Goal: Task Accomplishment & Management: Complete application form

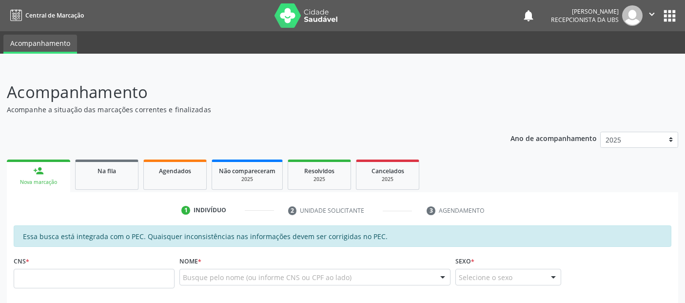
scroll to position [37, 0]
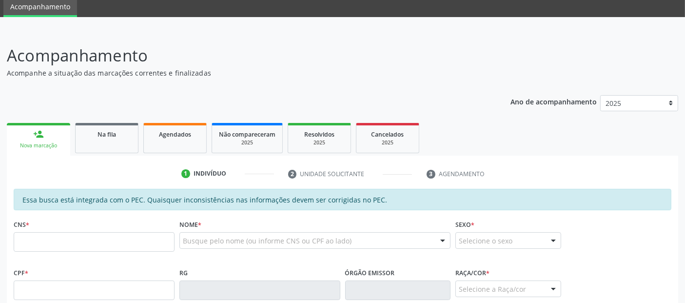
drag, startPoint x: 0, startPoint y: 0, endPoint x: 105, endPoint y: 237, distance: 259.0
click at [105, 237] on input "text" at bounding box center [94, 242] width 161 height 20
type input "706 3096 2705 0580"
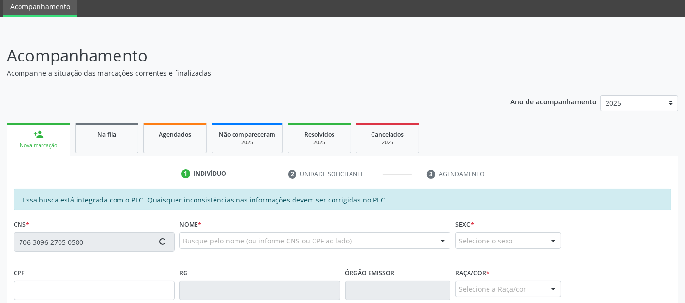
type input "152.491.494-05"
type input "[DATE]"
type input "[DEMOGRAPHIC_DATA][PERSON_NAME] de Moura"
type input "[PHONE_NUMBER]"
type input "S/N"
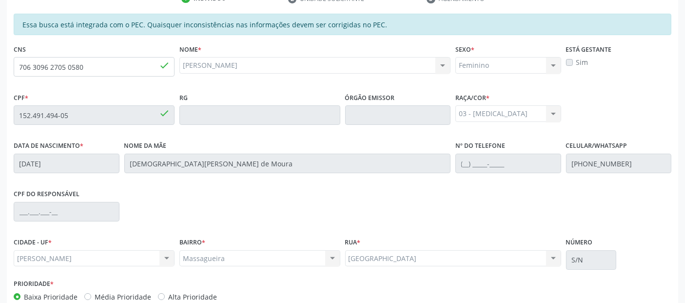
scroll to position [266, 0]
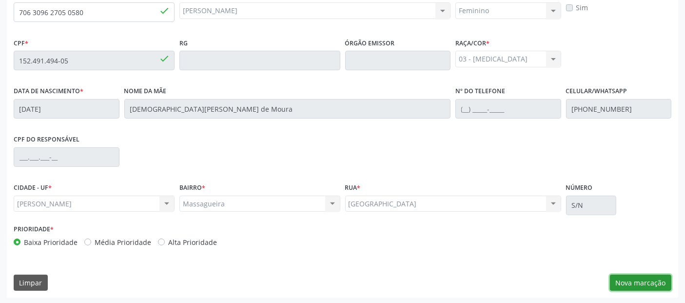
click at [616, 278] on button "Nova marcação" at bounding box center [640, 283] width 61 height 17
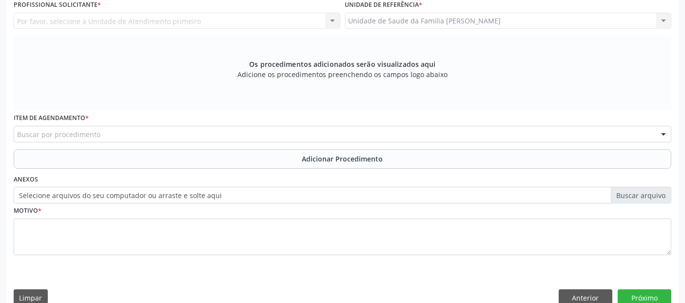
click at [489, 18] on div "Unidade de Saude da Familia Massagueira Unidade de Saude da Familia Massagueira…" at bounding box center [508, 21] width 327 height 17
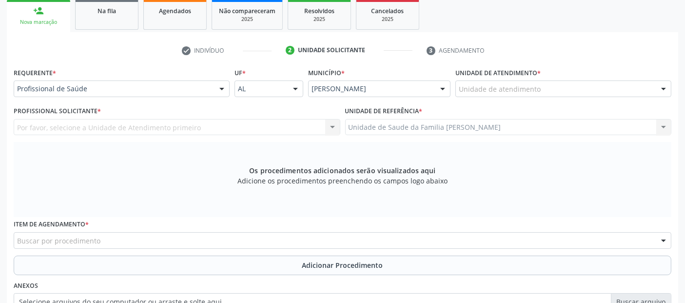
scroll to position [147, 0]
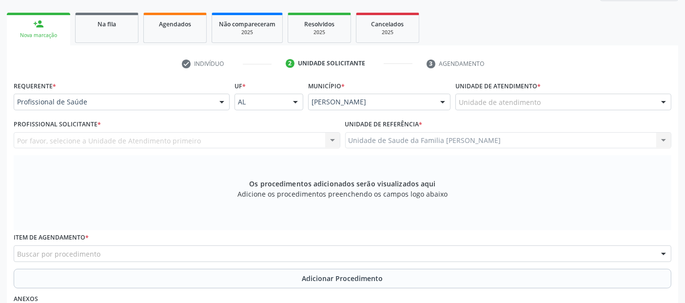
click at [611, 103] on div "Unidade de atendimento" at bounding box center [564, 102] width 216 height 17
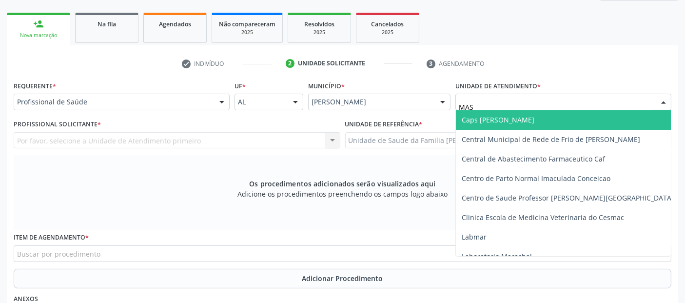
type input "MASS"
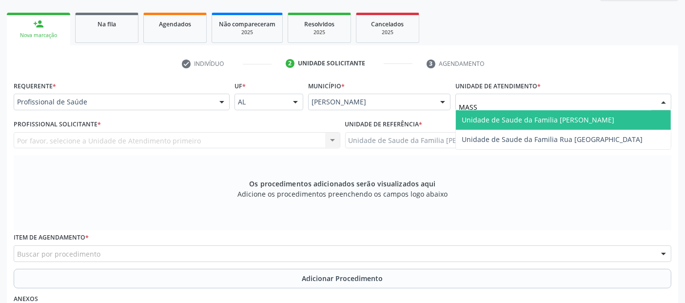
click at [598, 115] on span "Unidade de Saude da Familia [PERSON_NAME]" at bounding box center [563, 120] width 215 height 20
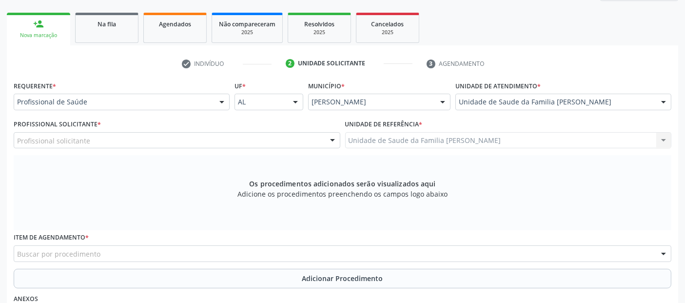
click at [137, 141] on div "Profissional solicitante" at bounding box center [177, 140] width 327 height 17
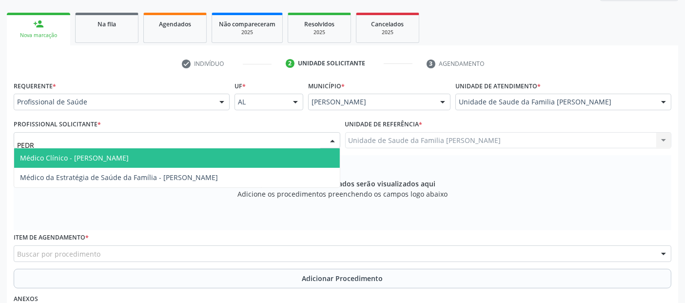
type input "[PERSON_NAME]"
click at [128, 150] on span "Médico Clínico - [PERSON_NAME]" at bounding box center [177, 158] width 326 height 20
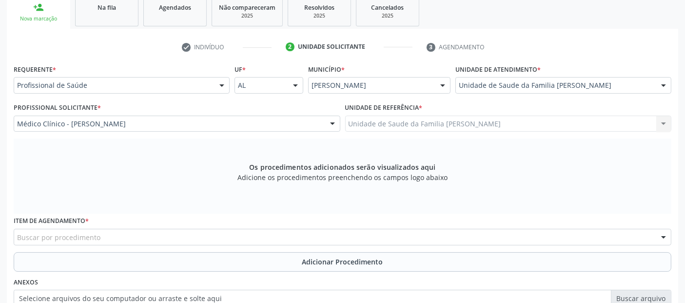
scroll to position [282, 0]
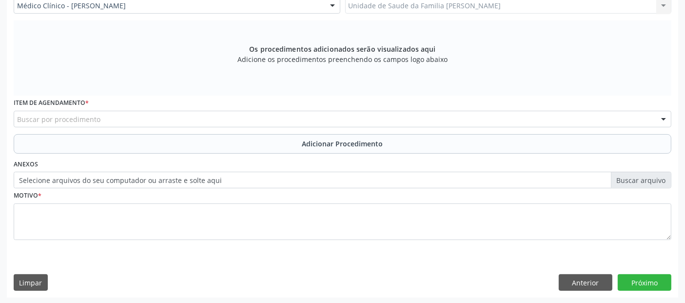
click at [244, 119] on div "Buscar por procedimento" at bounding box center [343, 119] width 658 height 17
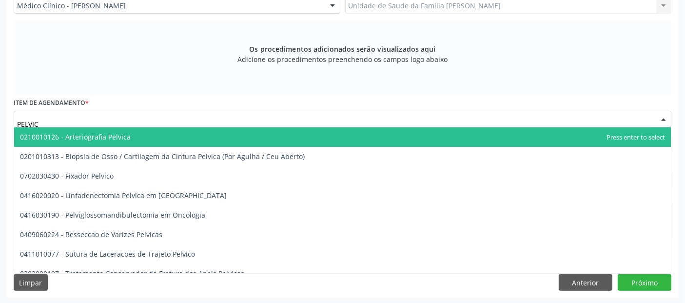
type input "PELVICA"
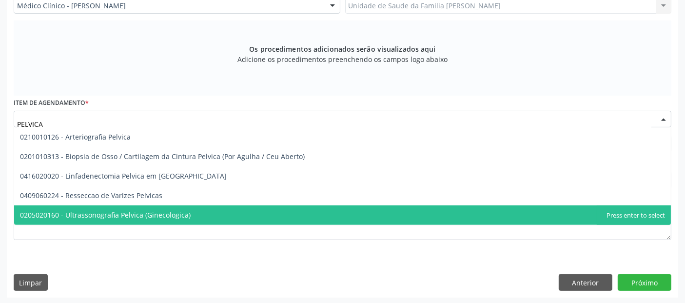
click at [150, 218] on span "0205020160 - Ultrassonografia Pelvica (Ginecologica)" at bounding box center [105, 214] width 171 height 9
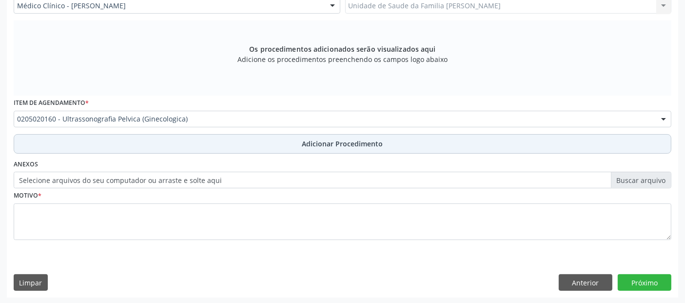
click at [333, 136] on button "Adicionar Procedimento" at bounding box center [343, 144] width 658 height 20
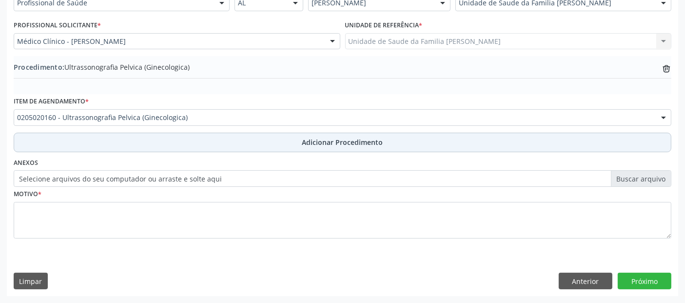
scroll to position [244, 0]
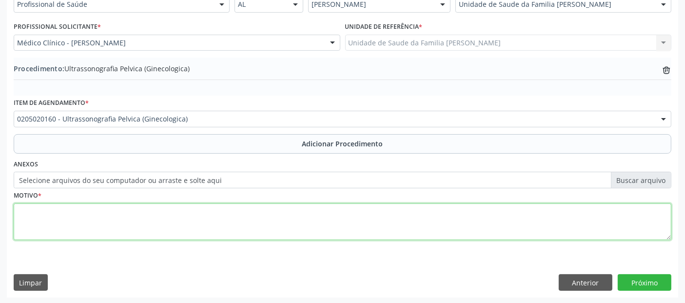
click at [174, 228] on textarea at bounding box center [343, 221] width 658 height 37
type textarea "A"
type textarea "R"
type textarea "AVALIAÇÃO."
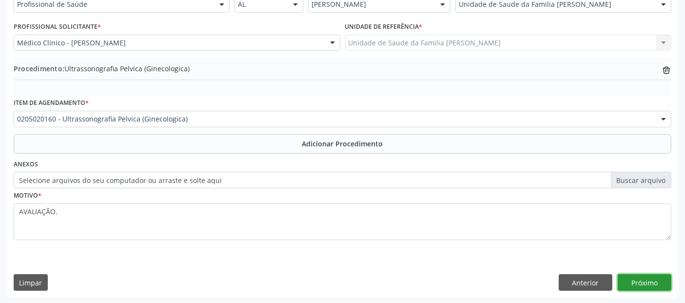
click at [647, 274] on button "Próximo" at bounding box center [645, 282] width 54 height 17
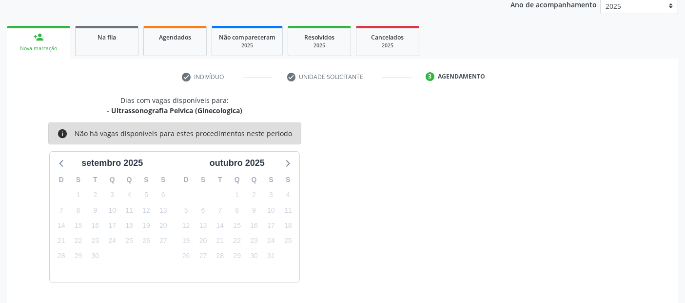
scroll to position [162, 0]
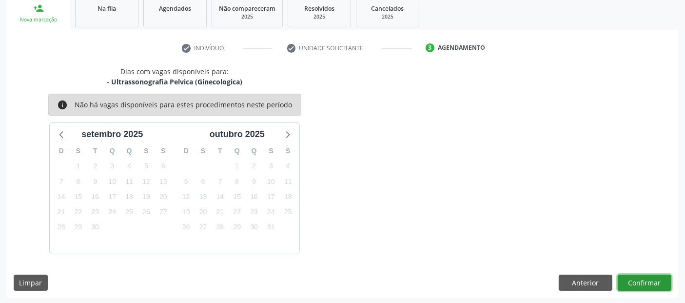
click at [647, 275] on button "Confirmar" at bounding box center [645, 283] width 54 height 17
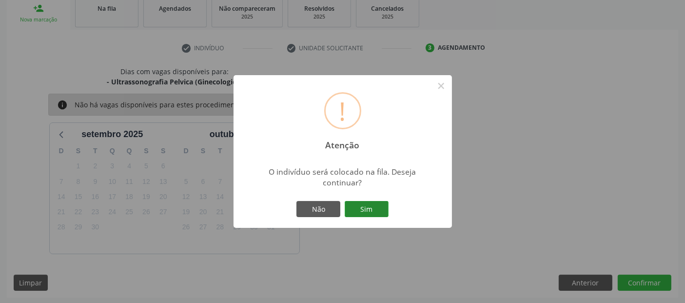
click at [360, 205] on button "Sim" at bounding box center [367, 209] width 44 height 17
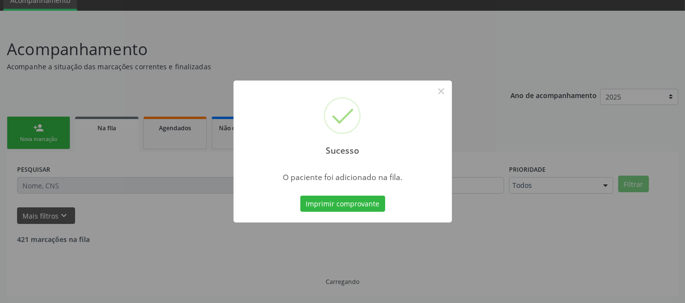
scroll to position [32, 0]
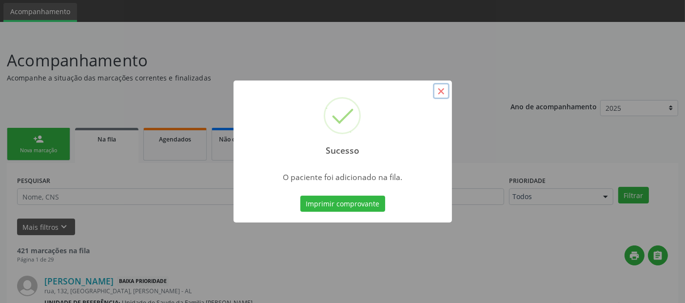
click at [444, 94] on button "×" at bounding box center [441, 91] width 17 height 17
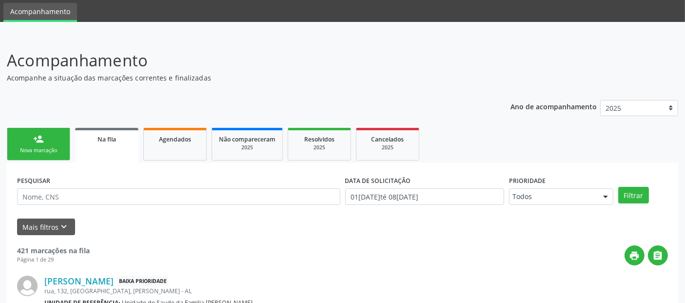
click at [32, 149] on div "Nova marcação" at bounding box center [38, 150] width 49 height 7
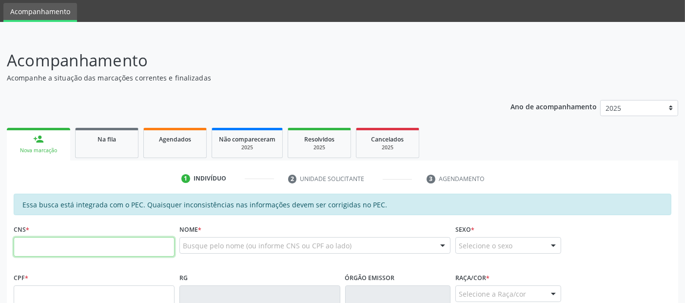
click at [145, 242] on input "text" at bounding box center [94, 247] width 161 height 20
type input "702 1087 3493 0892"
type input "159.592.224-50"
type input "26/04/2016"
type input "Ana Carla da Silva Ricardo"
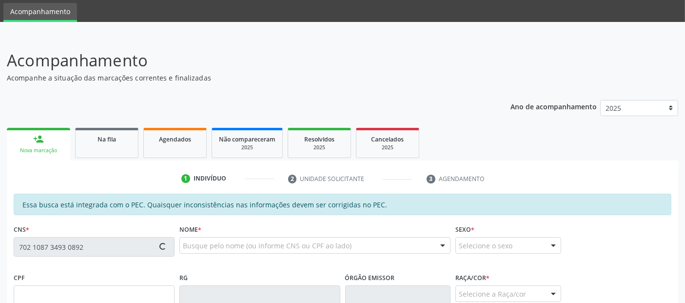
type input "(82) 98891-3123"
type input "22"
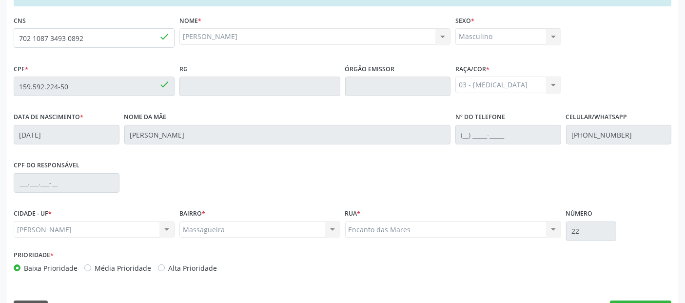
scroll to position [266, 0]
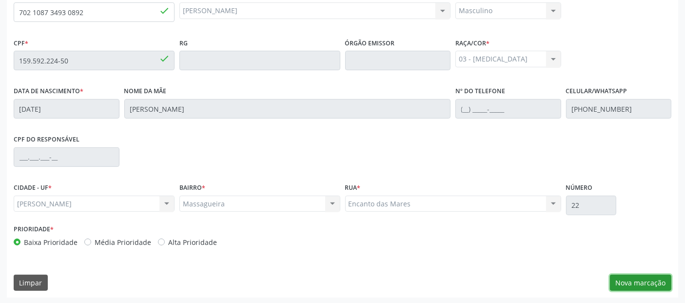
click at [658, 275] on button "Nova marcação" at bounding box center [640, 283] width 61 height 17
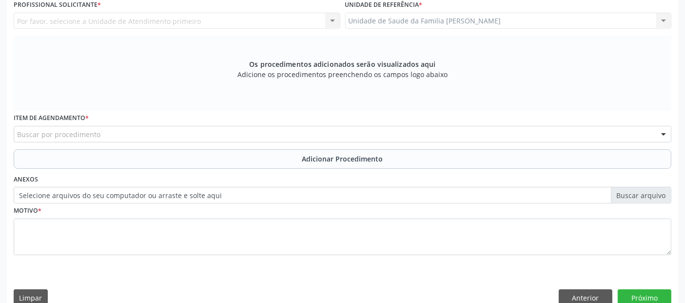
scroll to position [116, 0]
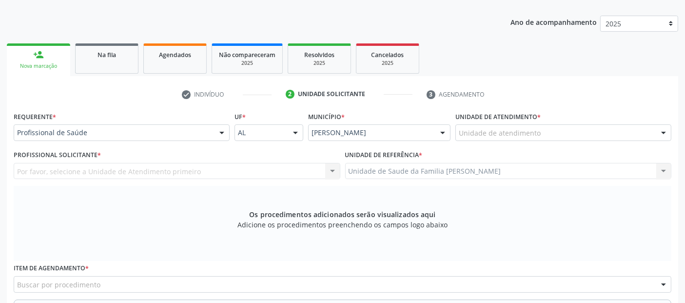
click at [553, 128] on div "Unidade de atendimento" at bounding box center [564, 132] width 216 height 17
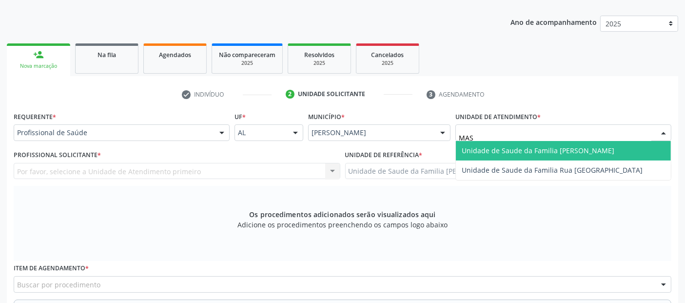
type input "MASS"
click at [506, 147] on span "Unidade de Saude da Familia [PERSON_NAME]" at bounding box center [538, 150] width 153 height 9
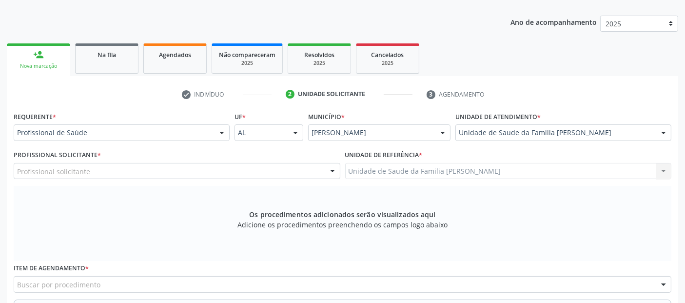
click at [161, 173] on div "Profissional solicitante" at bounding box center [177, 171] width 327 height 17
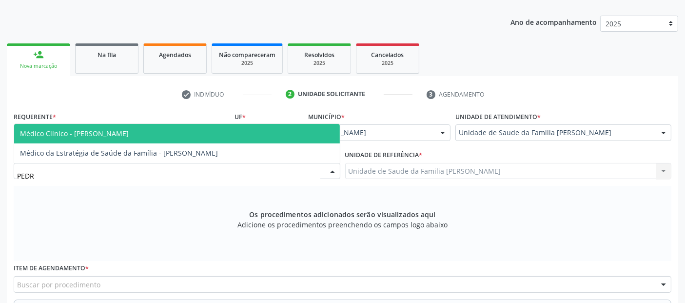
type input "[PERSON_NAME]"
click at [125, 133] on span "Médico Clínico - [PERSON_NAME]" at bounding box center [74, 133] width 109 height 9
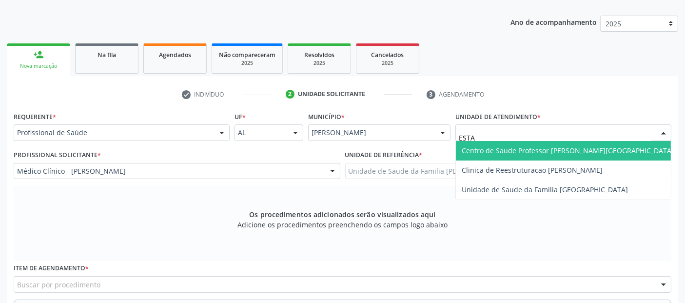
type input "ESTAC"
click at [533, 148] on span "Centro de Saude Professor [PERSON_NAME][GEOGRAPHIC_DATA]" at bounding box center [568, 150] width 212 height 9
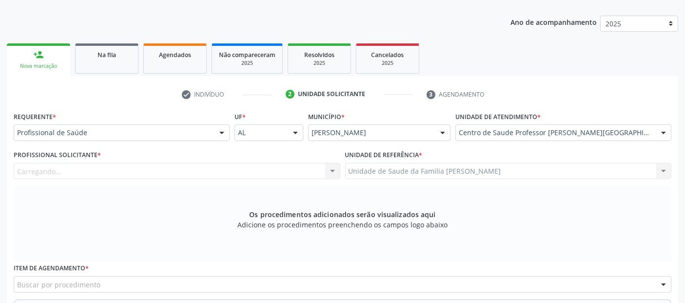
click at [146, 173] on div "Carregando... Assistente Administrativo - Luana Maria da Silva Santos Cirurgião…" at bounding box center [177, 171] width 327 height 17
click at [146, 173] on div "Profissional solicitante" at bounding box center [177, 171] width 327 height 17
type input "C"
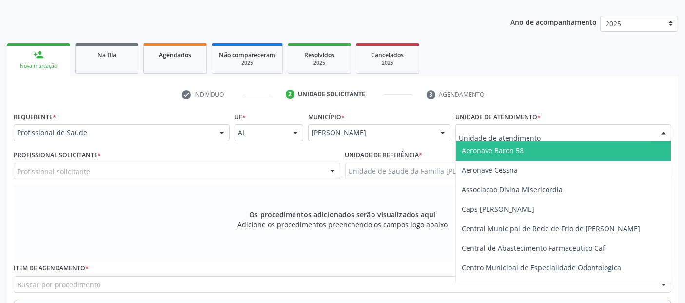
click at [523, 126] on div at bounding box center [564, 132] width 216 height 17
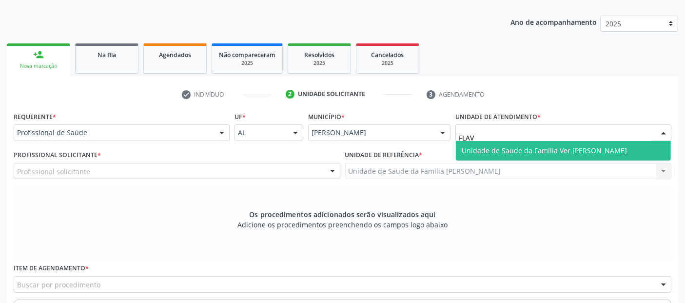
type input "FLAVI"
click at [509, 141] on span "Unidade de Saude da Familia Ver [PERSON_NAME]" at bounding box center [563, 151] width 215 height 20
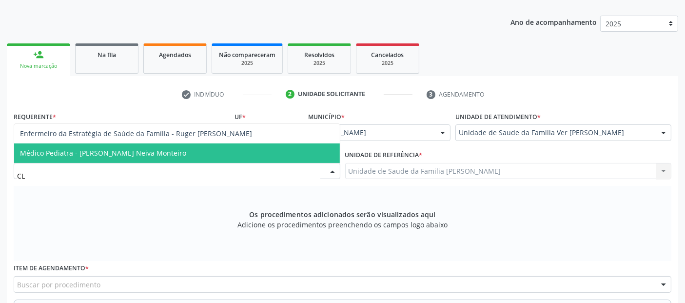
type input "CLE"
click at [63, 152] on span "Médico Pediatra - Clerton Martins Neiva Monteiro" at bounding box center [103, 152] width 166 height 9
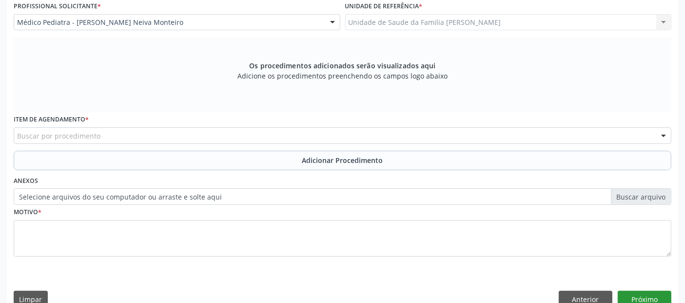
scroll to position [282, 0]
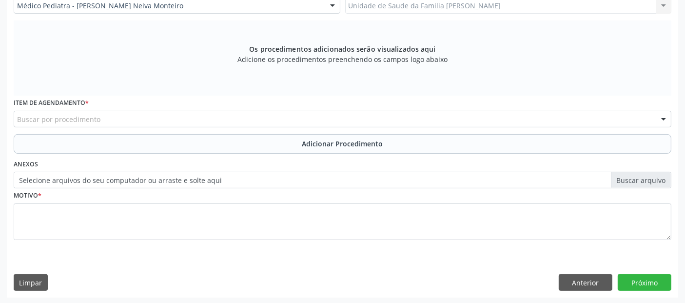
click at [228, 113] on div "Buscar por procedimento" at bounding box center [343, 119] width 658 height 17
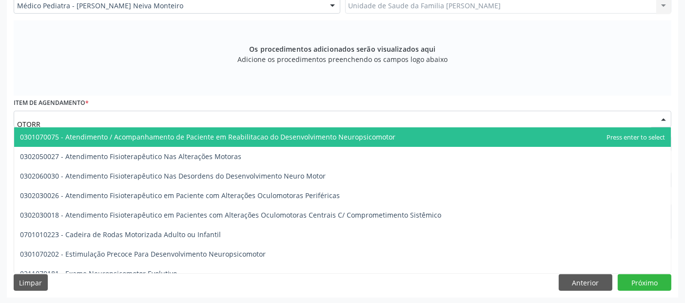
type input "OTORRI"
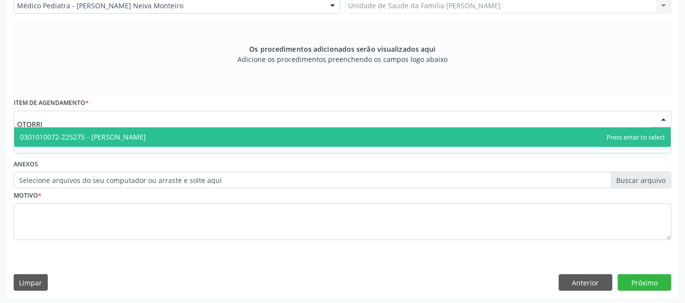
click at [146, 132] on span "0301010072-225275 - [PERSON_NAME]" at bounding box center [83, 136] width 126 height 9
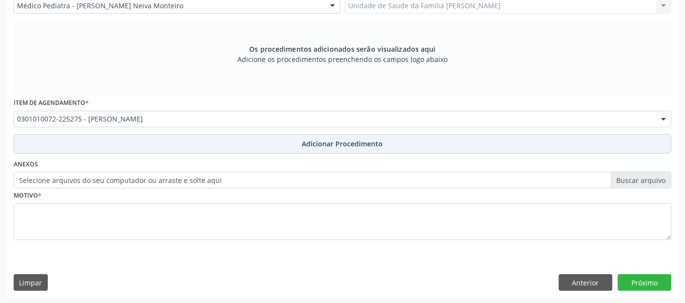
click at [245, 148] on button "Adicionar Procedimento" at bounding box center [343, 144] width 658 height 20
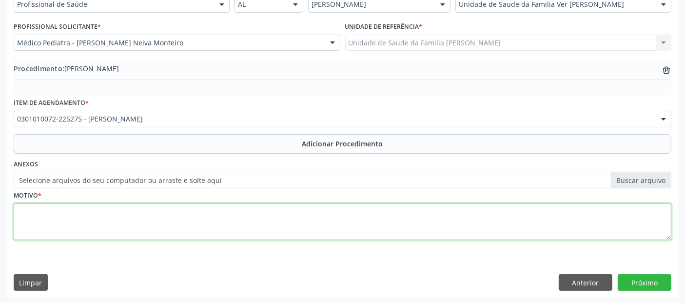
click at [174, 239] on textarea at bounding box center [343, 221] width 658 height 37
type textarea "HIPERTROFIA DE ADENOIDE."
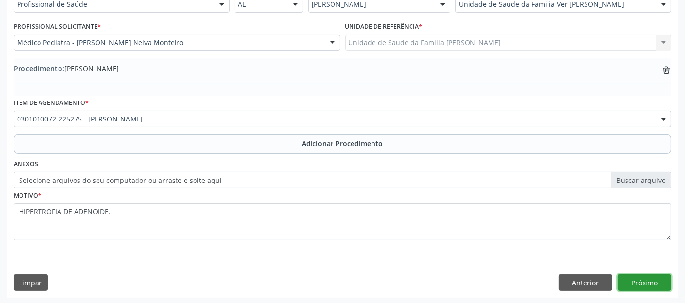
click at [649, 284] on button "Próximo" at bounding box center [645, 282] width 54 height 17
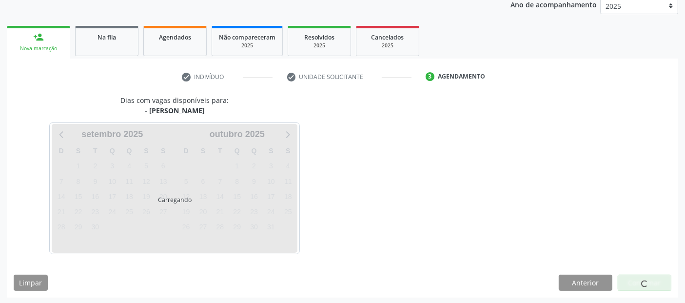
scroll to position [162, 0]
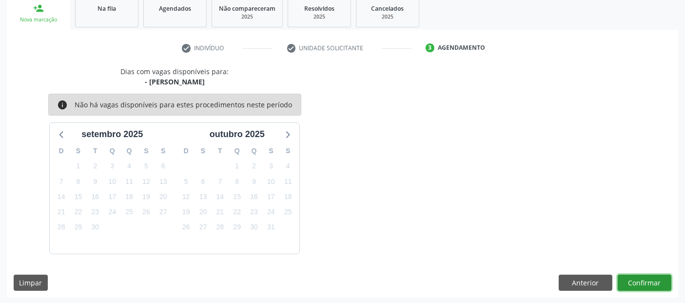
click at [649, 284] on button "Confirmar" at bounding box center [645, 283] width 54 height 17
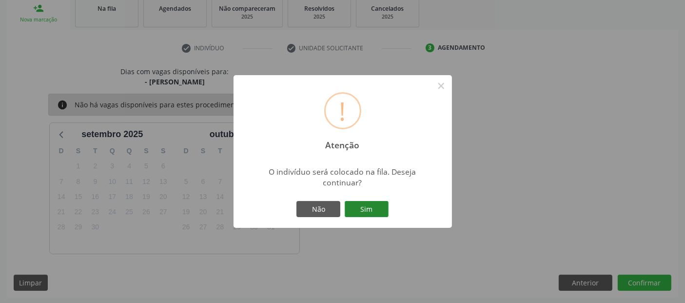
click at [360, 204] on button "Sim" at bounding box center [367, 209] width 44 height 17
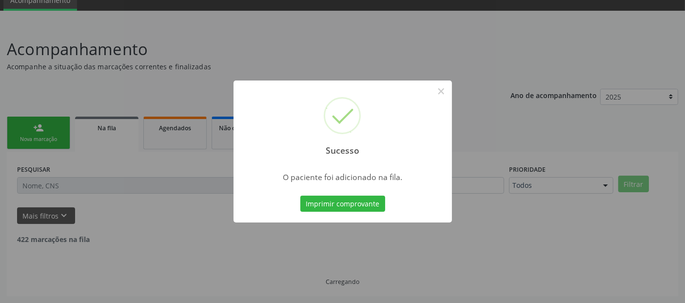
scroll to position [32, 0]
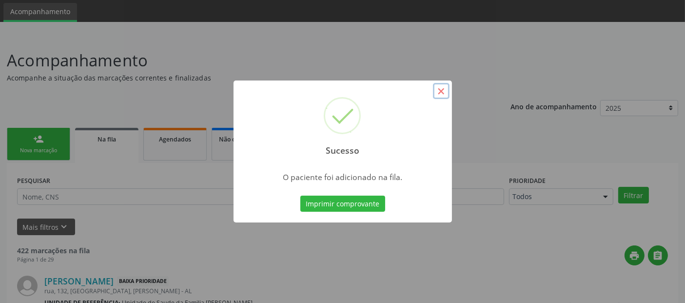
click at [443, 87] on button "×" at bounding box center [441, 91] width 17 height 17
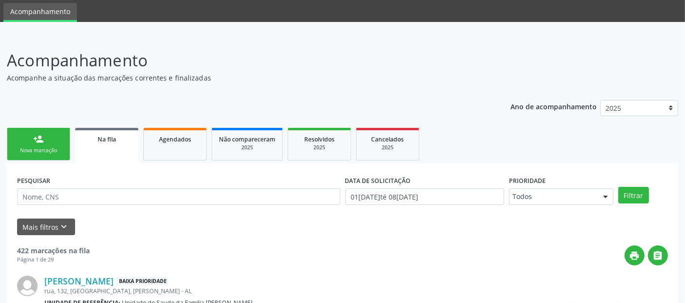
click at [28, 131] on link "person_add Nova marcação" at bounding box center [38, 144] width 63 height 33
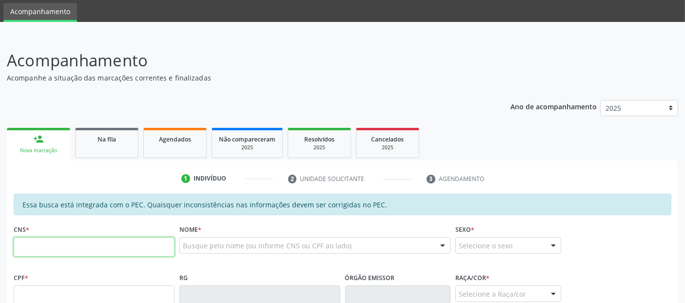
click at [132, 247] on input "text" at bounding box center [94, 247] width 161 height 20
type input "898 0058 2156 5954"
type input "149.427.114-10"
type input "04/11/2017"
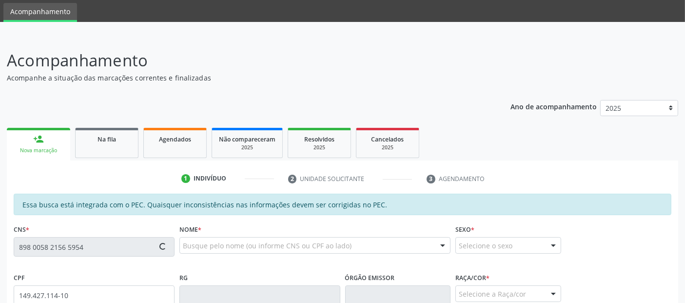
type input "Patricia do Nascimento Santos"
type input "(82) 98863-5011"
type input "02"
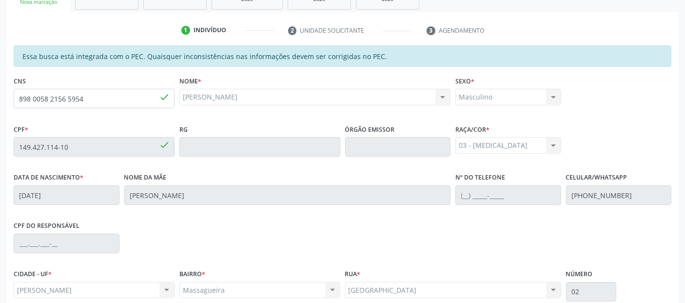
scroll to position [266, 0]
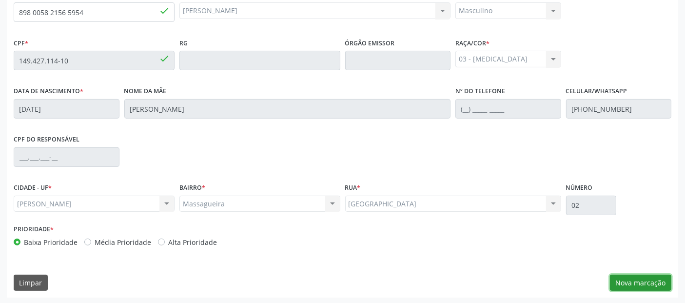
click at [631, 283] on button "Nova marcação" at bounding box center [640, 283] width 61 height 17
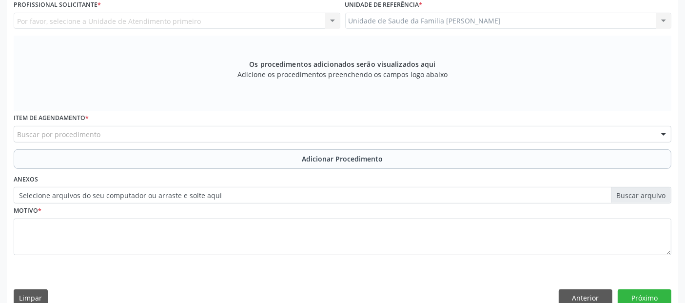
scroll to position [178, 0]
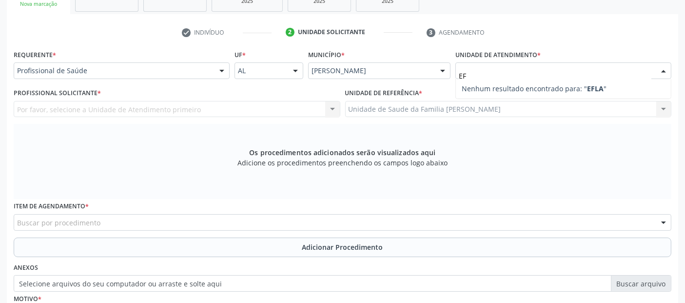
type input "E"
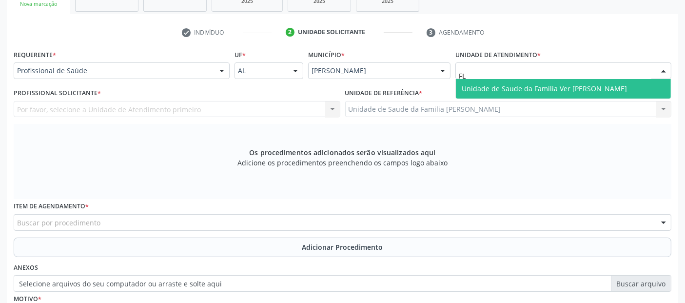
type input "FLA"
click at [503, 84] on span "Unidade de Saude da Familia Ver [PERSON_NAME]" at bounding box center [544, 88] width 165 height 9
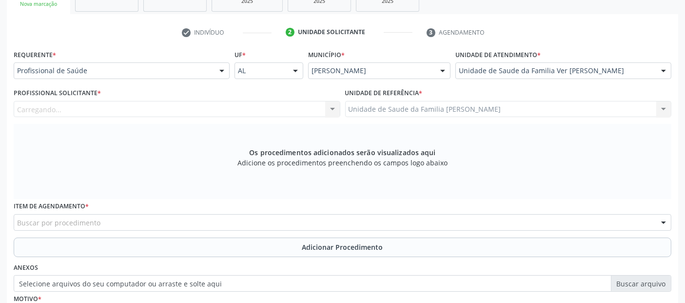
click at [178, 102] on div "Carregando..." at bounding box center [177, 109] width 327 height 17
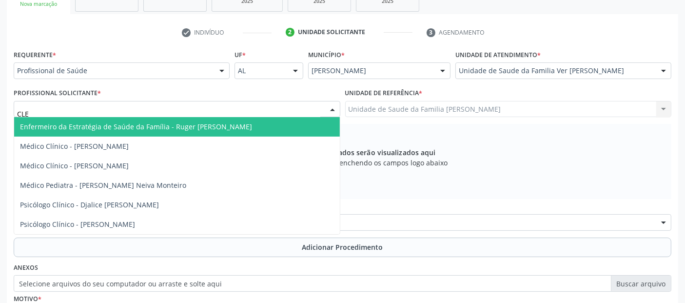
type input "CLER"
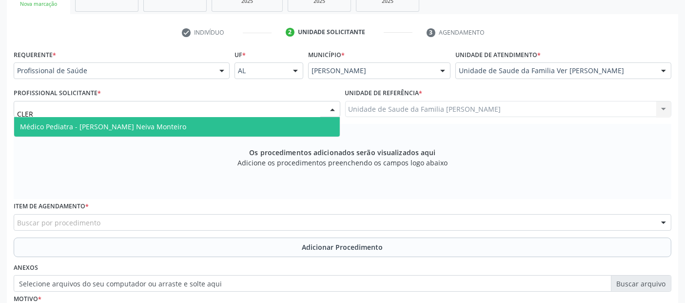
click at [153, 119] on span "Médico Pediatra - Clerton Martins Neiva Monteiro" at bounding box center [177, 127] width 326 height 20
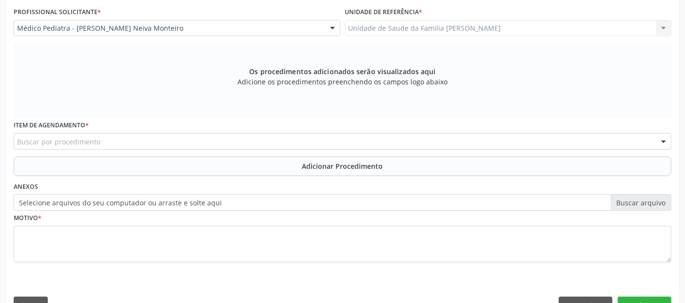
scroll to position [282, 0]
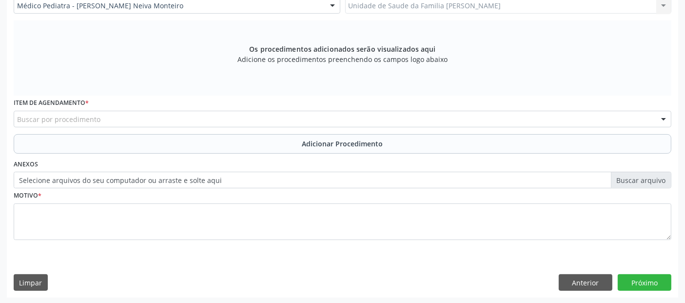
click at [356, 122] on div "Buscar por procedimento" at bounding box center [343, 119] width 658 height 17
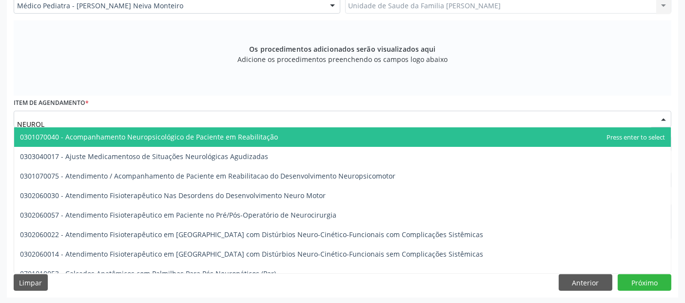
type input "NEUROLO"
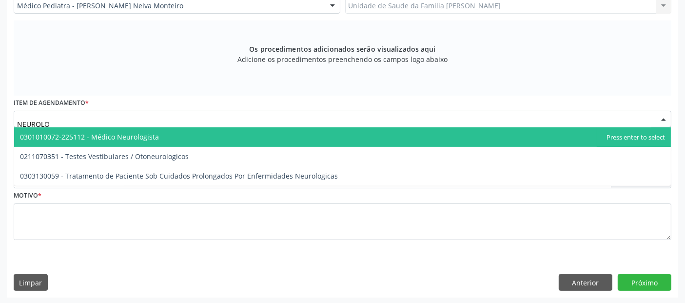
click at [154, 137] on span "0301010072-225112 - Médico Neurologista" at bounding box center [89, 136] width 139 height 9
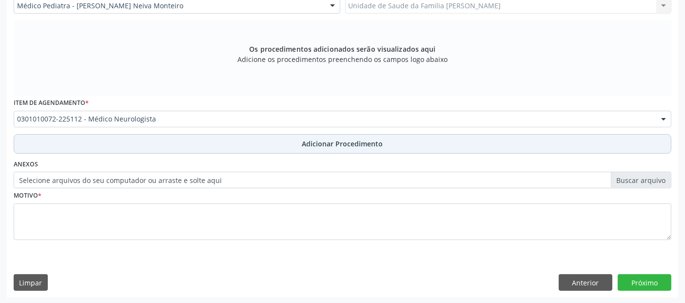
click at [176, 141] on button "Adicionar Procedimento" at bounding box center [343, 144] width 658 height 20
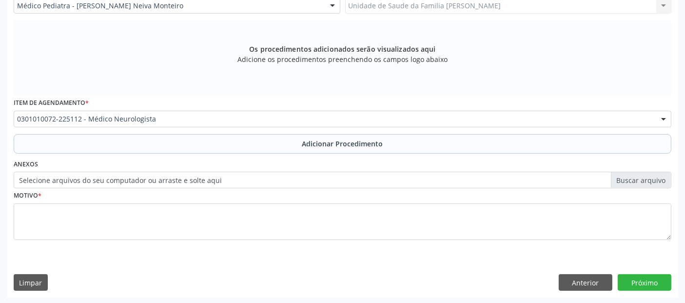
scroll to position [244, 0]
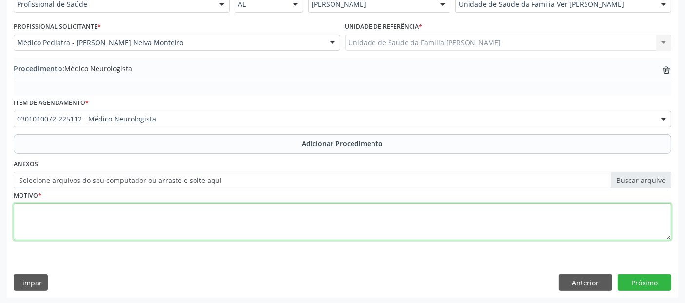
click at [124, 220] on textarea at bounding box center [343, 221] width 658 height 37
type textarea "NEUROPEDIATRA - INVESTIGAÇÃO HIPERATIVIDADE."
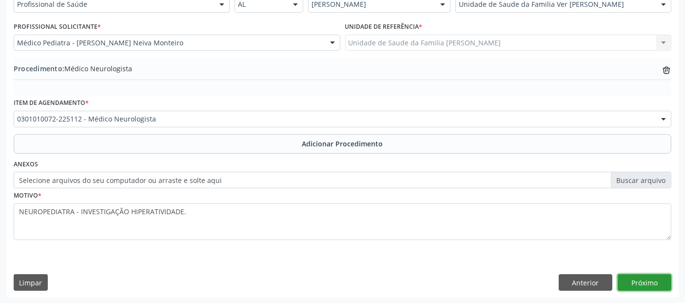
click at [653, 282] on button "Próximo" at bounding box center [645, 282] width 54 height 17
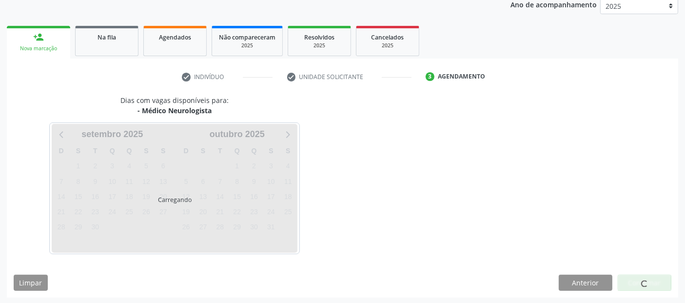
scroll to position [162, 0]
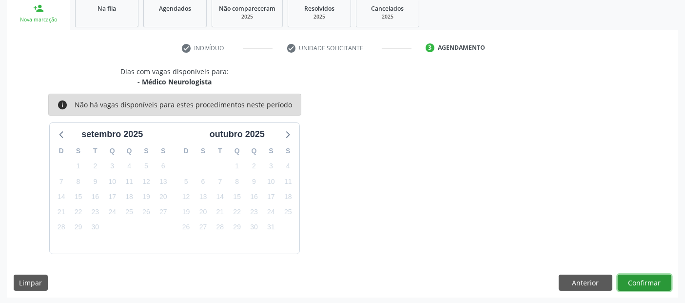
click at [653, 282] on button "Confirmar" at bounding box center [645, 283] width 54 height 17
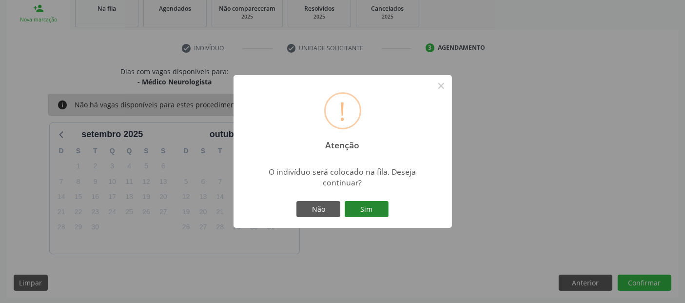
click at [367, 207] on button "Sim" at bounding box center [367, 209] width 44 height 17
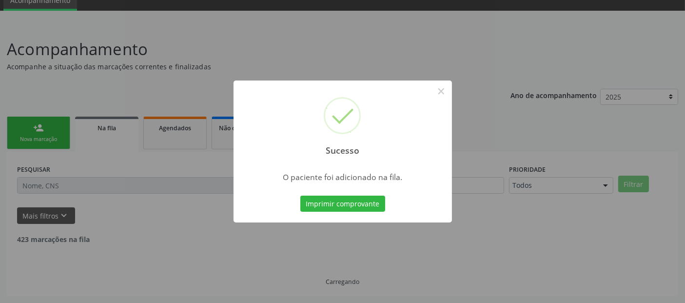
scroll to position [32, 0]
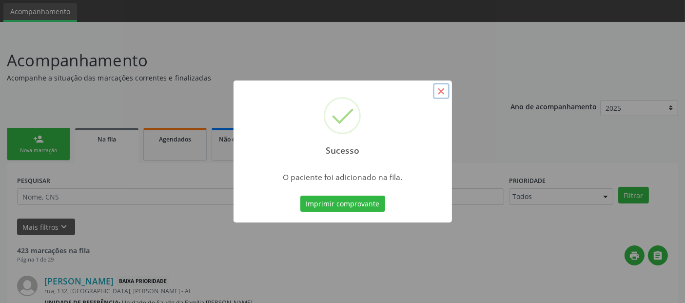
click at [447, 93] on button "×" at bounding box center [441, 91] width 17 height 17
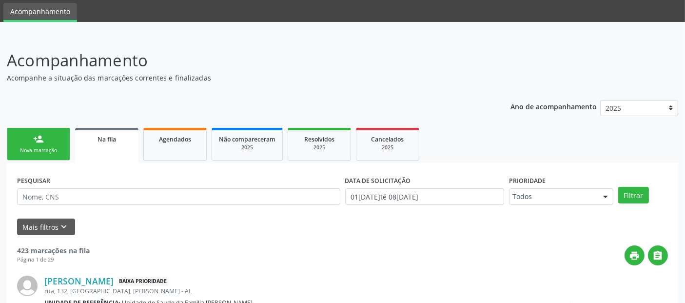
click at [57, 141] on link "person_add Nova marcação" at bounding box center [38, 144] width 63 height 33
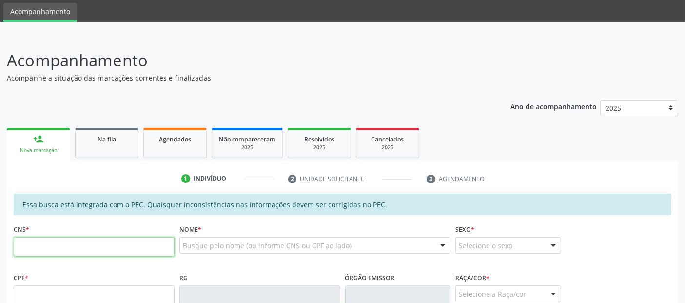
click at [124, 243] on input "text" at bounding box center [94, 247] width 161 height 20
type input "703 0078 2330 4278"
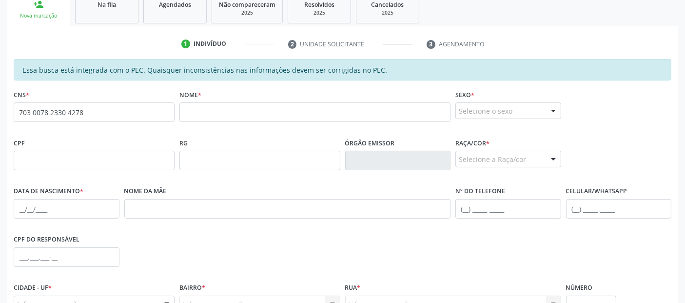
scroll to position [185, 0]
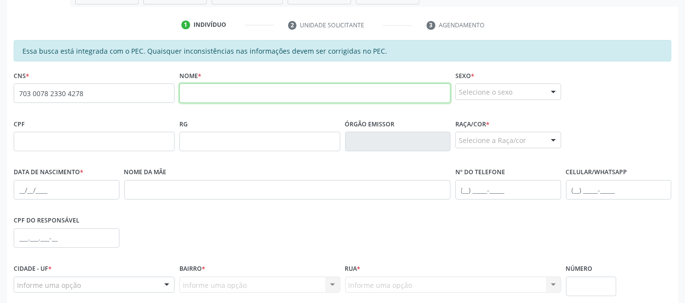
click at [284, 93] on input "text" at bounding box center [315, 93] width 271 height 20
type input "SAMUEL MORAIS LEITE"
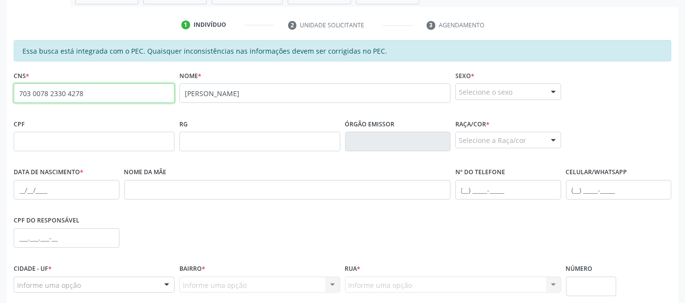
click at [94, 93] on input "703 0078 2330 4278" at bounding box center [94, 93] width 161 height 20
paste input "6 2005 4951 146"
type input "706 2005 4951 1468"
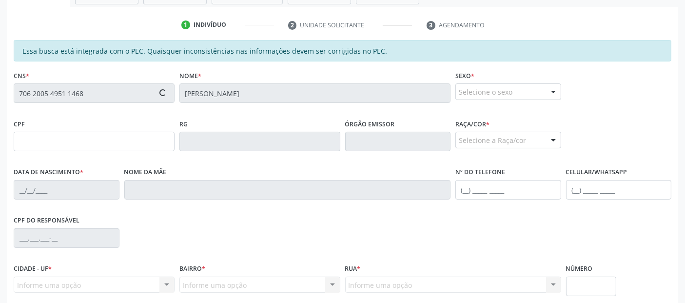
type input "165.448.854-28"
type input "20/06/2019"
type input "Daiza Santos Leite"
type input "(82) 99682-3903"
type input "S/N"
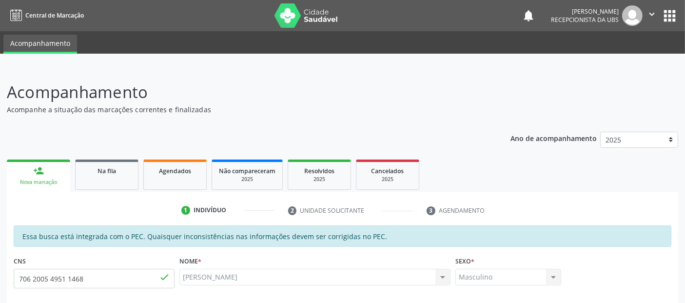
scroll to position [266, 0]
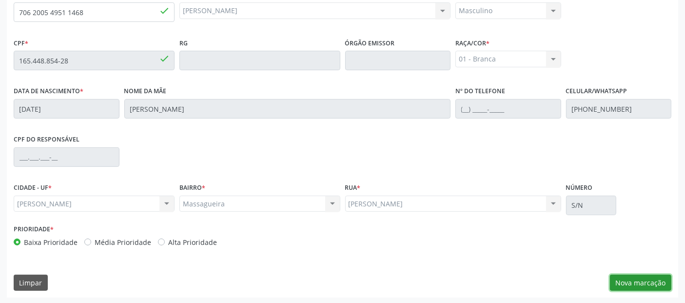
click at [667, 282] on button "Nova marcação" at bounding box center [640, 283] width 61 height 17
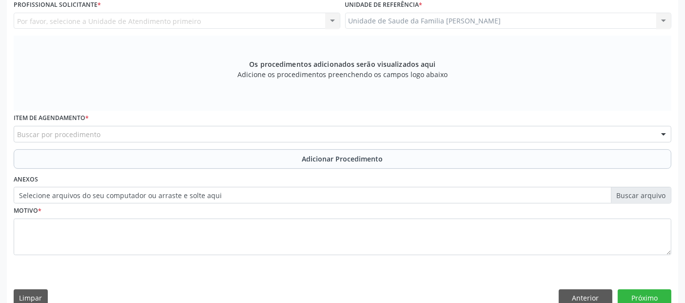
scroll to position [172, 0]
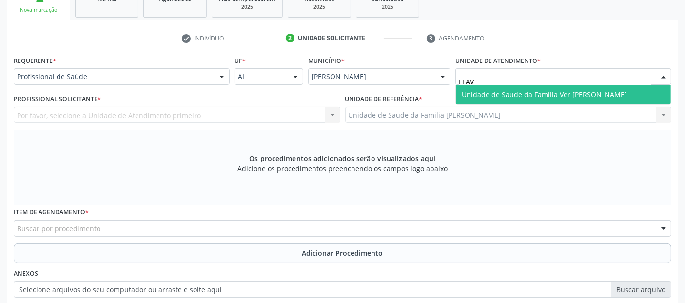
type input "FLAVI"
click at [498, 90] on span "Unidade de Saude da Familia Ver [PERSON_NAME]" at bounding box center [544, 94] width 165 height 9
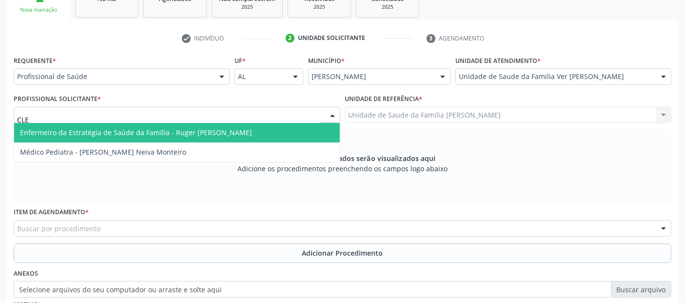
type input "CLER"
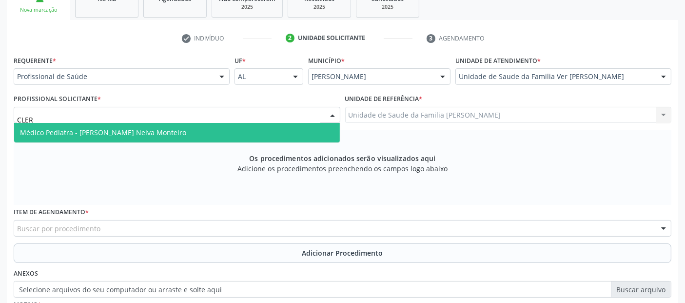
click at [65, 134] on span "Médico Pediatra - Clerton Martins Neiva Monteiro" at bounding box center [103, 132] width 166 height 9
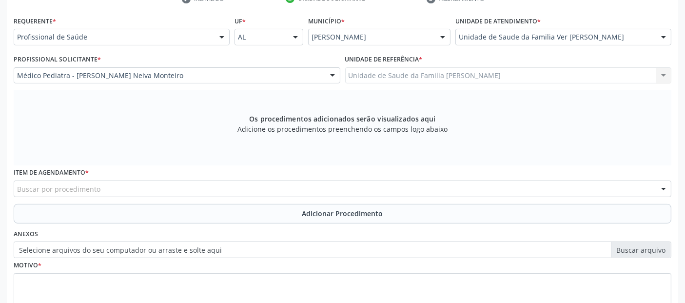
scroll to position [282, 0]
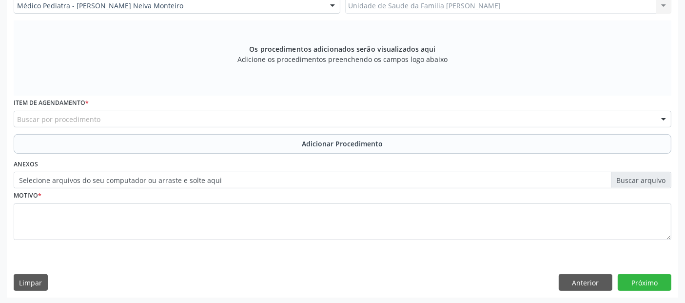
click at [355, 122] on div "Buscar por procedimento" at bounding box center [343, 119] width 658 height 17
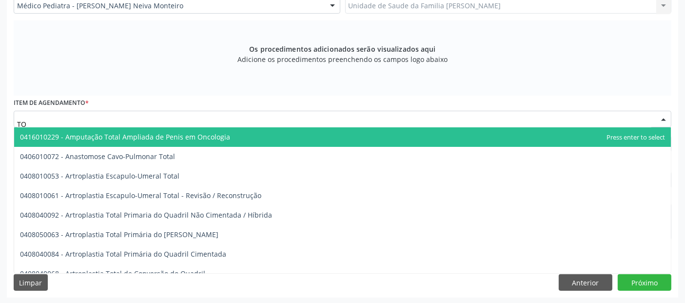
type input "T"
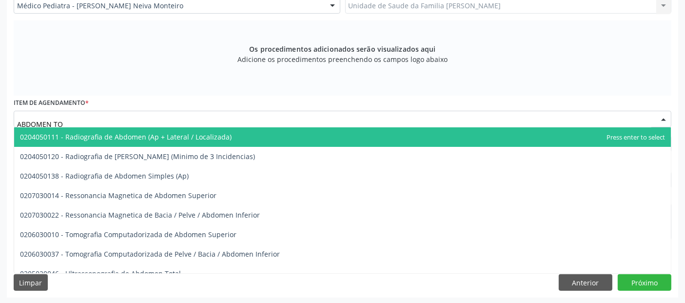
type input "ABDOMEN TOT"
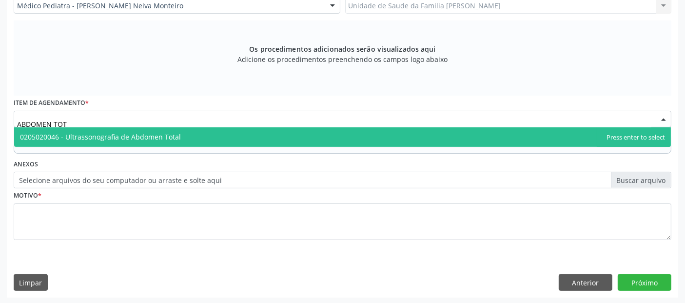
click at [213, 130] on span "0205020046 - Ultrassonografia de Abdomen Total" at bounding box center [342, 137] width 657 height 20
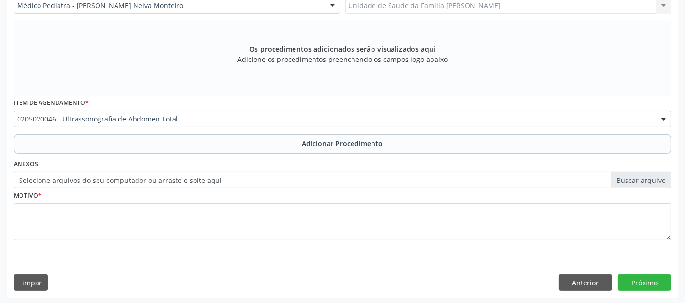
click at [332, 157] on div "Anexos Selecione arquivos do seu computador ou arraste e solte aqui" at bounding box center [342, 172] width 663 height 31
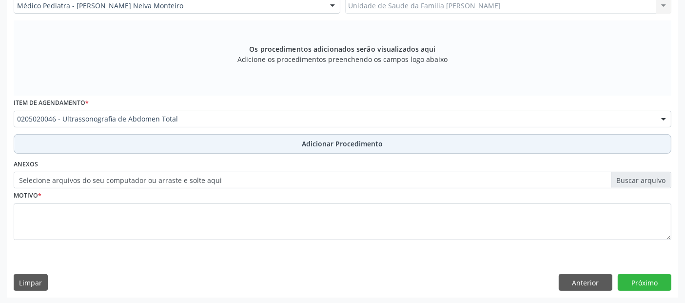
click at [357, 147] on span "Adicionar Procedimento" at bounding box center [342, 144] width 81 height 10
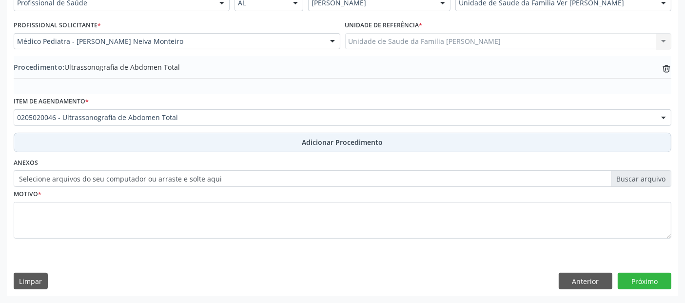
scroll to position [244, 0]
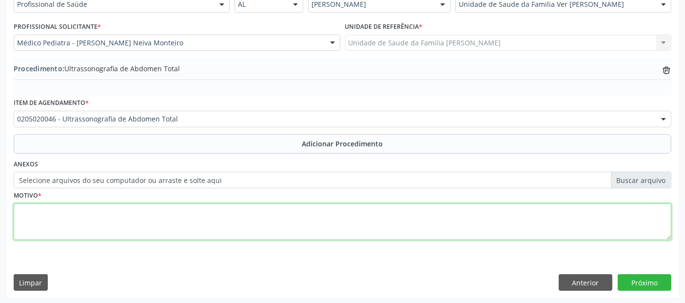
click at [188, 222] on textarea at bounding box center [343, 221] width 658 height 37
type textarea "M"
type textarea "AVALIAÇÃO."
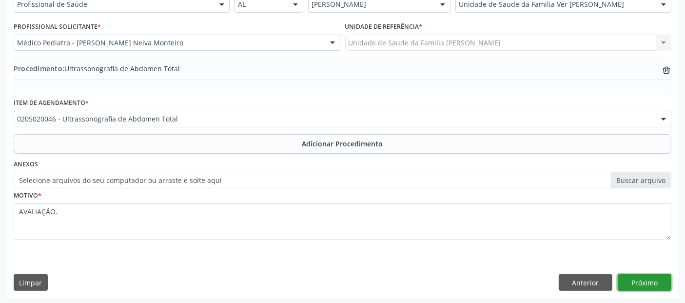
click at [634, 274] on button "Próximo" at bounding box center [645, 282] width 54 height 17
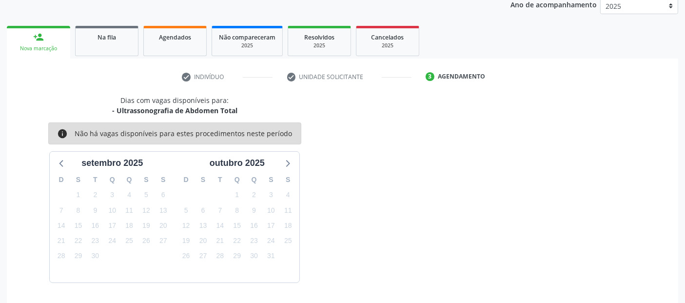
scroll to position [162, 0]
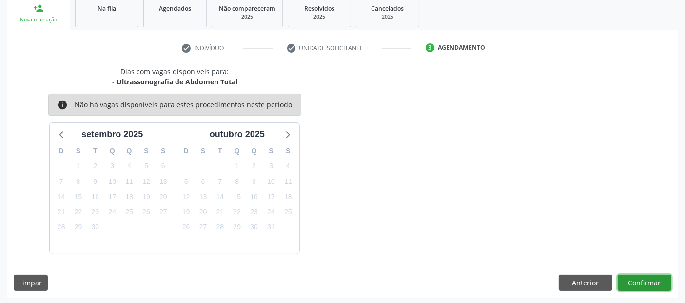
click at [634, 275] on button "Confirmar" at bounding box center [645, 283] width 54 height 17
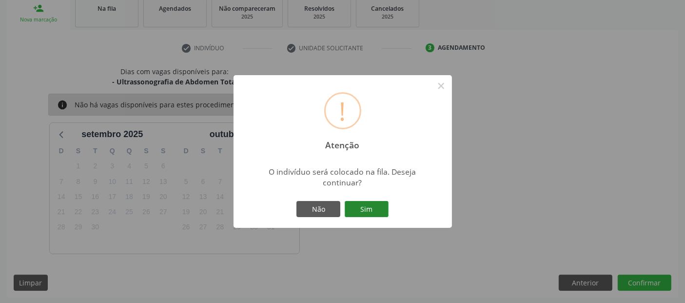
click at [351, 212] on button "Sim" at bounding box center [367, 209] width 44 height 17
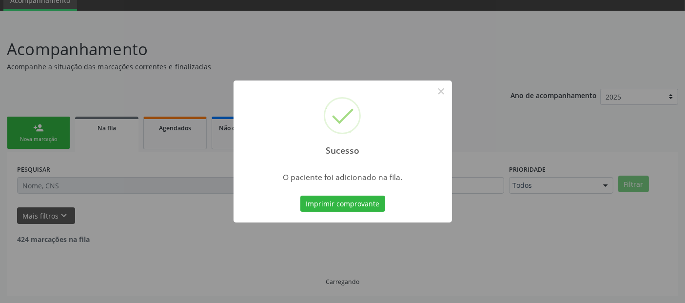
scroll to position [32, 0]
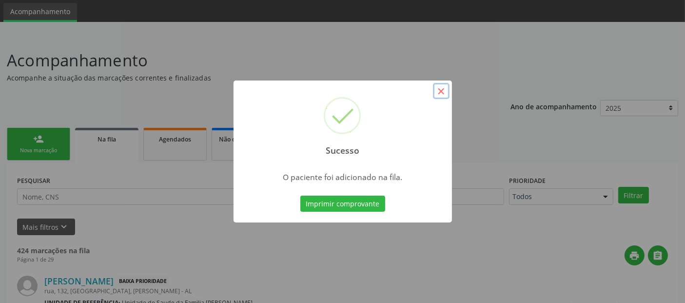
click at [436, 92] on button "×" at bounding box center [441, 91] width 17 height 17
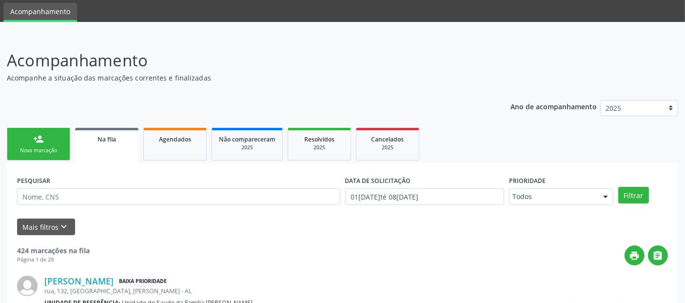
click at [42, 144] on link "person_add Nova marcação" at bounding box center [38, 144] width 63 height 33
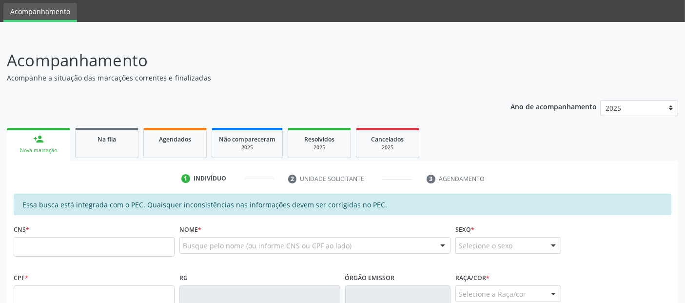
click at [129, 234] on div "CNS *" at bounding box center [94, 239] width 161 height 35
click at [118, 248] on input "text" at bounding box center [94, 247] width 161 height 20
paste input "706 2005 4951 1468"
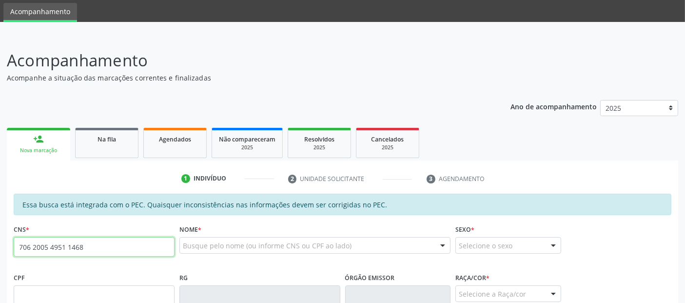
type input "706 2005 4951 1468"
type input "165.448.854-28"
type input "20/06/2019"
type input "Daiza Santos Leite"
type input "(82) 99682-3903"
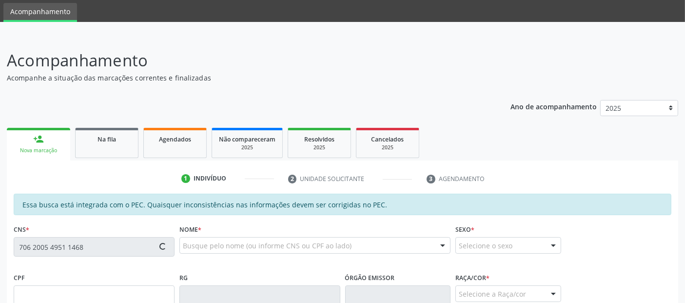
type input "S/N"
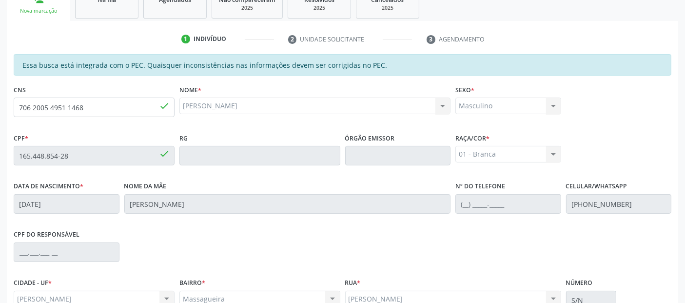
scroll to position [266, 0]
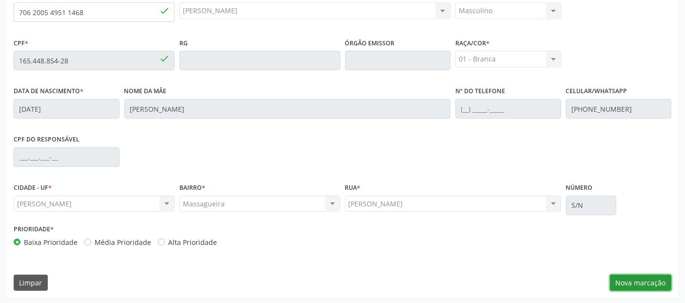
click at [631, 275] on button "Nova marcação" at bounding box center [640, 283] width 61 height 17
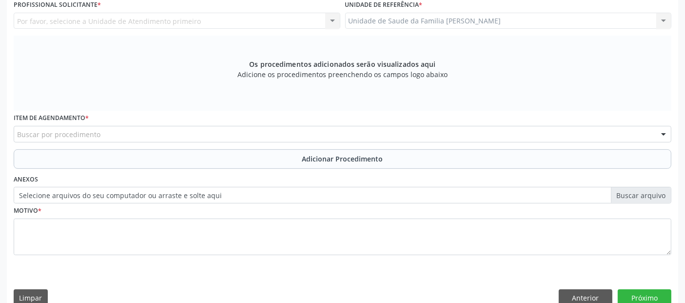
scroll to position [204, 0]
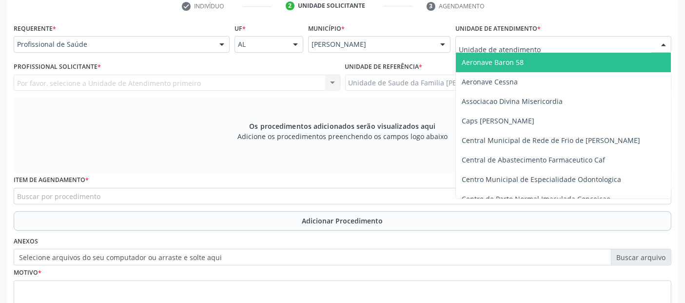
click at [489, 45] on input "text" at bounding box center [555, 50] width 193 height 20
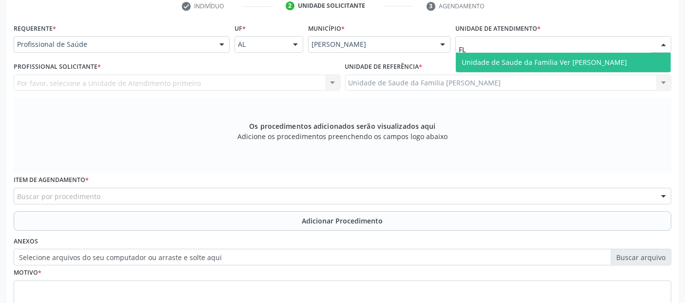
type input "FLA"
click at [486, 63] on span "Unidade de Saude da Familia Ver [PERSON_NAME]" at bounding box center [544, 62] width 165 height 9
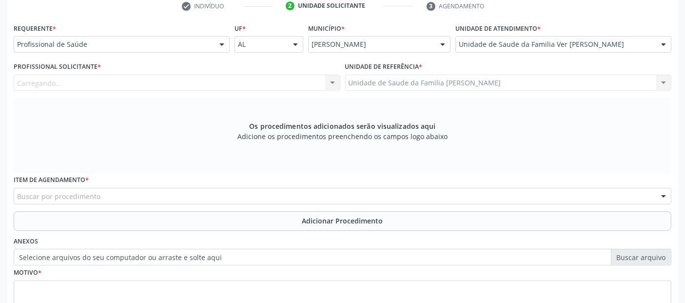
click at [121, 75] on div "Carregando... Nenhum resultado encontrado para: " " Não há nenhuma opção para s…" at bounding box center [177, 83] width 327 height 17
click at [102, 81] on div "Carregando... Nenhum resultado encontrado para: " " Não há nenhuma opção para s…" at bounding box center [177, 83] width 327 height 17
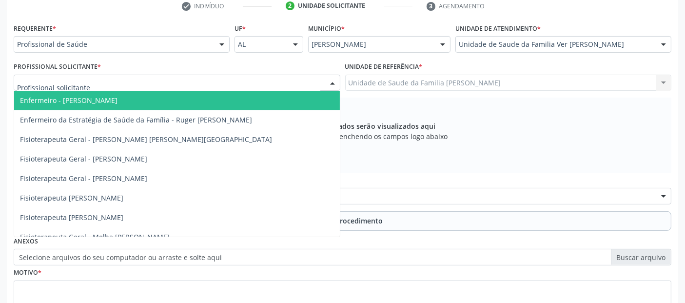
click at [102, 81] on div at bounding box center [177, 83] width 327 height 17
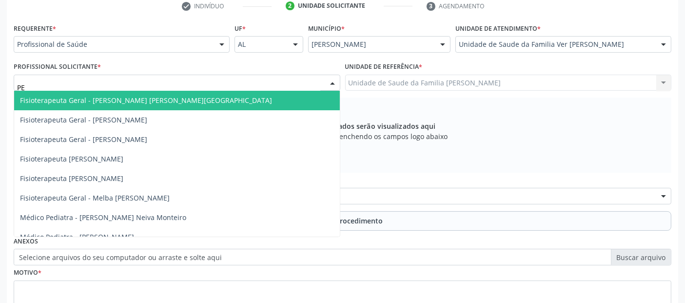
type input "P"
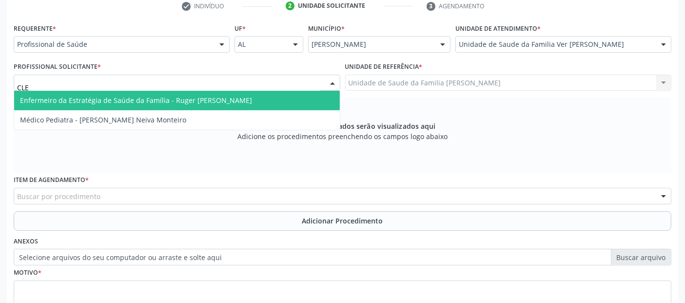
type input "CLER"
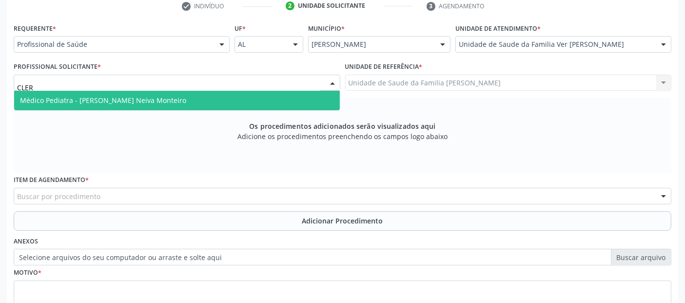
click at [94, 99] on span "Médico Pediatra - Clerton Martins Neiva Monteiro" at bounding box center [103, 100] width 166 height 9
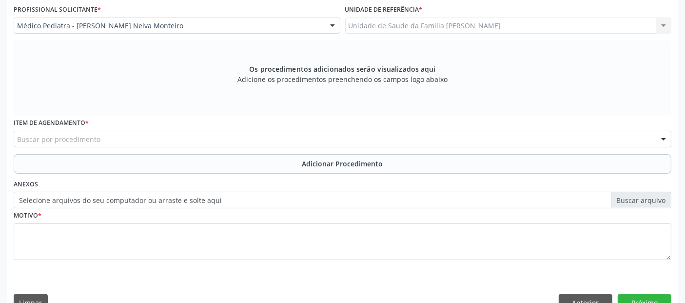
scroll to position [282, 0]
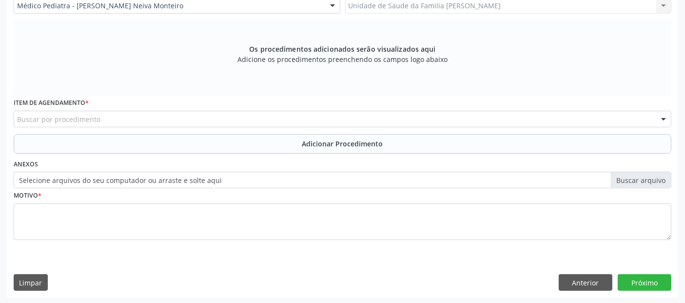
click at [221, 116] on div "Buscar por procedimento" at bounding box center [343, 119] width 658 height 17
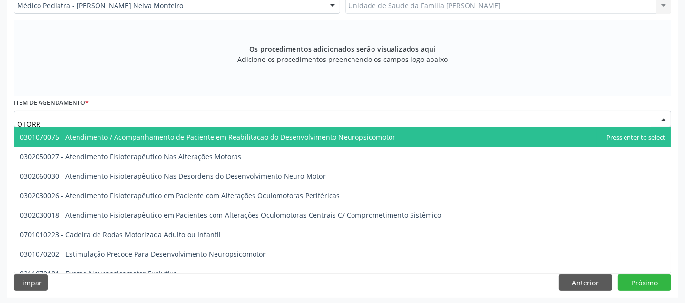
type input "OTORRI"
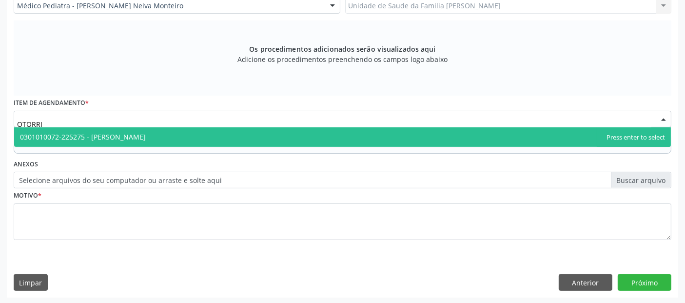
click at [146, 136] on span "0301010072-225275 - [PERSON_NAME]" at bounding box center [83, 136] width 126 height 9
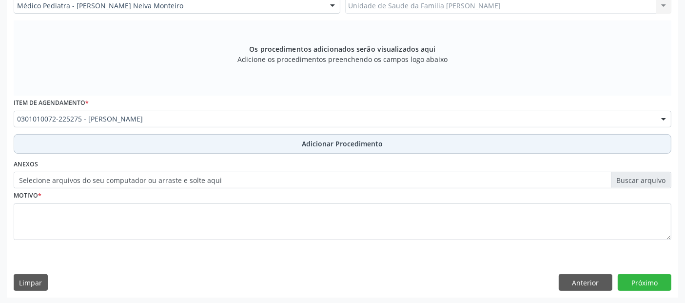
click at [262, 144] on button "Adicionar Procedimento" at bounding box center [343, 144] width 658 height 20
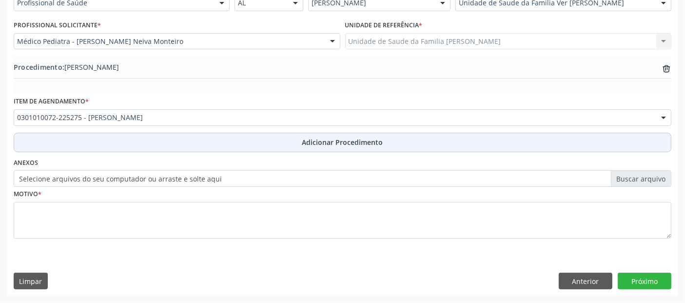
scroll to position [244, 0]
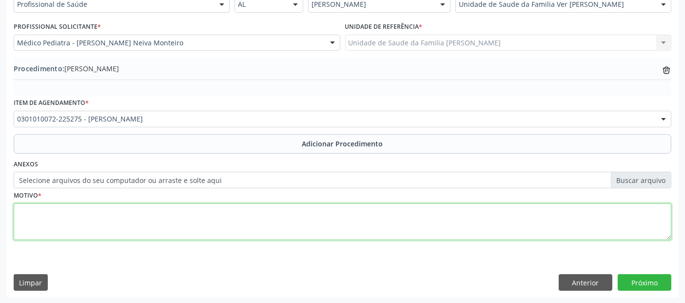
click at [197, 220] on textarea at bounding box center [343, 221] width 658 height 37
type textarea "AMIGALITE DE REPETIÇÃO."
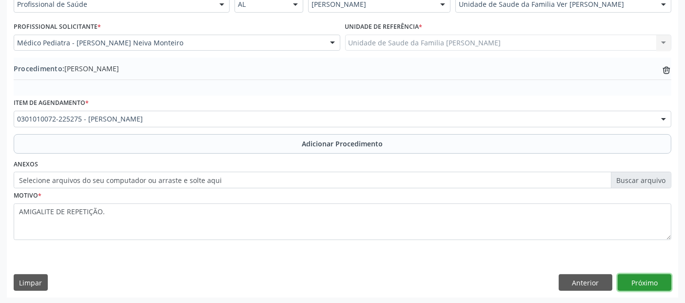
click at [655, 274] on button "Próximo" at bounding box center [645, 282] width 54 height 17
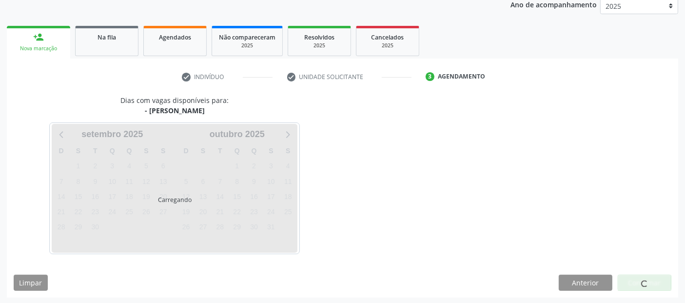
scroll to position [162, 0]
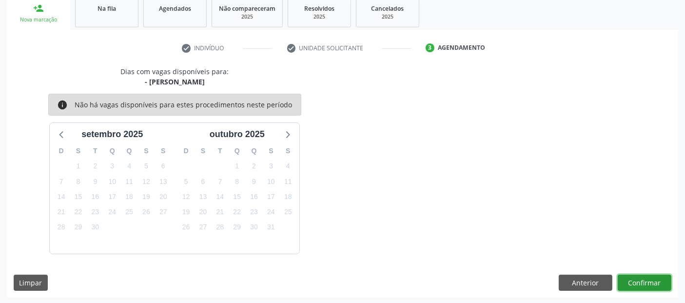
click at [640, 277] on button "Confirmar" at bounding box center [645, 283] width 54 height 17
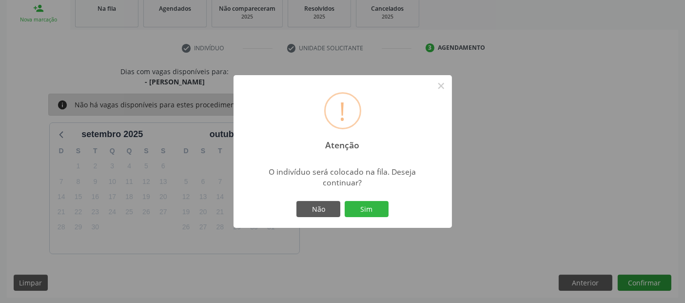
click at [345, 201] on button "Sim" at bounding box center [367, 209] width 44 height 17
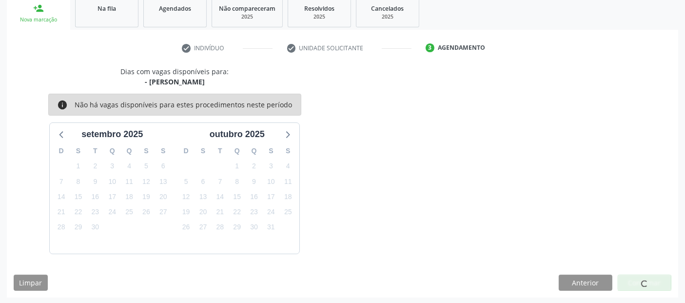
scroll to position [32, 0]
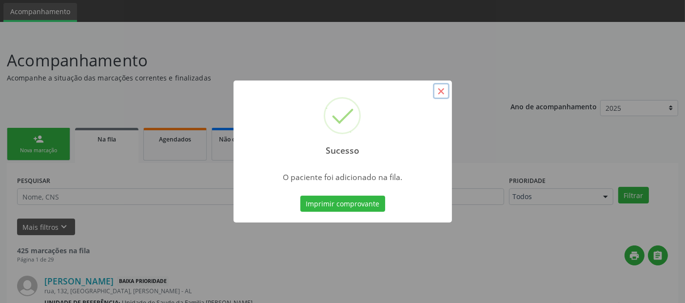
click at [439, 89] on button "×" at bounding box center [441, 91] width 17 height 17
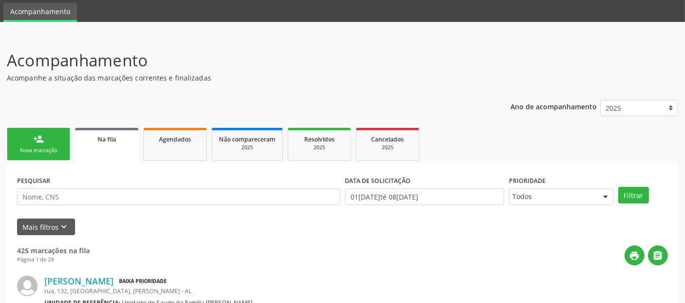
click at [23, 140] on link "person_add Nova marcação" at bounding box center [38, 144] width 63 height 33
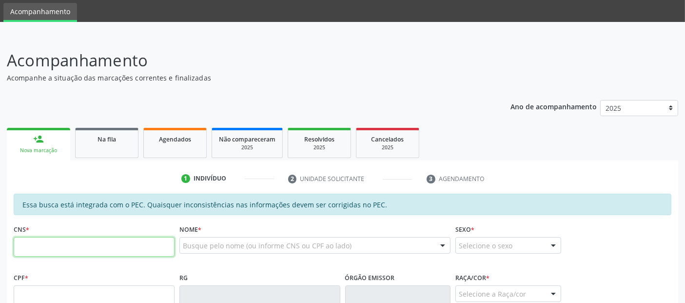
click at [116, 247] on input "text" at bounding box center [94, 247] width 161 height 20
type input "702 9025 9167 9072"
type input "038.961.154-99"
type input "28/04/1977"
type input "Gercina Rocha da Silva"
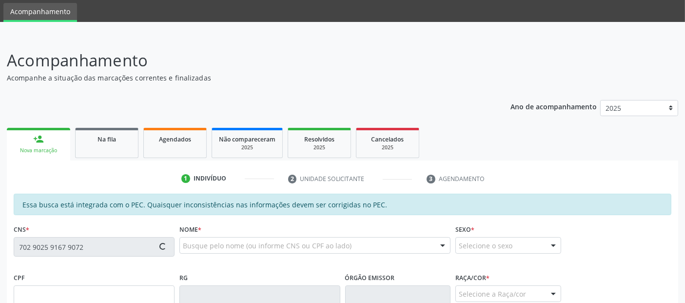
type input "(82) 99999-0897"
type input "280"
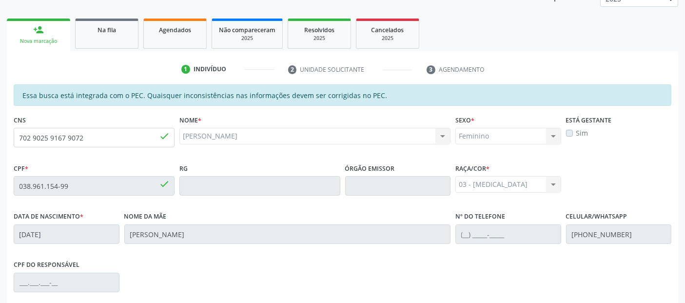
scroll to position [266, 0]
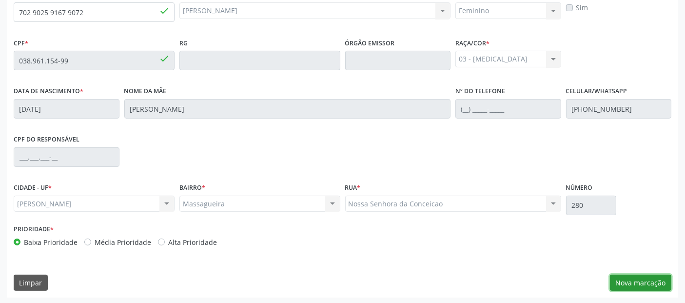
click at [651, 285] on button "Nova marcação" at bounding box center [640, 283] width 61 height 17
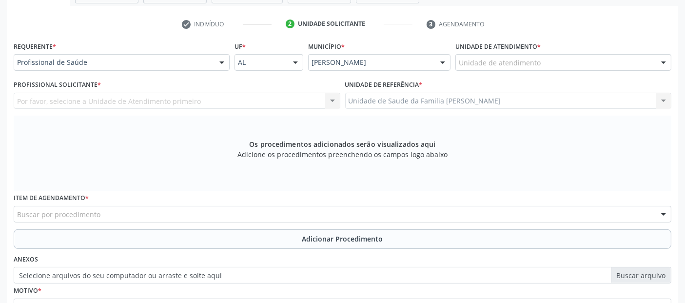
scroll to position [150, 0]
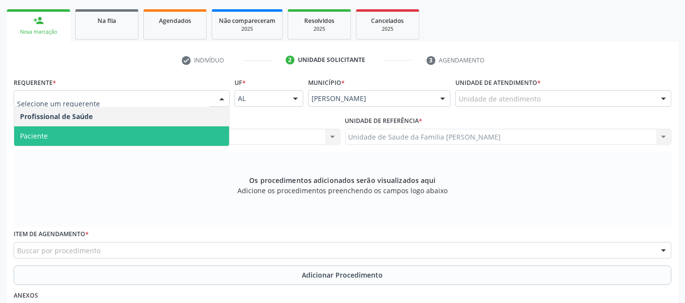
click at [57, 129] on span "Paciente" at bounding box center [121, 136] width 215 height 20
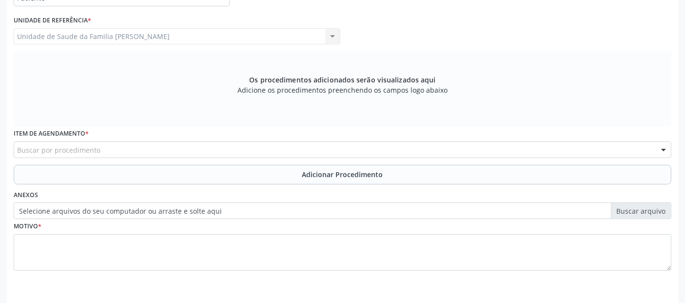
scroll to position [282, 0]
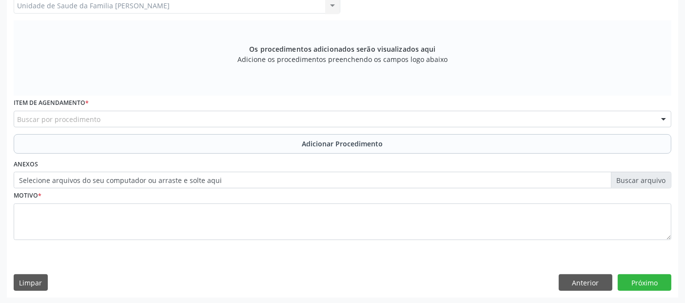
click at [234, 115] on div "Buscar por procedimento" at bounding box center [343, 119] width 658 height 17
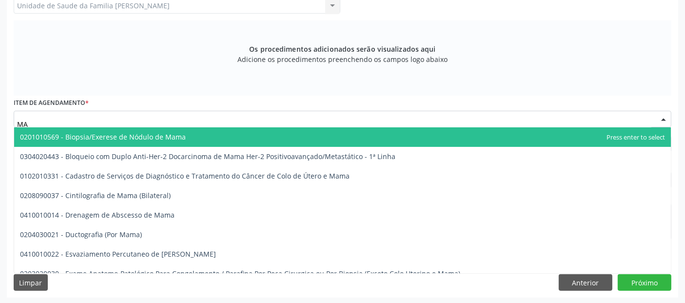
type input "M"
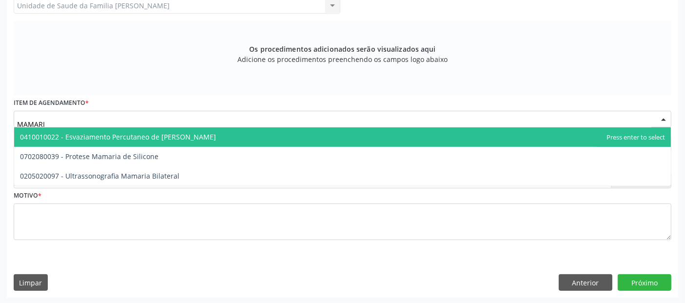
type input "MAMARIA"
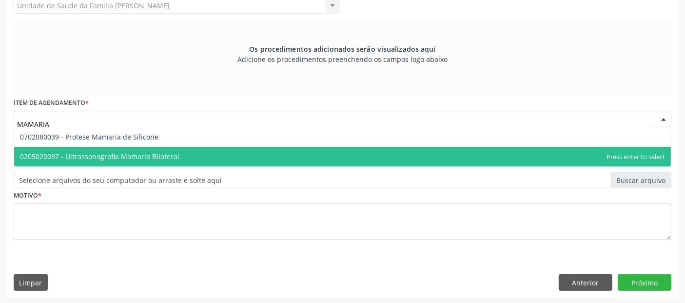
click at [144, 152] on span "0205020097 - Ultrassonografia Mamaria Bilateral" at bounding box center [100, 156] width 160 height 9
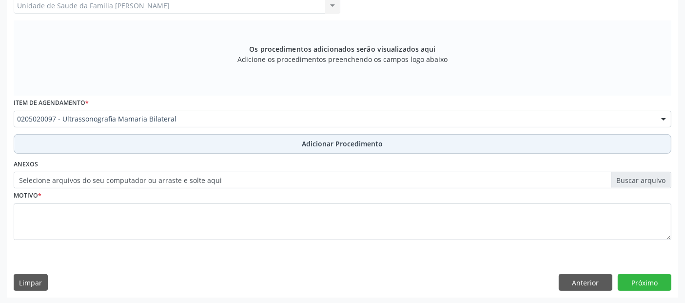
click at [193, 147] on button "Adicionar Procedimento" at bounding box center [343, 144] width 658 height 20
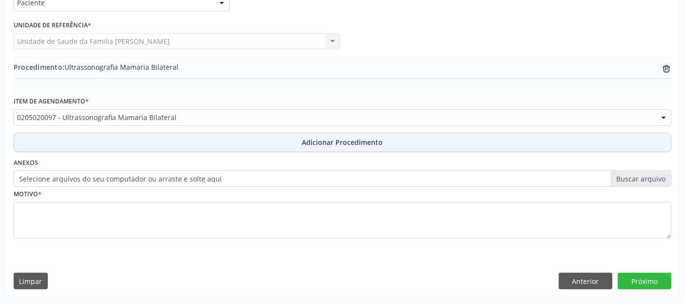
scroll to position [244, 0]
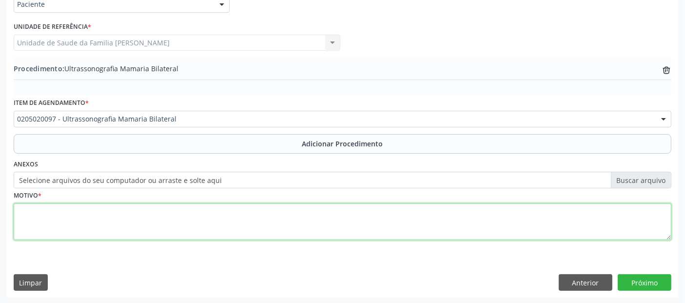
click at [161, 208] on textarea at bounding box center [343, 221] width 658 height 37
type textarea "MMO BIRADES O."
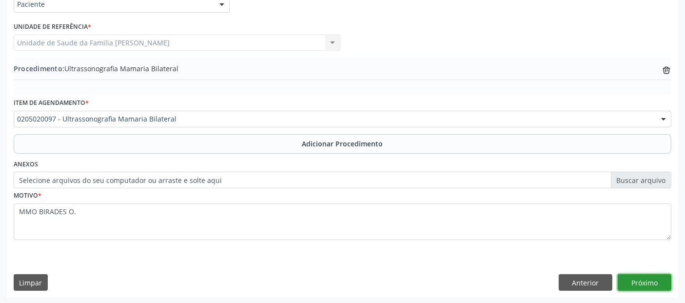
click at [649, 282] on button "Próximo" at bounding box center [645, 282] width 54 height 17
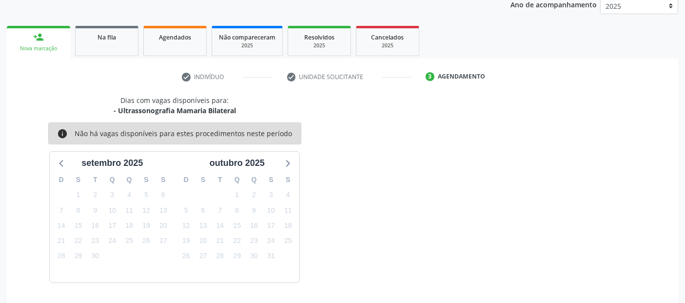
scroll to position [162, 0]
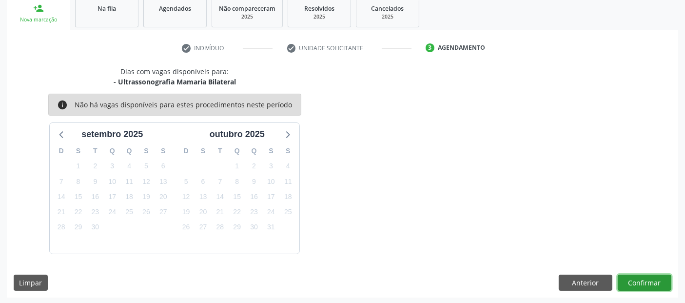
click at [649, 282] on button "Confirmar" at bounding box center [645, 283] width 54 height 17
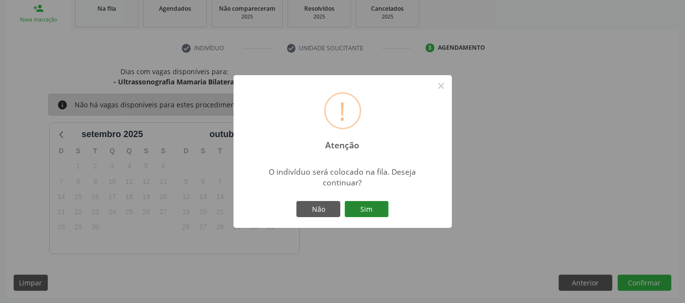
click at [373, 211] on button "Sim" at bounding box center [367, 209] width 44 height 17
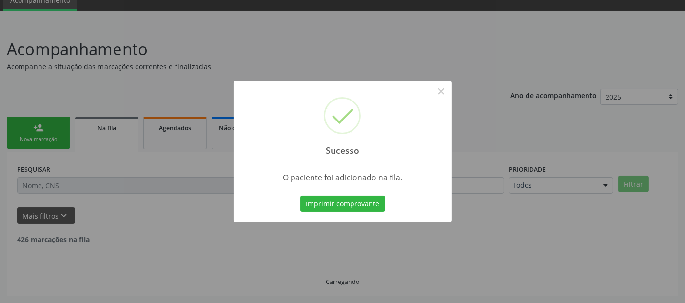
scroll to position [32, 0]
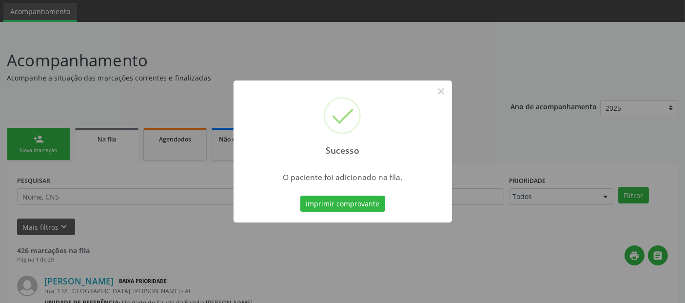
click at [432, 91] on div "Sucesso ×" at bounding box center [343, 123] width 219 height 84
click at [443, 93] on button "×" at bounding box center [441, 91] width 17 height 17
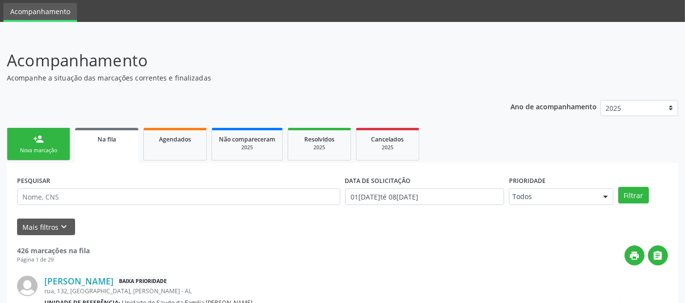
click at [47, 154] on link "person_add Nova marcação" at bounding box center [38, 144] width 63 height 33
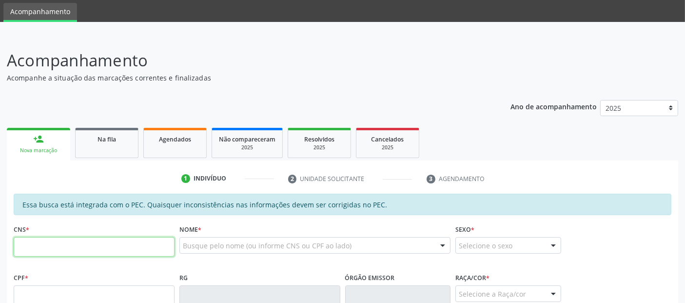
click at [148, 249] on input "text" at bounding box center [94, 247] width 161 height 20
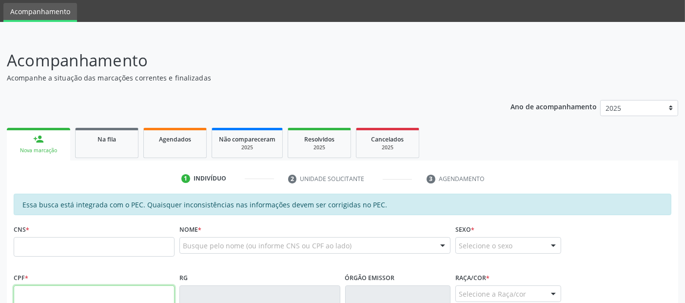
click at [129, 293] on input "text" at bounding box center [94, 295] width 161 height 20
type input "149.045.204-40"
type input "705 0078 9995 3052"
type input "13/11/2017"
type input "Paula Geane Alves de Menezes Simoes"
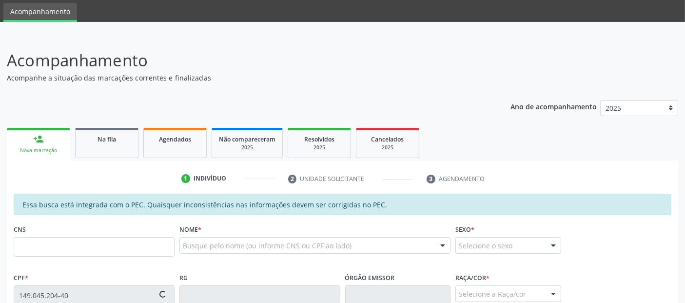
type input "(82) 98717-0392"
type input "S/N"
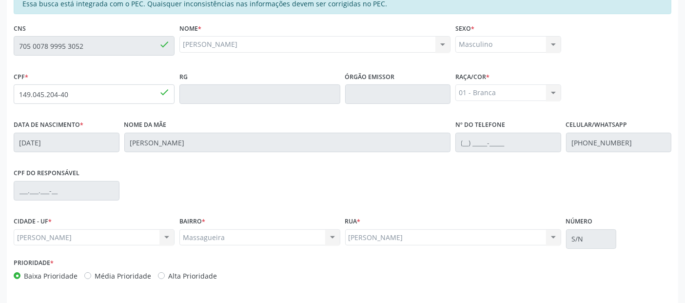
scroll to position [266, 0]
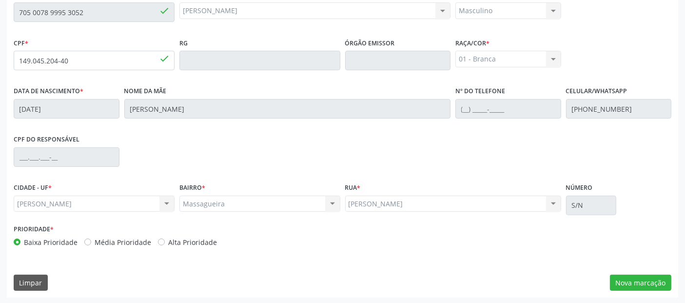
click at [633, 271] on div "Essa busca está integrada com o PEC. Quaisquer inconsistências nas informações …" at bounding box center [343, 128] width 672 height 339
click at [637, 279] on button "Nova marcação" at bounding box center [640, 283] width 61 height 17
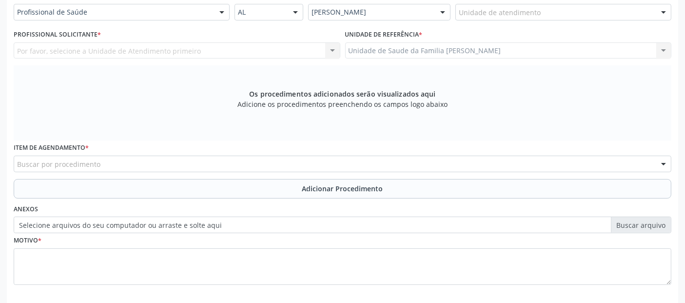
scroll to position [195, 0]
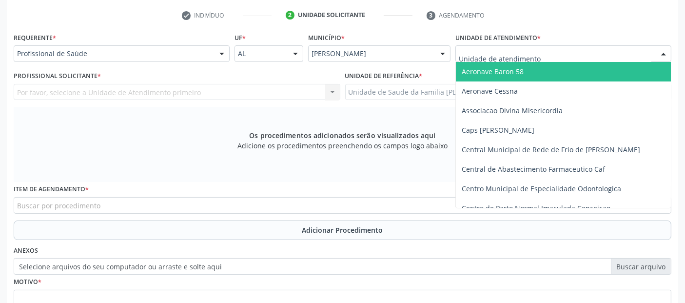
click at [509, 58] on input "text" at bounding box center [555, 59] width 193 height 20
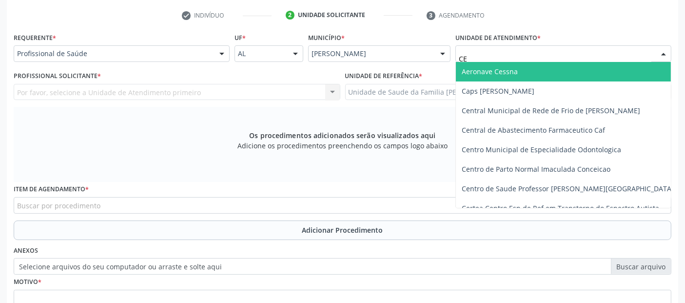
type input "CER"
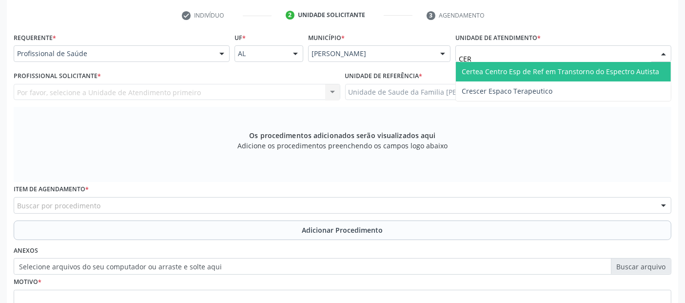
click at [488, 67] on span "Certea Centro Esp de Ref em Transtorno do Espectro Autista" at bounding box center [561, 71] width 198 height 9
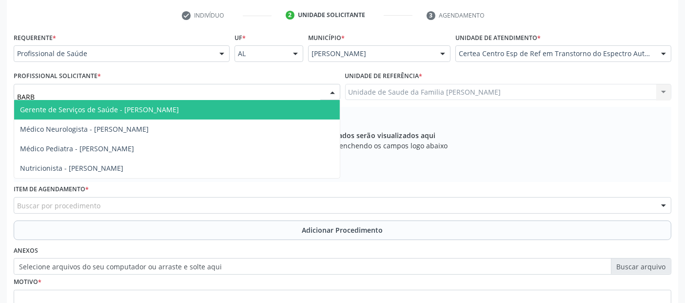
type input "BARBA"
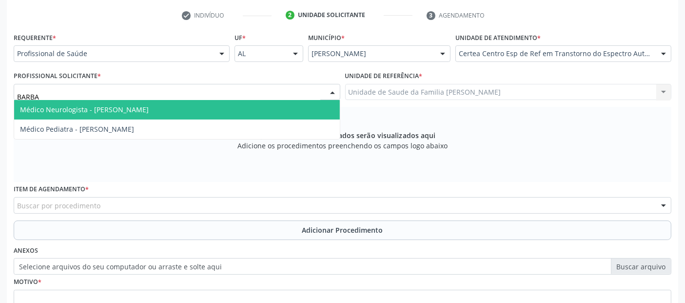
click at [59, 105] on span "Médico Neurologista - [PERSON_NAME]" at bounding box center [84, 109] width 129 height 9
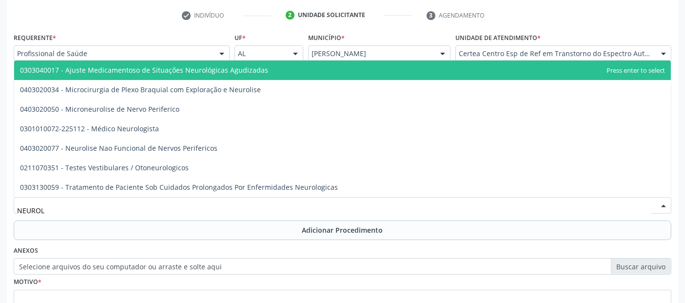
type input "NEUROLO"
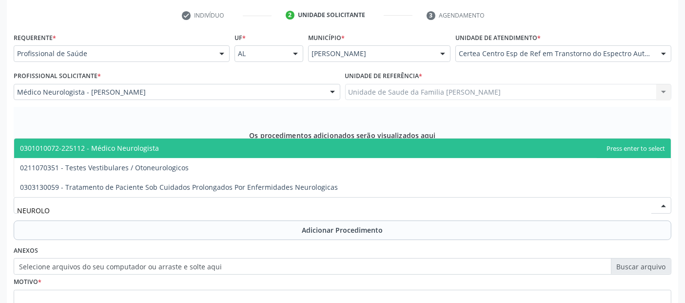
click at [116, 151] on span "0301010072-225112 - Médico Neurologista" at bounding box center [342, 149] width 657 height 20
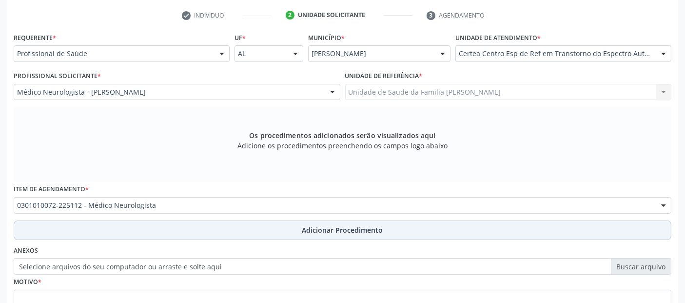
click at [220, 226] on button "Adicionar Procedimento" at bounding box center [343, 231] width 658 height 20
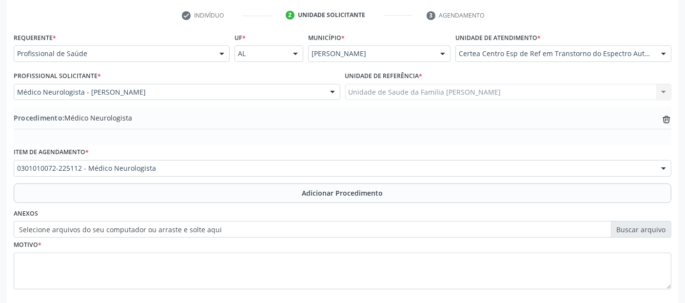
scroll to position [244, 0]
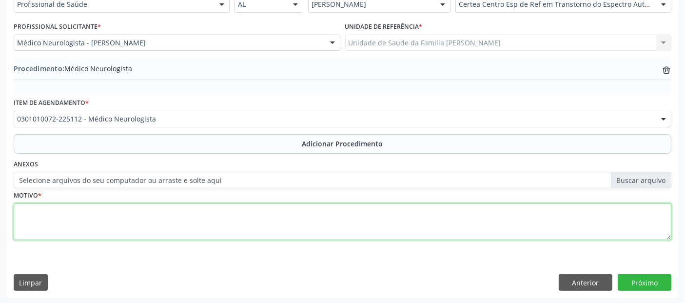
click at [278, 218] on textarea at bounding box center [343, 221] width 658 height 37
type textarea "RETORNO 30 DIAS NEUROPEDIATRA DATA DA SOLICITAÇÃO 01.09"
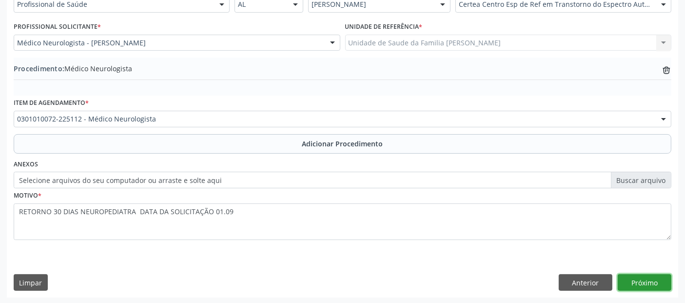
click at [643, 284] on button "Próximo" at bounding box center [645, 282] width 54 height 17
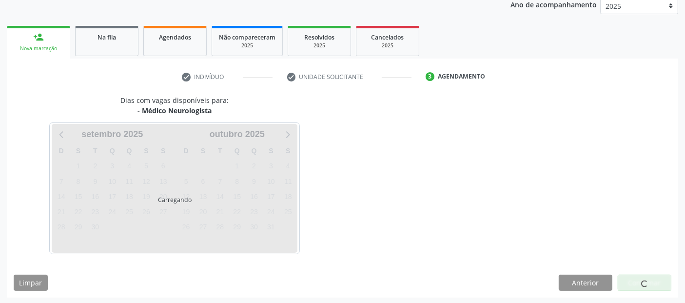
scroll to position [162, 0]
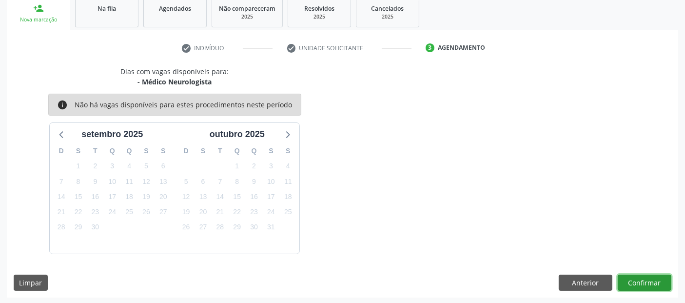
click at [643, 284] on button "Confirmar" at bounding box center [645, 283] width 54 height 17
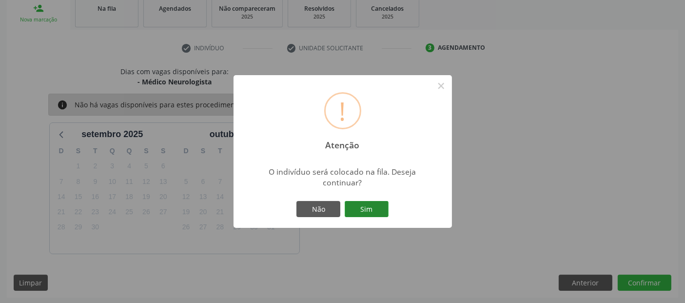
click at [375, 213] on button "Sim" at bounding box center [367, 209] width 44 height 17
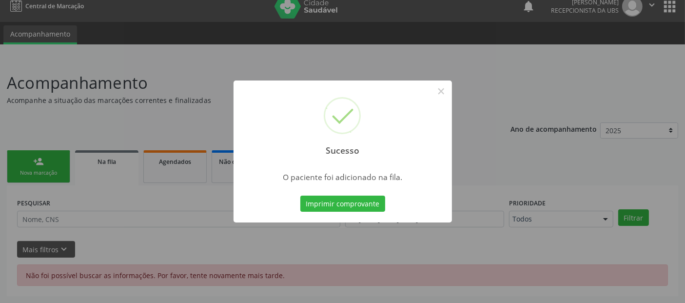
scroll to position [8, 0]
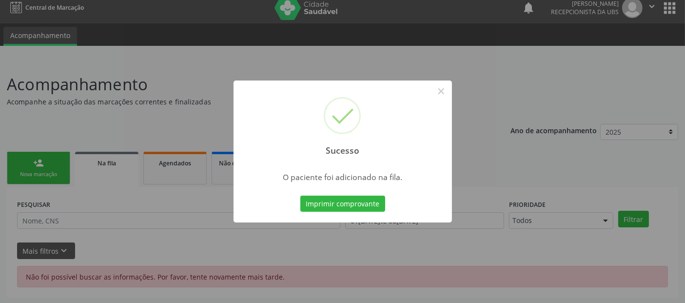
click at [442, 81] on div "Sucesso ×" at bounding box center [343, 123] width 219 height 84
click at [445, 95] on button "×" at bounding box center [441, 91] width 17 height 17
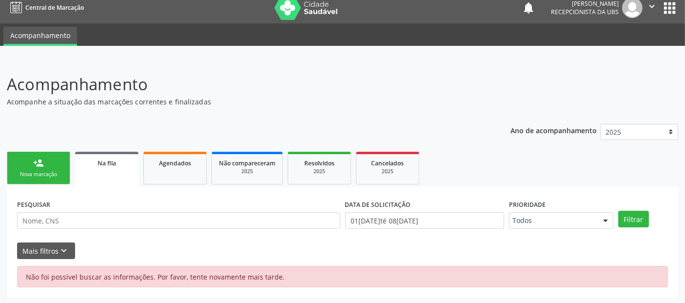
click at [54, 175] on div "Nova marcação" at bounding box center [38, 174] width 49 height 7
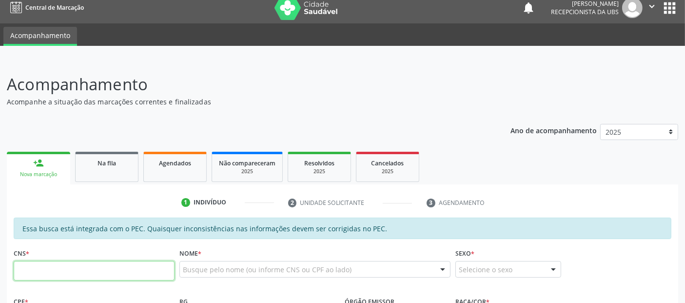
click at [144, 272] on input "text" at bounding box center [94, 271] width 161 height 20
type input "706 8027 3338 6421"
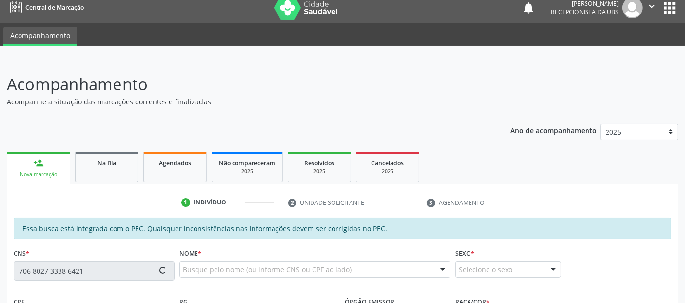
type input "106.339.044-30"
type input "03/07/1990"
type input "Maria Irandir da Silva"
type input "(82) 99958-2280"
type input "518"
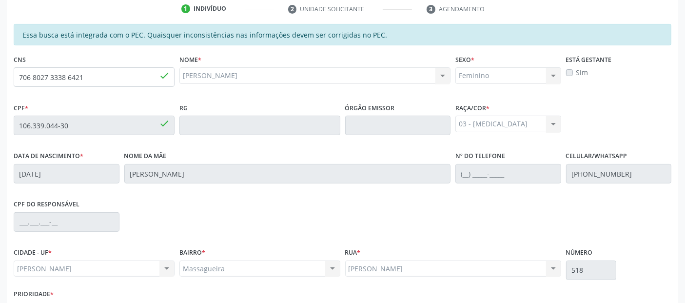
scroll to position [266, 0]
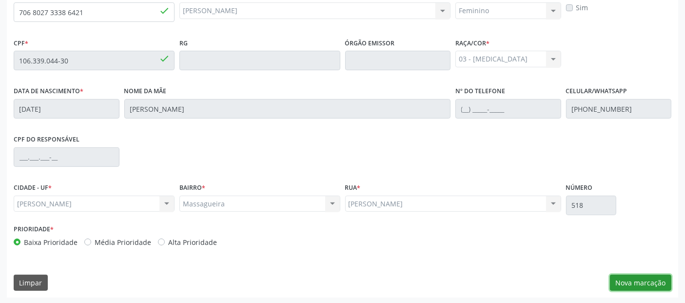
click at [625, 285] on button "Nova marcação" at bounding box center [640, 283] width 61 height 17
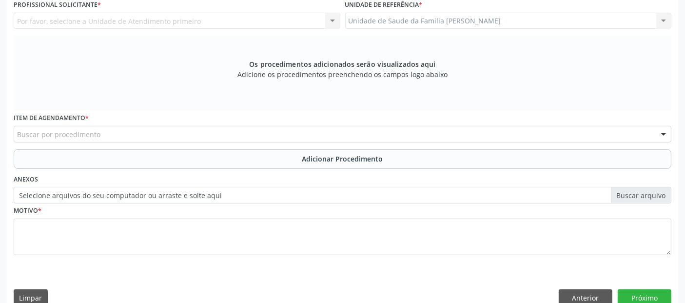
scroll to position [181, 0]
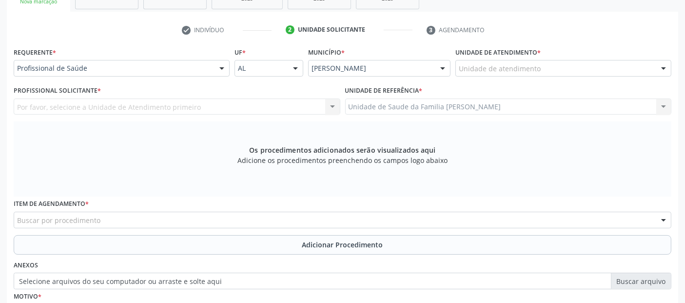
click at [481, 62] on div "Unidade de atendimento" at bounding box center [564, 68] width 216 height 17
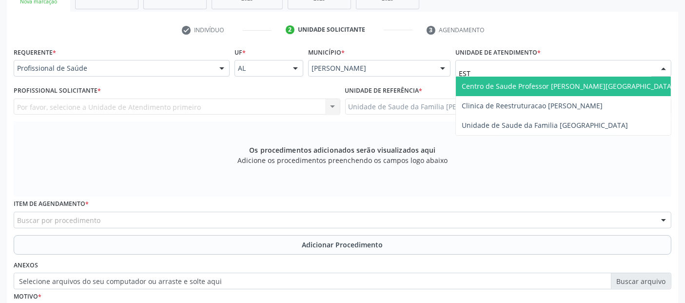
type input "ESTA"
click at [476, 77] on span "Centro de Saude Professor [PERSON_NAME][GEOGRAPHIC_DATA]" at bounding box center [568, 87] width 224 height 20
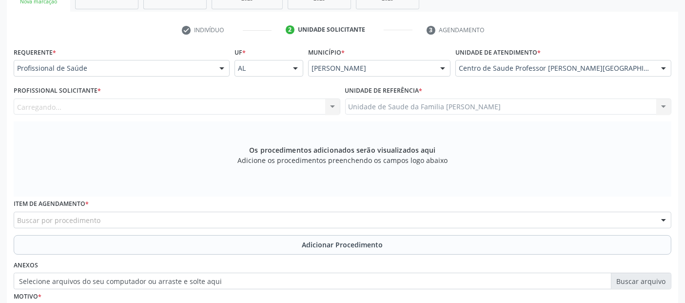
click at [172, 102] on div "Carregando... Nenhum resultado encontrado para: " " Não há nenhuma opção para s…" at bounding box center [177, 107] width 327 height 17
click at [172, 102] on div "Profissional solicitante" at bounding box center [177, 107] width 327 height 17
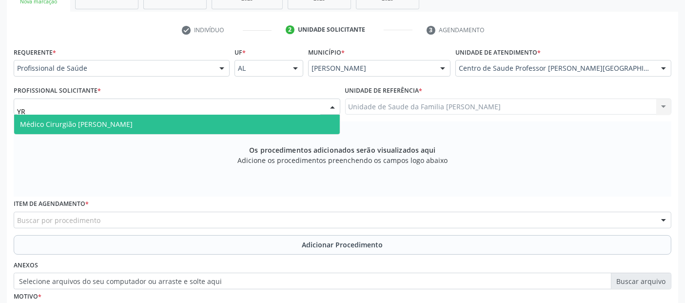
type input "YRO"
click at [133, 126] on span "Médico Cirurgião [PERSON_NAME]" at bounding box center [76, 124] width 113 height 9
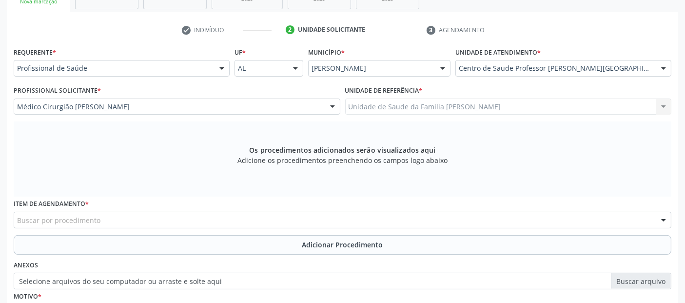
click at [164, 221] on div "Buscar por procedimento" at bounding box center [343, 220] width 658 height 17
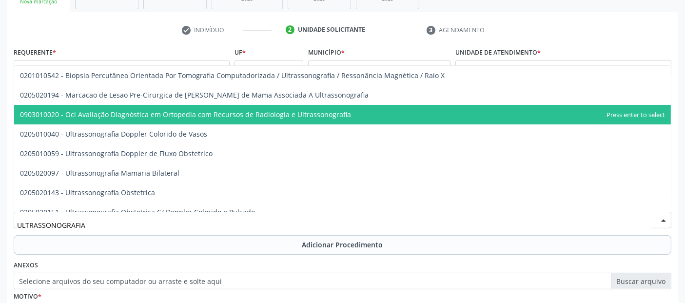
type input "ULTRASSONOGRAFIA"
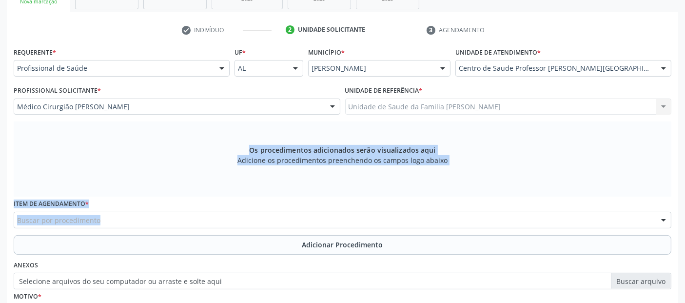
scroll to position [0, 0]
drag, startPoint x: 673, startPoint y: 105, endPoint x: 669, endPoint y: 122, distance: 17.0
click at [669, 122] on div "Requerente * Profissional de Saúde Profissional de Saúde Paciente Nenhum result…" at bounding box center [343, 200] width 658 height 310
click at [263, 217] on div "Buscar por procedimento" at bounding box center [343, 220] width 658 height 17
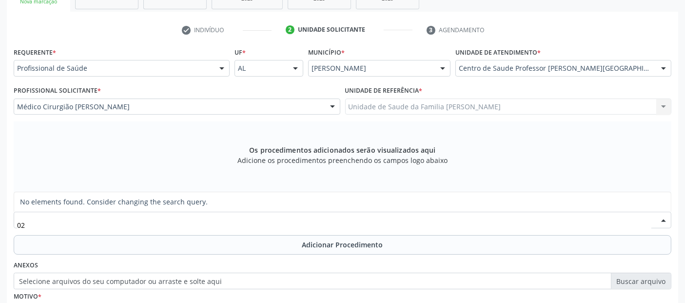
type input "0"
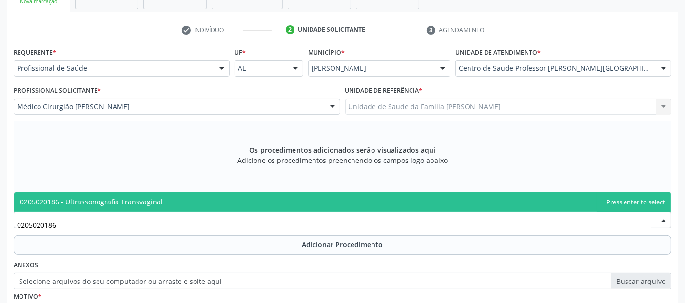
click at [223, 202] on span "0205020186 - Ultrassonografia Transvaginal" at bounding box center [342, 202] width 657 height 20
type input "0205020186"
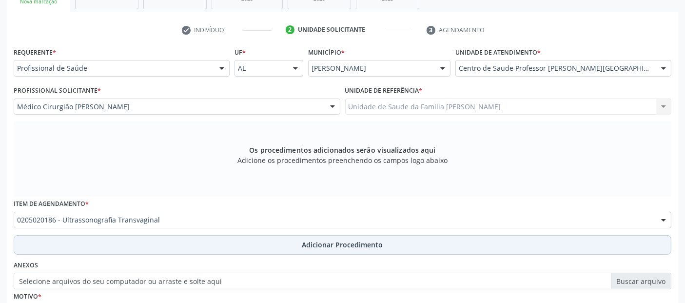
click at [185, 242] on button "Adicionar Procedimento" at bounding box center [343, 245] width 658 height 20
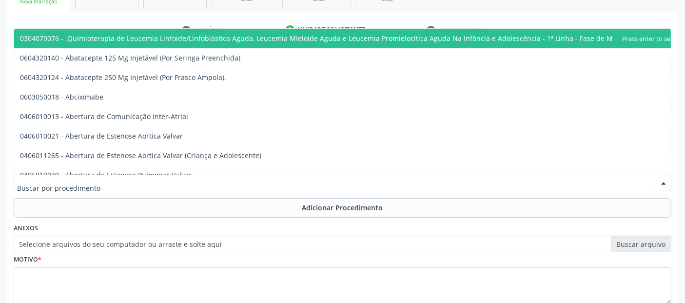
click at [165, 183] on input "text" at bounding box center [334, 188] width 635 height 20
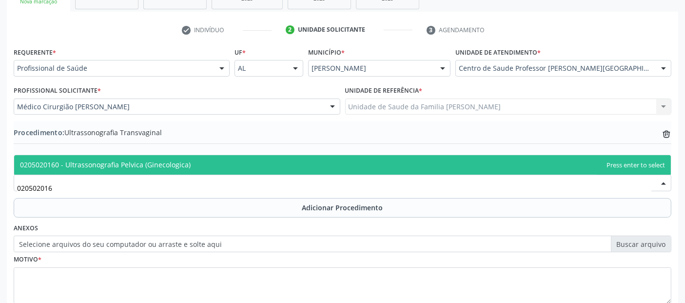
type input "0205020160"
click at [184, 167] on span "0205020160 - Ultrassonografia Pelvica (Ginecologica)" at bounding box center [105, 164] width 171 height 9
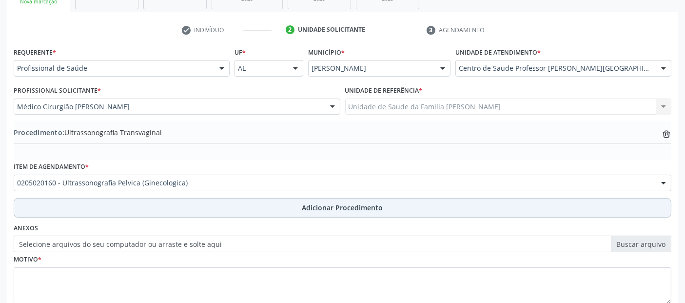
click at [187, 199] on button "Adicionar Procedimento" at bounding box center [343, 208] width 658 height 20
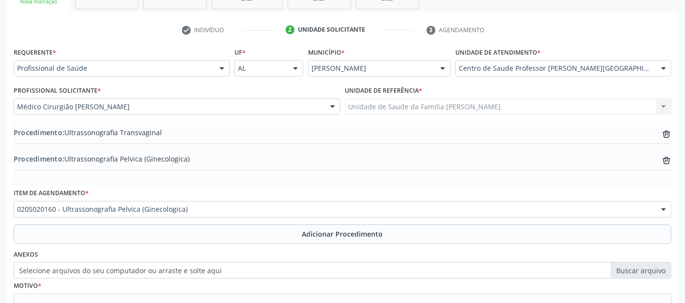
scroll to position [270, 0]
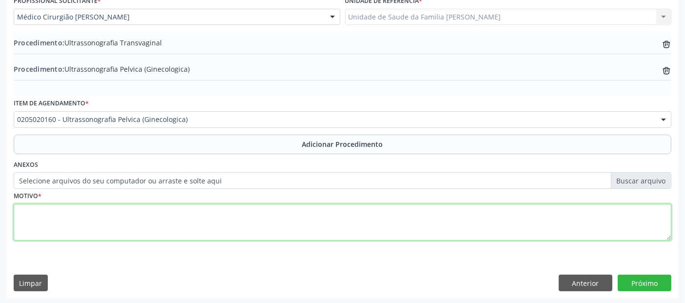
click at [316, 211] on textarea at bounding box center [343, 222] width 658 height 37
type textarea "CONTROLE PÓS TRATAMENTO DE SOP."
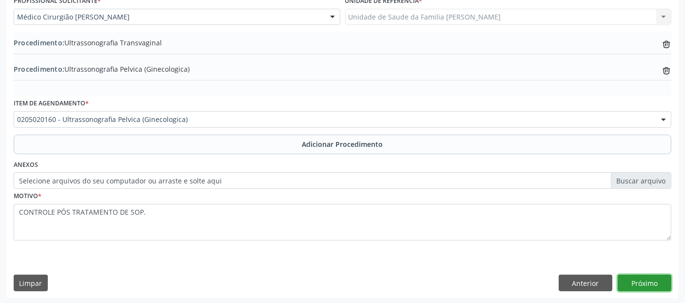
click at [645, 279] on button "Próximo" at bounding box center [645, 283] width 54 height 17
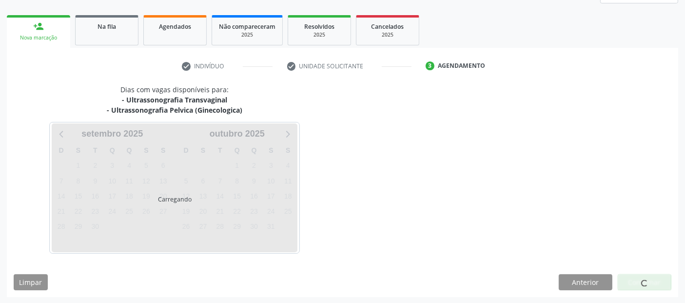
scroll to position [173, 0]
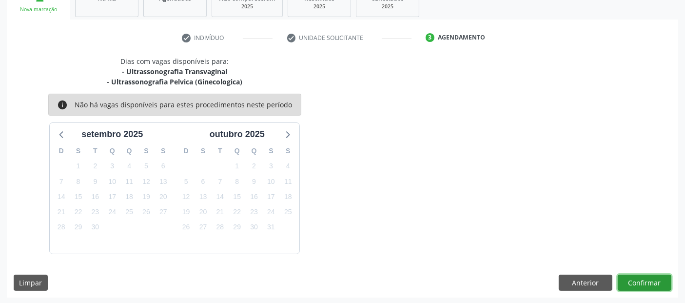
click at [645, 279] on button "Confirmar" at bounding box center [645, 283] width 54 height 17
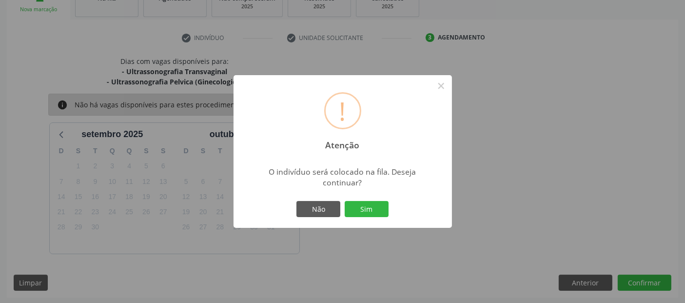
click at [355, 200] on div "Não Sim" at bounding box center [343, 209] width 97 height 20
click at [357, 200] on div "Não Sim" at bounding box center [343, 209] width 97 height 20
click at [358, 204] on button "Sim" at bounding box center [367, 209] width 44 height 17
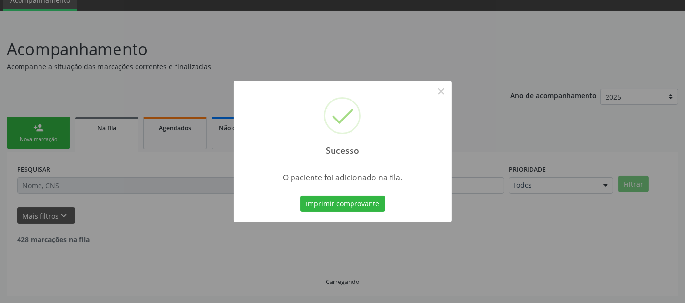
scroll to position [32, 0]
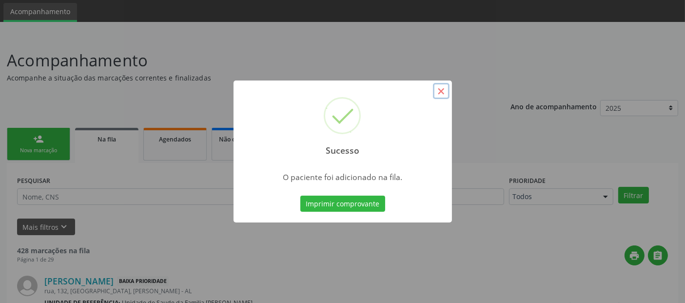
click at [444, 88] on button "×" at bounding box center [441, 91] width 17 height 17
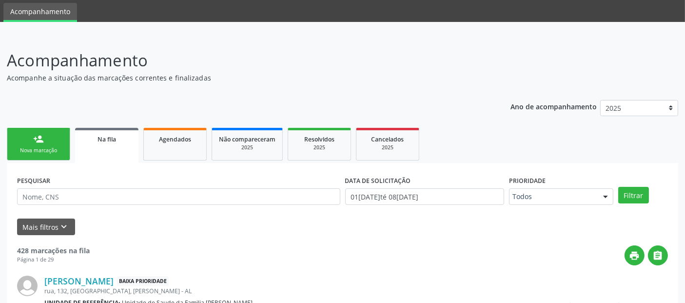
click at [28, 132] on link "person_add Nova marcação" at bounding box center [38, 144] width 63 height 33
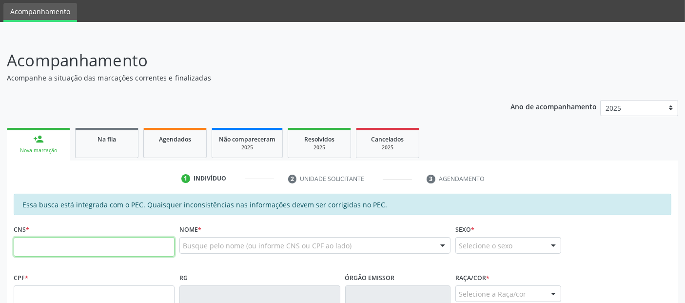
click at [91, 239] on input "text" at bounding box center [94, 247] width 161 height 20
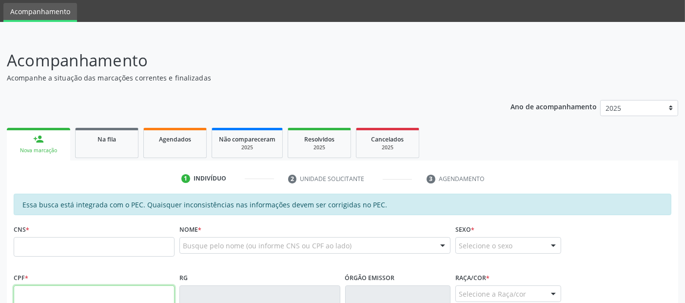
click at [120, 292] on input "text" at bounding box center [94, 295] width 161 height 20
type input "113.809.874-40"
type input "700 0064 9200 0506"
type input "23/04/2006"
type input "Rosimeire Silva de Farias"
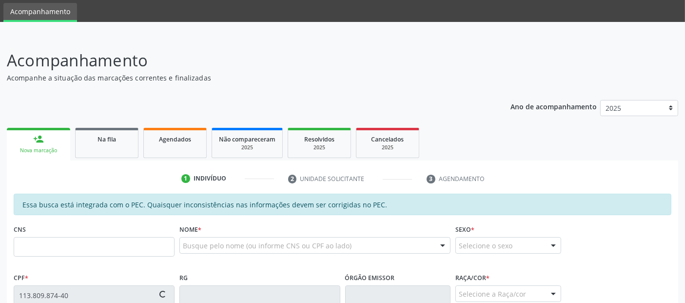
type input "(82) 8772-7338"
type input "04"
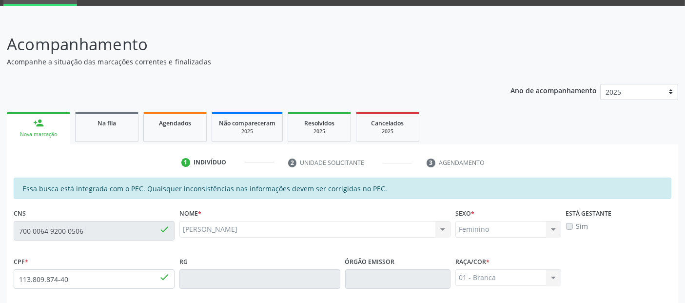
scroll to position [266, 0]
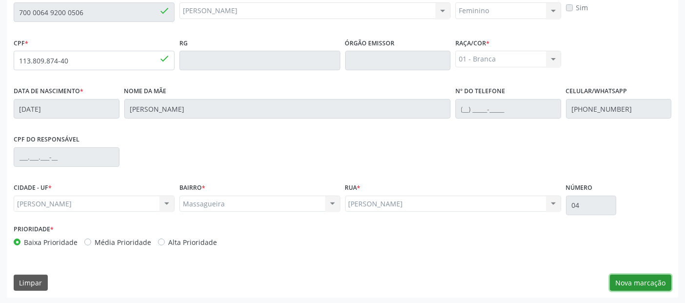
click at [644, 277] on button "Nova marcação" at bounding box center [640, 283] width 61 height 17
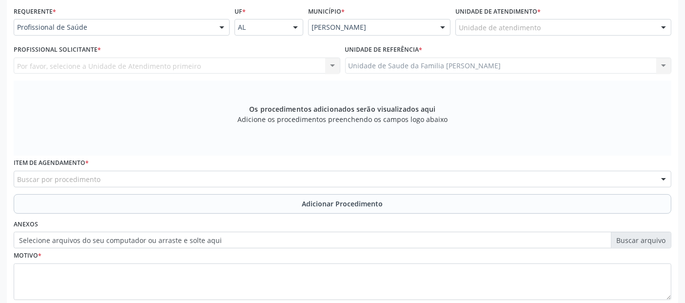
scroll to position [202, 0]
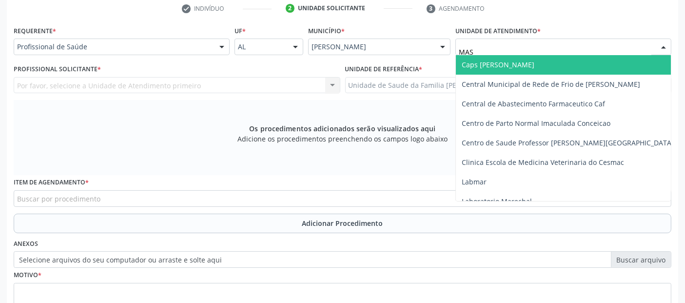
type input "MASS"
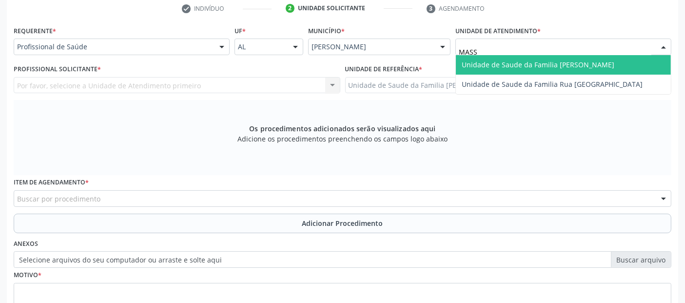
click at [509, 65] on span "Unidade de Saude da Familia [PERSON_NAME]" at bounding box center [538, 64] width 153 height 9
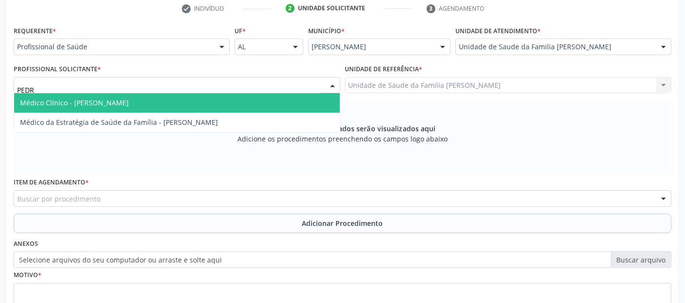
type input "[PERSON_NAME]"
click at [40, 99] on span "Médico Clínico - [PERSON_NAME]" at bounding box center [74, 102] width 109 height 9
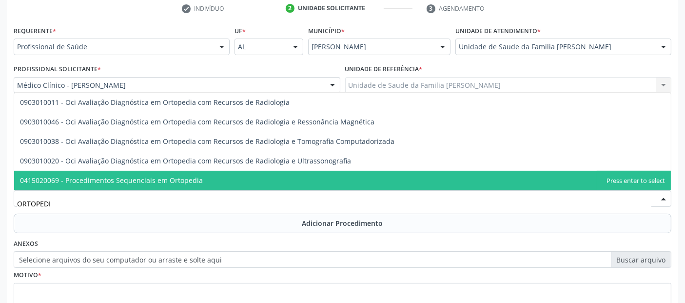
type input "ORTOPED"
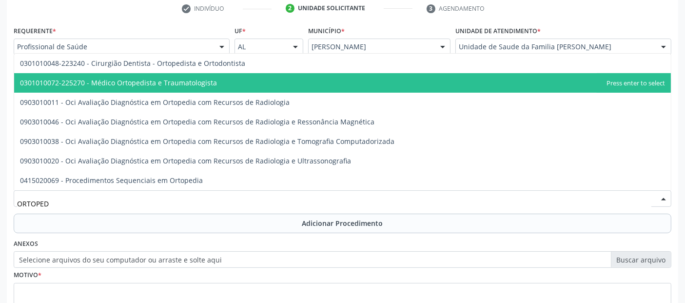
click at [197, 85] on span "0301010072-225270 - Médico Ortopedista e Traumatologista" at bounding box center [118, 82] width 197 height 9
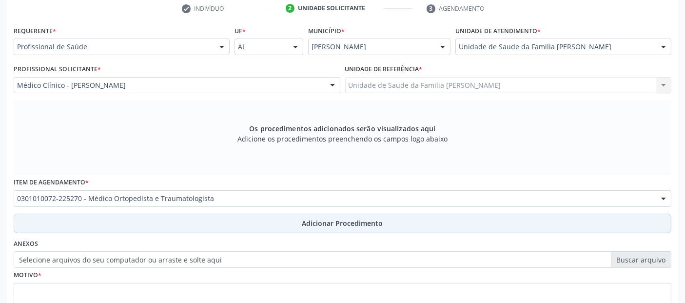
click at [226, 222] on button "Adicionar Procedimento" at bounding box center [343, 224] width 658 height 20
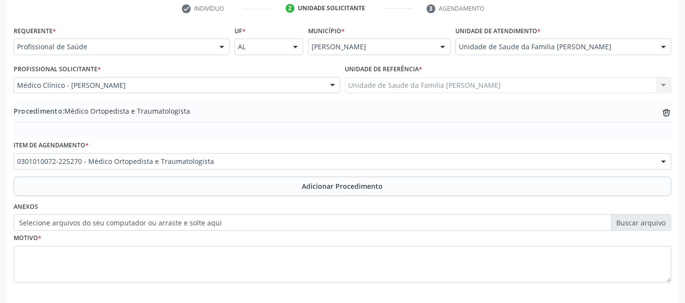
scroll to position [244, 0]
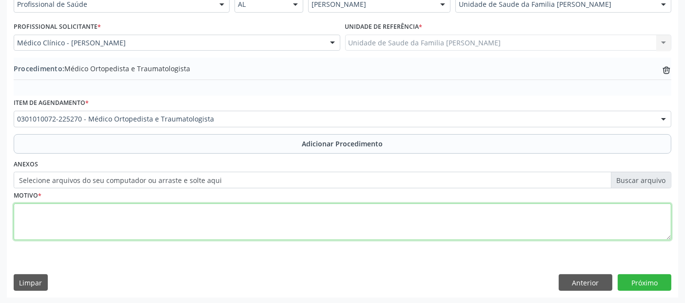
click at [334, 225] on textarea at bounding box center [343, 221] width 658 height 37
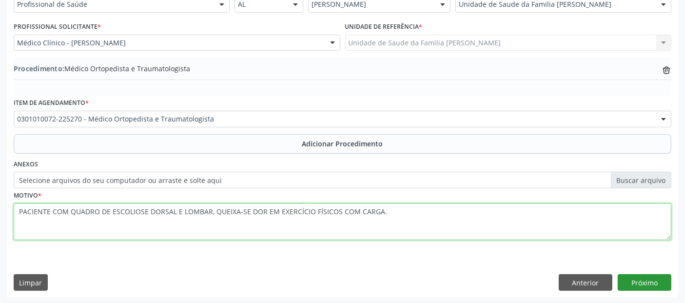
type textarea "PACIENTE COM QUADRO DE ESCOLIOSE DORSAL E LOMBAR, QUEIXA-SE DOR EM EXERCÍCIO FÍ…"
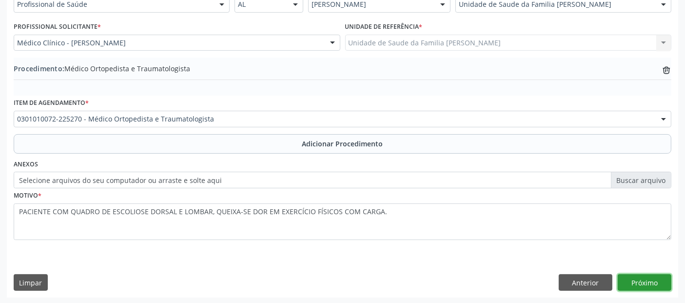
click at [644, 275] on button "Próximo" at bounding box center [645, 282] width 54 height 17
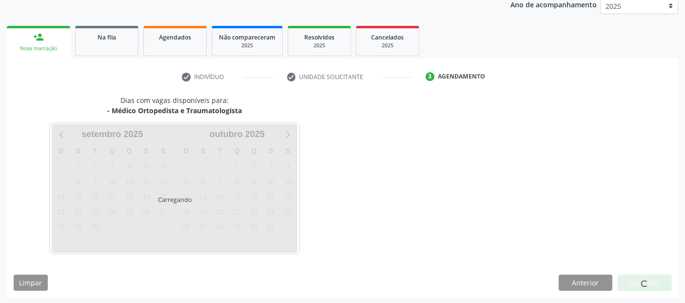
scroll to position [162, 0]
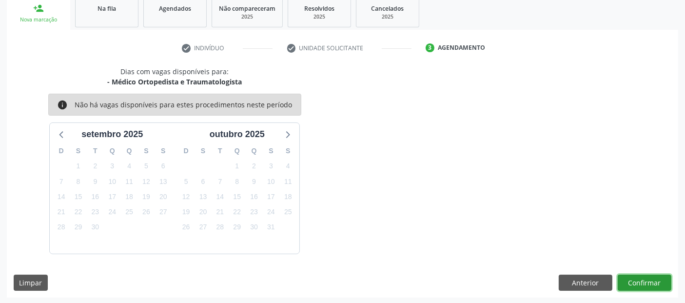
click at [644, 275] on button "Confirmar" at bounding box center [645, 283] width 54 height 17
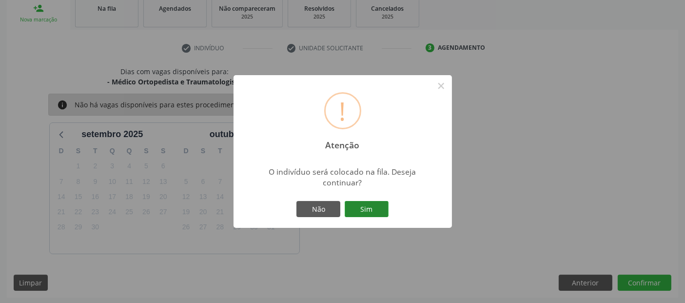
click at [365, 204] on button "Sim" at bounding box center [367, 209] width 44 height 17
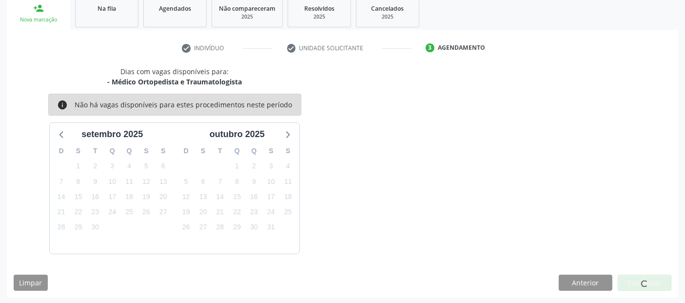
scroll to position [32, 0]
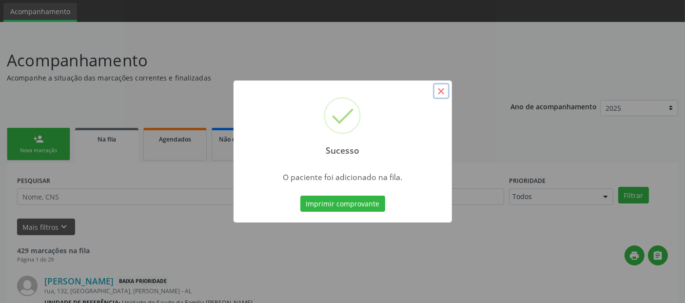
click at [443, 91] on button "×" at bounding box center [441, 91] width 17 height 17
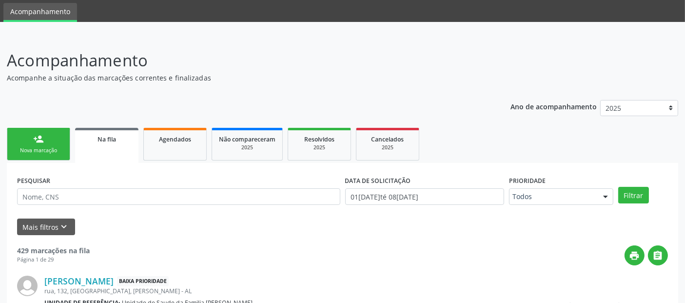
click at [56, 155] on link "person_add Nova marcação" at bounding box center [38, 144] width 63 height 33
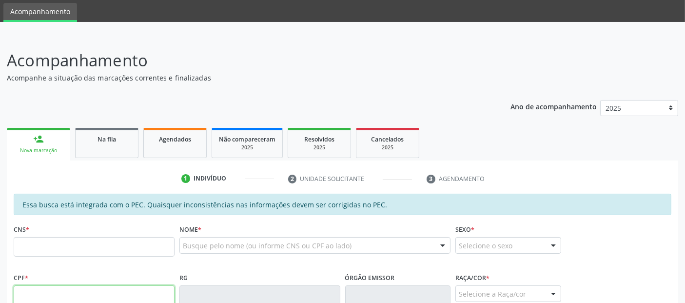
click at [67, 290] on input "text" at bounding box center [94, 295] width 161 height 20
type input "113.809.874-40"
type input "700 0064 9200 0506"
type input "23/04/2006"
type input "Rosimeire Silva de Farias"
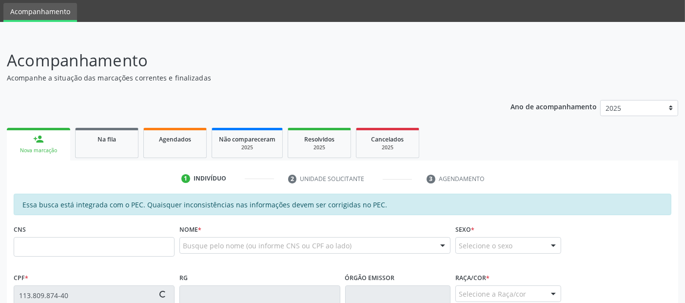
type input "(82) 8772-7338"
type input "04"
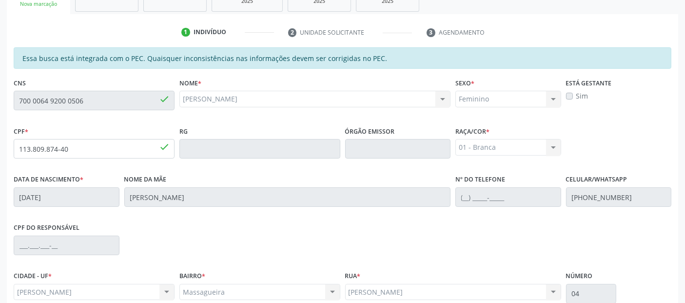
scroll to position [266, 0]
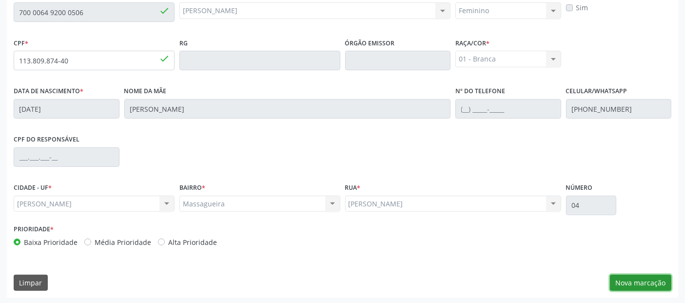
click at [649, 282] on button "Nova marcação" at bounding box center [640, 283] width 61 height 17
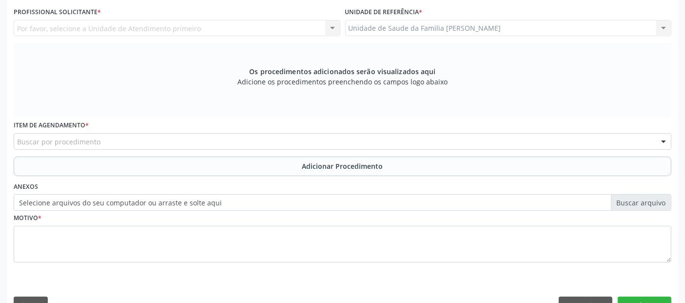
scroll to position [194, 0]
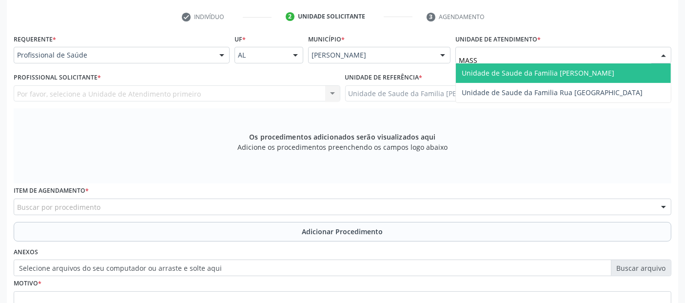
type input "MASSA"
click at [476, 63] on span "Unidade de Saude da Familia [PERSON_NAME]" at bounding box center [563, 73] width 215 height 20
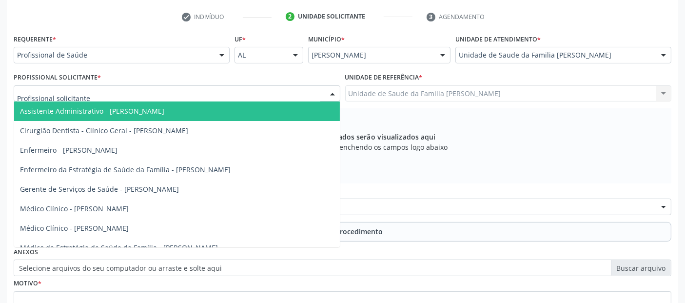
click at [170, 92] on div at bounding box center [177, 93] width 327 height 17
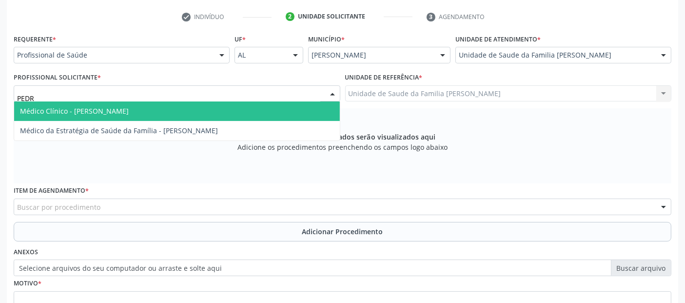
type input "PEDRO"
click at [129, 107] on span "Médico Clínico - Pedro Marques Barbosa" at bounding box center [74, 110] width 109 height 9
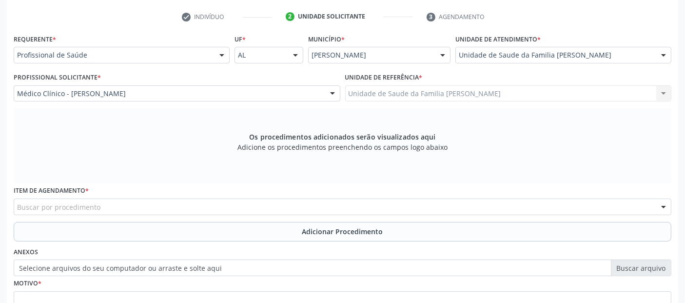
click at [127, 201] on div "Buscar por procedimento" at bounding box center [343, 207] width 658 height 17
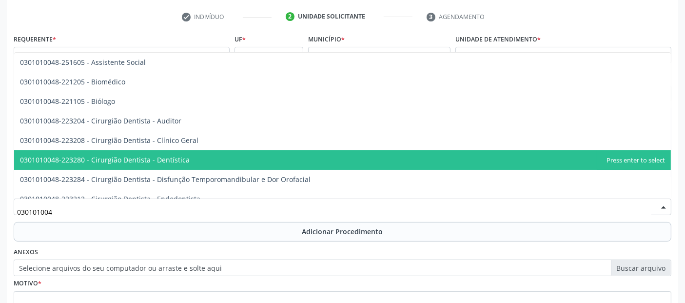
type input "0301010048"
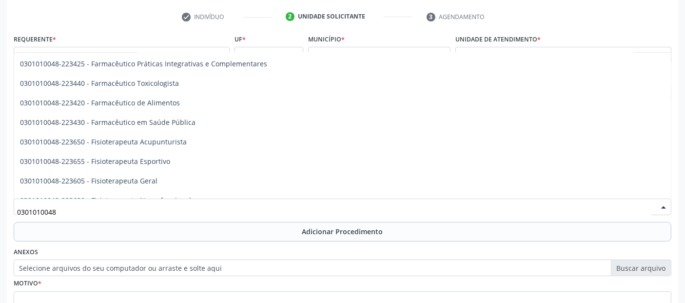
scroll to position [986, 0]
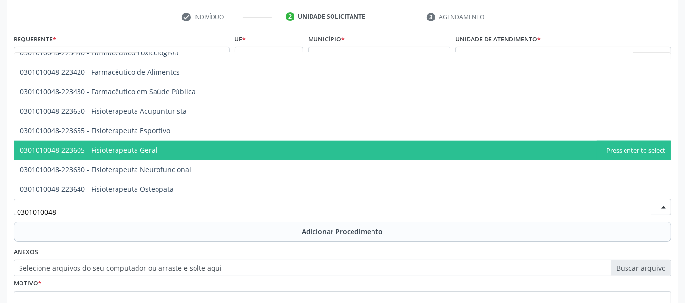
click at [181, 150] on span "0301010048-223605 - Fisioterapeuta Geral" at bounding box center [342, 151] width 657 height 20
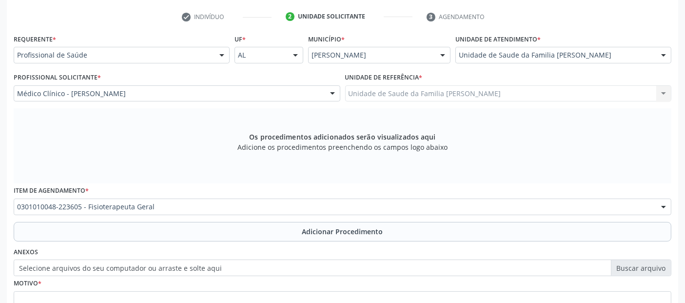
click at [147, 234] on button "Adicionar Procedimento" at bounding box center [343, 232] width 658 height 20
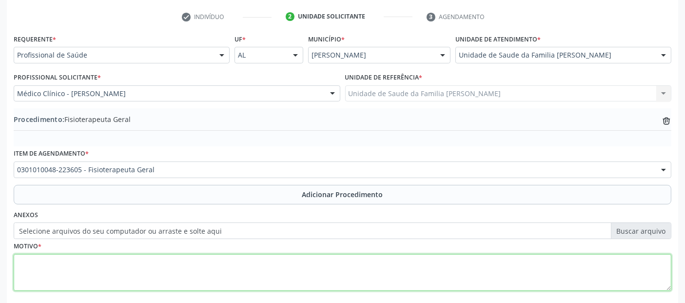
click at [147, 277] on textarea at bounding box center [343, 272] width 658 height 37
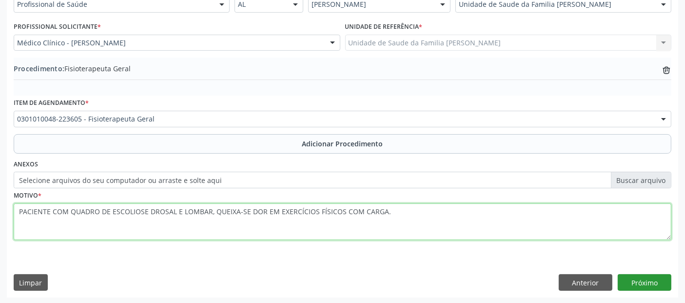
type textarea "PACIENTE COM QUADRO DE ESCOLIOSE DROSAL E LOMBAR, QUEIXA-SE DOR EM EXERCÍCIOS F…"
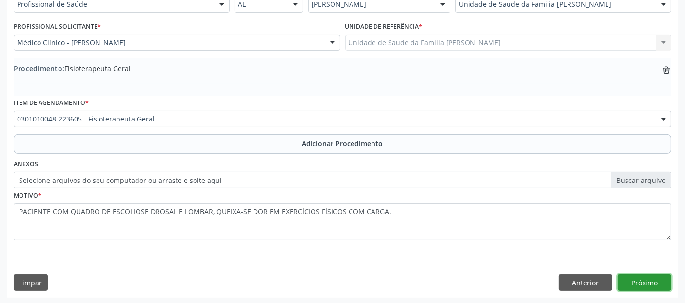
click at [646, 277] on button "Próximo" at bounding box center [645, 282] width 54 height 17
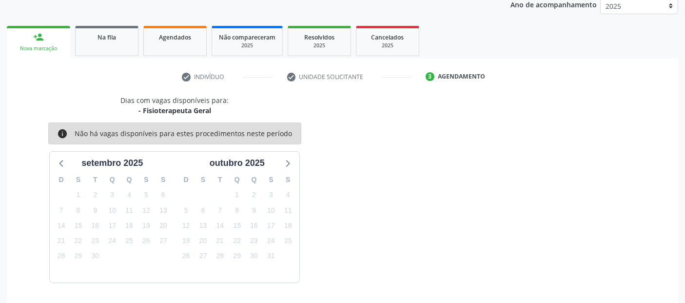
scroll to position [162, 0]
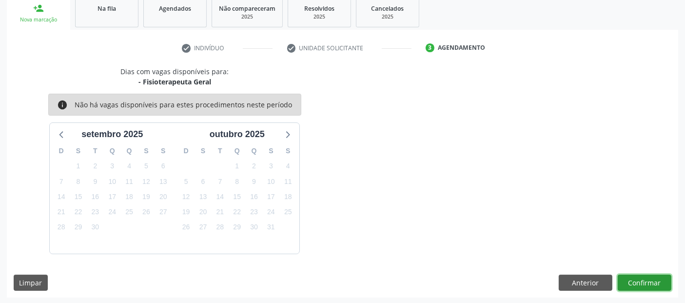
click at [646, 277] on button "Confirmar" at bounding box center [645, 283] width 54 height 17
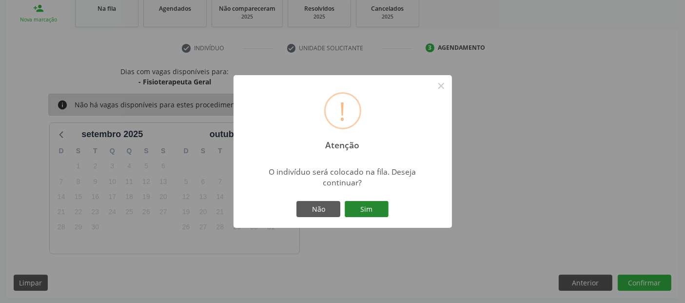
click at [363, 207] on button "Sim" at bounding box center [367, 209] width 44 height 17
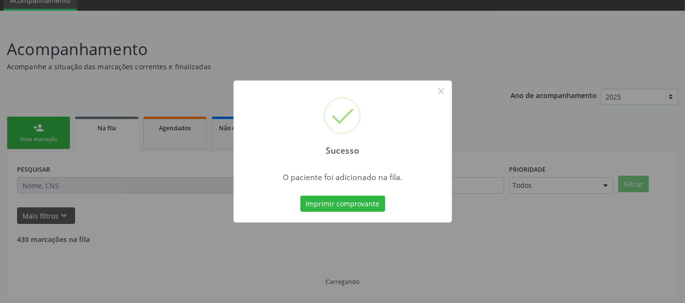
scroll to position [32, 0]
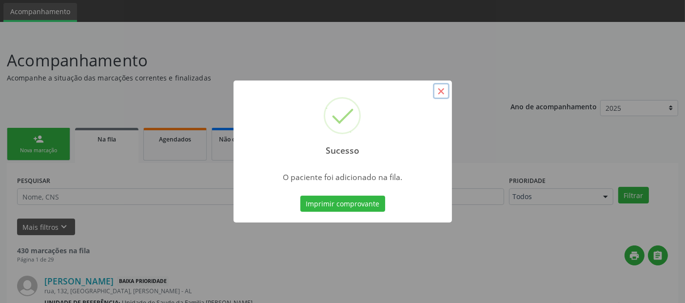
click at [441, 96] on button "×" at bounding box center [441, 91] width 17 height 17
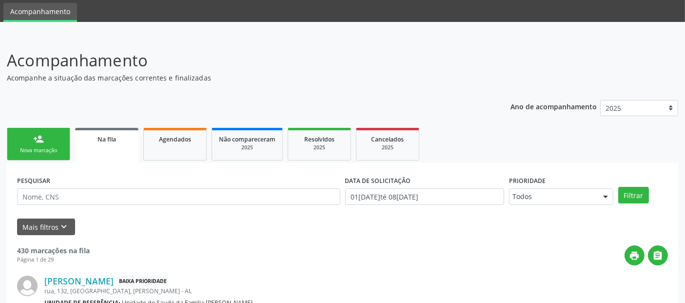
click at [54, 139] on link "person_add Nova marcação" at bounding box center [38, 144] width 63 height 33
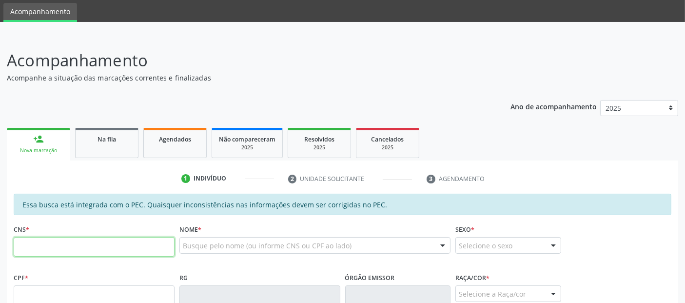
click at [145, 246] on input "text" at bounding box center [94, 247] width 161 height 20
type input "709 2042 4565 6138"
type input "524.683.994-04"
type input "03/05/1955"
type input "Gerusa Simpriano"
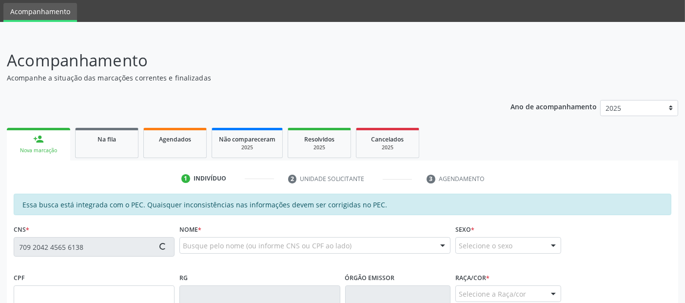
type input "(82) 99414-9237"
type input "334"
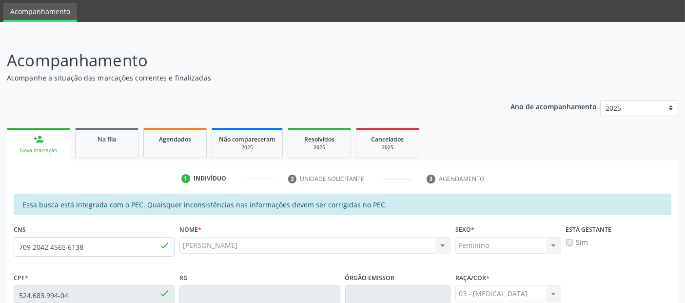
scroll to position [266, 0]
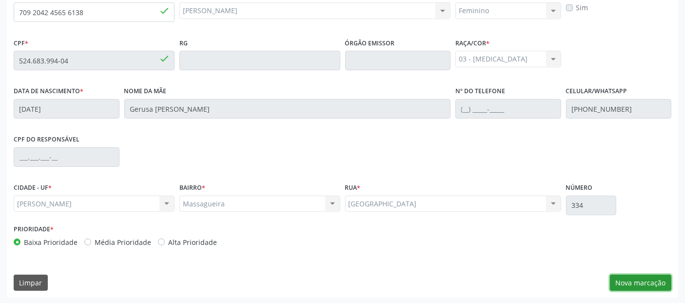
click at [634, 278] on button "Nova marcação" at bounding box center [640, 283] width 61 height 17
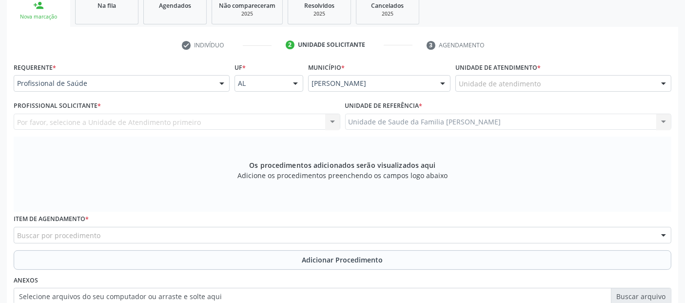
scroll to position [149, 0]
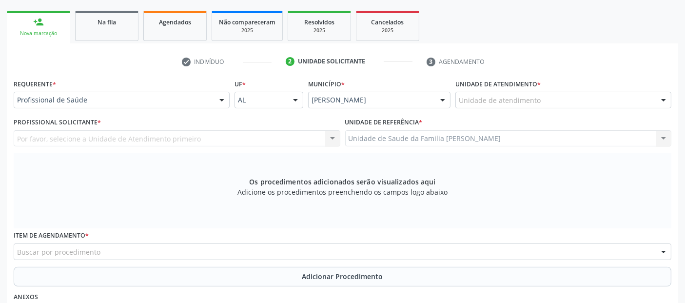
click at [549, 103] on div "Unidade de atendimento" at bounding box center [564, 100] width 216 height 17
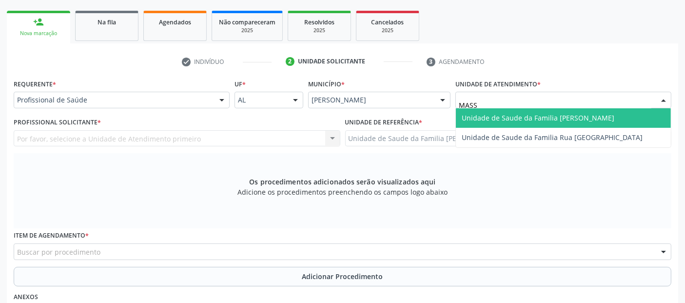
type input "MASSA"
click at [520, 118] on span "Unidade de Saude da Familia [PERSON_NAME]" at bounding box center [538, 117] width 153 height 9
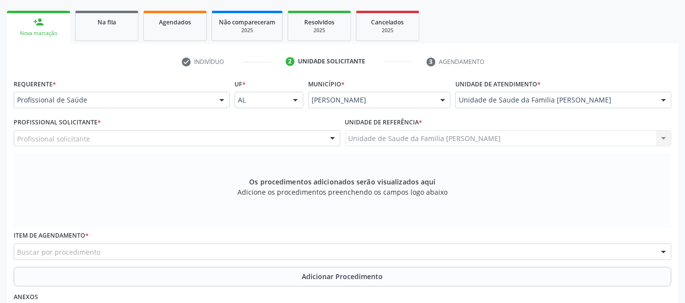
click at [122, 133] on div "Profissional solicitante" at bounding box center [177, 138] width 327 height 17
type input "PED"
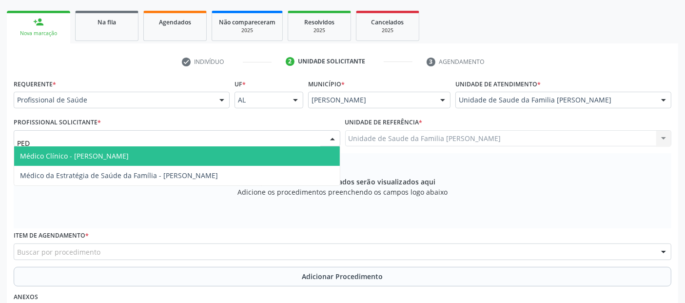
click at [115, 147] on span "Médico Clínico - [PERSON_NAME]" at bounding box center [177, 156] width 326 height 20
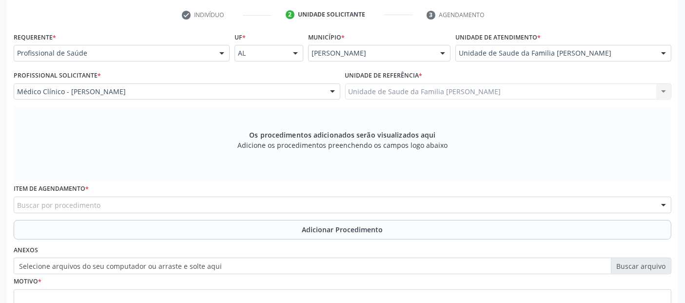
scroll to position [282, 0]
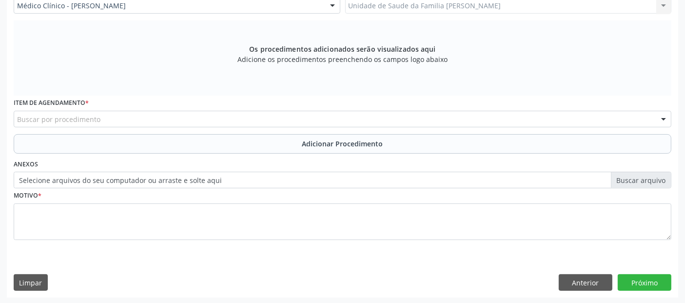
click at [254, 113] on div "Buscar por procedimento" at bounding box center [343, 119] width 658 height 17
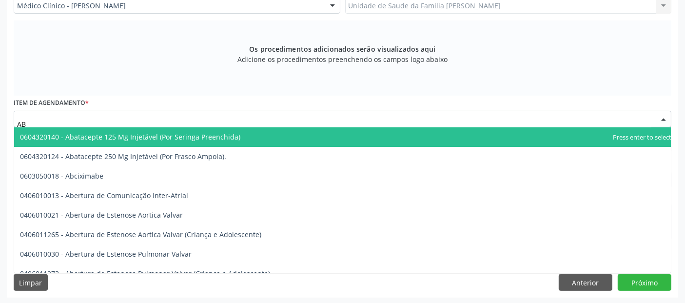
type input "A"
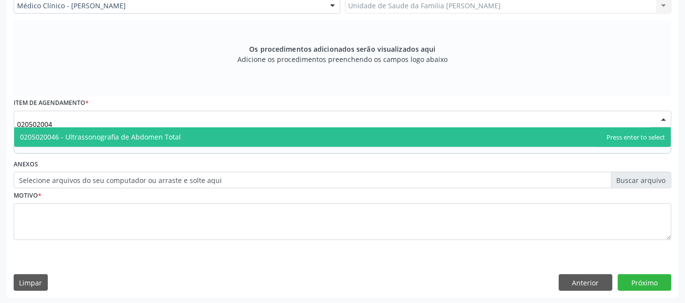
type input "0205020046"
click at [186, 141] on span "0205020046 - Ultrassonografia de Abdomen Total" at bounding box center [342, 137] width 657 height 20
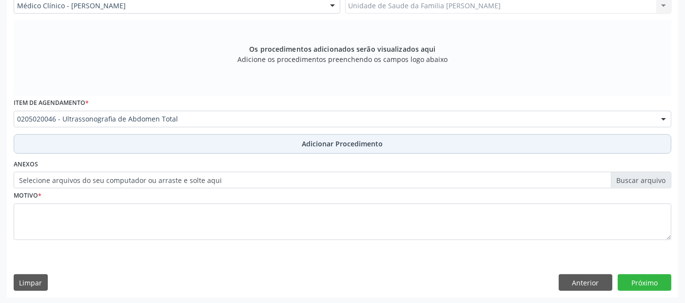
click at [213, 151] on button "Adicionar Procedimento" at bounding box center [343, 144] width 658 height 20
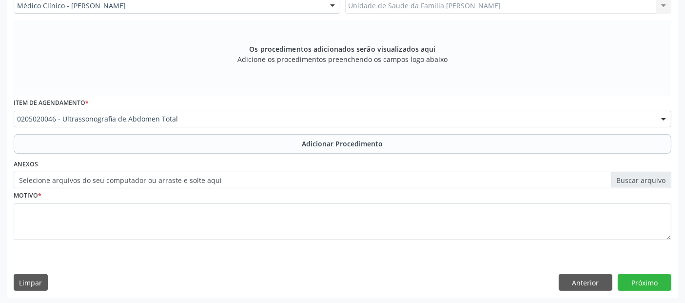
scroll to position [244, 0]
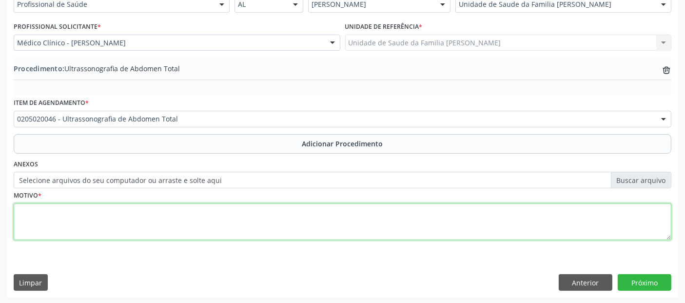
click at [165, 226] on textarea at bounding box center [343, 221] width 658 height 37
type textarea "DORES ABDOMINAIS E DISTÓRICO DE ESTEATOSE."
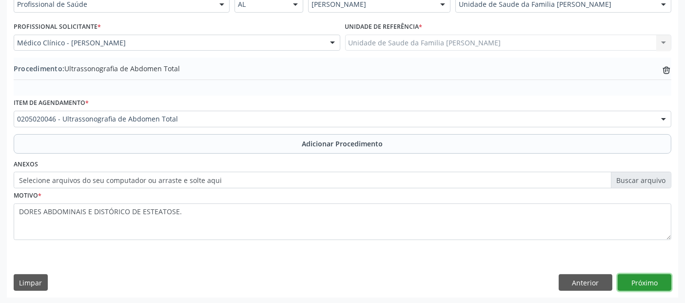
click at [630, 275] on button "Próximo" at bounding box center [645, 282] width 54 height 17
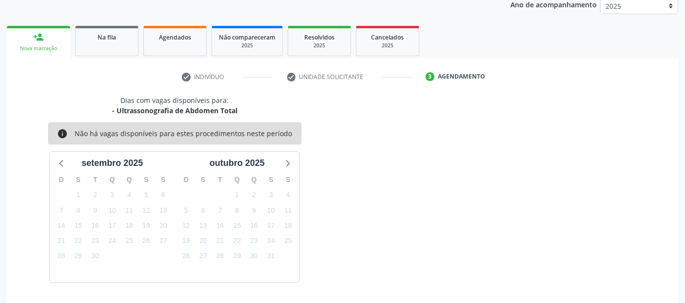
scroll to position [162, 0]
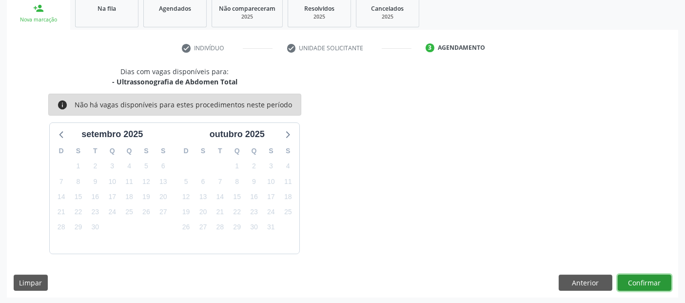
click at [630, 275] on button "Confirmar" at bounding box center [645, 283] width 54 height 17
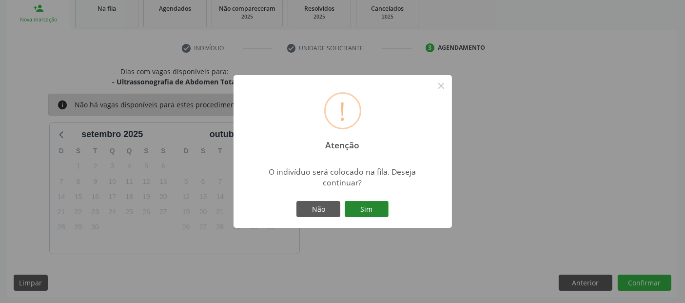
click at [368, 208] on button "Sim" at bounding box center [367, 209] width 44 height 17
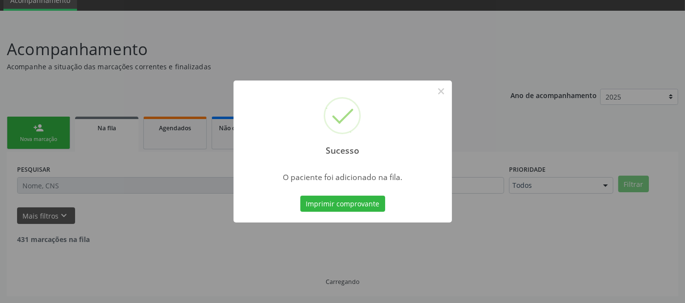
scroll to position [32, 0]
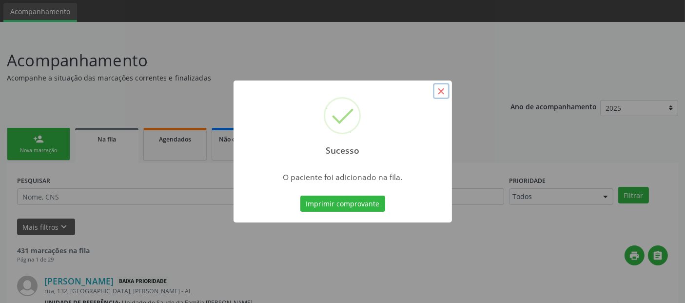
click at [446, 87] on button "×" at bounding box center [441, 91] width 17 height 17
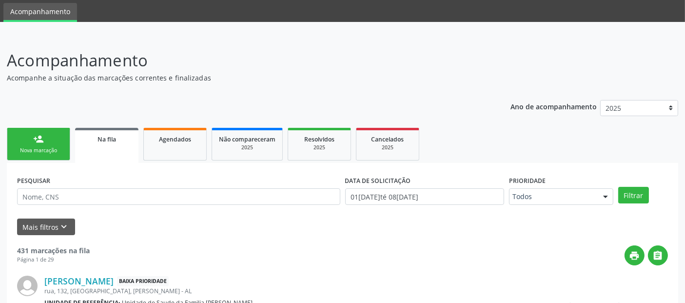
click at [53, 145] on link "person_add Nova marcação" at bounding box center [38, 144] width 63 height 33
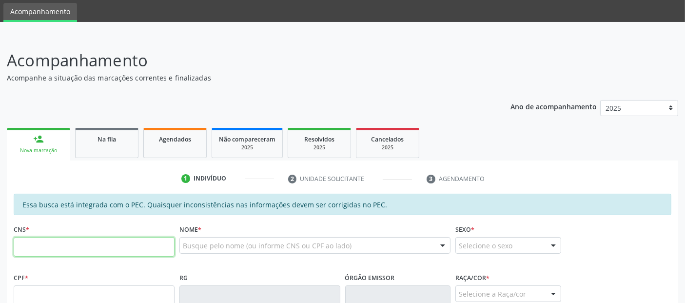
click at [121, 249] on input "text" at bounding box center [94, 247] width 161 height 20
type input "700 0049 5614 0104"
type input "036.455.914-43"
type input "10/09/1978"
type input "Maria Jose dos Santos Ferreira"
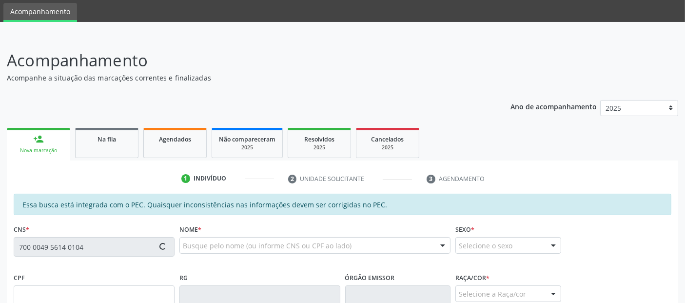
type input "(82) 98811-9177"
type input "79"
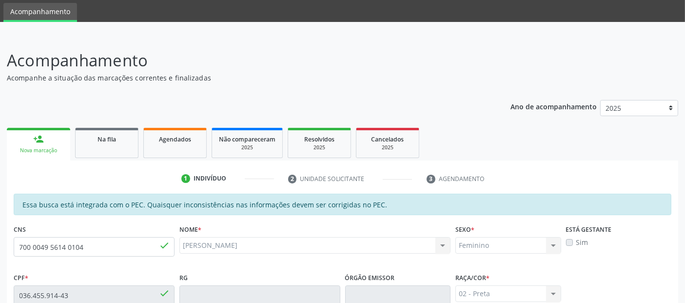
scroll to position [266, 0]
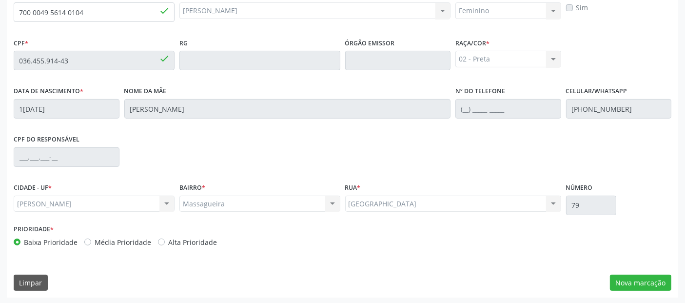
click at [644, 290] on div "Essa busca está integrada com o PEC. Quaisquer inconsistências nas informações …" at bounding box center [343, 128] width 672 height 339
click at [656, 281] on button "Nova marcação" at bounding box center [640, 283] width 61 height 17
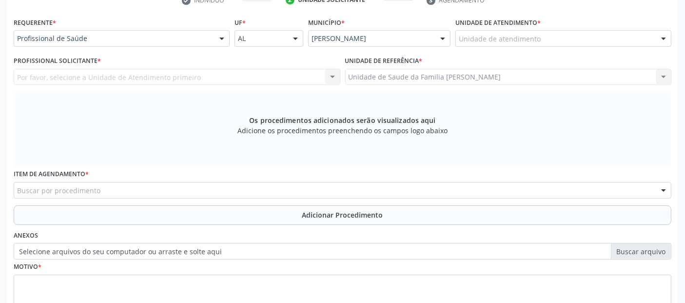
scroll to position [190, 0]
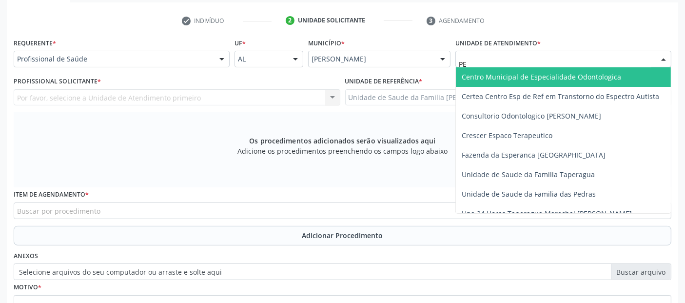
type input "P"
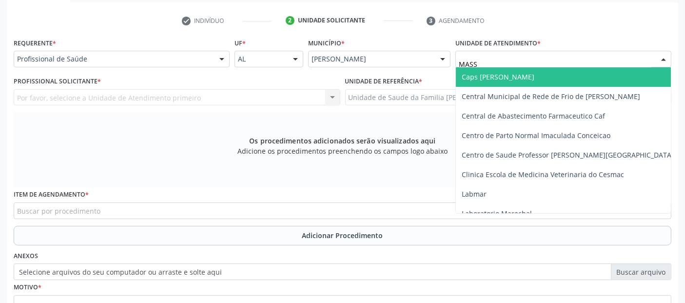
type input "MASSA"
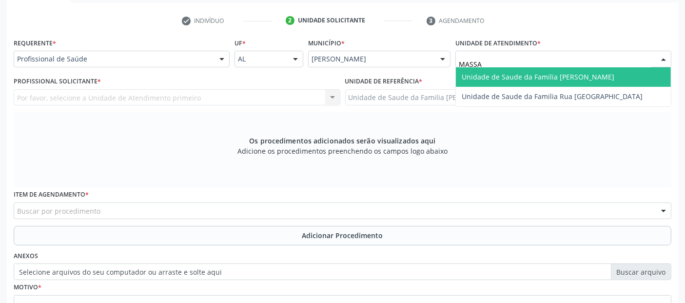
click at [507, 76] on span "Unidade de Saude da Familia [PERSON_NAME]" at bounding box center [538, 76] width 153 height 9
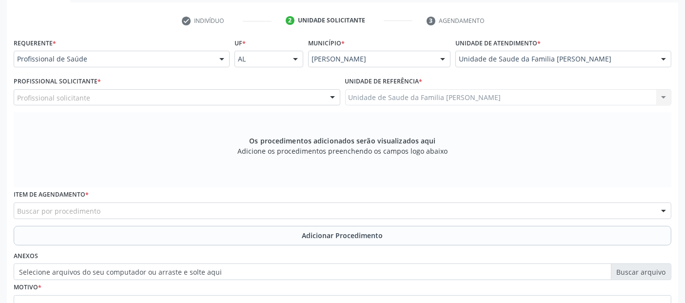
click at [91, 91] on div "Profissional solicitante" at bounding box center [177, 97] width 327 height 17
type input "["
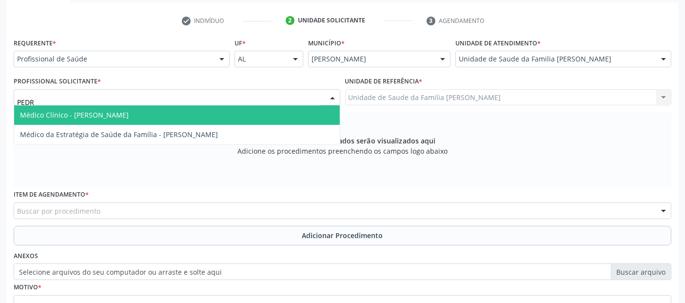
type input "PEDRO"
click at [76, 110] on span "Médico Clínico - [PERSON_NAME]" at bounding box center [74, 114] width 109 height 9
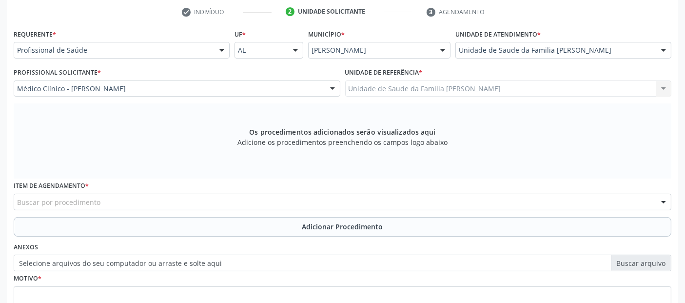
scroll to position [282, 0]
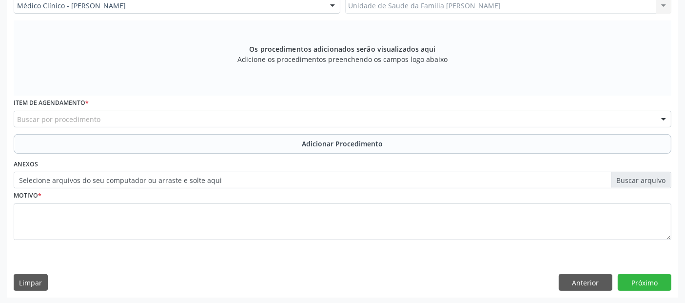
click at [194, 117] on div "Buscar por procedimento" at bounding box center [343, 119] width 658 height 17
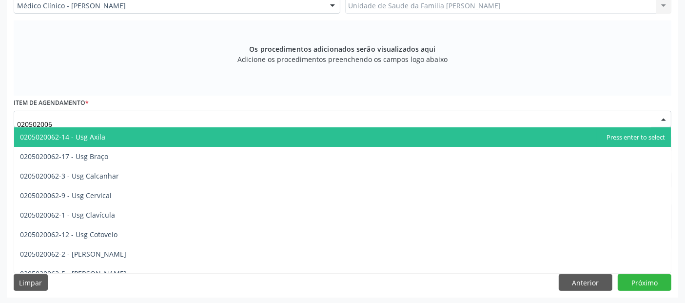
type input "0205020062"
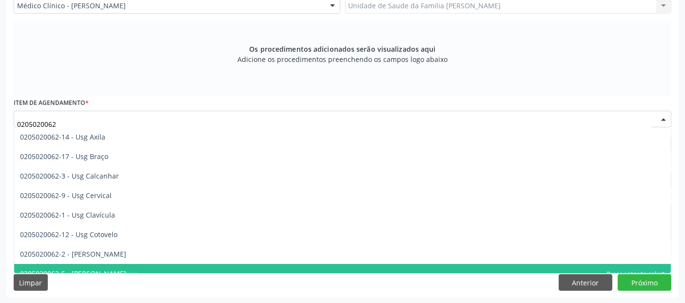
click at [88, 269] on span "0205020062-5 - [PERSON_NAME]" at bounding box center [73, 273] width 106 height 9
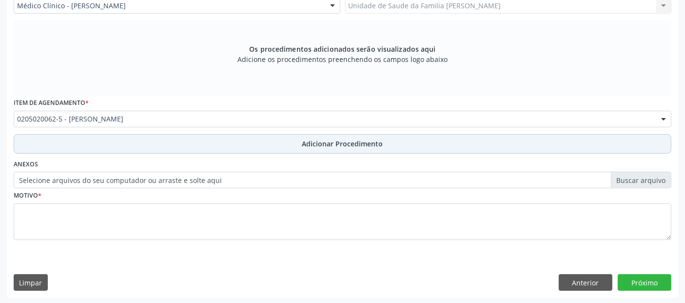
click at [256, 143] on button "Adicionar Procedimento" at bounding box center [343, 144] width 658 height 20
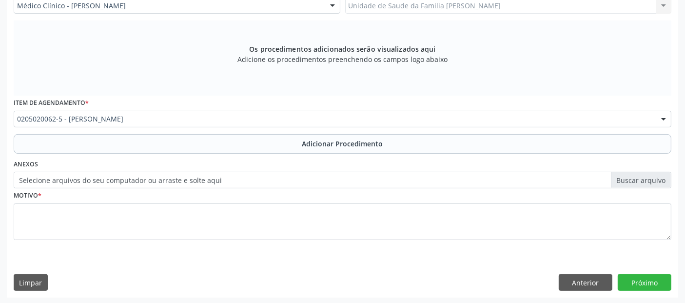
scroll to position [244, 0]
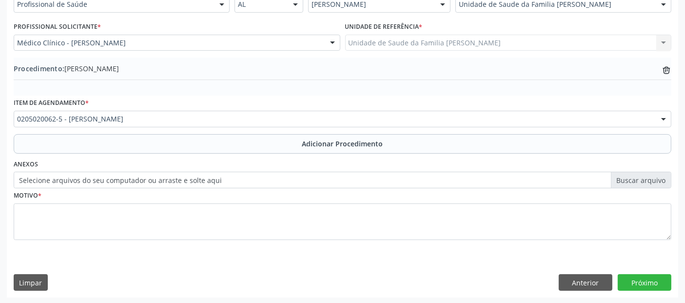
click at [168, 239] on fieldset "Motivo *" at bounding box center [343, 217] width 658 height 59
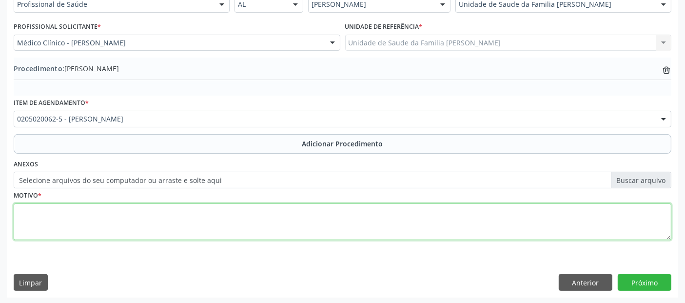
click at [214, 207] on textarea at bounding box center [343, 221] width 658 height 37
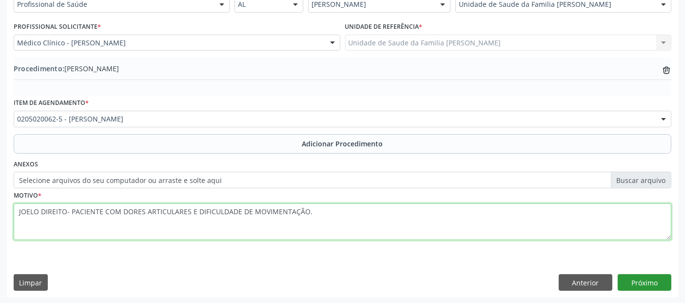
type textarea "JOELO DIREITO- PACIENTE COM DORES ARTICULARES E DIFICULDADE DE MOVIMENTAÇÃO."
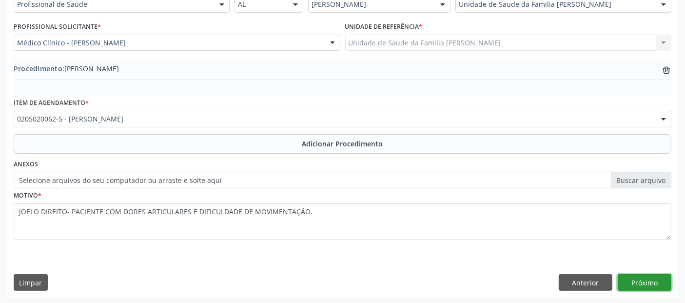
click at [642, 285] on button "Próximo" at bounding box center [645, 282] width 54 height 17
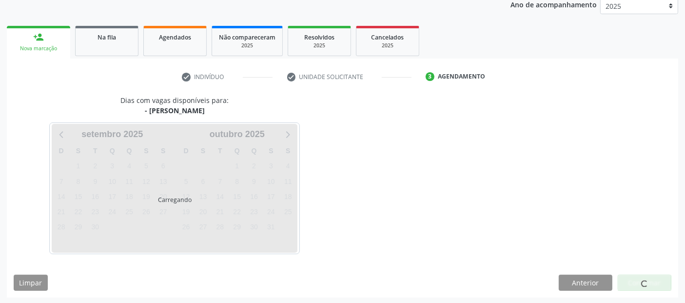
scroll to position [162, 0]
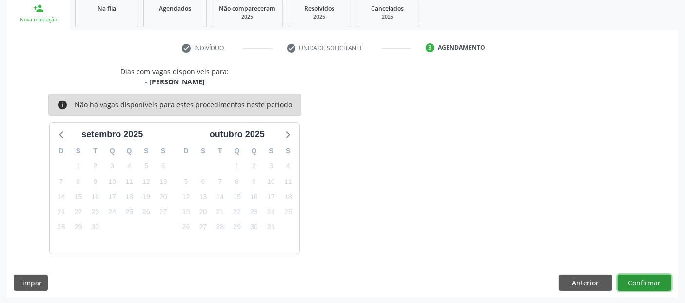
click at [642, 285] on button "Confirmar" at bounding box center [645, 283] width 54 height 17
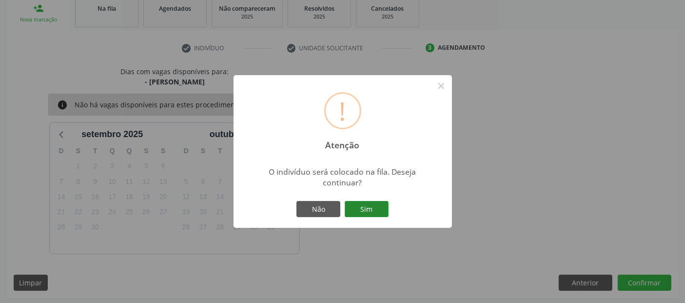
click at [363, 203] on button "Sim" at bounding box center [367, 209] width 44 height 17
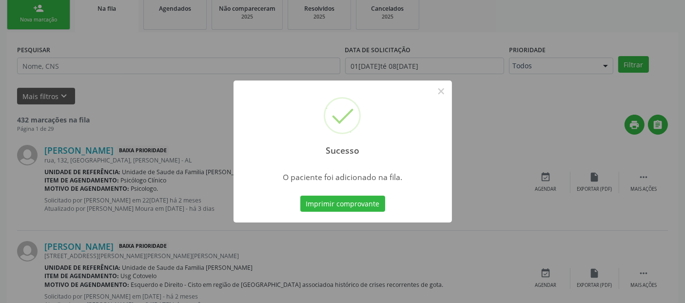
scroll to position [32, 0]
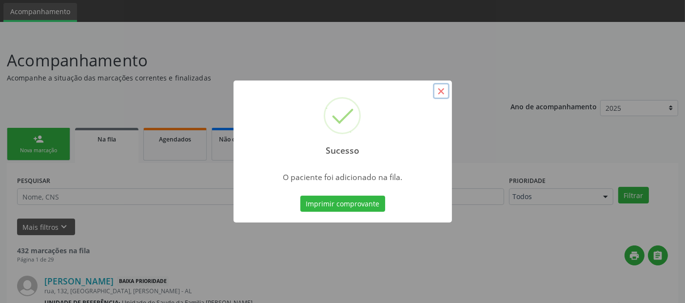
click at [435, 89] on button "×" at bounding box center [441, 91] width 17 height 17
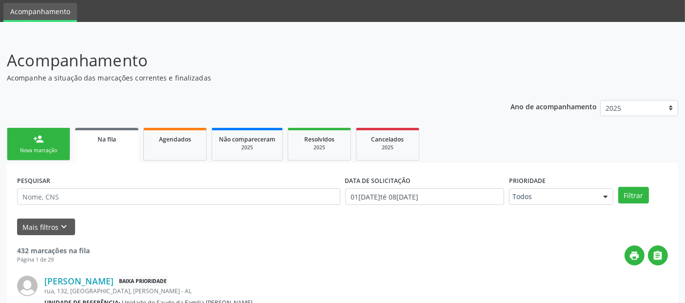
click at [43, 143] on div "person_add" at bounding box center [38, 139] width 11 height 11
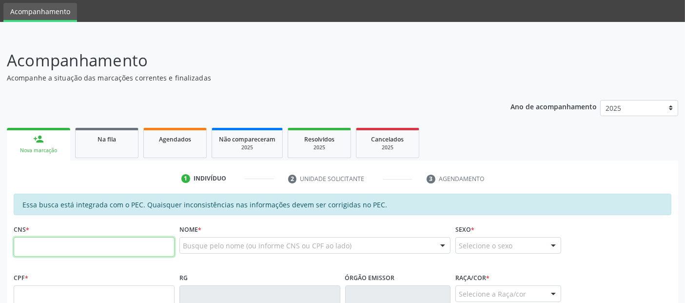
click at [128, 244] on input "text" at bounding box center [94, 247] width 161 height 20
click at [128, 244] on input "7" at bounding box center [94, 247] width 161 height 20
type input "700 0049 5614 0104"
type input "036.455.914-43"
type input "10/09/1978"
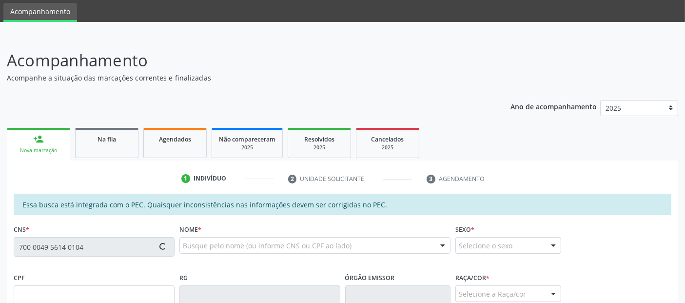
type input "Maria Jose dos Santos Ferreira"
type input "(82) 98811-9177"
type input "79"
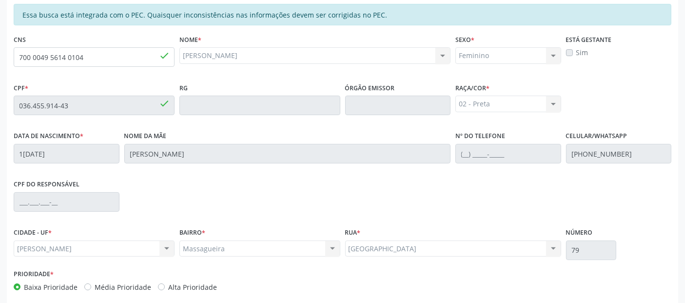
scroll to position [266, 0]
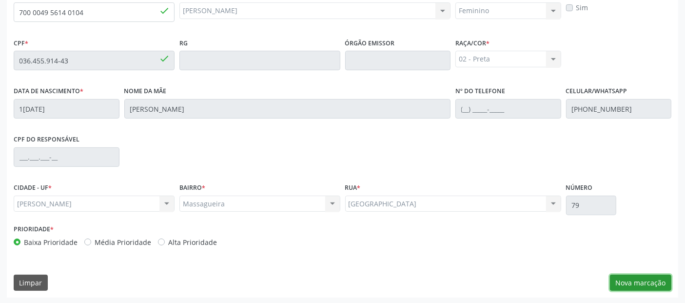
click at [632, 279] on button "Nova marcação" at bounding box center [640, 283] width 61 height 17
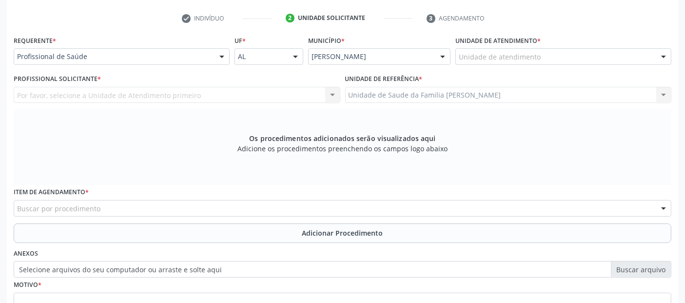
scroll to position [180, 0]
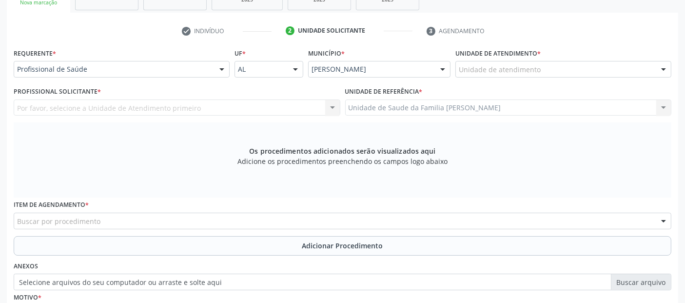
click at [545, 69] on div "Unidade de atendimento" at bounding box center [564, 69] width 216 height 17
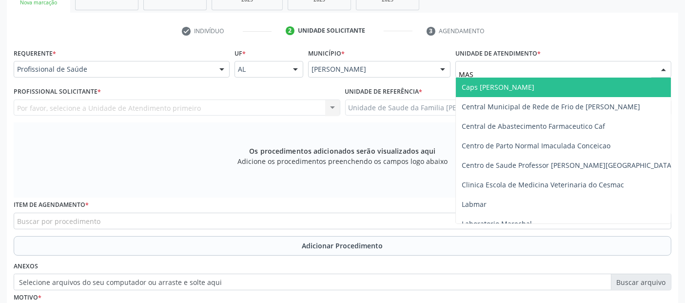
type input "MASS"
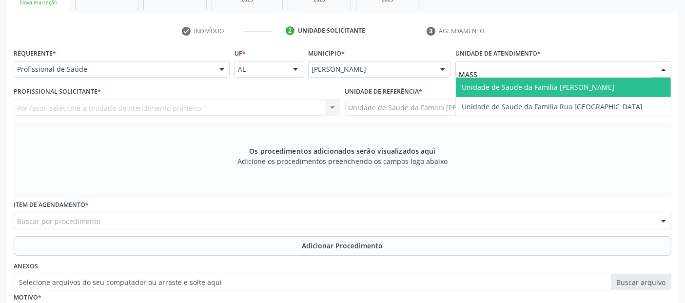
click at [518, 90] on span "Unidade de Saude da Familia [PERSON_NAME]" at bounding box center [538, 86] width 153 height 9
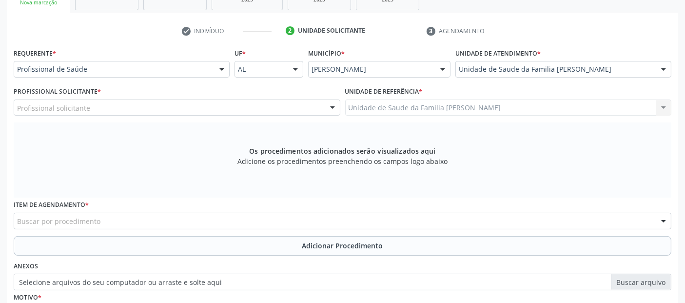
click at [212, 103] on div "Profissional solicitante" at bounding box center [177, 108] width 327 height 17
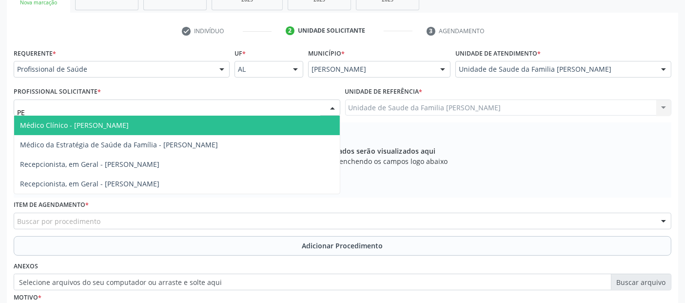
type input "PED"
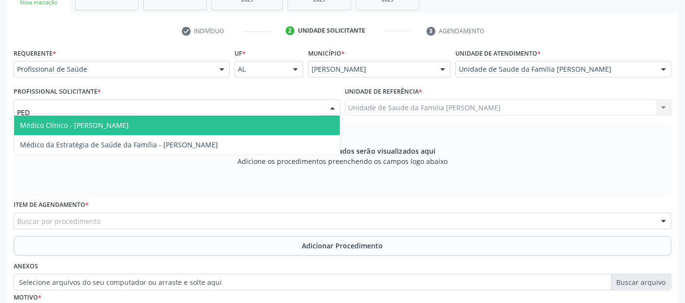
click at [184, 118] on span "Médico Clínico - [PERSON_NAME]" at bounding box center [177, 126] width 326 height 20
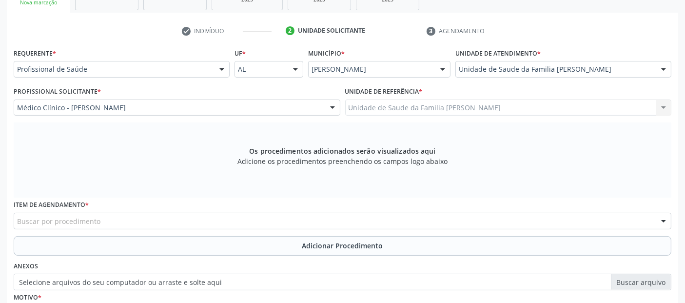
click at [136, 220] on div "Buscar por procedimento" at bounding box center [343, 221] width 658 height 17
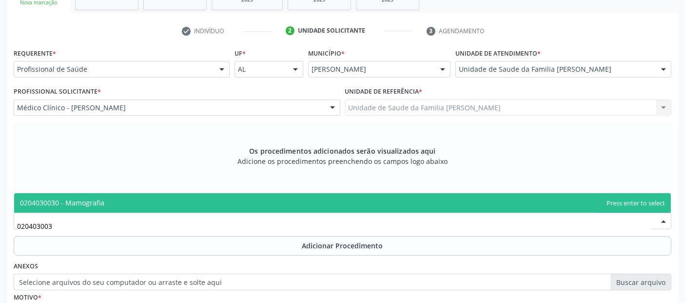
type input "0204030030"
click at [153, 208] on span "0204030030 - Mamografia" at bounding box center [342, 203] width 657 height 20
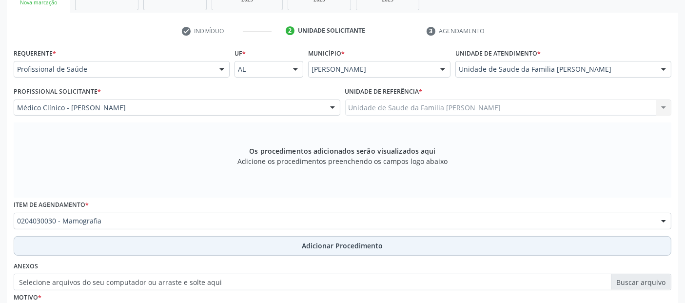
click at [302, 241] on button "Adicionar Procedimento" at bounding box center [343, 246] width 658 height 20
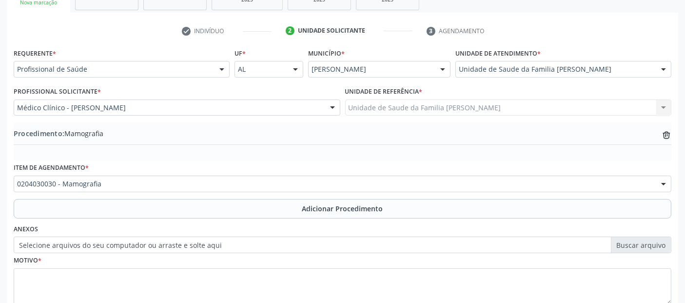
scroll to position [244, 0]
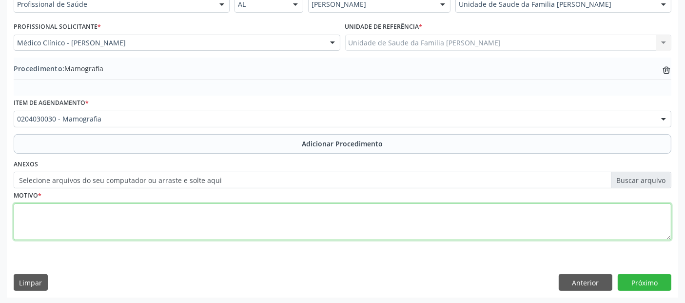
click at [405, 219] on textarea at bounding box center [343, 221] width 658 height 37
type textarea "RASTREAMENTO."
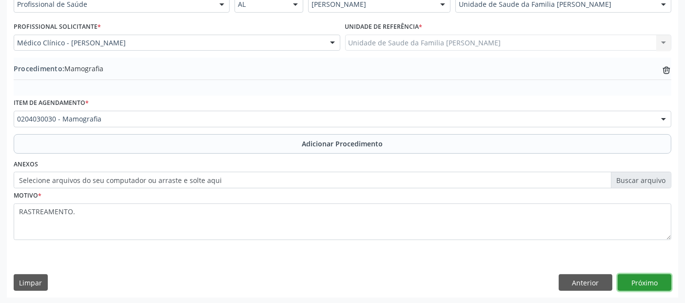
click at [649, 282] on button "Próximo" at bounding box center [645, 282] width 54 height 17
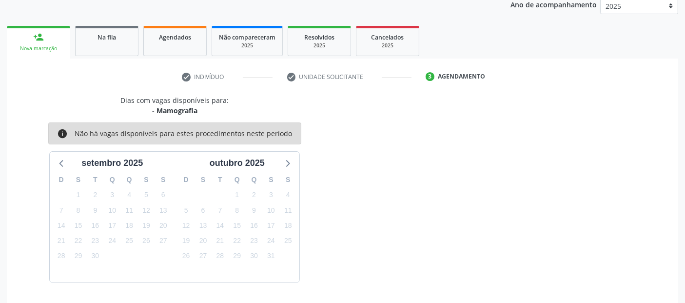
scroll to position [162, 0]
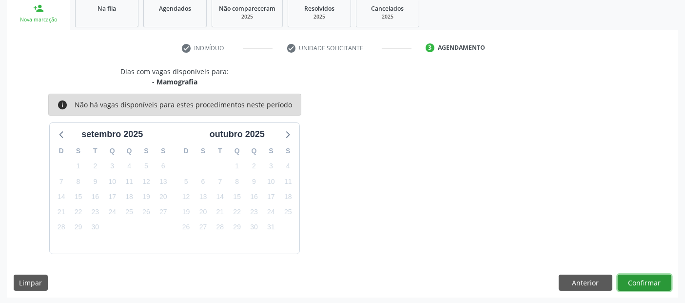
click at [649, 282] on button "Confirmar" at bounding box center [645, 283] width 54 height 17
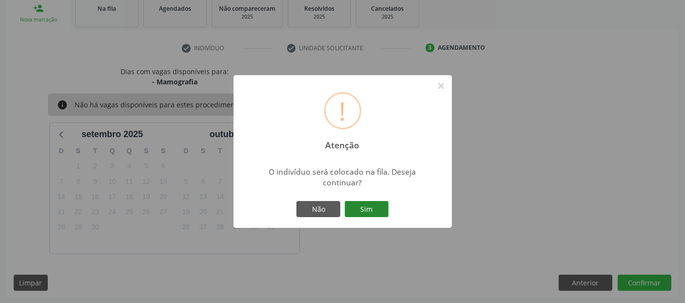
click at [376, 210] on button "Sim" at bounding box center [367, 209] width 44 height 17
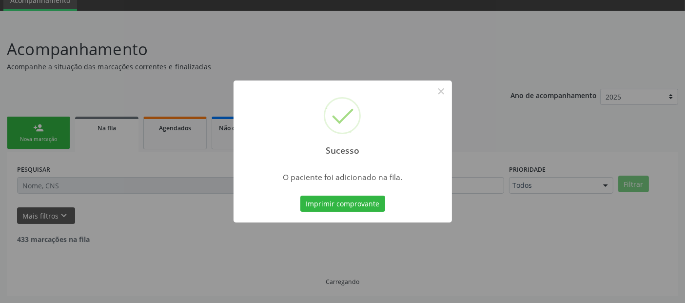
scroll to position [32, 0]
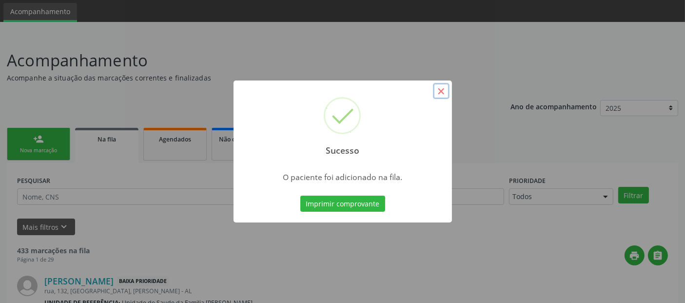
click at [439, 95] on button "×" at bounding box center [441, 91] width 17 height 17
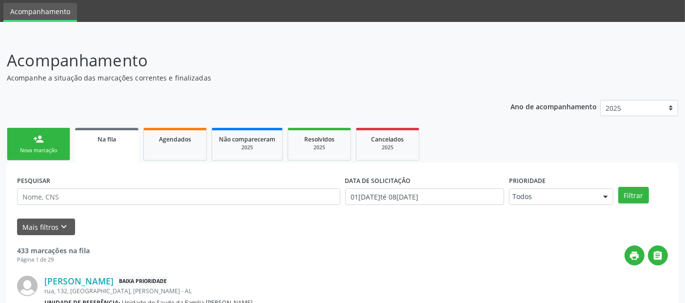
click at [12, 147] on link "person_add Nova marcação" at bounding box center [38, 144] width 63 height 33
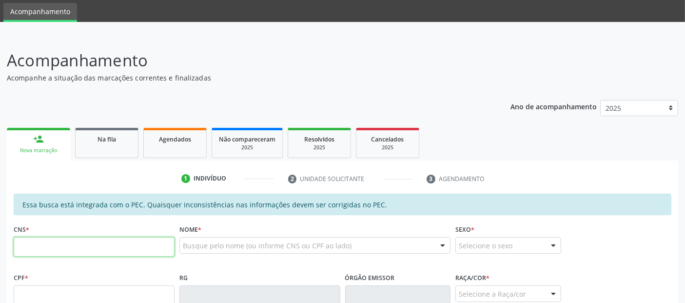
click at [163, 246] on input "text" at bounding box center [94, 247] width 161 height 20
type input "706 0063 4399 1240"
type input "151.900.804-04"
type input "25/07/1952"
type input "Regina Alves dos Santos"
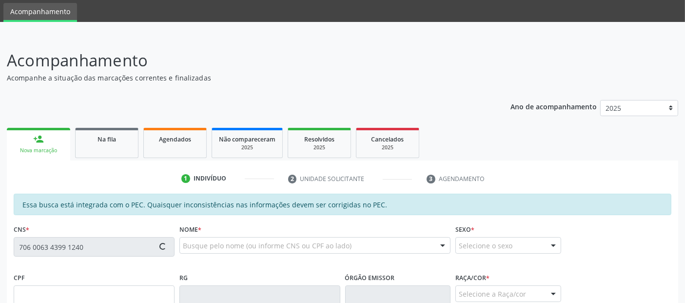
type input "(82) 98847-9542"
type input "25"
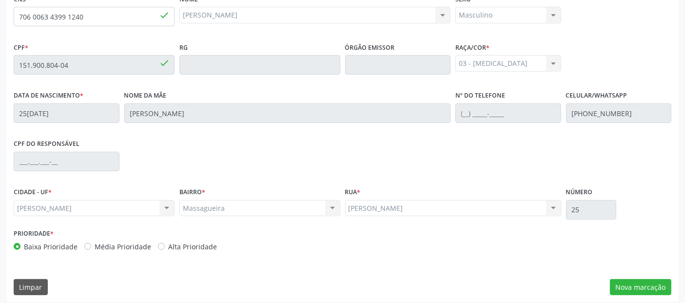
scroll to position [266, 0]
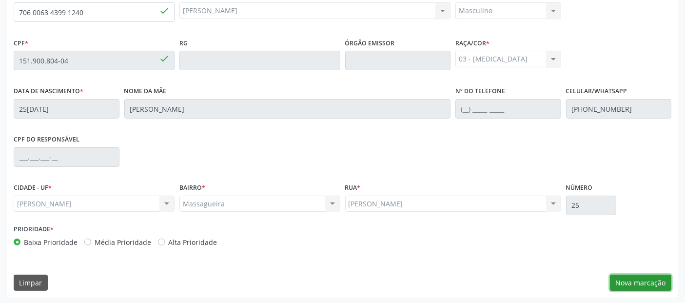
click at [616, 281] on button "Nova marcação" at bounding box center [640, 283] width 61 height 17
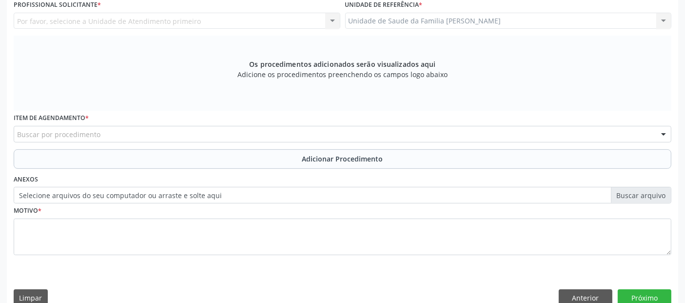
scroll to position [153, 0]
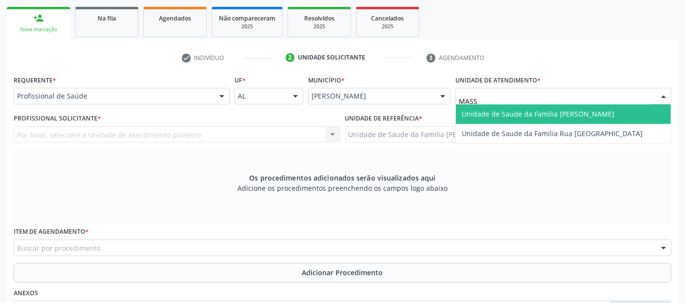
type input "MASSA"
click at [481, 116] on span "Unidade de Saude da Familia [PERSON_NAME]" at bounding box center [538, 113] width 153 height 9
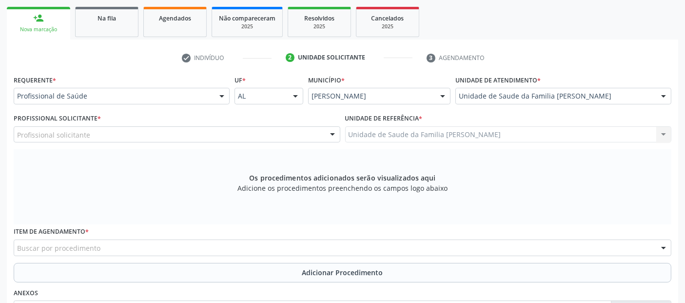
click at [79, 126] on div "Profissional solicitante" at bounding box center [177, 134] width 327 height 17
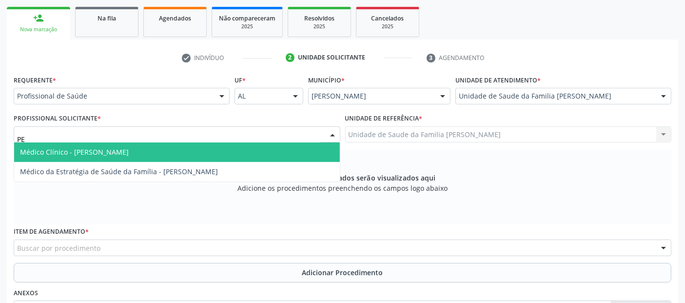
type input "PED"
click at [99, 150] on span "Médico Clínico - [PERSON_NAME]" at bounding box center [74, 151] width 109 height 9
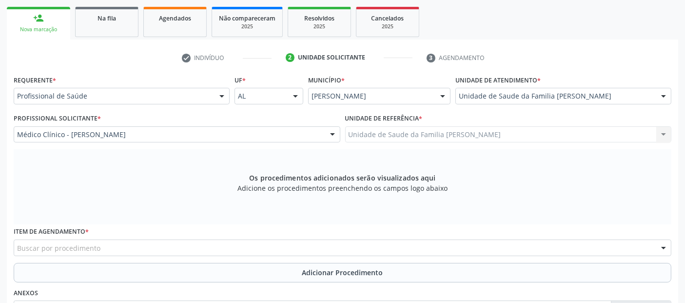
click at [110, 246] on div "Buscar por procedimento" at bounding box center [343, 248] width 658 height 17
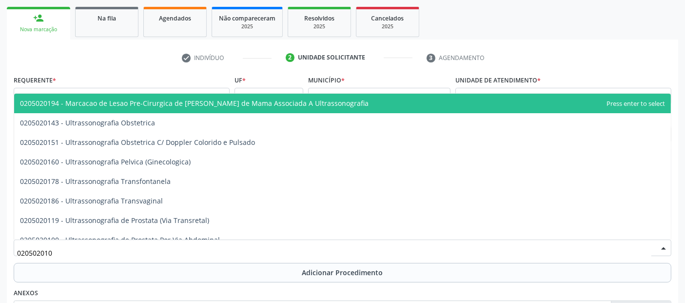
type input "0205020100"
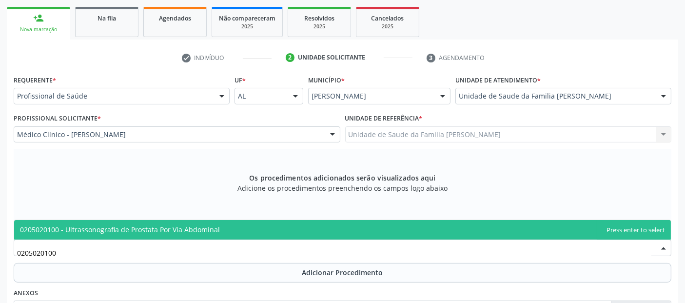
click at [167, 229] on span "0205020100 - Ultrassonografia de Prostata Por Via Abdominal" at bounding box center [120, 229] width 200 height 9
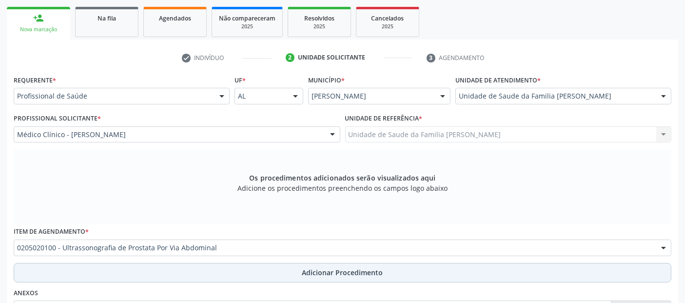
click at [254, 274] on button "Adicionar Procedimento" at bounding box center [343, 273] width 658 height 20
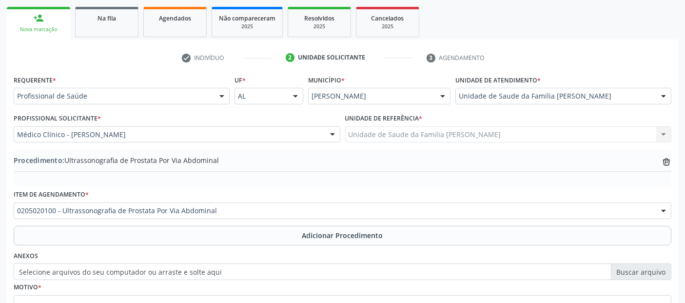
drag, startPoint x: 693, startPoint y: 255, endPoint x: 690, endPoint y: 287, distance: 32.9
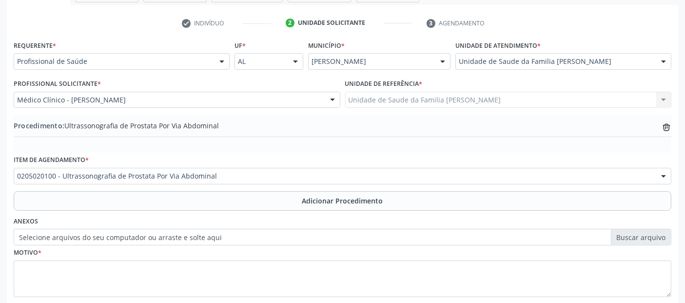
scroll to position [244, 0]
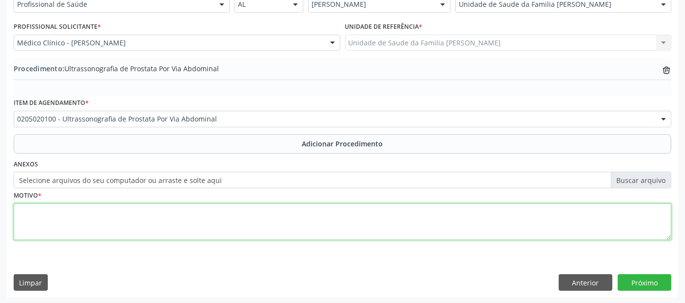
click at [365, 214] on textarea at bounding box center [343, 221] width 658 height 37
type textarea "PACIENTE COM RELAÇÃO DE PSA L/PSA T ALTERADA EM 14%."
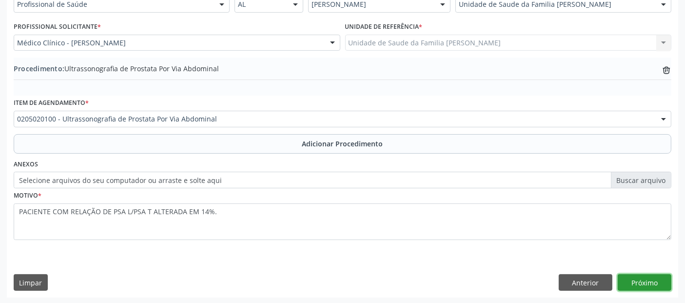
click at [648, 279] on button "Próximo" at bounding box center [645, 282] width 54 height 17
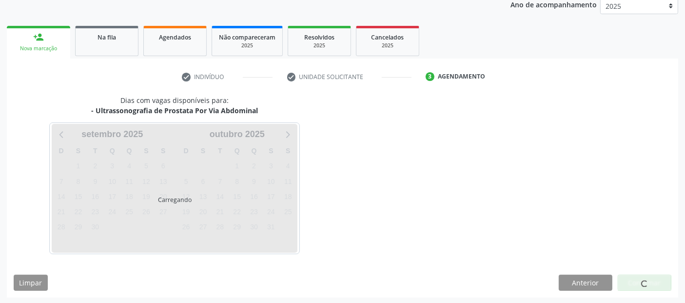
scroll to position [162, 0]
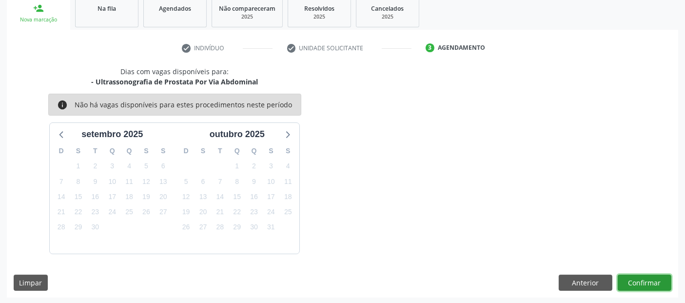
click at [648, 279] on button "Confirmar" at bounding box center [645, 283] width 54 height 17
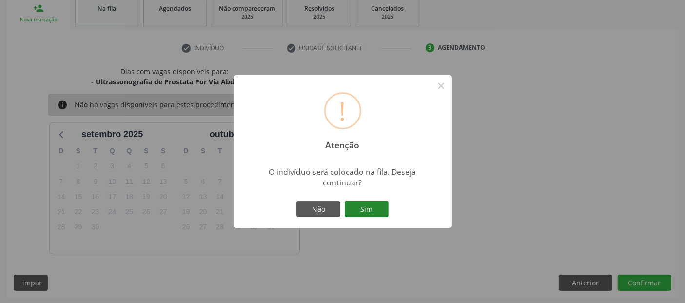
click at [374, 205] on button "Sim" at bounding box center [367, 209] width 44 height 17
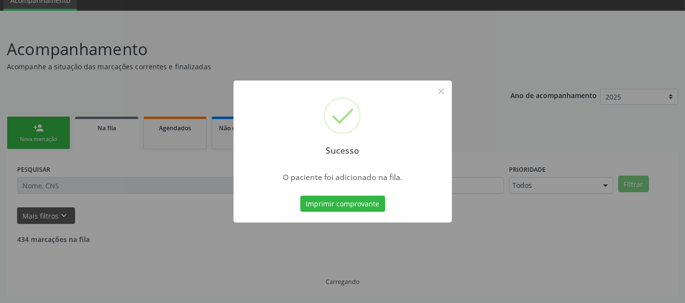
scroll to position [32, 0]
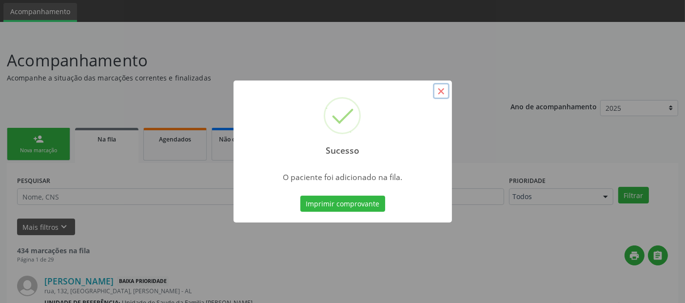
click at [438, 93] on button "×" at bounding box center [441, 91] width 17 height 17
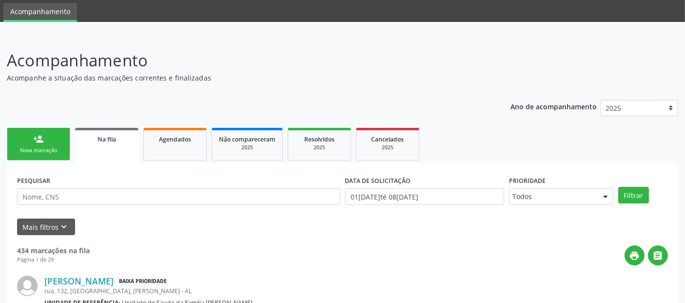
click at [50, 131] on link "person_add Nova marcação" at bounding box center [38, 144] width 63 height 33
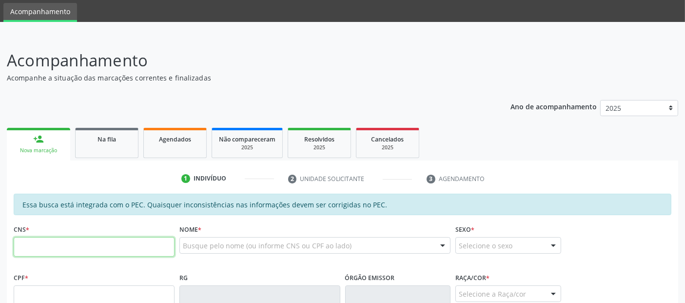
click at [113, 241] on input "text" at bounding box center [94, 247] width 161 height 20
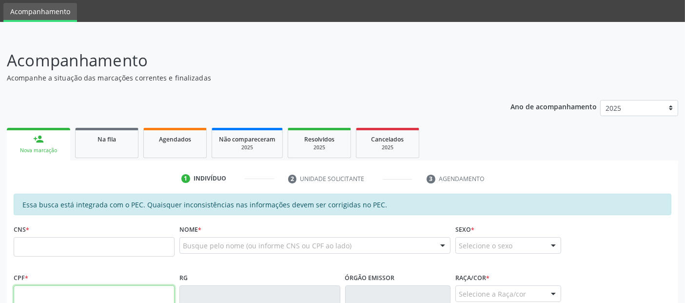
click at [108, 291] on input "text" at bounding box center [94, 295] width 161 height 20
type input "036.143.554-11"
type input "704 6036 6083 7921"
type input "29/04/1979"
type input "Maria Áurea Coda da Silva"
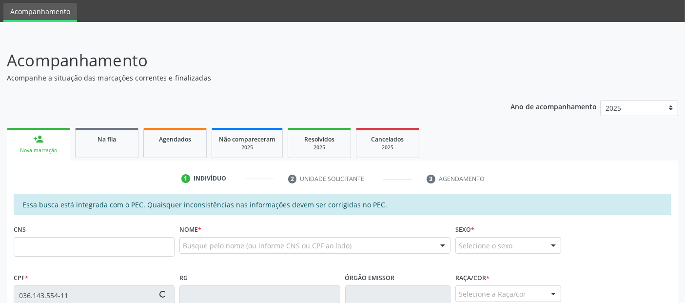
type input "(82) 99395-4544"
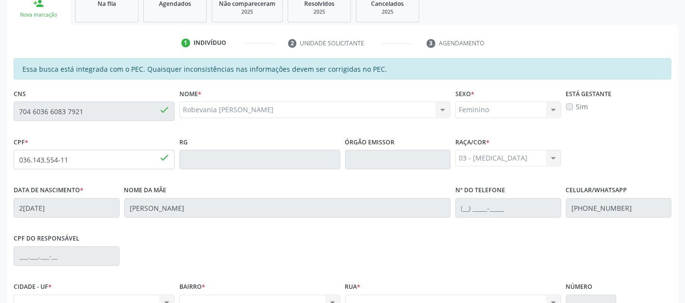
scroll to position [157, 0]
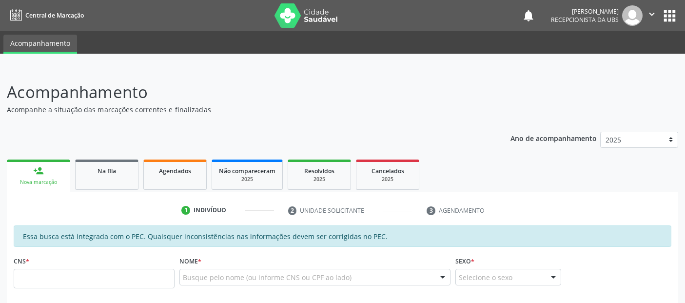
scroll to position [157, 0]
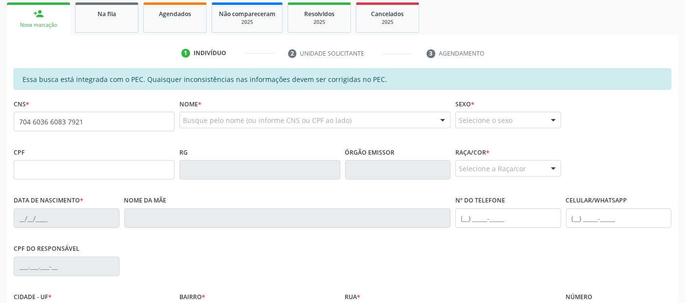
type input "704 6036 6083 7921"
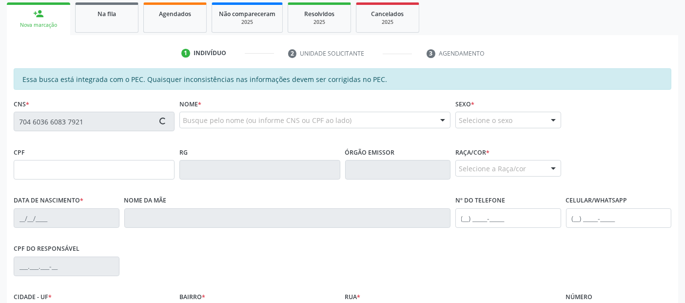
type input "036.143.554-11"
type input "29/04/1979"
type input "Maria Áurea Coda da Silva"
type input "(82) 99395-4544"
type input "S/N"
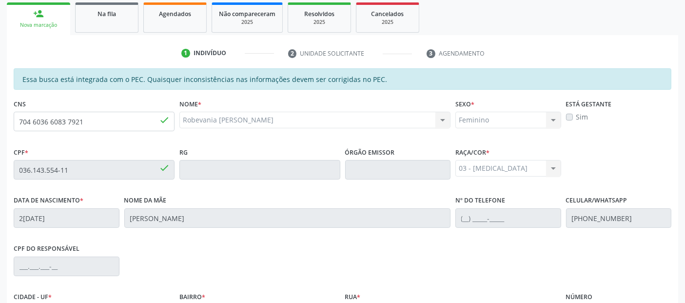
scroll to position [266, 0]
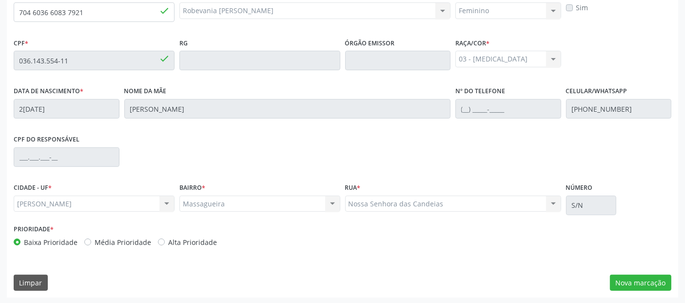
click at [630, 291] on div "Essa busca está integrada com o PEC. Quaisquer inconsistências nas informações …" at bounding box center [343, 128] width 672 height 339
click at [655, 277] on button "Nova marcação" at bounding box center [640, 283] width 61 height 17
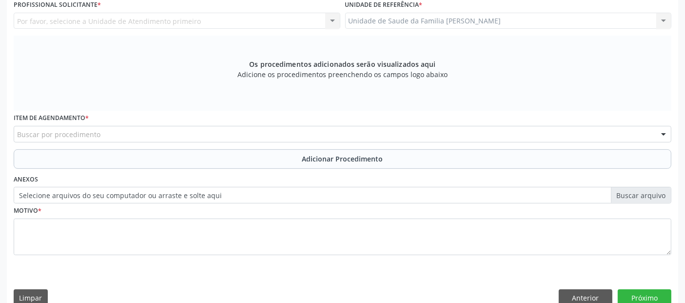
scroll to position [103, 0]
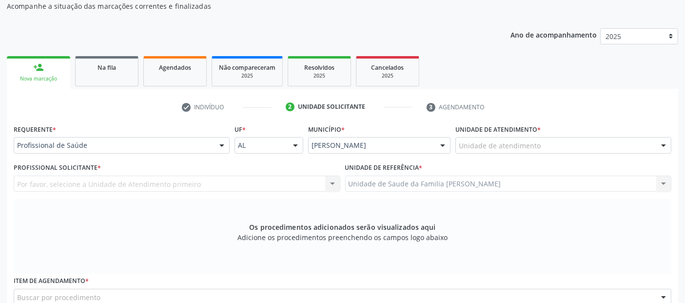
click at [488, 154] on div "Unidade de atendimento * Unidade de atendimento Aeronave Baron 58 Aeronave Cess…" at bounding box center [563, 141] width 221 height 38
click at [499, 151] on div "Unidade de atendimento" at bounding box center [564, 145] width 216 height 17
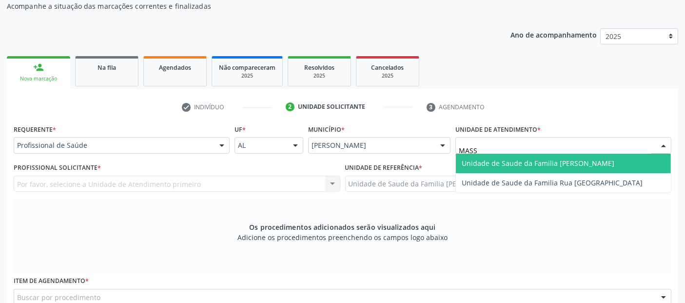
type input "MASSA"
click at [483, 161] on span "Unidade de Saude da Familia [PERSON_NAME]" at bounding box center [538, 163] width 153 height 9
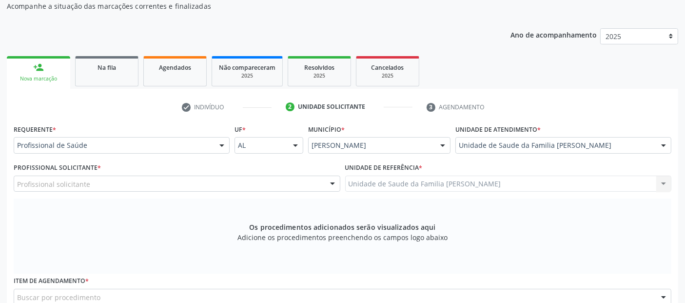
click at [126, 176] on div "Profissional solicitante" at bounding box center [177, 184] width 327 height 17
type input "R"
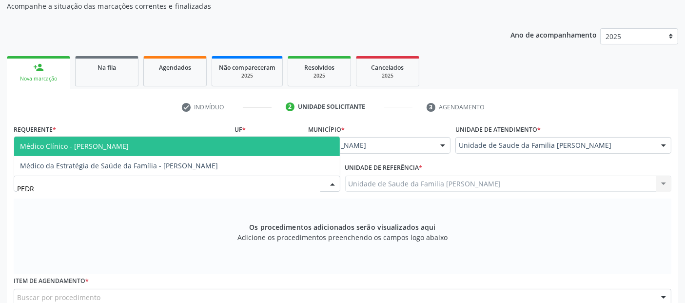
type input "[PERSON_NAME]"
click at [161, 142] on span "Médico Clínico - [PERSON_NAME]" at bounding box center [177, 147] width 326 height 20
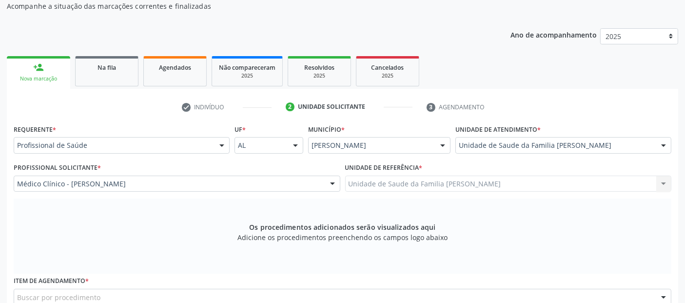
scroll to position [282, 0]
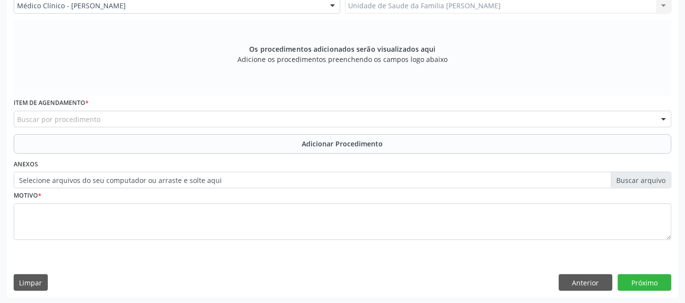
click at [257, 115] on div "Buscar por procedimento" at bounding box center [343, 119] width 658 height 17
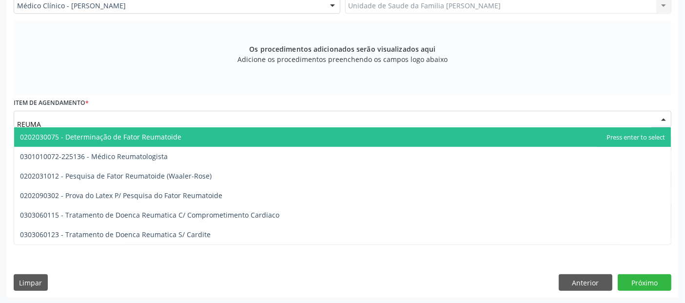
type input "REUMAT"
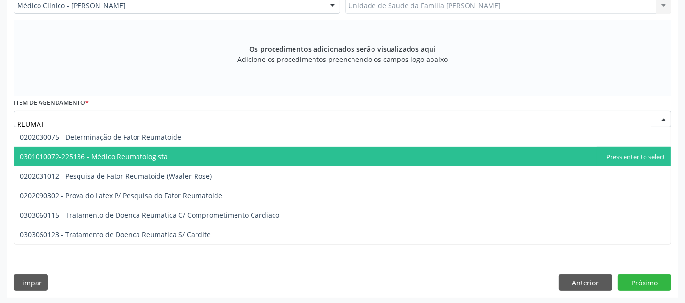
click at [176, 149] on span "0301010072-225136 - Médico Reumatologista" at bounding box center [342, 157] width 657 height 20
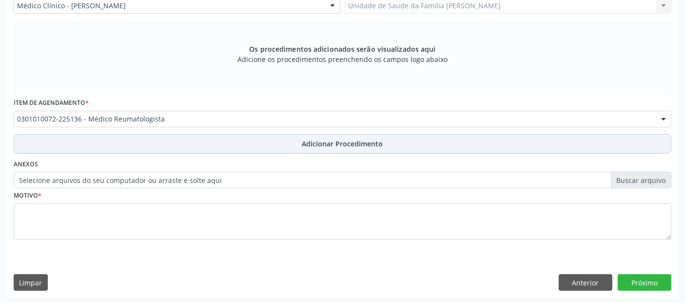
click at [181, 146] on button "Adicionar Procedimento" at bounding box center [343, 144] width 658 height 20
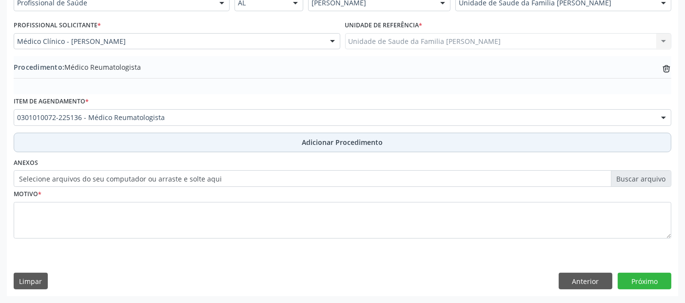
scroll to position [244, 0]
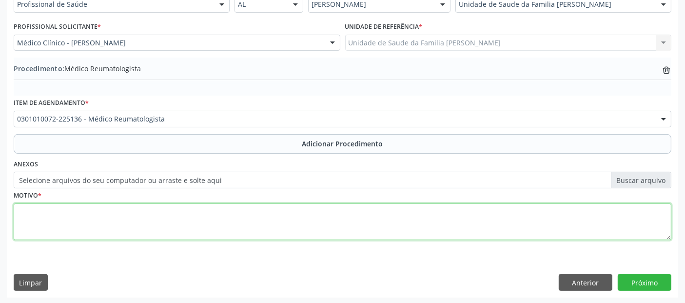
click at [141, 218] on textarea at bounding box center [343, 221] width 658 height 37
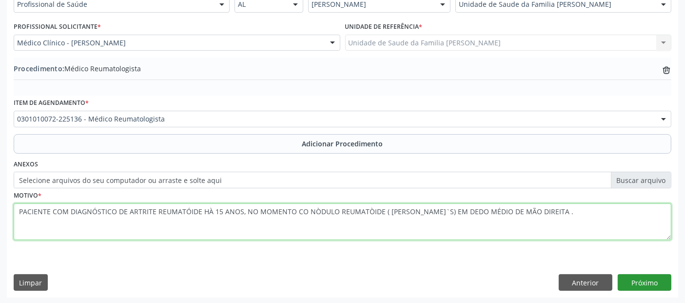
type textarea "PACIENTE COM DIAGNÓSTICO DE ARTRITE REUMATÓIDE HÀ 15 ANOS, NO MOMENTO CO NÒDULO…"
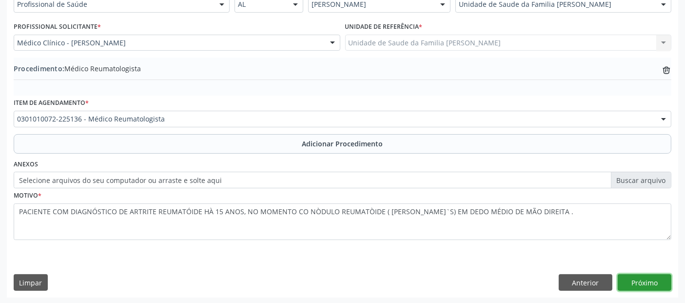
click at [656, 276] on button "Próximo" at bounding box center [645, 282] width 54 height 17
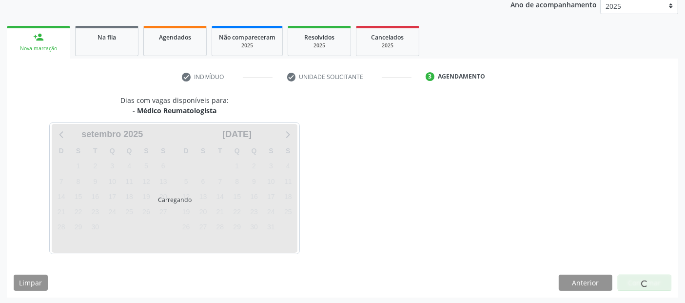
scroll to position [162, 0]
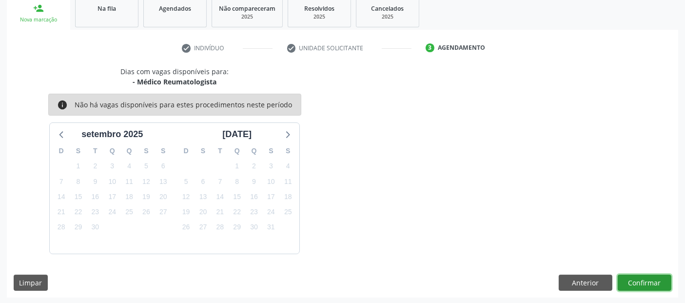
click at [660, 275] on button "Confirmar" at bounding box center [645, 283] width 54 height 17
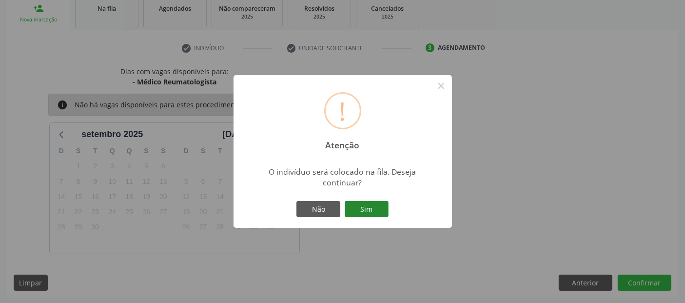
click at [374, 209] on button "Sim" at bounding box center [367, 209] width 44 height 17
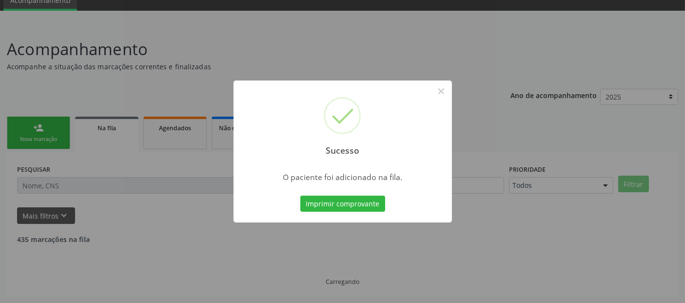
scroll to position [32, 0]
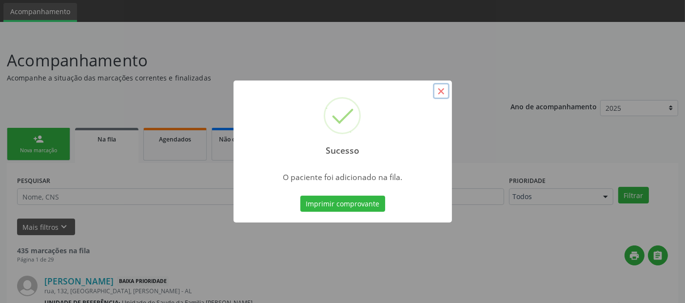
click at [449, 91] on button "×" at bounding box center [441, 91] width 17 height 17
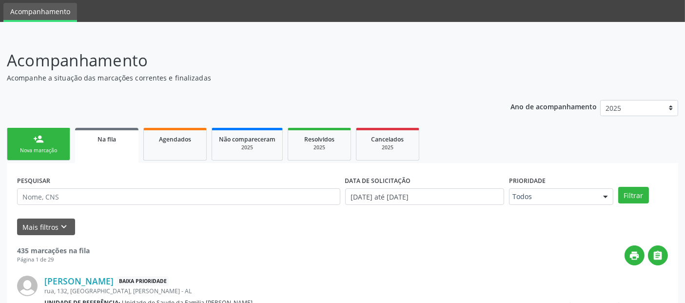
click at [48, 143] on link "person_add Nova marcação" at bounding box center [38, 144] width 63 height 33
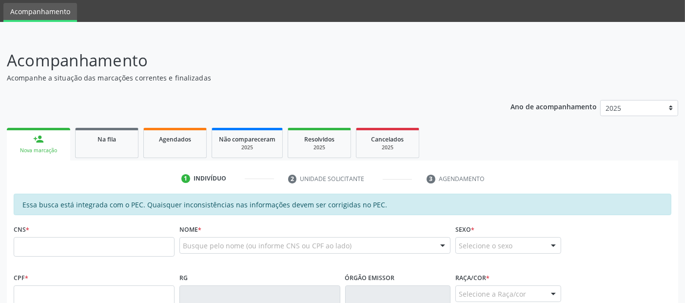
click at [99, 256] on fieldset "CNS *" at bounding box center [94, 242] width 161 height 41
click at [138, 249] on input "text" at bounding box center [94, 247] width 161 height 20
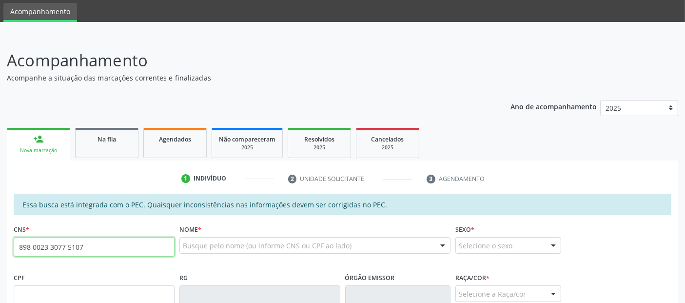
type input "898 0023 3077 5107"
type input "30/05/1973"
type input "Grinaura Josefa da Conceico"
type input "(82) 8711-2384"
type input "S/N"
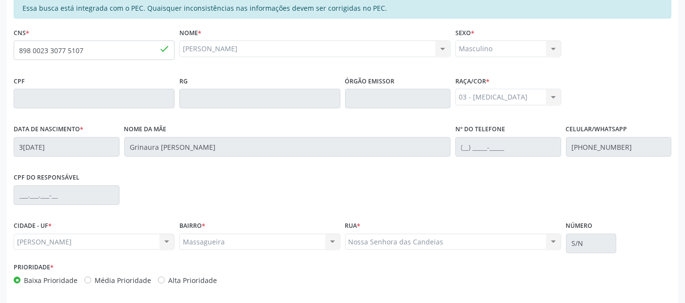
scroll to position [266, 0]
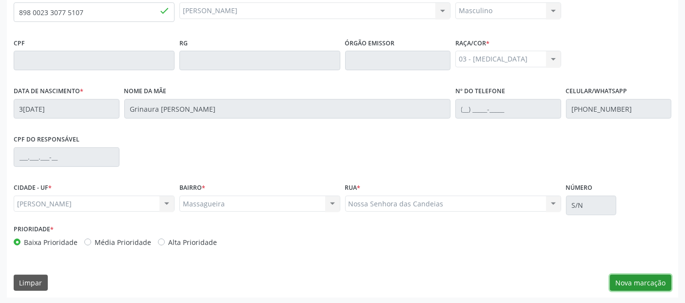
click at [633, 279] on button "Nova marcação" at bounding box center [640, 283] width 61 height 17
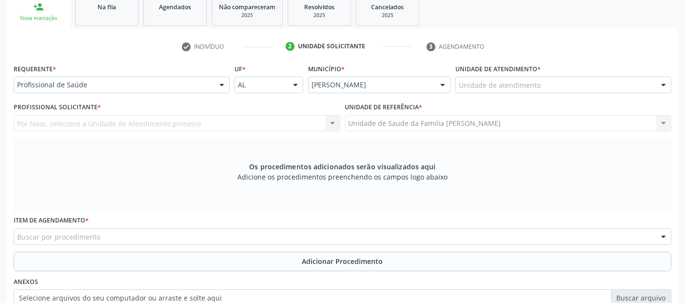
scroll to position [162, 0]
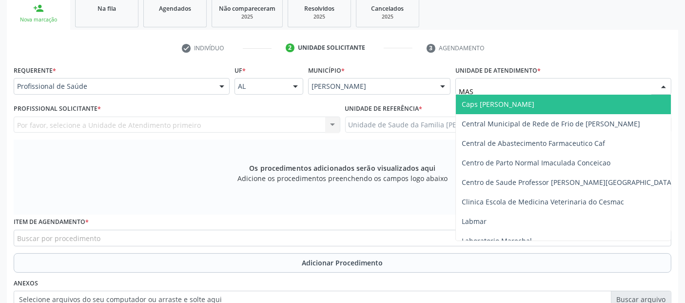
type input "MASS"
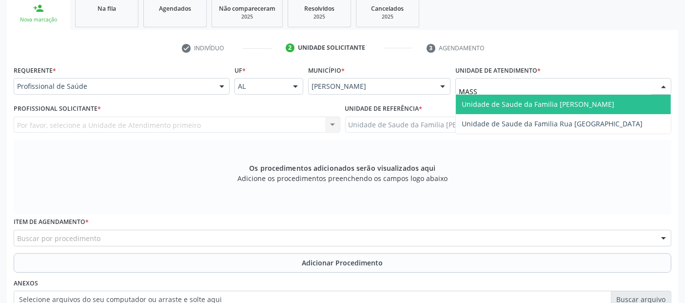
click at [463, 103] on span "Unidade de Saude da Familia [PERSON_NAME]" at bounding box center [538, 104] width 153 height 9
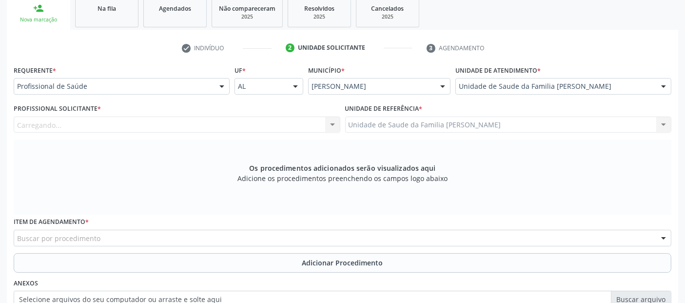
click at [463, 103] on div "Requerente * Profissional de Saúde Profissional de Saúde Paciente Nenhum result…" at bounding box center [343, 218] width 658 height 310
click at [114, 124] on div at bounding box center [177, 125] width 327 height 17
type input "M"
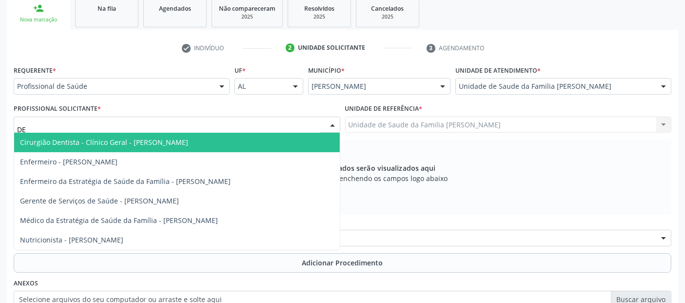
type input "D"
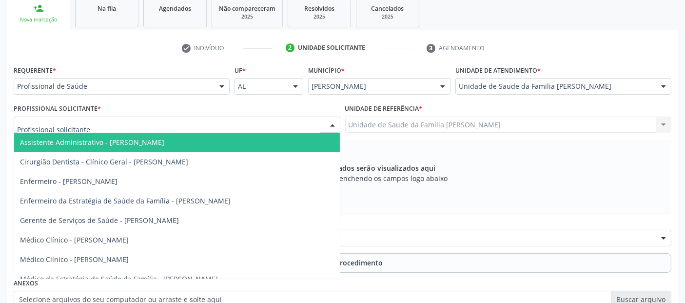
drag, startPoint x: 101, startPoint y: 81, endPoint x: 103, endPoint y: 86, distance: 5.0
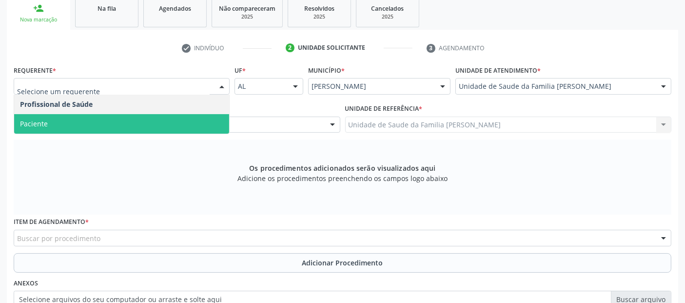
click at [56, 127] on span "Paciente" at bounding box center [121, 124] width 215 height 20
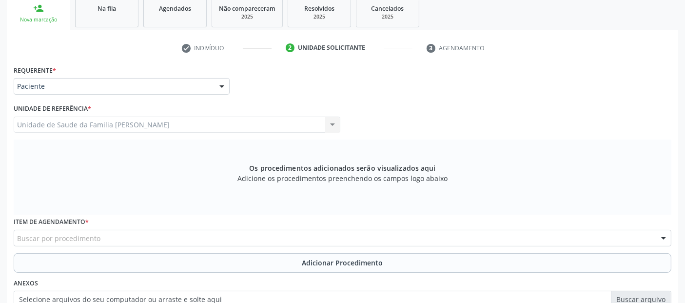
scroll to position [274, 0]
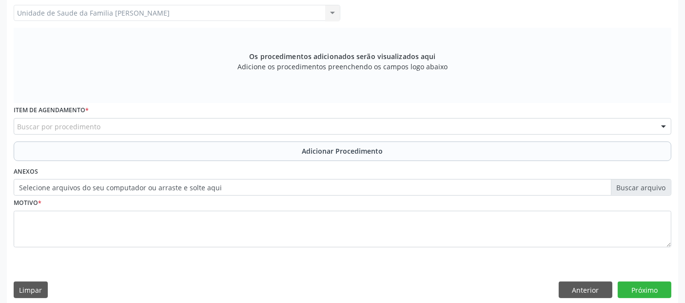
click at [273, 120] on div "Buscar por procedimento" at bounding box center [343, 126] width 658 height 17
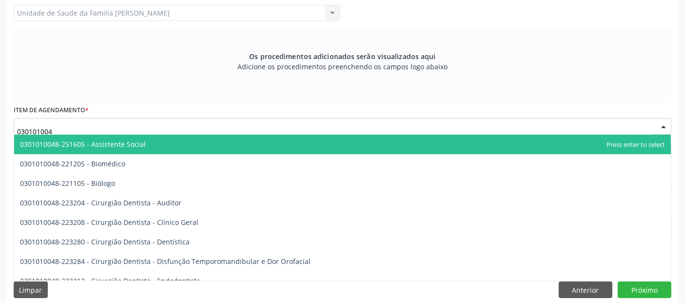
type input "0301010048"
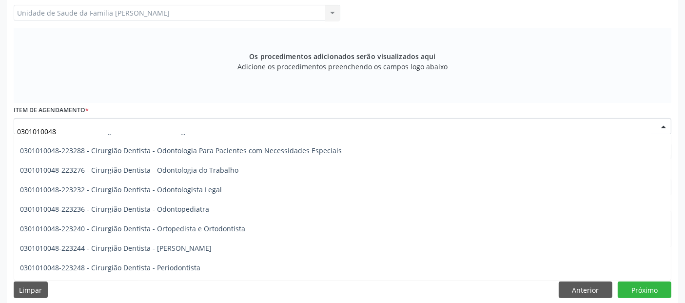
scroll to position [294, 0]
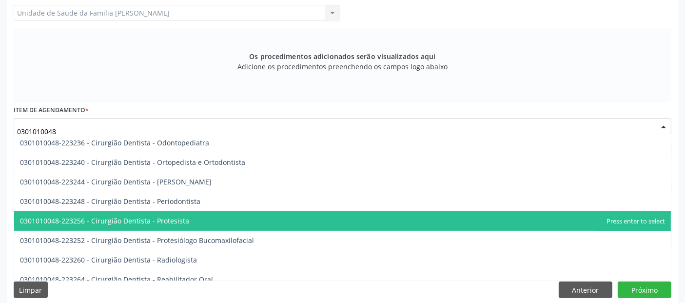
click at [168, 218] on span "0301010048-223256 - Cirurgião Dentista - Protesista" at bounding box center [104, 220] width 169 height 9
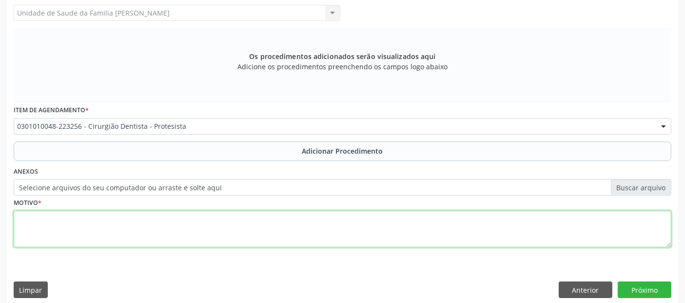
click at [88, 222] on textarea at bounding box center [343, 229] width 658 height 37
type textarea "PRÓTESE TOTAL SUPERIOR E INFERIOR."
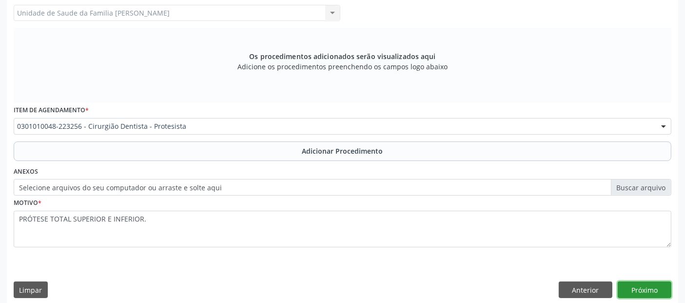
click at [649, 291] on button "Próximo" at bounding box center [645, 290] width 54 height 17
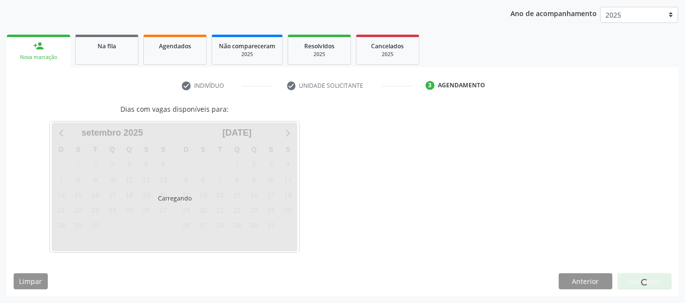
scroll to position [124, 0]
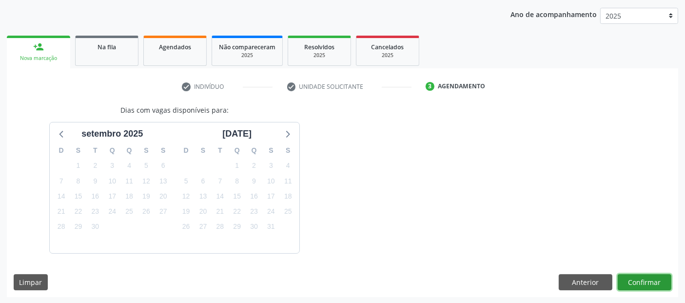
click at [644, 278] on button "Confirmar" at bounding box center [645, 282] width 54 height 17
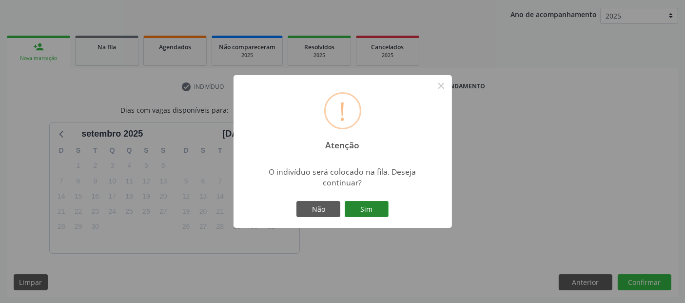
click at [363, 207] on button "Sim" at bounding box center [367, 209] width 44 height 17
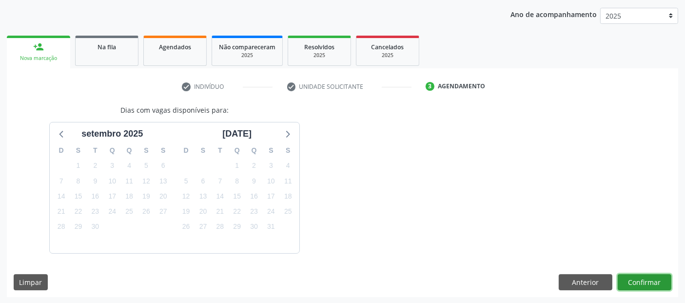
click at [637, 286] on button "Confirmar" at bounding box center [645, 282] width 54 height 17
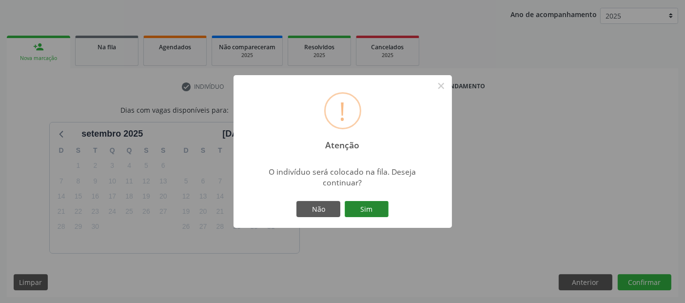
click at [384, 205] on button "Sim" at bounding box center [367, 209] width 44 height 17
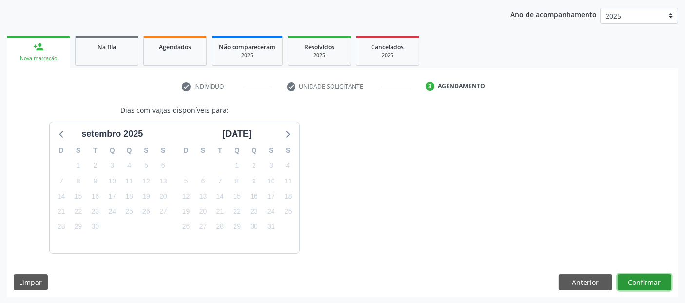
click at [633, 283] on button "Confirmar" at bounding box center [645, 282] width 54 height 17
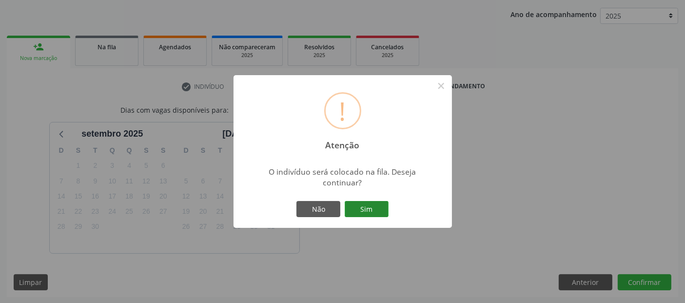
click at [378, 202] on button "Sim" at bounding box center [367, 209] width 44 height 17
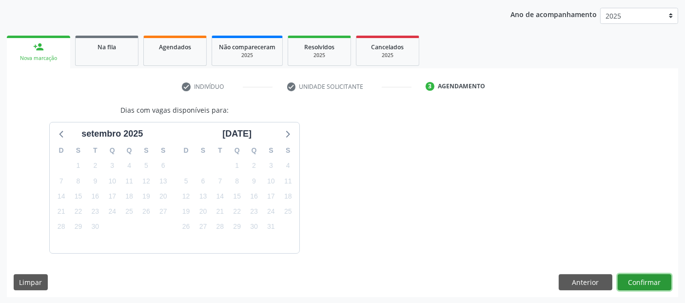
click at [639, 276] on button "Confirmar" at bounding box center [645, 282] width 54 height 17
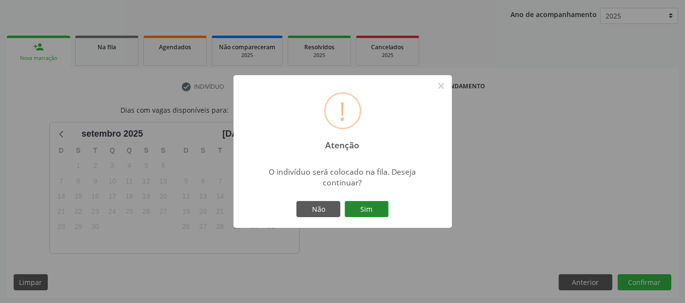
click at [369, 204] on button "Sim" at bounding box center [367, 209] width 44 height 17
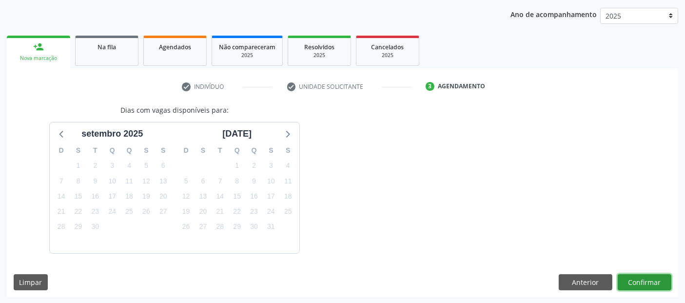
click at [645, 278] on button "Confirmar" at bounding box center [645, 282] width 54 height 17
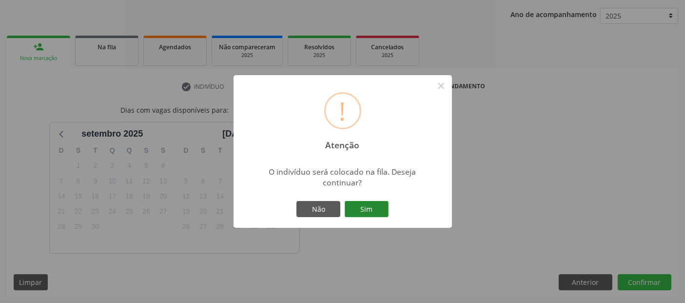
click at [361, 205] on button "Sim" at bounding box center [367, 209] width 44 height 17
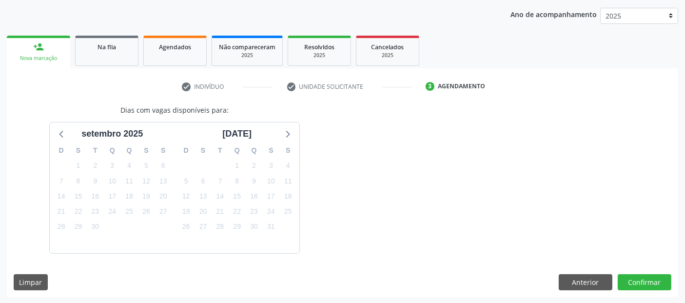
click at [586, 272] on div "Dias com vagas disponíveis para: setembro 2025 D S T Q Q S S 31 1 2 3 4 5 6 7 8…" at bounding box center [343, 201] width 672 height 192
click at [579, 277] on button "Anterior" at bounding box center [586, 282] width 54 height 17
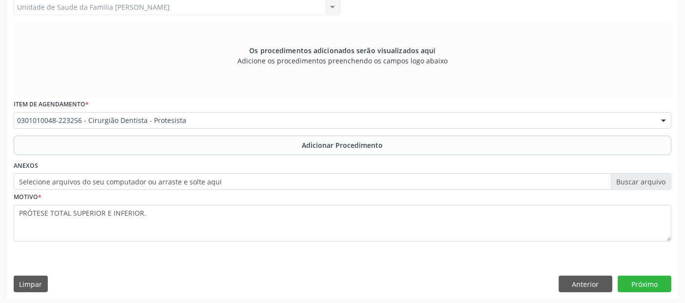
scroll to position [282, 0]
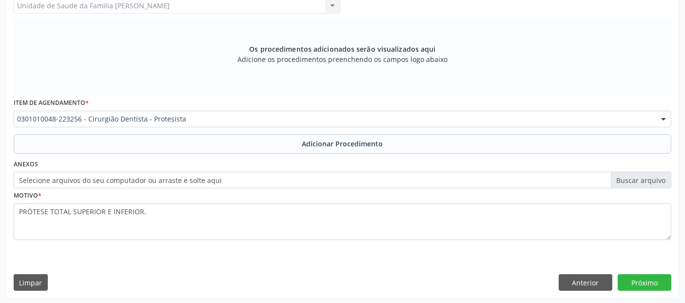
click at [657, 265] on div "Requerente * Paciente Profissional de Saúde Paciente Nenhum resultado encontrad…" at bounding box center [343, 120] width 672 height 353
click at [641, 277] on button "Próximo" at bounding box center [645, 282] width 54 height 17
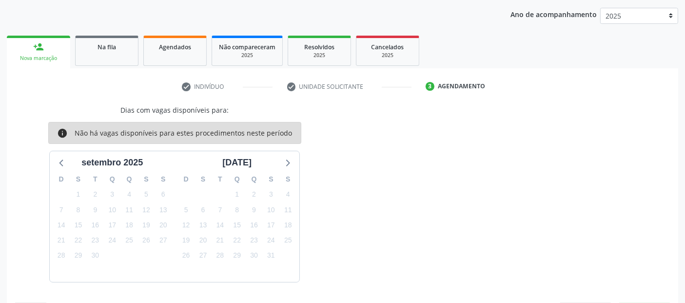
scroll to position [152, 0]
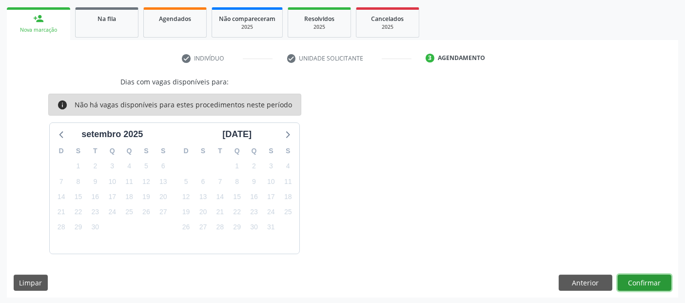
click at [641, 277] on button "Confirmar" at bounding box center [645, 283] width 54 height 17
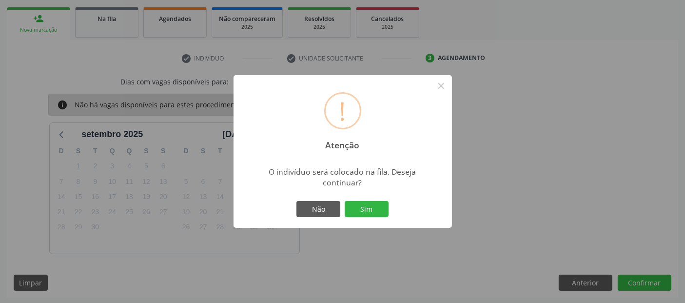
click at [354, 198] on div "! Atenção × O indivíduo será colocado na fila. Deseja continuar? Não Sim" at bounding box center [343, 151] width 219 height 153
click at [366, 217] on button "Sim" at bounding box center [367, 209] width 44 height 17
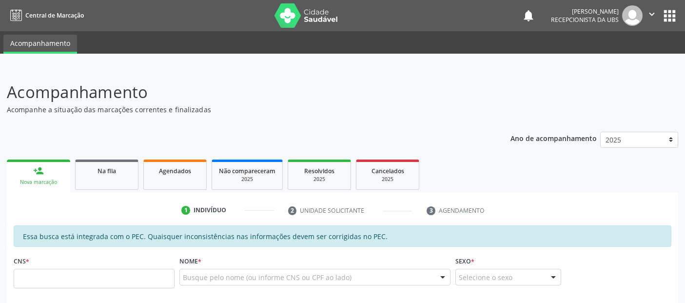
scroll to position [185, 0]
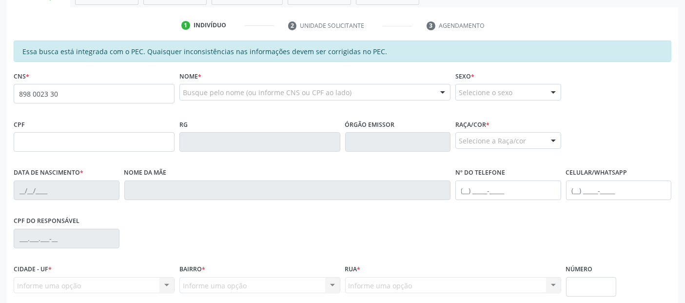
type input "898 0023 3077 5107"
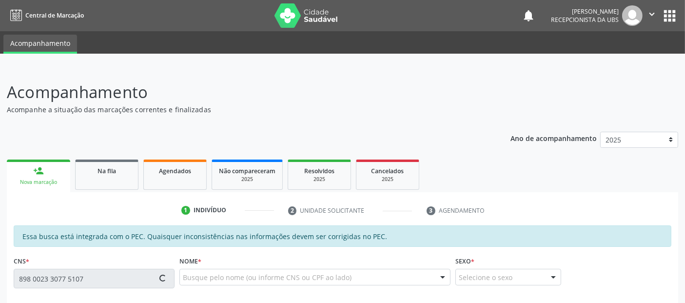
type input "30/05/1973"
type input "Grinaura Josefa da Conceico"
type input "(82) 8711-2384"
type input "S/N"
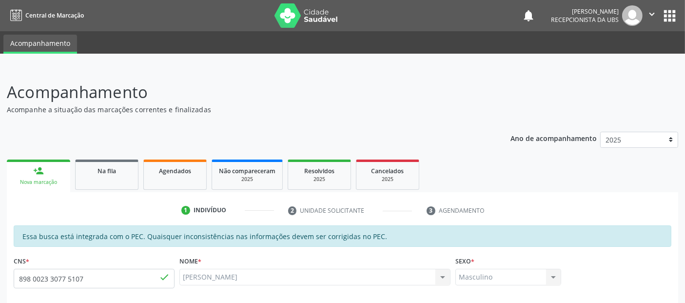
scroll to position [266, 0]
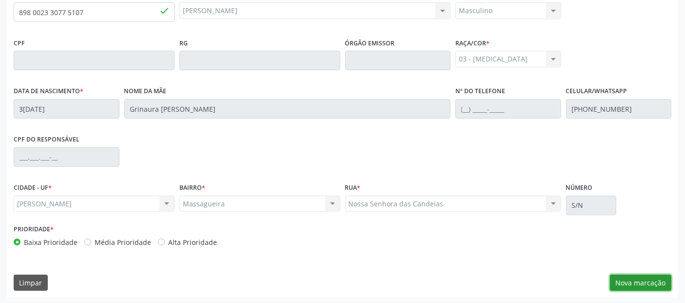
click at [651, 276] on button "Nova marcação" at bounding box center [640, 283] width 61 height 17
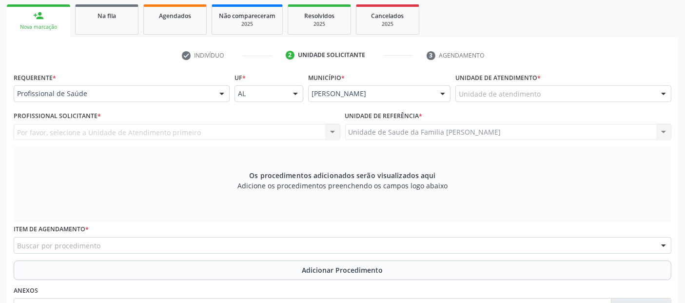
scroll to position [119, 0]
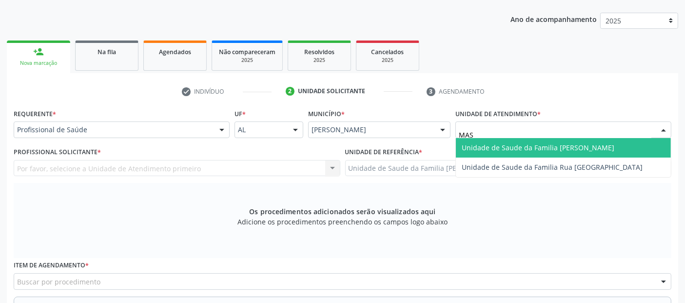
type input "MASS"
click at [218, 131] on div at bounding box center [222, 130] width 15 height 17
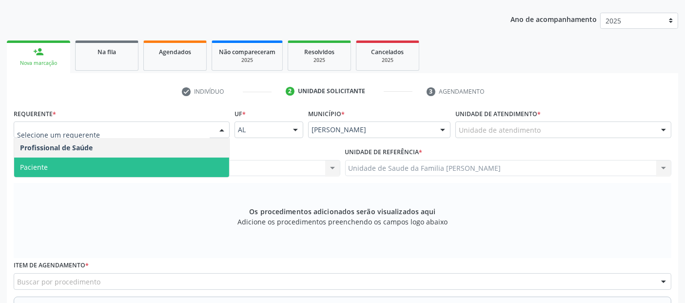
click at [145, 165] on span "Paciente" at bounding box center [121, 168] width 215 height 20
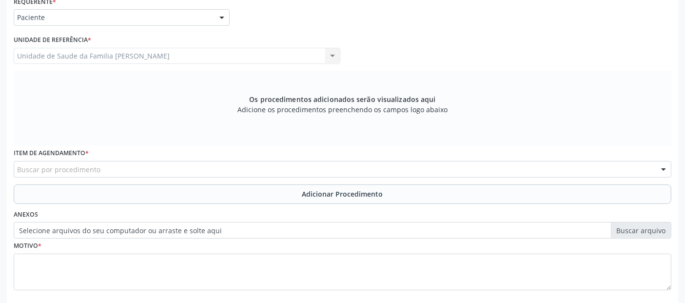
scroll to position [282, 0]
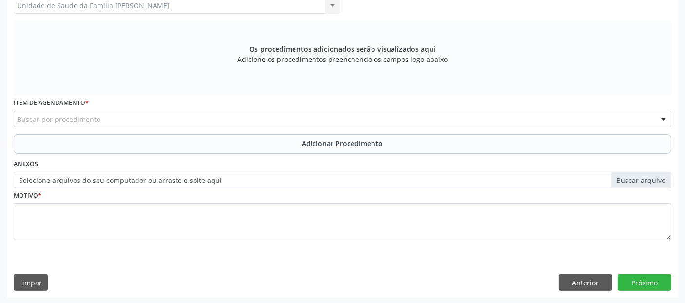
click at [117, 116] on div "Buscar por procedimento" at bounding box center [343, 119] width 658 height 17
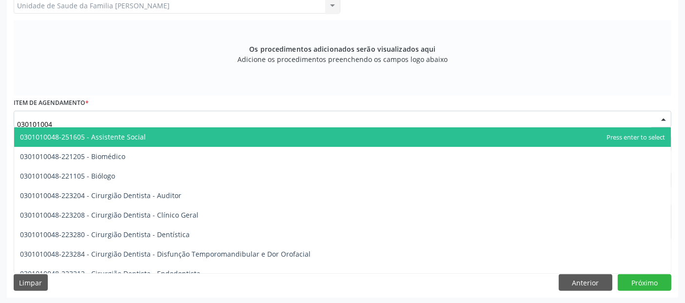
type input "0301010048"
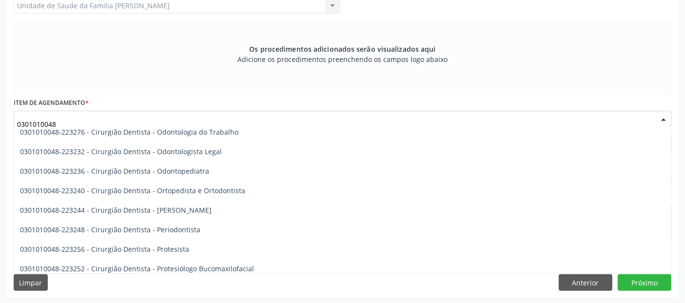
scroll to position [253, 0]
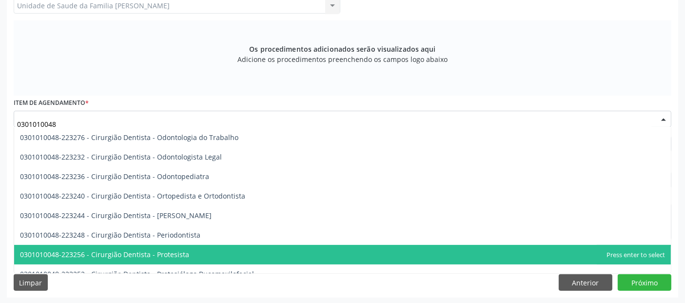
click at [168, 257] on span "0301010048-223256 - Cirurgião Dentista - Protesista" at bounding box center [104, 254] width 169 height 9
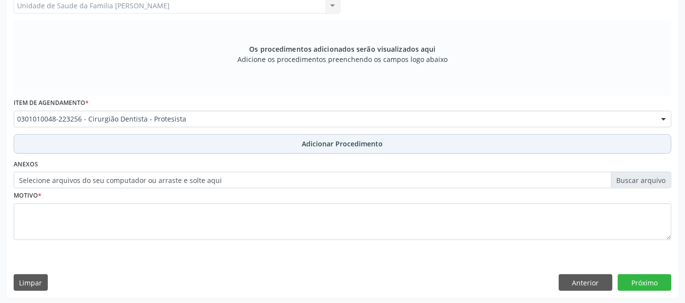
click at [267, 151] on button "Adicionar Procedimento" at bounding box center [343, 144] width 658 height 20
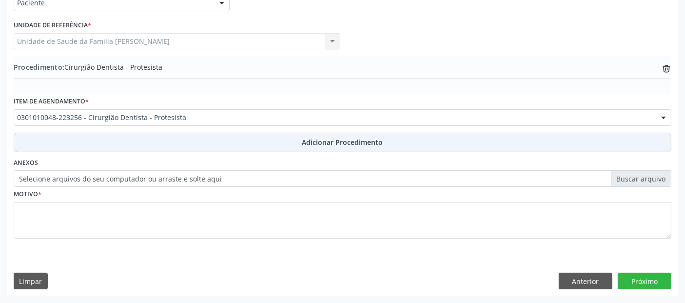
scroll to position [244, 0]
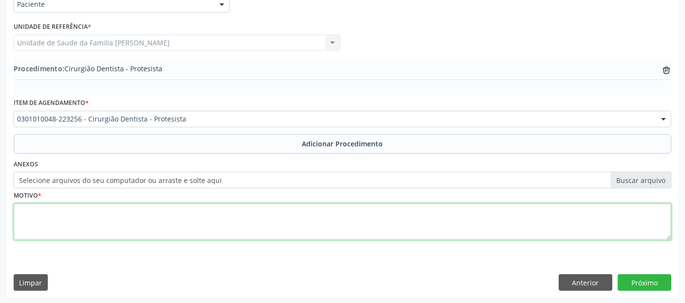
click at [270, 208] on textarea at bounding box center [343, 221] width 658 height 37
type textarea "P"
type textarea "PRÓTESE TOTAL SUPERIOR E INFERIOR."
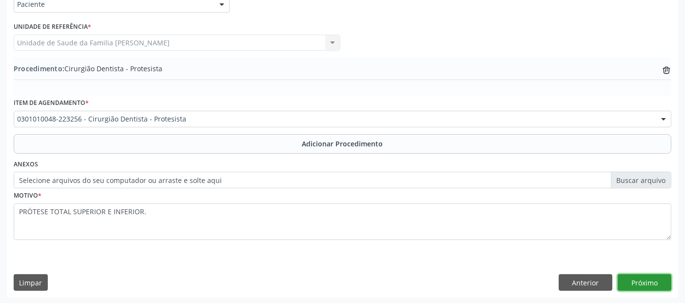
click at [657, 276] on button "Próximo" at bounding box center [645, 282] width 54 height 17
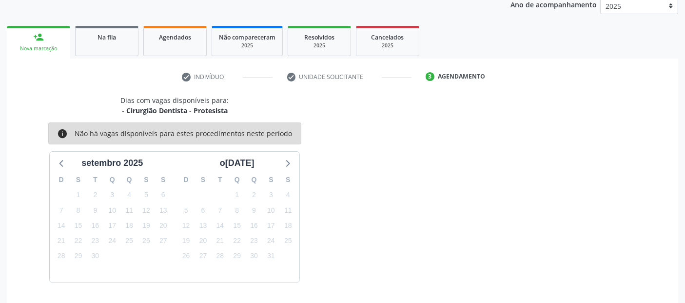
scroll to position [162, 0]
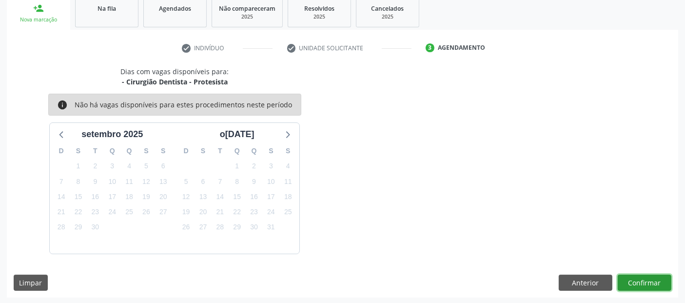
click at [657, 276] on button "Confirmar" at bounding box center [645, 283] width 54 height 17
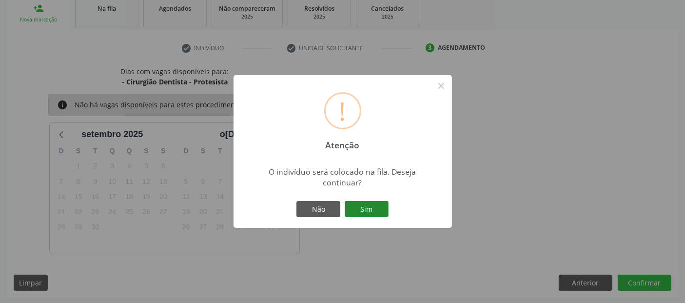
click at [361, 206] on button "Sim" at bounding box center [367, 209] width 44 height 17
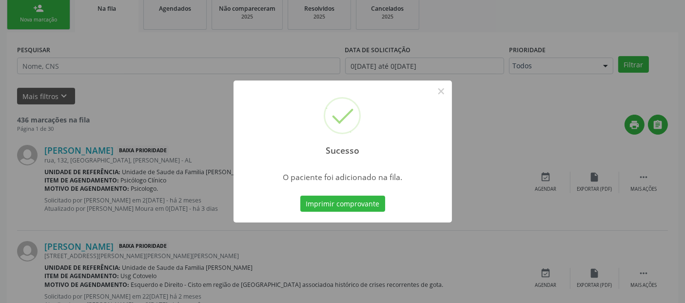
scroll to position [32, 0]
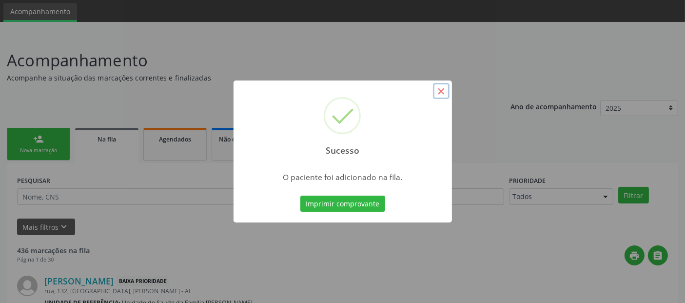
click at [438, 90] on button "×" at bounding box center [441, 91] width 17 height 17
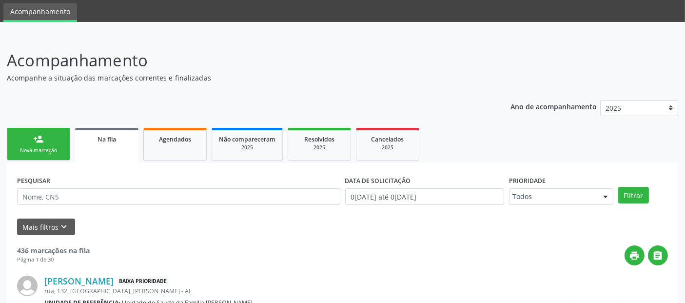
click at [57, 140] on link "person_add Nova marcação" at bounding box center [38, 144] width 63 height 33
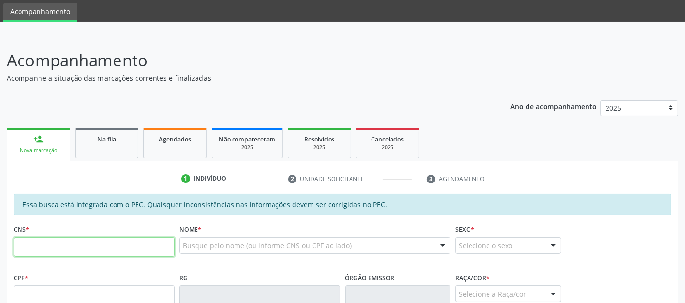
click at [151, 242] on input "text" at bounding box center [94, 247] width 161 height 20
type input "707 4070 9966 4474"
type input "082.966.464-55"
type input "06/07/1985"
type input "Deuza Lourenco dos Santos"
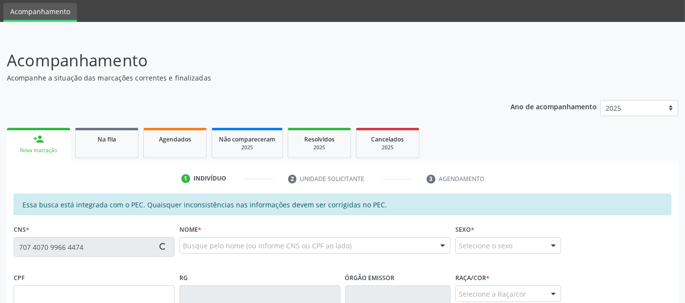
type input "(82) 98220-9220"
type input "S/N"
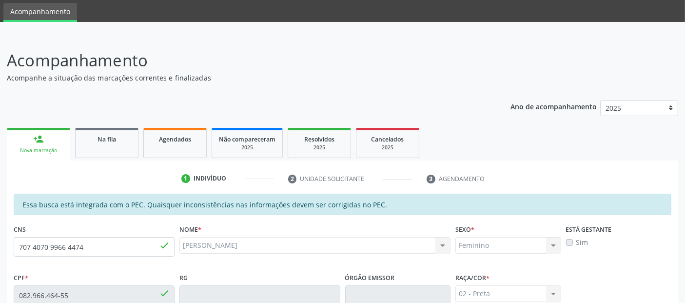
scroll to position [266, 0]
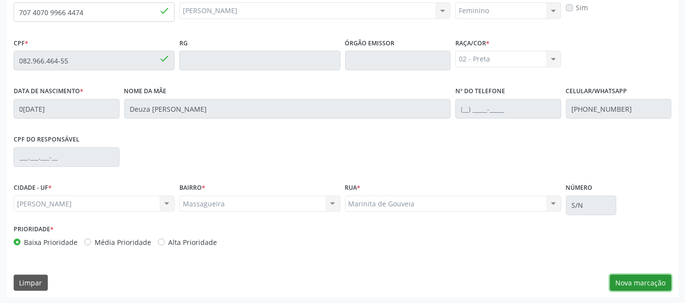
click at [636, 285] on button "Nova marcação" at bounding box center [640, 283] width 61 height 17
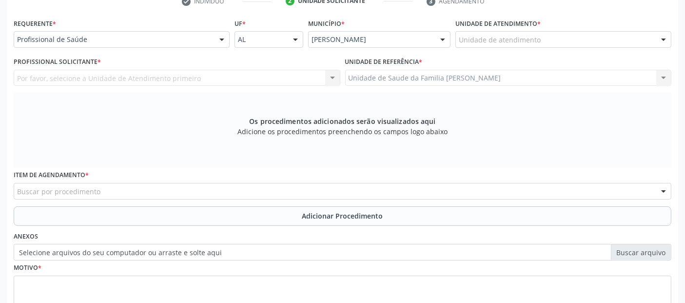
scroll to position [173, 0]
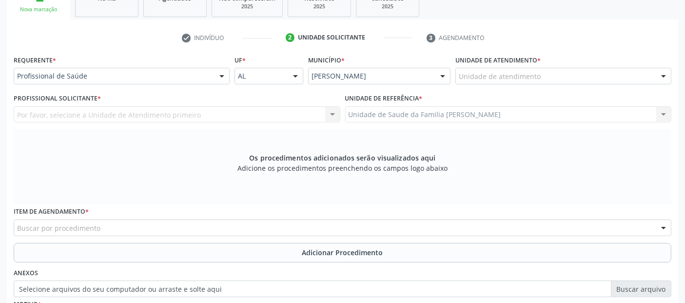
click at [558, 62] on div "Unidade de atendimento * Unidade de atendimento Aeronave Baron 58 Aeronave Cess…" at bounding box center [564, 68] width 216 height 31
click at [535, 86] on div "Unidade de atendimento * Unidade de atendimento Aeronave Baron 58 Aeronave Cess…" at bounding box center [563, 72] width 221 height 38
click at [537, 82] on div "Unidade de atendimento" at bounding box center [564, 76] width 216 height 17
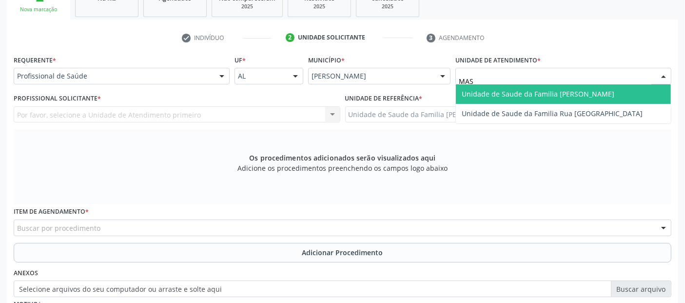
type input "MASS"
click at [514, 87] on span "Unidade de Saude da Familia [PERSON_NAME]" at bounding box center [563, 94] width 215 height 20
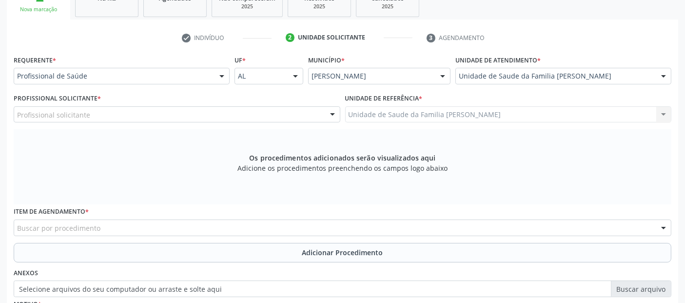
click at [99, 113] on div "Profissional solicitante" at bounding box center [177, 114] width 327 height 17
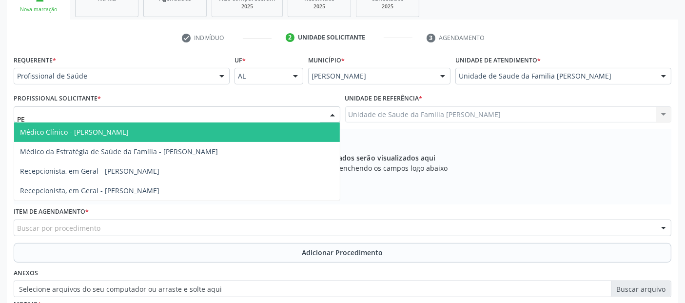
type input "PED"
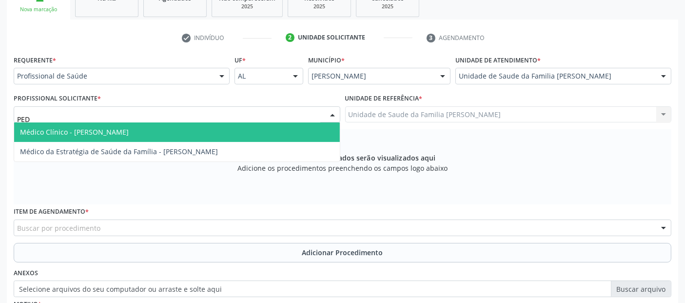
click at [85, 127] on span "Médico Clínico - [PERSON_NAME]" at bounding box center [74, 131] width 109 height 9
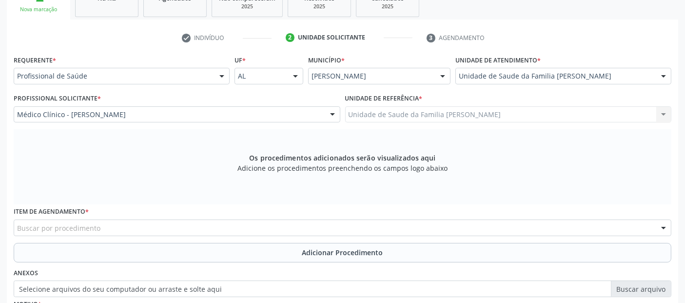
scroll to position [282, 0]
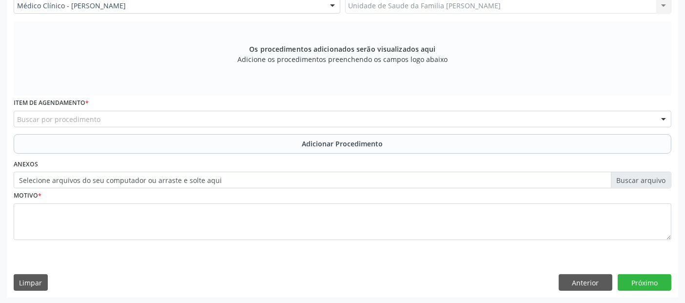
click at [271, 119] on div "Buscar por procedimento" at bounding box center [343, 119] width 658 height 17
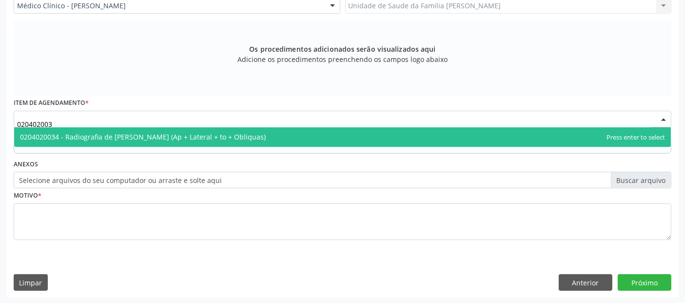
type input "0204020034"
click at [256, 133] on span "0204020034 - Radiografia de [PERSON_NAME] (Ap + Lateral + to + Obliquas)" at bounding box center [342, 137] width 657 height 20
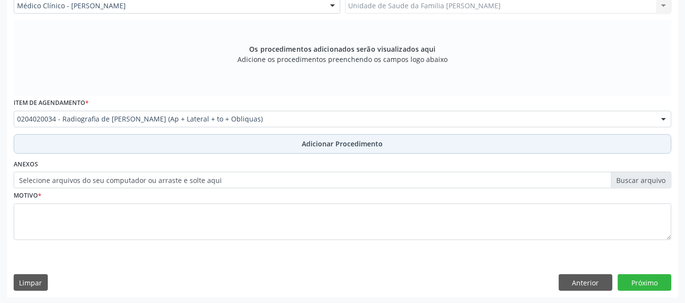
click at [372, 145] on span "Adicionar Procedimento" at bounding box center [342, 144] width 81 height 10
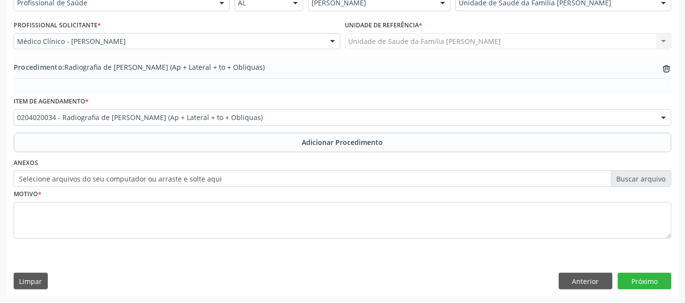
scroll to position [244, 0]
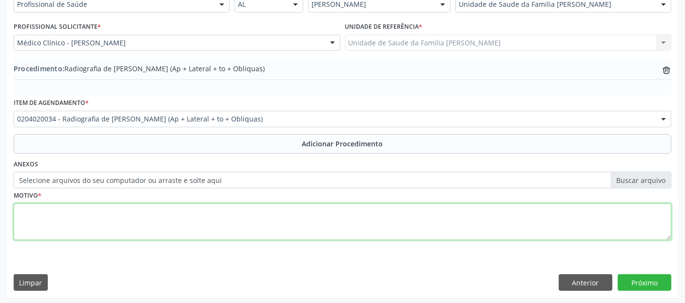
click at [301, 210] on textarea at bounding box center [343, 221] width 658 height 37
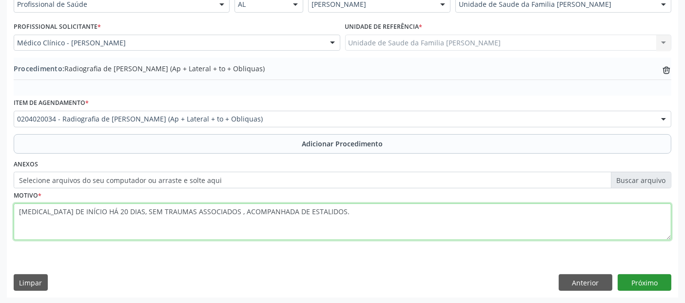
type textarea "CERVICALGIA DE INÍCIO HÁ 20 DIAS, SEM TRAUMAS ASSOCIADOS , ACOMPANHADA DE ESTAL…"
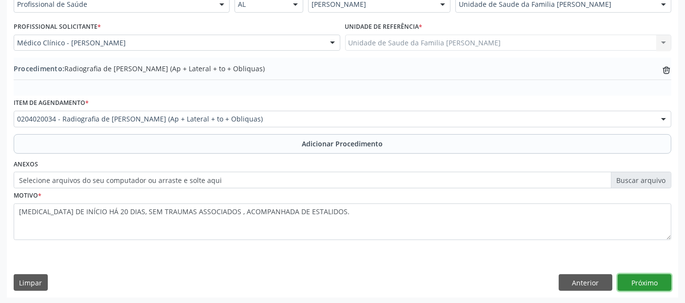
click at [646, 282] on button "Próximo" at bounding box center [645, 282] width 54 height 17
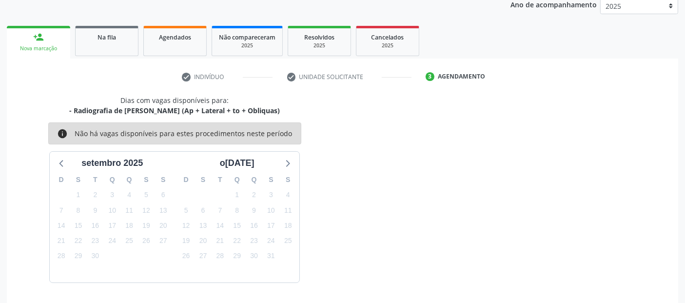
scroll to position [162, 0]
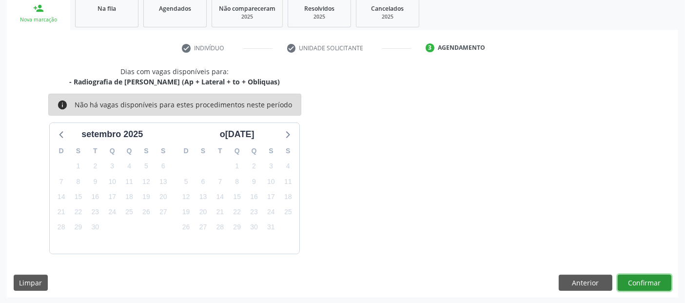
click at [646, 282] on button "Confirmar" at bounding box center [645, 283] width 54 height 17
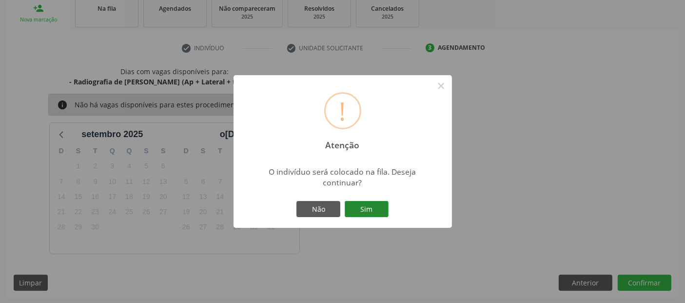
click at [385, 216] on button "Sim" at bounding box center [367, 209] width 44 height 17
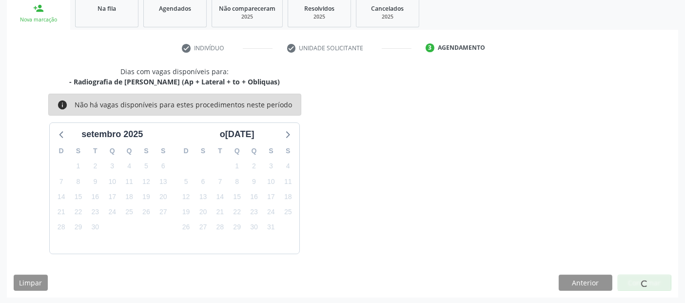
scroll to position [32, 0]
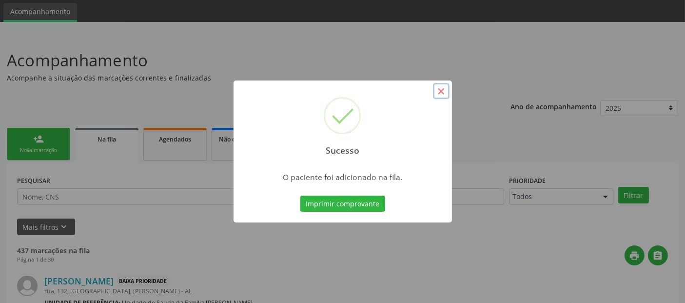
click at [443, 98] on button "×" at bounding box center [441, 91] width 17 height 17
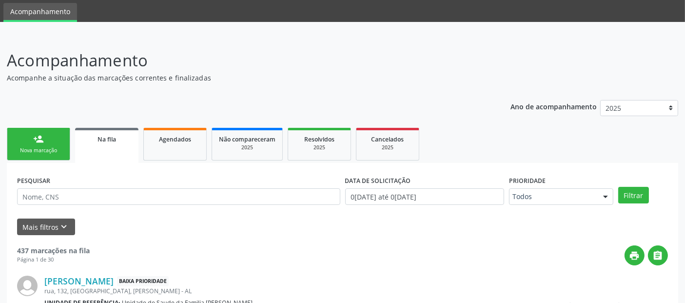
click at [41, 129] on link "person_add Nova marcação" at bounding box center [38, 144] width 63 height 33
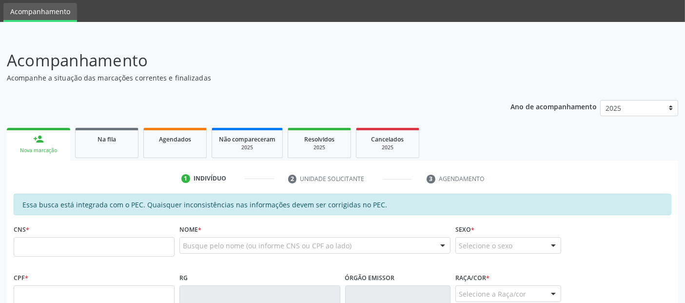
click at [138, 262] on fieldset "CNS *" at bounding box center [94, 242] width 161 height 41
click at [139, 259] on fieldset "CNS *" at bounding box center [94, 242] width 161 height 41
click at [154, 243] on input "text" at bounding box center [94, 247] width 161 height 20
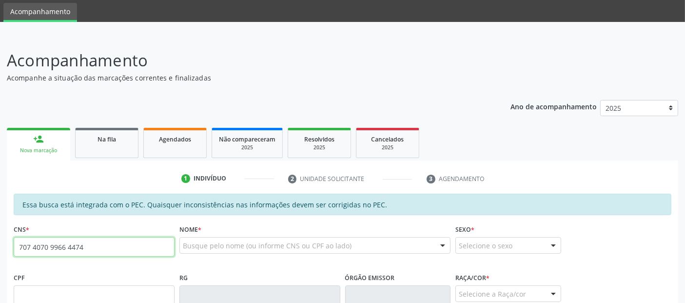
type input "707 4070 9966 4474"
type input "082.966.464-55"
type input "06/07/1985"
type input "Deuza Lourenco dos Santos"
type input "(82) 98220-9220"
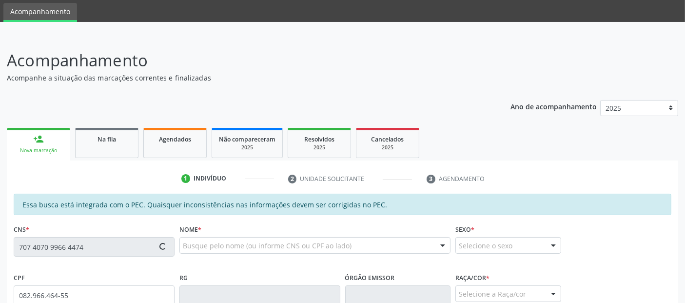
type input "S/N"
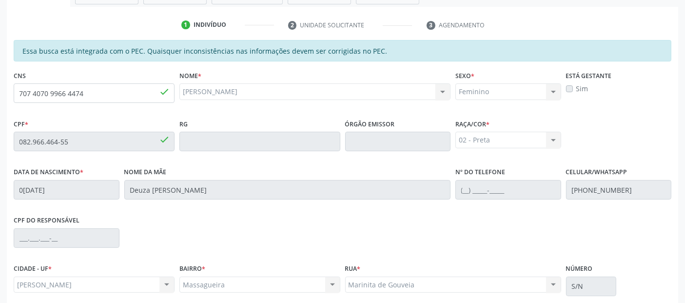
scroll to position [266, 0]
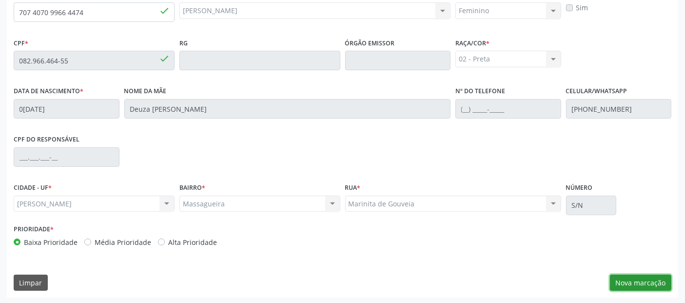
click at [635, 285] on button "Nova marcação" at bounding box center [640, 283] width 61 height 17
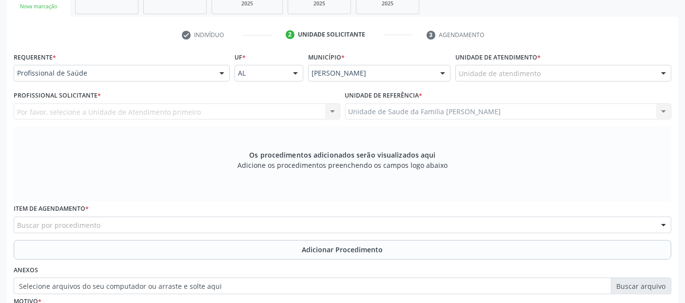
scroll to position [175, 0]
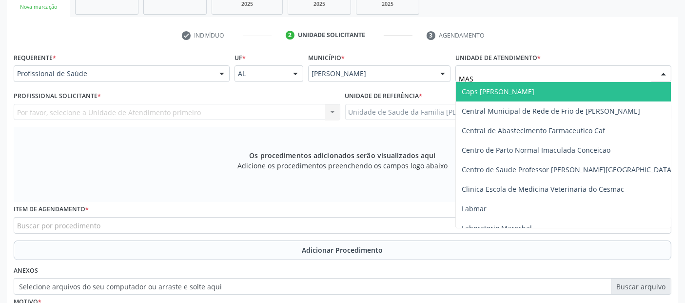
type input "MASS"
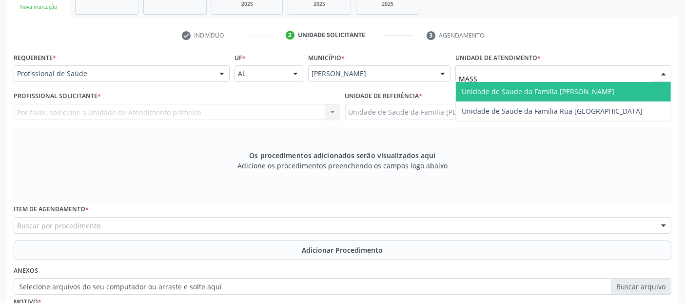
click at [475, 87] on span "Unidade de Saude da Familia [PERSON_NAME]" at bounding box center [538, 91] width 153 height 9
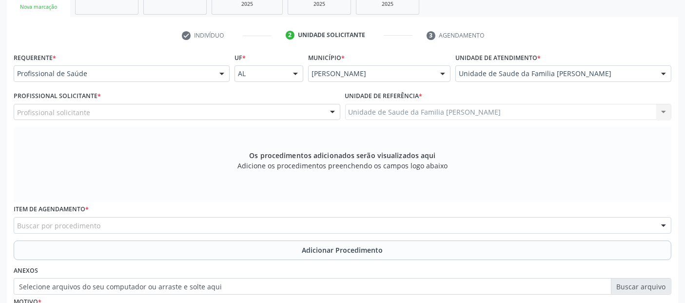
click at [119, 113] on div "Profissional solicitante" at bounding box center [177, 112] width 327 height 17
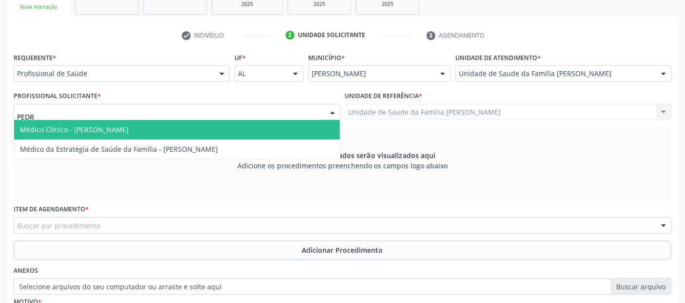
type input "[PERSON_NAME]"
click at [107, 125] on span "Médico Clínico - [PERSON_NAME]" at bounding box center [74, 129] width 109 height 9
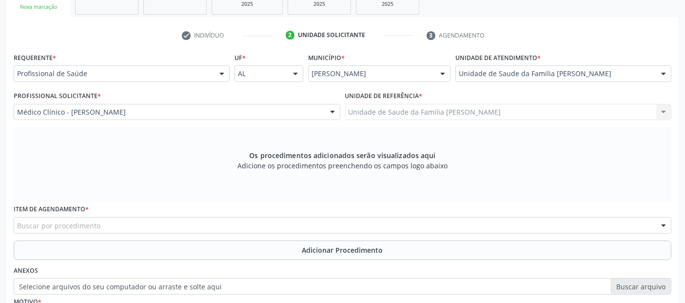
click at [108, 220] on div "Buscar por procedimento" at bounding box center [343, 225] width 658 height 17
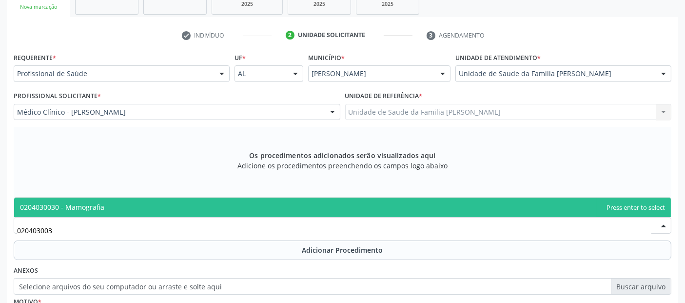
type input "0204030030"
click at [135, 205] on span "0204030030 - Mamografia" at bounding box center [342, 208] width 657 height 20
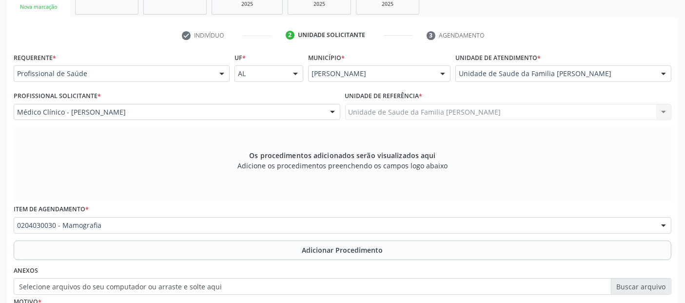
click at [234, 259] on div "Requerente * Profissional de Saúde Profissional de Saúde Paciente Nenhum result…" at bounding box center [343, 205] width 658 height 310
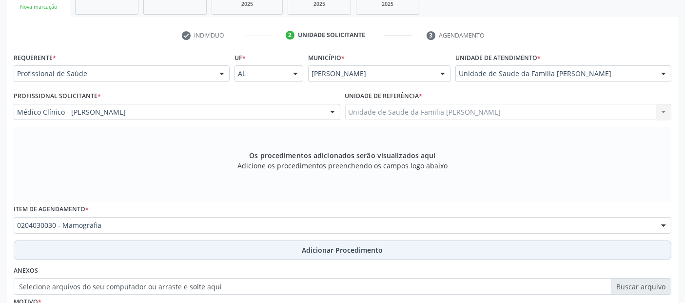
click at [263, 249] on button "Adicionar Procedimento" at bounding box center [343, 251] width 658 height 20
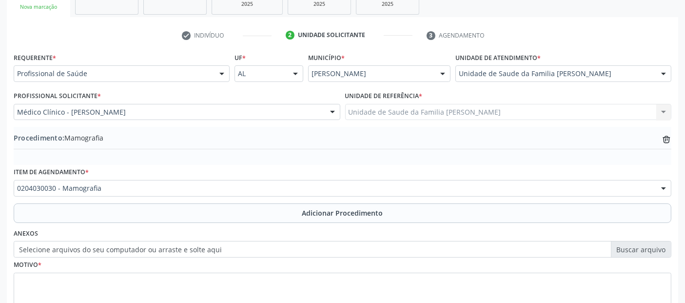
scroll to position [244, 0]
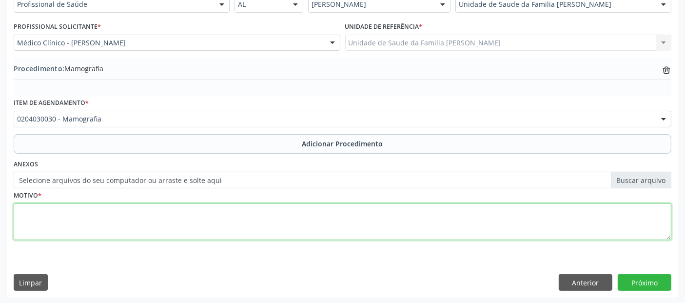
click at [287, 217] on textarea at bounding box center [343, 221] width 658 height 37
type textarea "ROTINA."
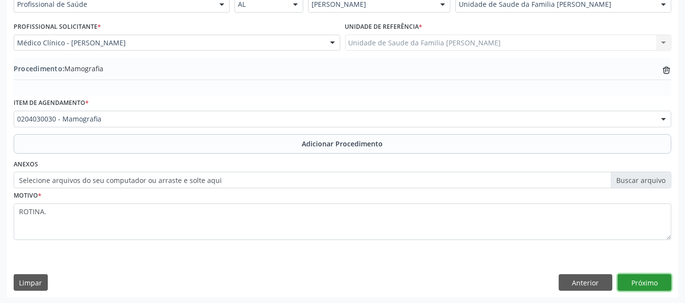
click at [659, 282] on button "Próximo" at bounding box center [645, 282] width 54 height 17
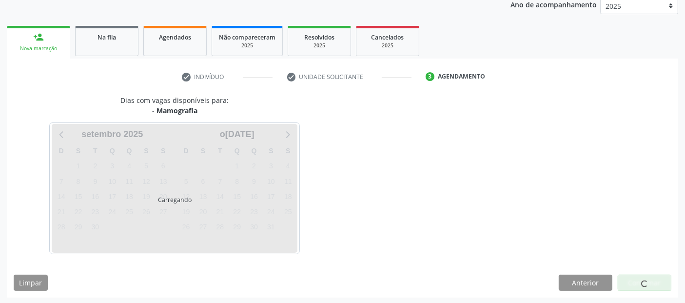
scroll to position [162, 0]
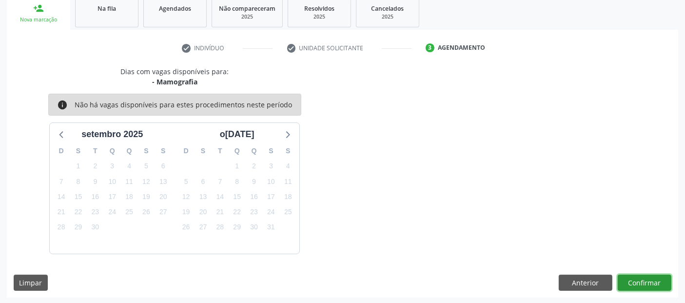
click at [653, 283] on button "Confirmar" at bounding box center [645, 283] width 54 height 17
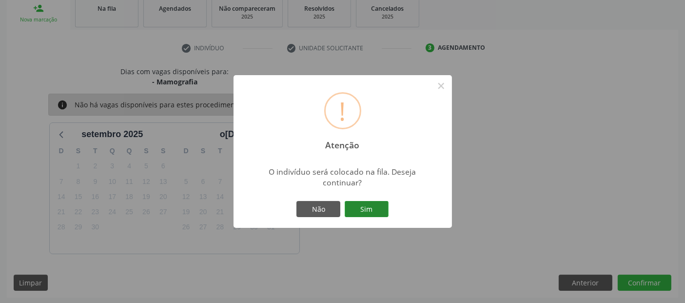
click at [370, 204] on button "Sim" at bounding box center [367, 209] width 44 height 17
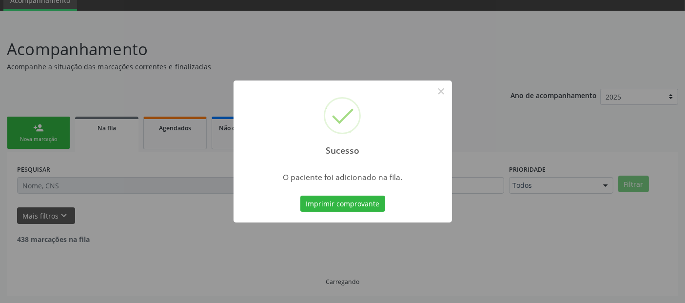
scroll to position [32, 0]
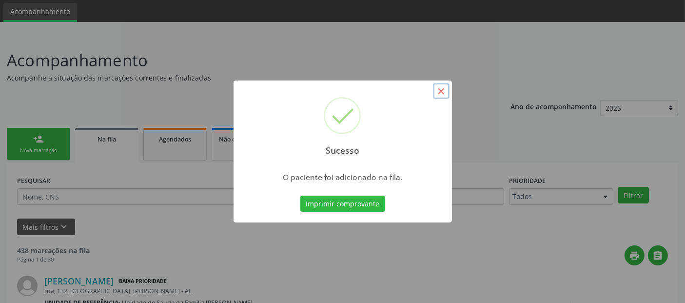
click at [443, 94] on button "×" at bounding box center [441, 91] width 17 height 17
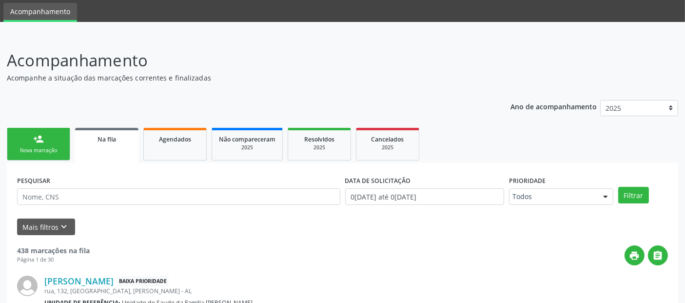
click at [51, 143] on link "person_add Nova marcação" at bounding box center [38, 144] width 63 height 33
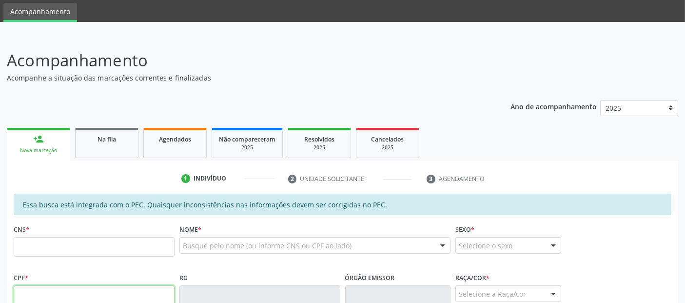
click at [51, 293] on input "text" at bounding box center [94, 295] width 161 height 20
type input "134.883.424-25"
type input "700 8074 5384 9583"
type input "23/12/2004"
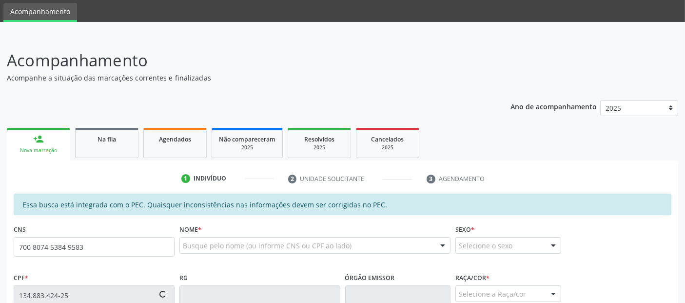
type input "Giseli de Lima Ramos"
type input "(82) 99165-4040"
type input "45"
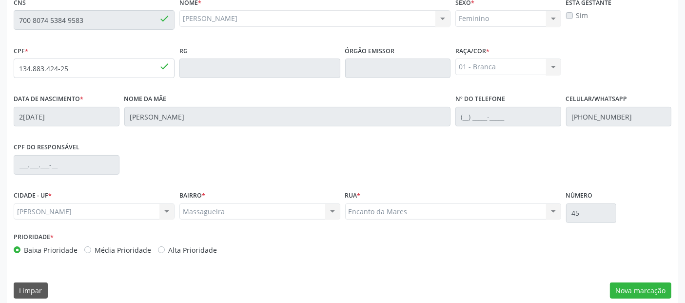
scroll to position [259, 0]
click at [642, 290] on button "Nova marcação" at bounding box center [640, 290] width 61 height 17
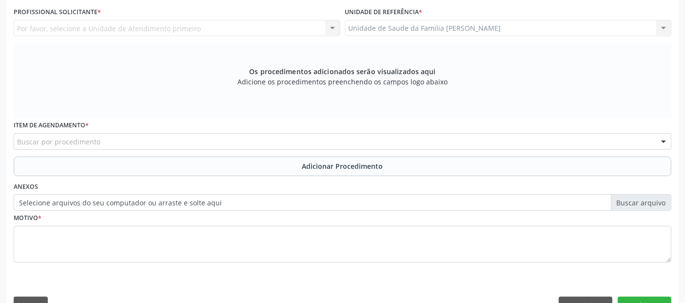
scroll to position [128, 0]
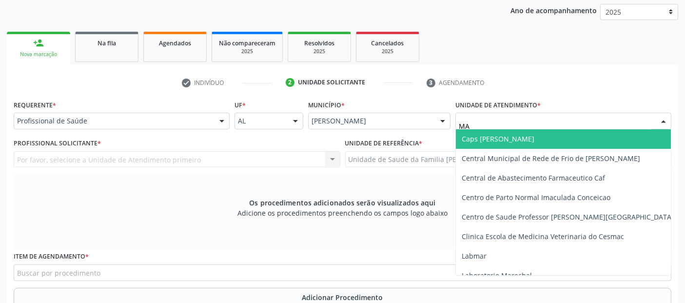
type input "M"
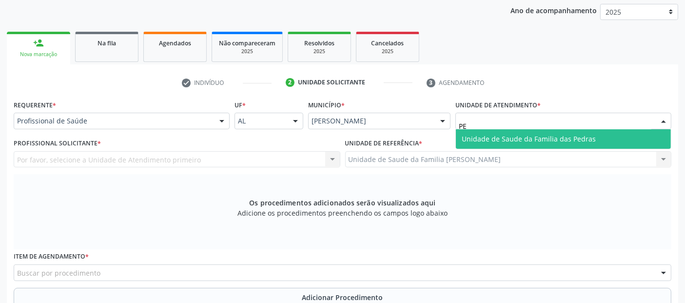
type input "P"
type input "MASSAG"
click at [549, 133] on span "Unidade de Saude da Familia [PERSON_NAME]" at bounding box center [563, 139] width 215 height 20
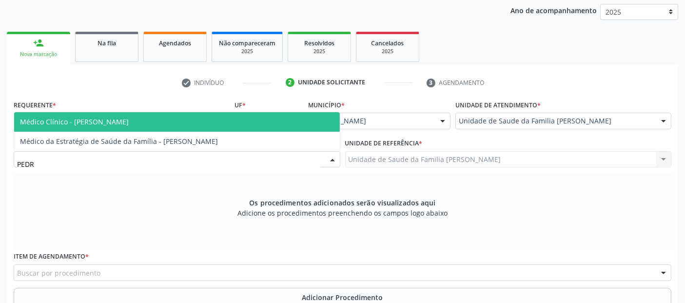
type input "[PERSON_NAME]"
click at [144, 115] on span "Médico Clínico - [PERSON_NAME]" at bounding box center [177, 122] width 326 height 20
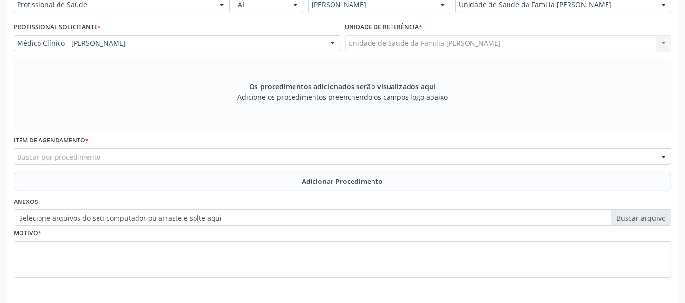
scroll to position [282, 0]
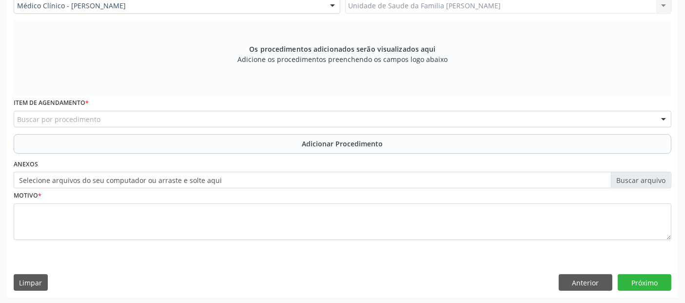
click at [181, 118] on div "Buscar por procedimento" at bounding box center [343, 119] width 658 height 17
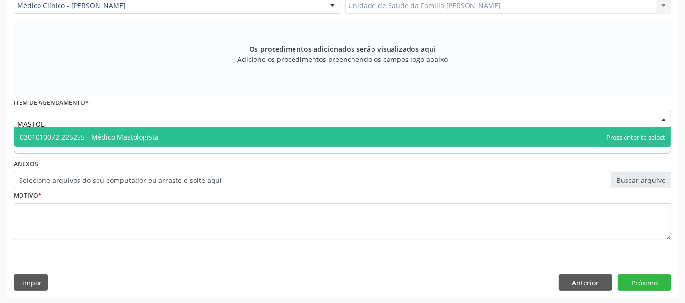
type input "MASTOLO"
click at [125, 139] on span "0301010072-225255 - Médico Mastologista" at bounding box center [89, 136] width 139 height 9
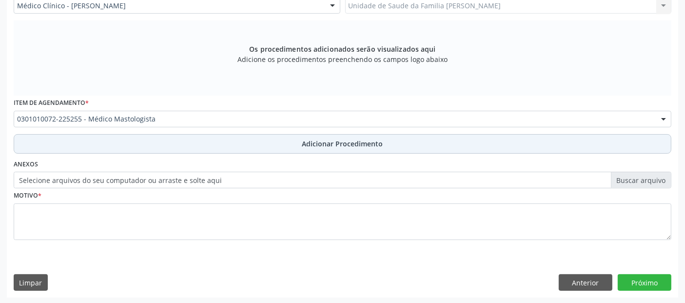
click at [210, 145] on button "Adicionar Procedimento" at bounding box center [343, 144] width 658 height 20
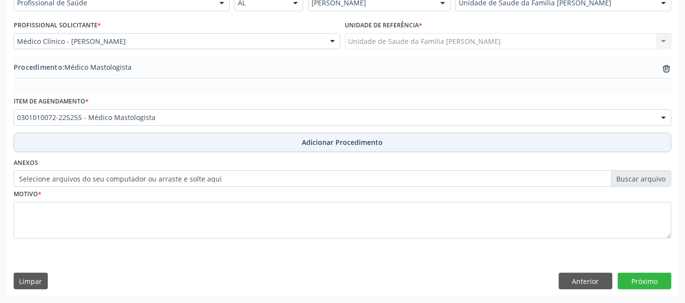
scroll to position [244, 0]
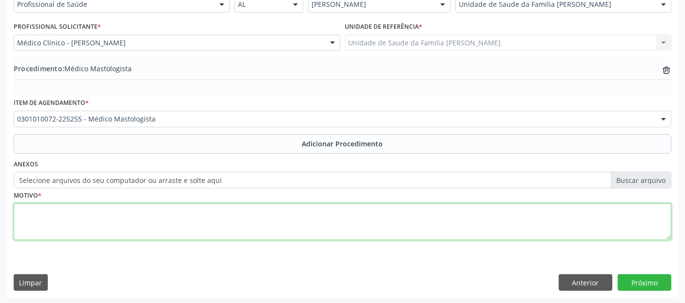
click at [148, 206] on textarea at bounding box center [343, 221] width 658 height 37
type textarea "A"
type textarea "O"
type textarea "PACIENTE COM ENTERESSE EM MASTOPEXIA APÓS GESTAÇÃO."
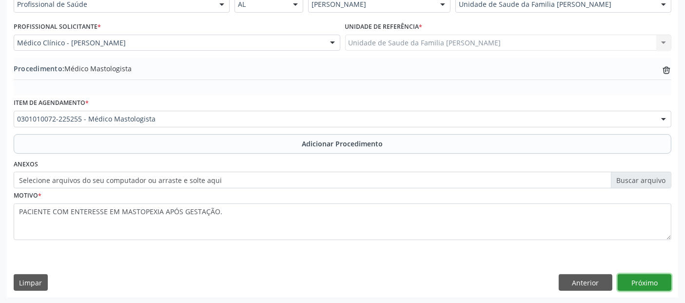
click at [645, 284] on button "Próximo" at bounding box center [645, 282] width 54 height 17
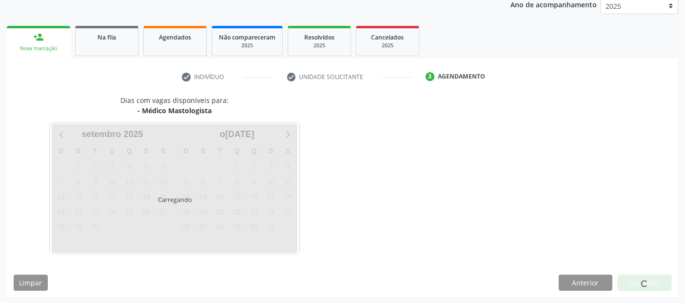
scroll to position [162, 0]
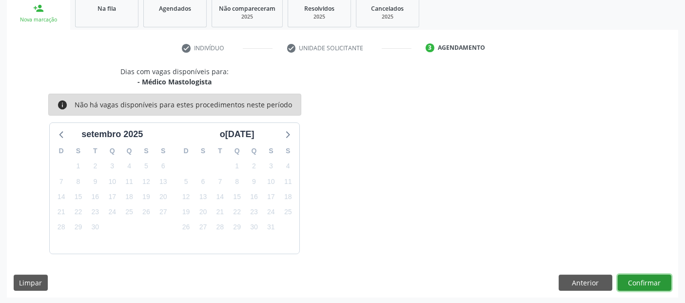
click at [645, 284] on button "Confirmar" at bounding box center [645, 283] width 54 height 17
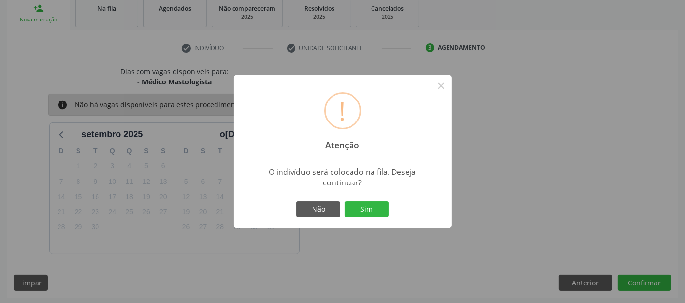
click at [390, 206] on div "! Atenção × O indivíduo será colocado na fila. Deseja continuar? Não Sim" at bounding box center [342, 151] width 685 height 303
click at [368, 216] on button "Sim" at bounding box center [367, 209] width 44 height 17
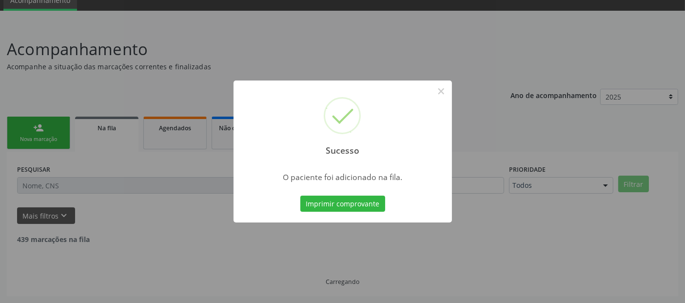
scroll to position [32, 0]
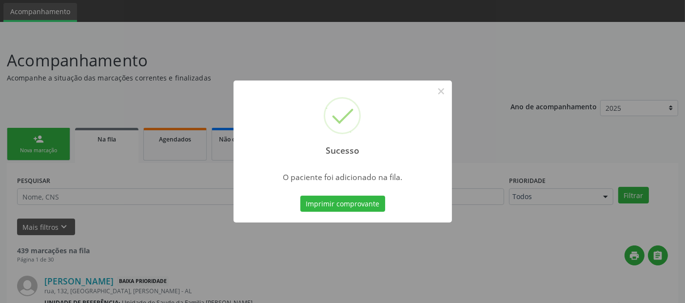
click at [446, 81] on div "Sucesso ×" at bounding box center [343, 123] width 219 height 84
click at [442, 86] on button "×" at bounding box center [441, 91] width 17 height 17
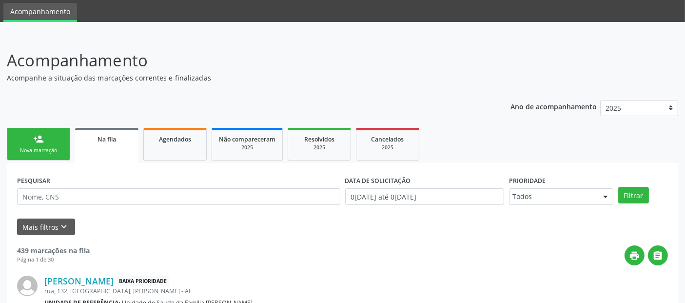
click at [29, 158] on link "person_add Nova marcação" at bounding box center [38, 144] width 63 height 33
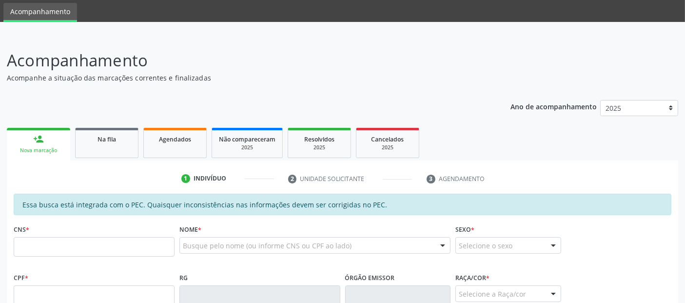
click at [394, 46] on div "Acompanhamento Acompanhe a situação das marcações correntes e finalizadas Relat…" at bounding box center [342, 287] width 685 height 503
click at [105, 239] on input "text" at bounding box center [94, 247] width 161 height 20
click at [103, 291] on input "text" at bounding box center [94, 295] width 161 height 20
type input "034.168.844-42"
type input "708 0038 9327 1228"
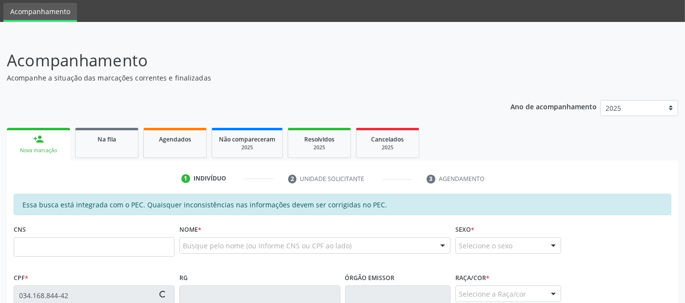
type input "01/08/1978"
type input "Inês dos Santos"
type input "(82) 99430-6227"
type input "S/N"
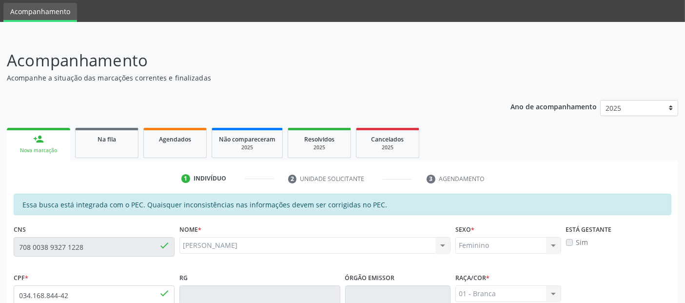
scroll to position [266, 0]
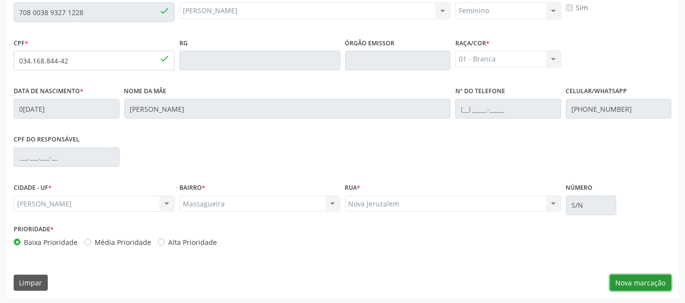
click at [659, 282] on button "Nova marcação" at bounding box center [640, 283] width 61 height 17
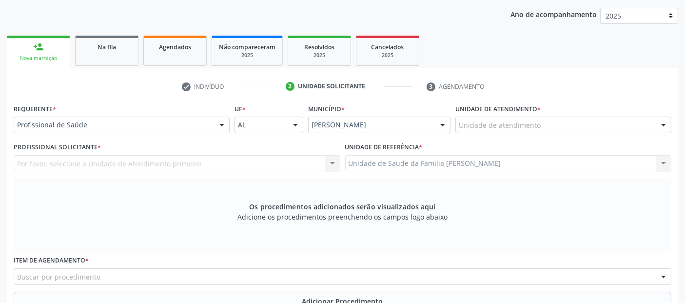
scroll to position [118, 0]
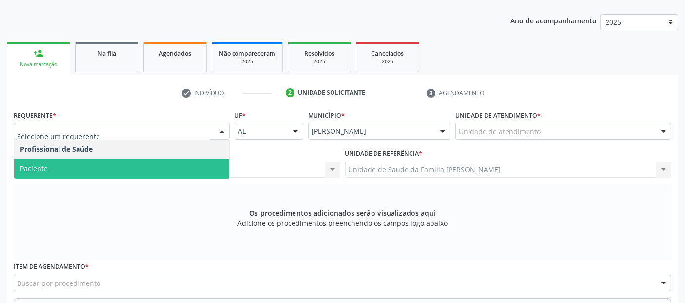
click at [82, 175] on span "Paciente" at bounding box center [121, 169] width 215 height 20
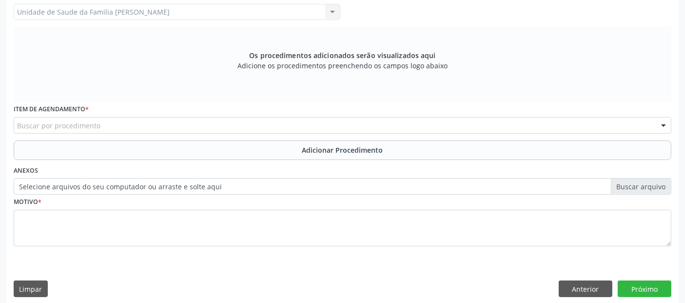
scroll to position [282, 0]
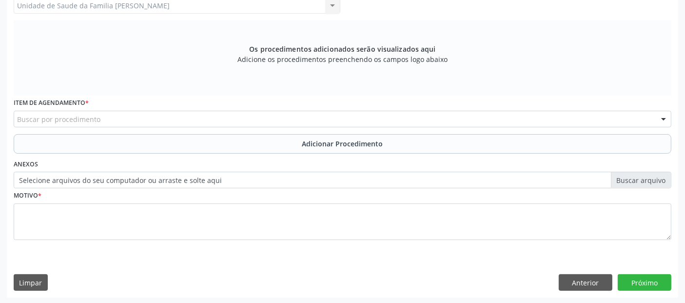
click at [227, 111] on div "Buscar por procedimento" at bounding box center [343, 119] width 658 height 17
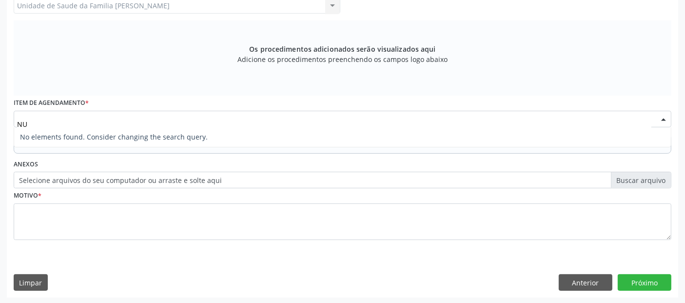
type input "N"
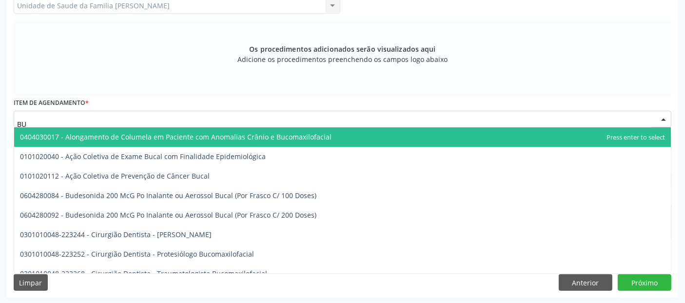
type input "B"
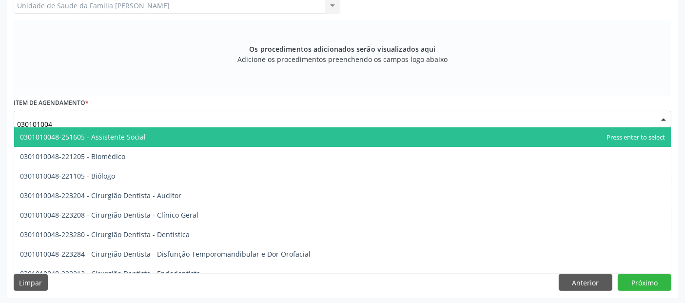
type input "0301010048"
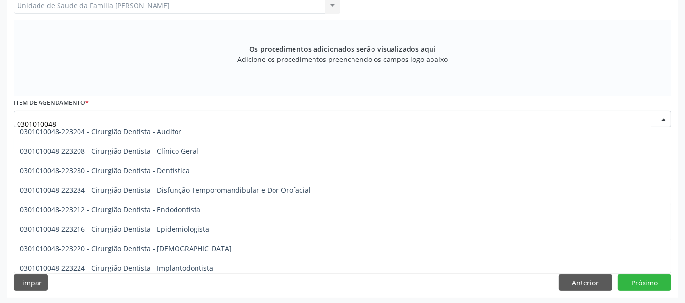
scroll to position [74, 0]
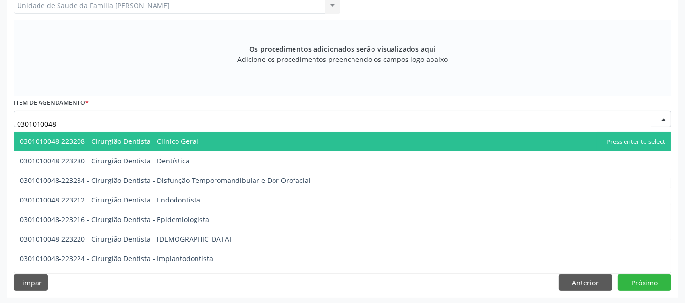
click at [172, 142] on span "0301010048-223208 - Cirurgião Dentista - Clínico Geral" at bounding box center [109, 141] width 179 height 9
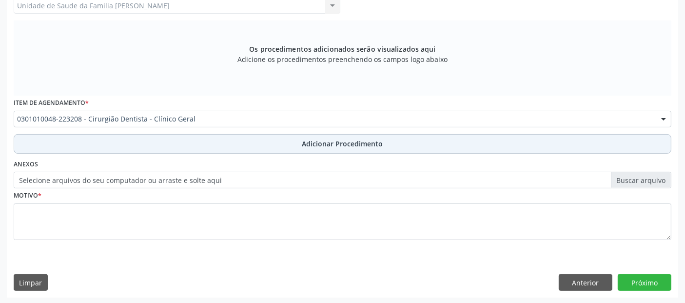
click at [224, 137] on button "Adicionar Procedimento" at bounding box center [343, 144] width 658 height 20
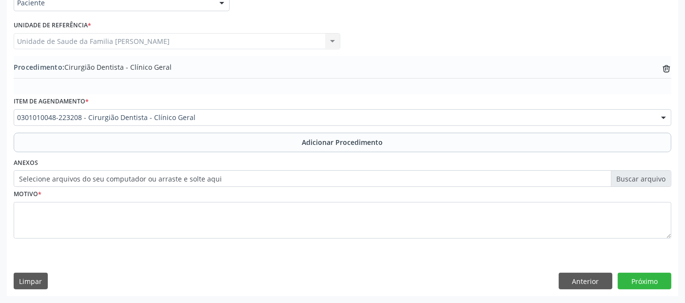
scroll to position [244, 0]
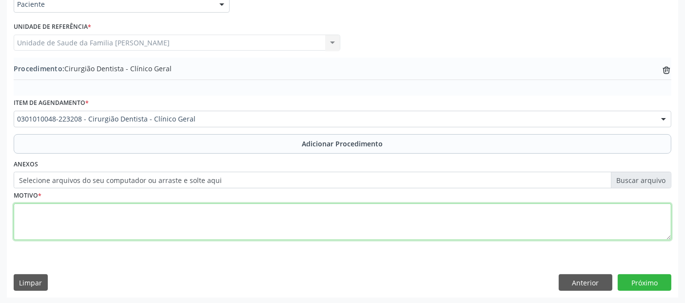
click at [181, 226] on textarea at bounding box center [343, 221] width 658 height 37
type textarea "LESÃO NO LÁBIO INFERIOR PARA AVALIAÇÃO."
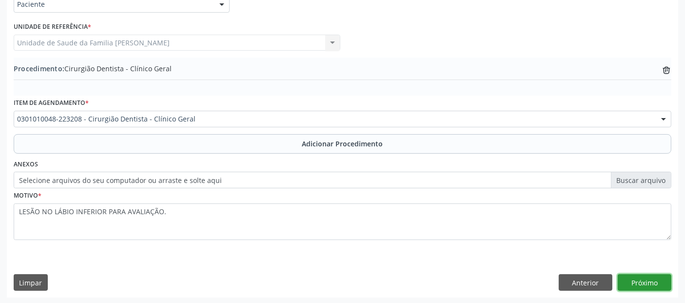
click at [643, 282] on button "Próximo" at bounding box center [645, 282] width 54 height 17
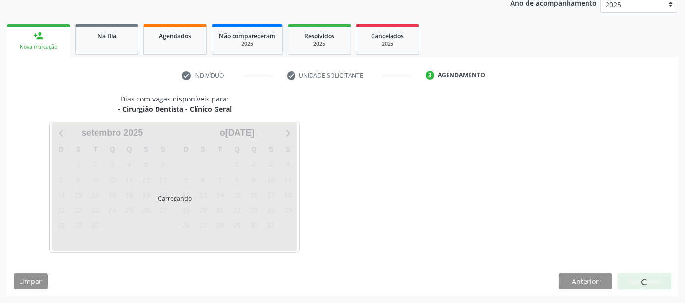
scroll to position [134, 0]
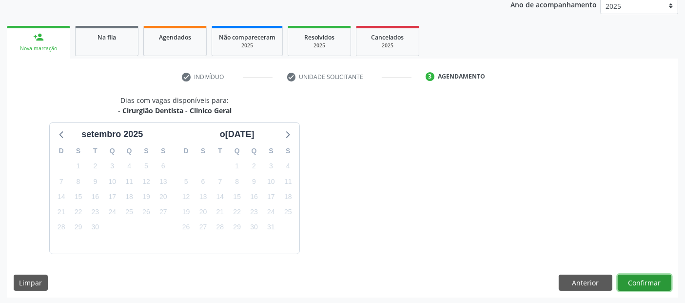
click at [641, 279] on button "Confirmar" at bounding box center [645, 283] width 54 height 17
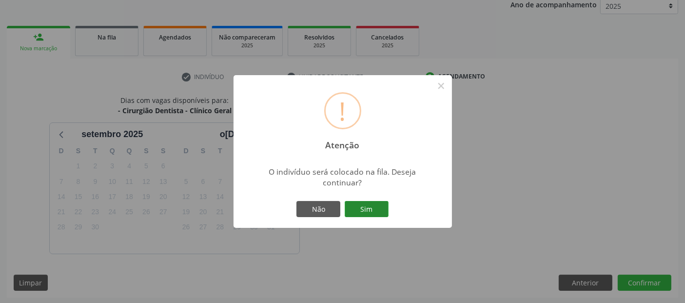
click at [380, 207] on button "Sim" at bounding box center [367, 209] width 44 height 17
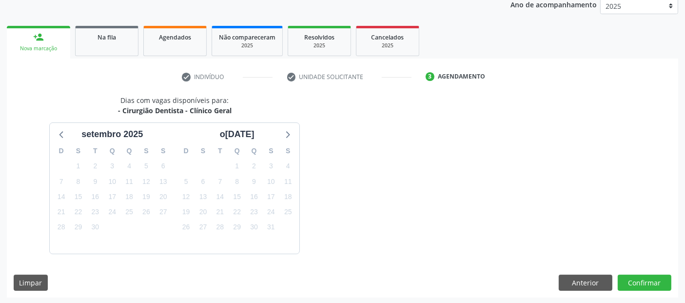
click at [400, 168] on div "Dias com vagas disponíveis para: - Cirurgião Dentista - Clínico Geral setembro …" at bounding box center [343, 174] width 672 height 159
click at [422, 173] on div "Dias com vagas disponíveis para: - Cirurgião Dentista - Clínico Geral setembro …" at bounding box center [343, 174] width 672 height 159
click at [429, 161] on div "Dias com vagas disponíveis para: - Cirurgião Dentista - Clínico Geral setembro …" at bounding box center [343, 174] width 672 height 159
click at [644, 282] on button "Confirmar" at bounding box center [645, 283] width 54 height 17
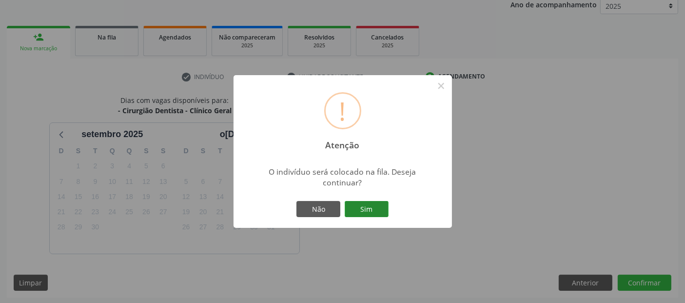
click at [373, 201] on button "Sim" at bounding box center [367, 209] width 44 height 17
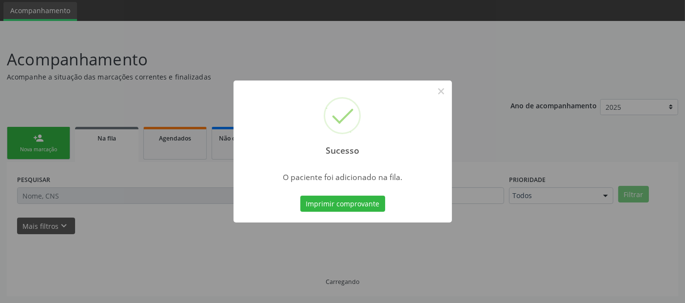
scroll to position [32, 0]
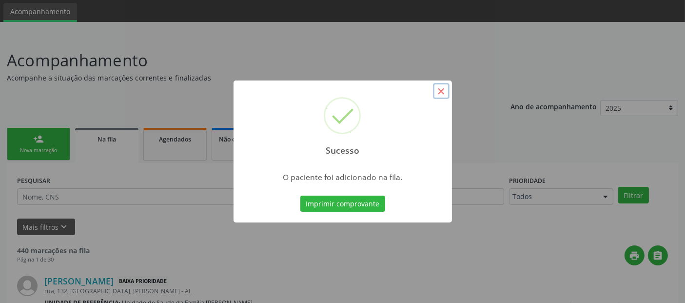
click at [442, 90] on button "×" at bounding box center [441, 91] width 17 height 17
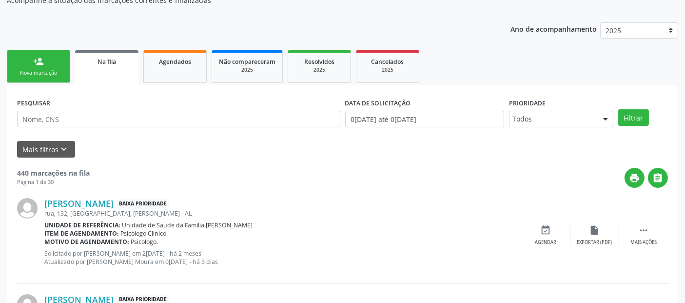
scroll to position [0, 0]
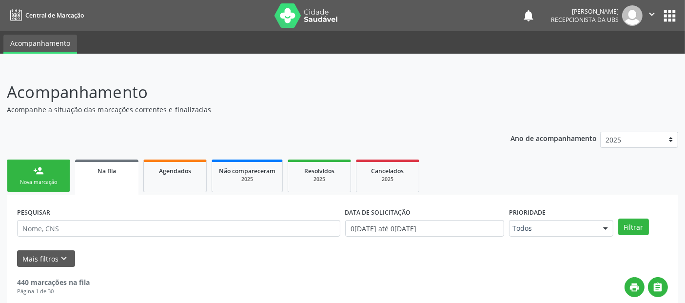
click at [42, 176] on link "person_add Nova marcação" at bounding box center [38, 176] width 63 height 33
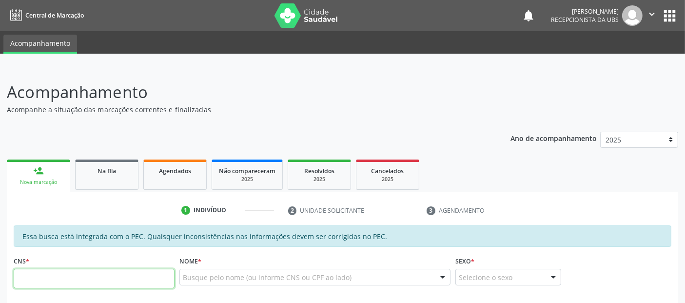
click at [106, 273] on input "text" at bounding box center [94, 279] width 161 height 20
click at [120, 174] on div "Na fila" at bounding box center [106, 170] width 49 height 10
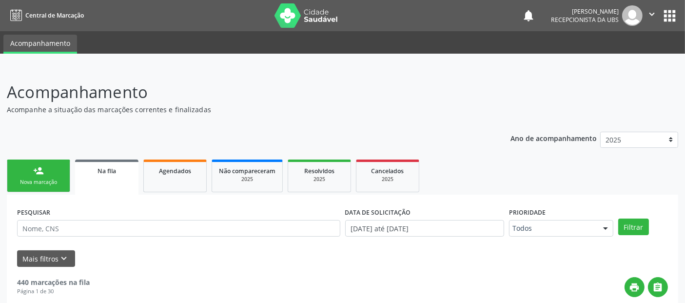
scroll to position [110, 0]
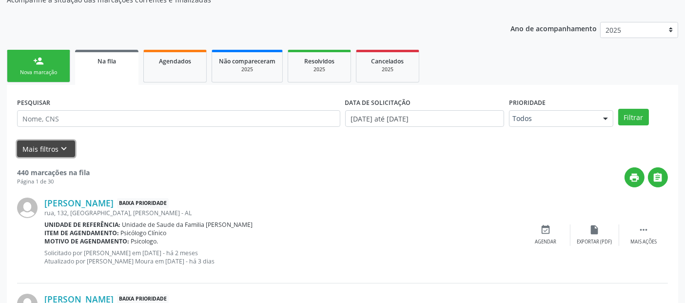
click at [60, 148] on icon "keyboard_arrow_down" at bounding box center [64, 148] width 11 height 11
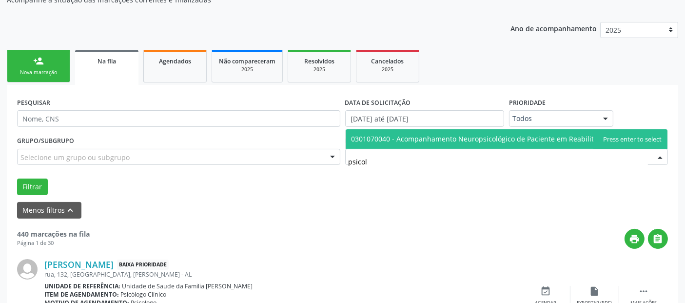
scroll to position [0, 0]
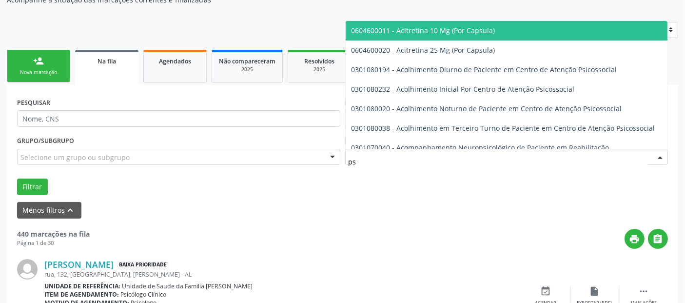
type input "p"
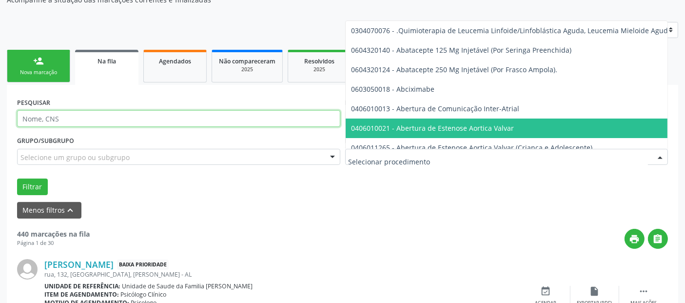
click at [165, 119] on input "text" at bounding box center [178, 118] width 323 height 17
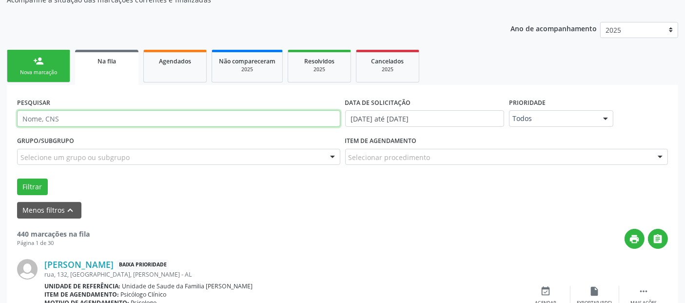
type input "m"
type input "Maria josé"
click at [17, 179] on button "Filtrar" at bounding box center [32, 187] width 31 height 17
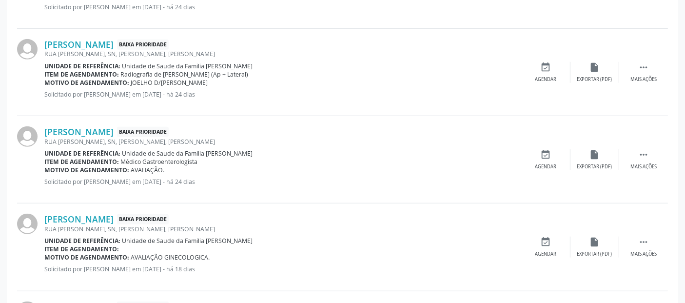
scroll to position [131, 0]
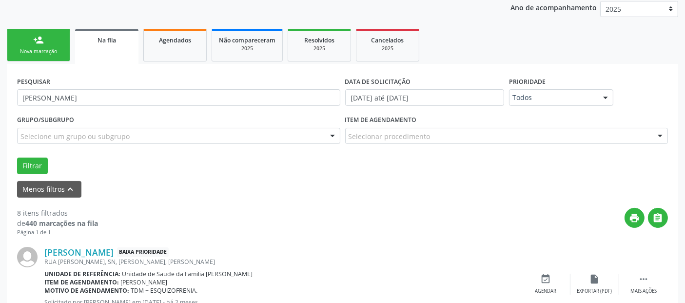
click at [62, 45] on link "person_add Nova marcação" at bounding box center [38, 45] width 63 height 33
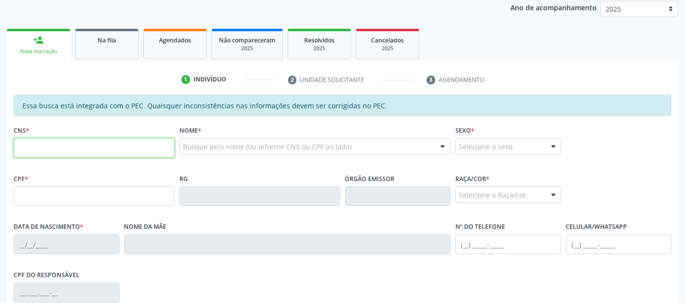
click at [74, 150] on input "text" at bounding box center [94, 148] width 161 height 20
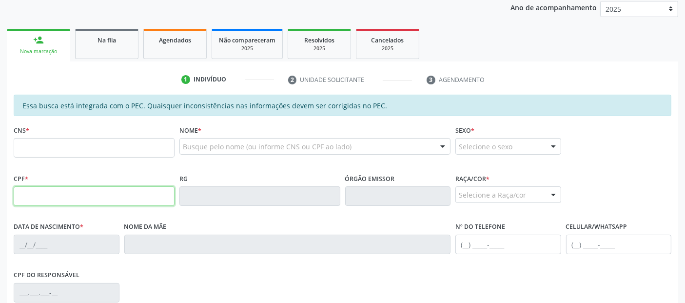
click at [48, 199] on input "text" at bounding box center [94, 196] width 161 height 20
type input "117.696.944-71"
type input "704 6041 7818 7920"
type input "23/05/1994"
type input "Genaci Euzébio de Andrade"
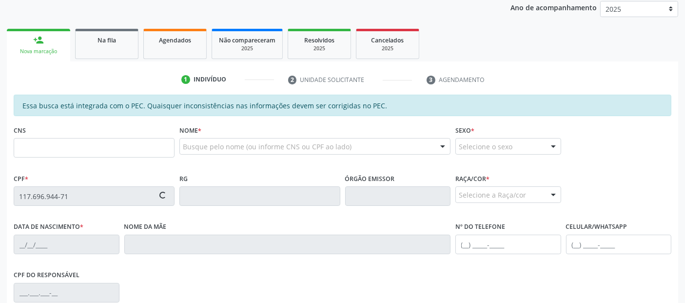
type input "(82) 98702-3876"
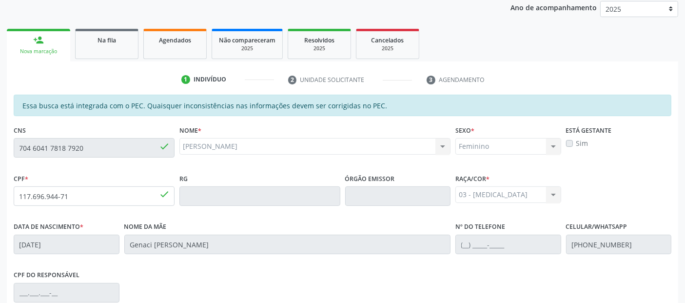
click at [439, 31] on ul "person_add Nova marcação Na fila Agendados Não compareceram 2025 Resolvidos 202…" at bounding box center [343, 43] width 672 height 35
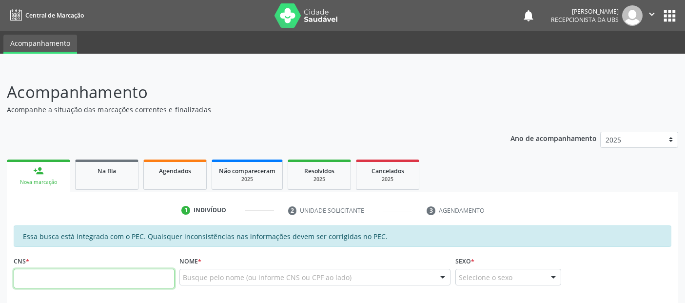
scroll to position [266, 0]
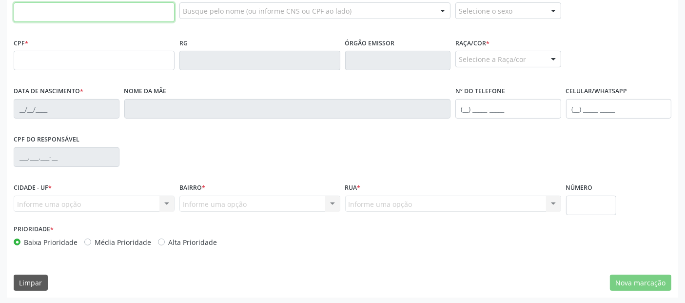
paste input "704 6041 7818 7920"
type input "704 6041 7818 7920"
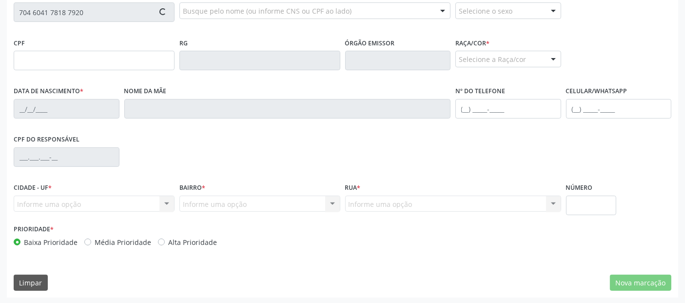
type input "117.696.944-71"
type input "[DATE]"
type input "Genaci [PERSON_NAME]"
type input "[PHONE_NUMBER]"
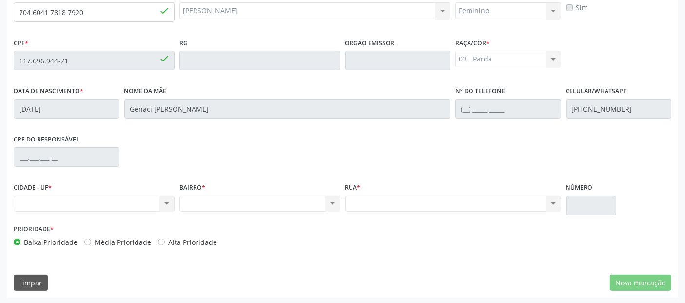
click at [68, 222] on div "Prioridade * Baixa Prioridade Média Prioridade Alta Prioridade" at bounding box center [177, 234] width 327 height 25
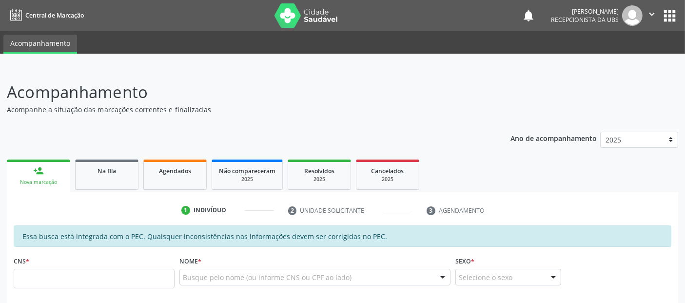
scroll to position [128, 0]
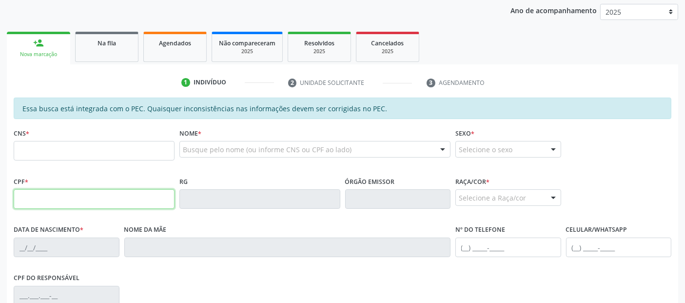
click at [111, 191] on input "text" at bounding box center [94, 199] width 161 height 20
type input "117.696.944-71"
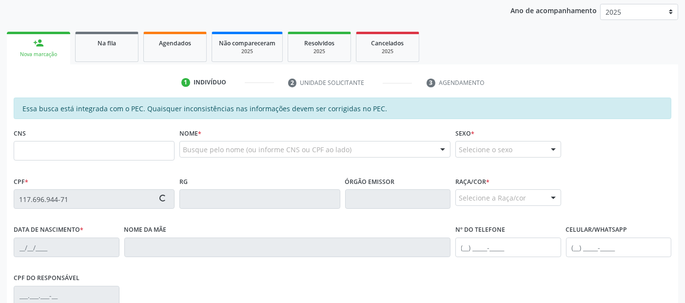
type input "704 6041 7818 7920"
type input "23[DATE]"
type input "Genaci [PERSON_NAME]"
type input "[PHONE_NUMBER]"
type input "S/N"
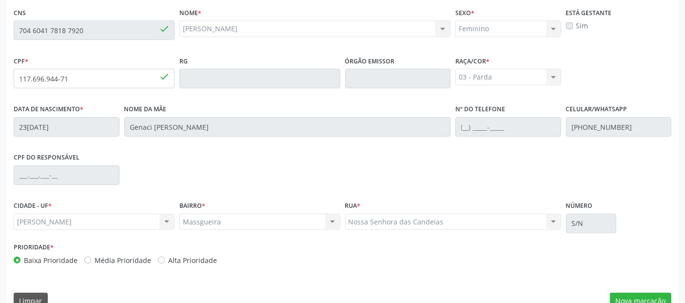
scroll to position [266, 0]
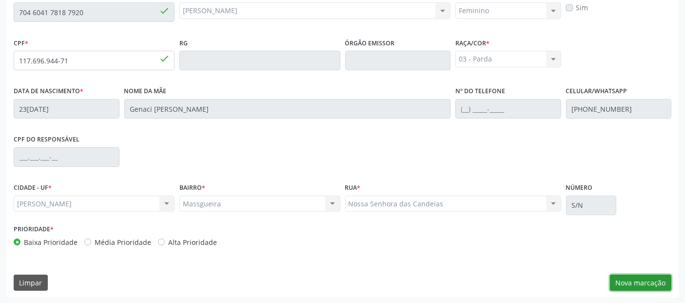
click at [645, 283] on button "Nova marcação" at bounding box center [640, 283] width 61 height 17
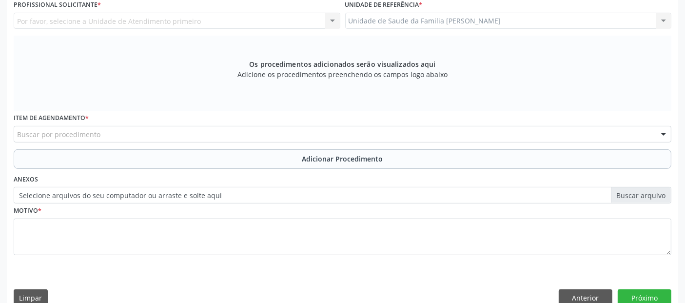
scroll to position [133, 0]
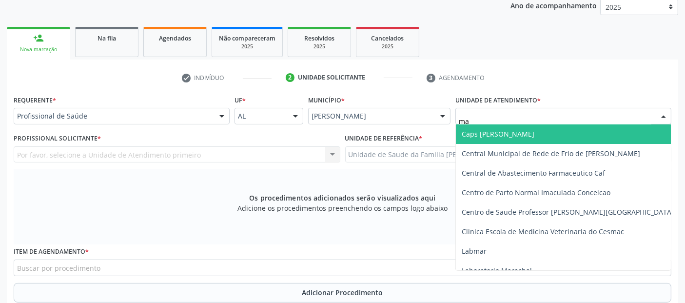
type input "mas"
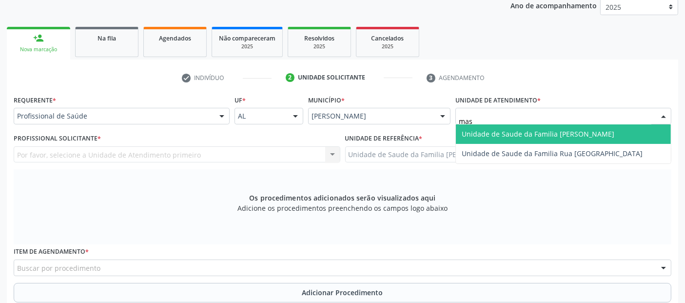
click at [500, 133] on span "Unidade de Saude da Familia [PERSON_NAME]" at bounding box center [538, 133] width 153 height 9
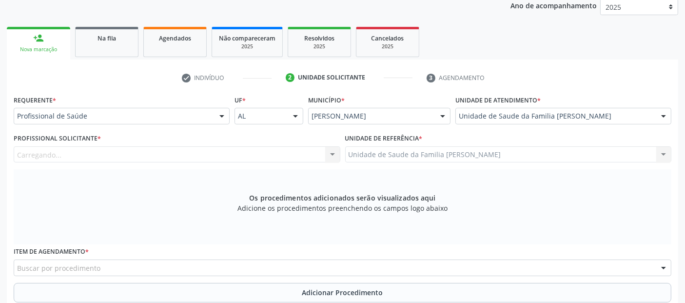
drag, startPoint x: 228, startPoint y: 165, endPoint x: 230, endPoint y: 161, distance: 5.1
click at [229, 164] on div "Profissional Solicitante * [GEOGRAPHIC_DATA]... Nenhum resultado encontrado par…" at bounding box center [177, 150] width 332 height 38
click at [230, 161] on div "Profissional solicitante" at bounding box center [177, 154] width 327 height 17
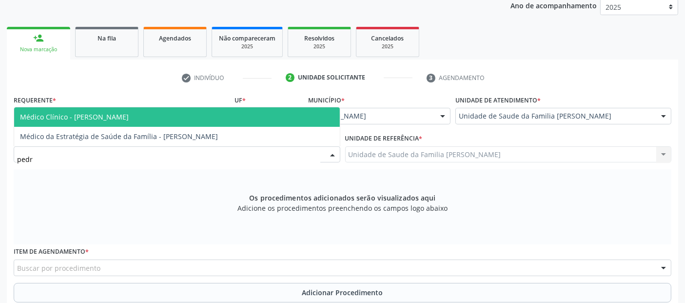
type input "[PERSON_NAME]"
click at [175, 123] on span "Médico Clínico - [PERSON_NAME]" at bounding box center [177, 117] width 326 height 20
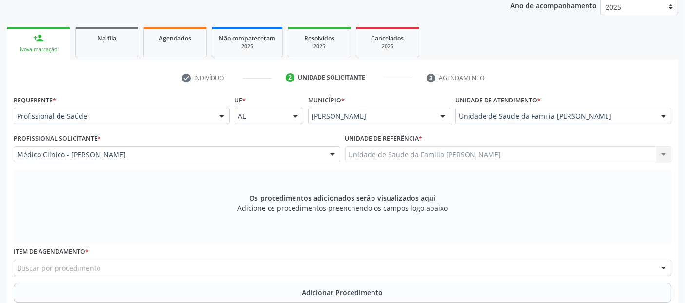
scroll to position [282, 0]
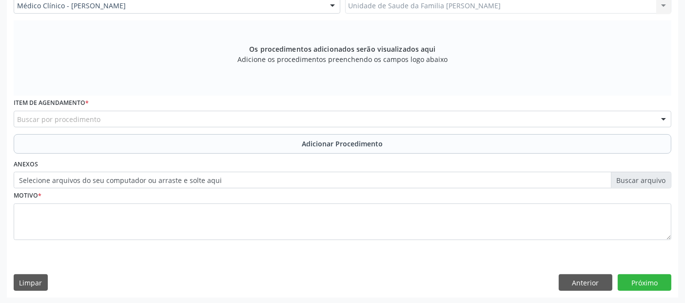
click at [191, 116] on div "Buscar por procedimento" at bounding box center [343, 119] width 658 height 17
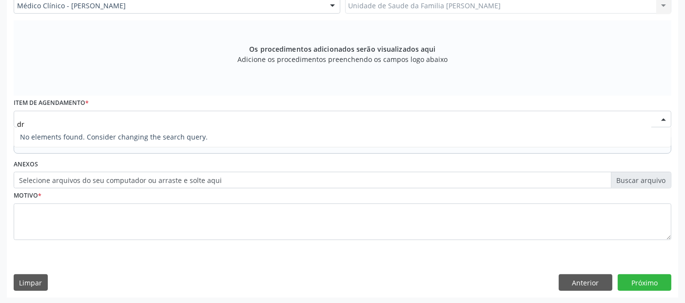
type input "d"
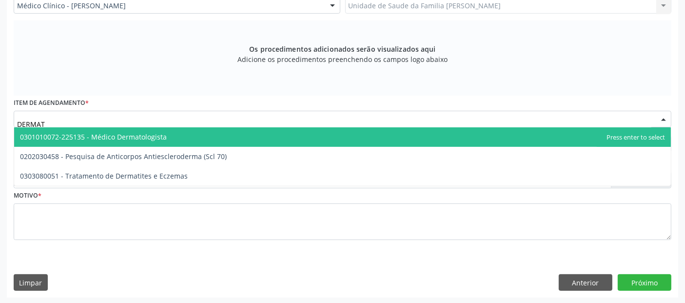
type input "DERMATO"
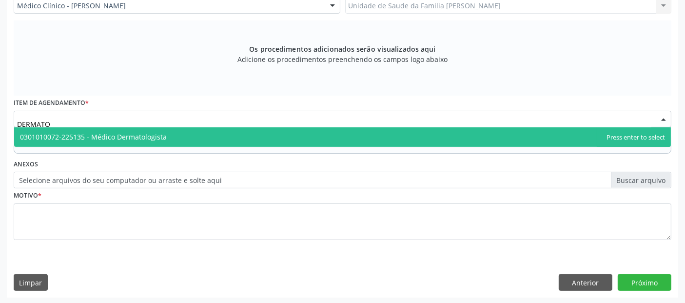
click at [154, 127] on span "0301010072-225135 - Médico Dermatologista" at bounding box center [342, 137] width 657 height 20
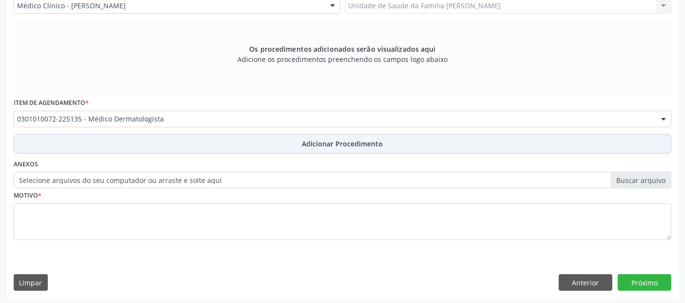
click at [257, 141] on button "Adicionar Procedimento" at bounding box center [343, 144] width 658 height 20
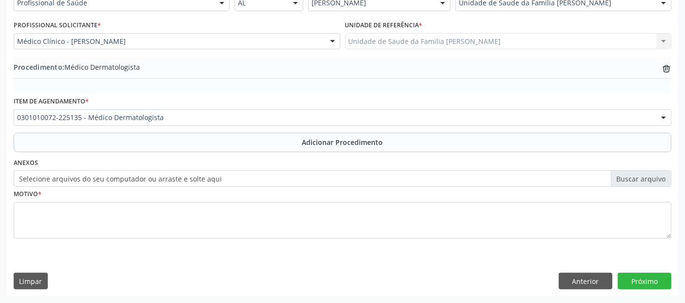
scroll to position [244, 0]
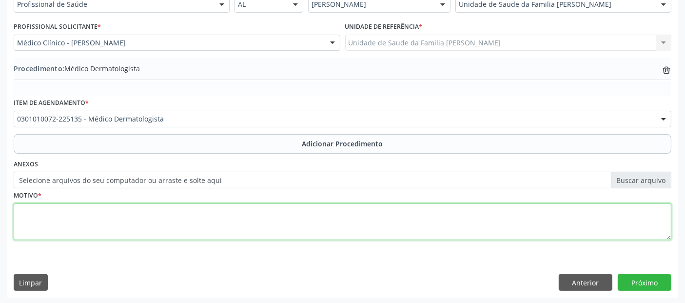
click at [170, 230] on textarea at bounding box center [343, 221] width 658 height 37
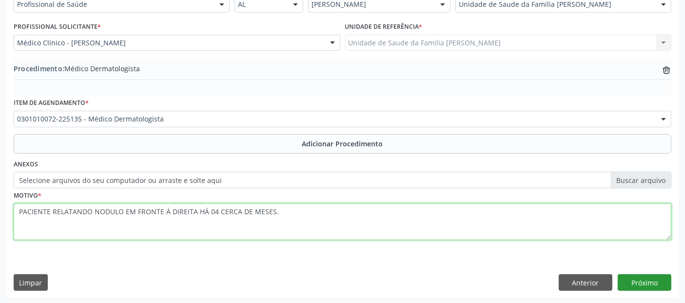
type textarea "PACIENTE RELATANDO NODULO EM FRONTE Á DIREITA HÁ 04 CERCA DE MESES."
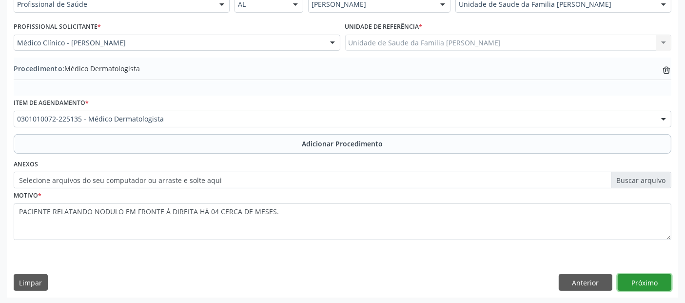
click at [634, 276] on button "Próximo" at bounding box center [645, 282] width 54 height 17
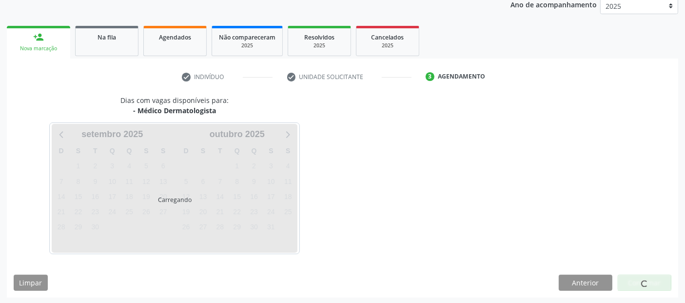
scroll to position [162, 0]
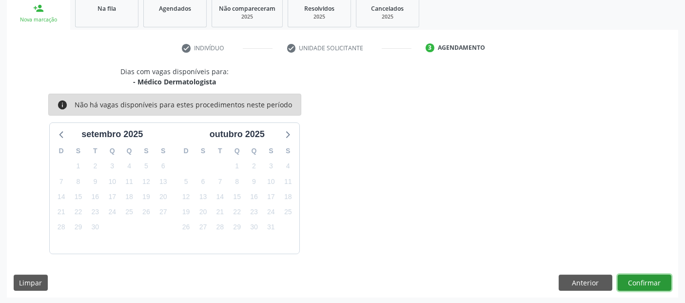
click at [657, 280] on button "Confirmar" at bounding box center [645, 283] width 54 height 17
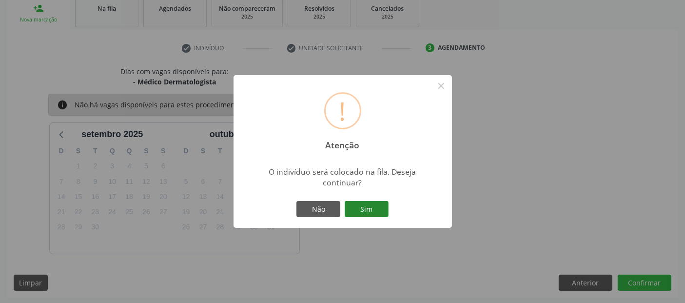
click at [387, 203] on button "Sim" at bounding box center [367, 209] width 44 height 17
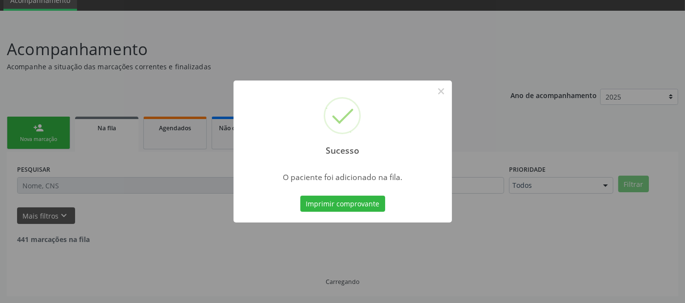
scroll to position [32, 0]
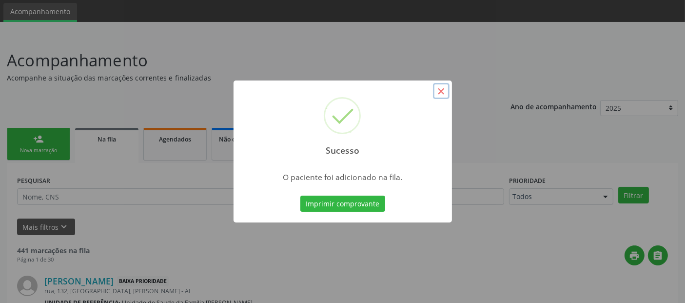
drag, startPoint x: 442, startPoint y: 88, endPoint x: 259, endPoint y: 105, distance: 183.7
click at [442, 88] on button "×" at bounding box center [441, 91] width 17 height 17
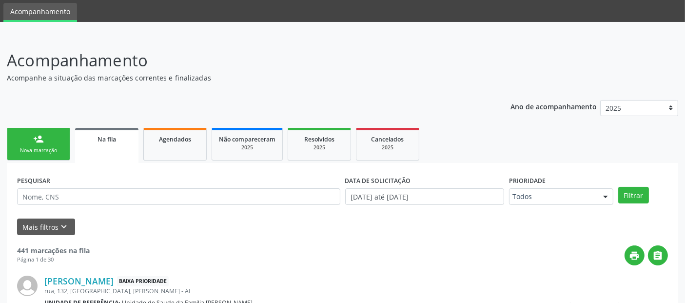
click at [60, 145] on link "person_add Nova marcação" at bounding box center [38, 144] width 63 height 33
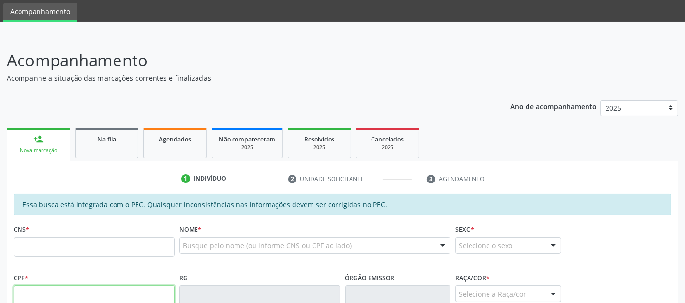
click at [49, 290] on input "text" at bounding box center [94, 295] width 161 height 20
type input "087.223.414-20"
type input "700 4004 6047 0443"
type input "22[DATE]"
type input "Every [PERSON_NAME]"
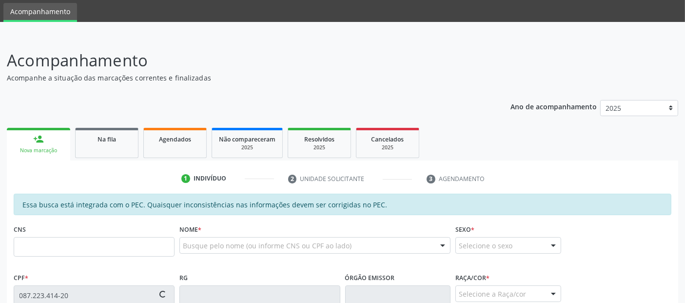
type input "[PHONE_NUMBER]"
type input "02"
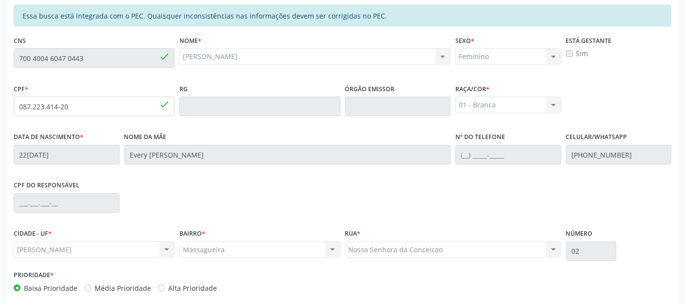
scroll to position [266, 0]
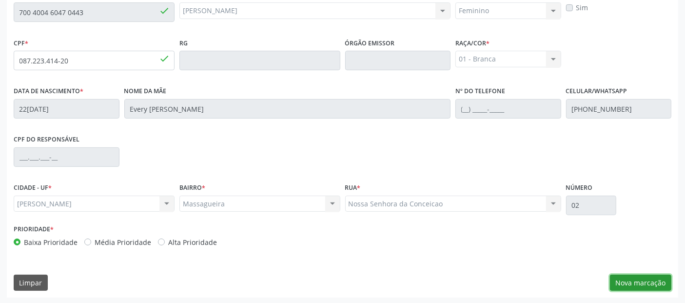
click at [638, 281] on button "Nova marcação" at bounding box center [640, 283] width 61 height 17
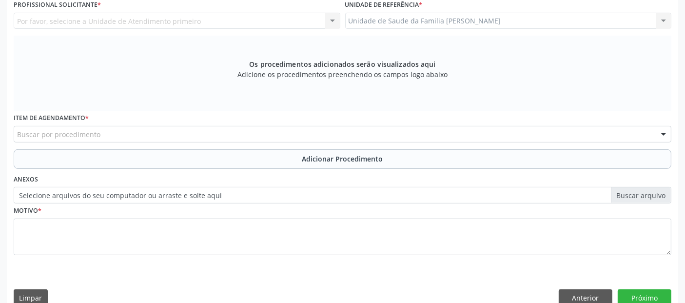
scroll to position [181, 0]
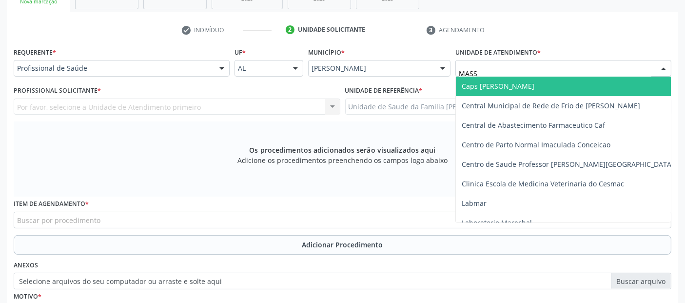
type input "MASSA"
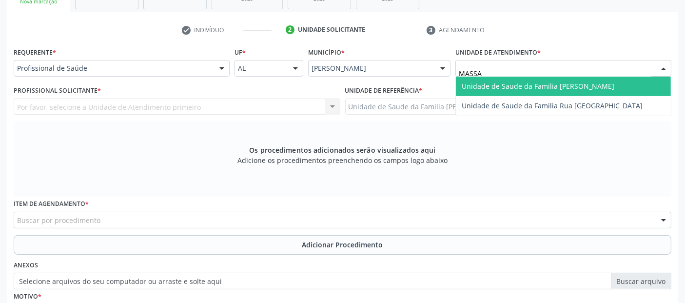
click at [483, 81] on span "Unidade de Saude da Familia [PERSON_NAME]" at bounding box center [538, 85] width 153 height 9
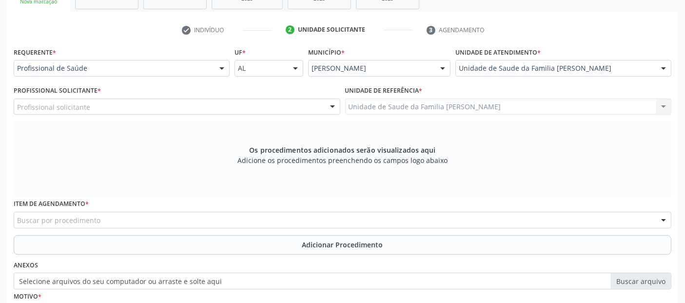
click at [126, 102] on div "Profissional solicitante" at bounding box center [177, 107] width 327 height 17
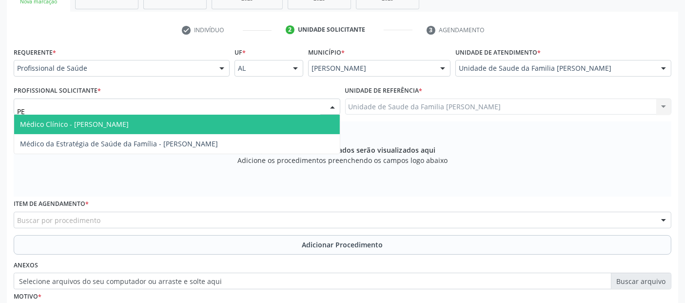
type input "PED"
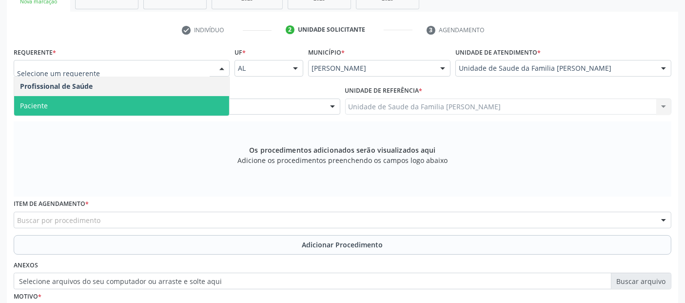
click at [46, 101] on span "Paciente" at bounding box center [34, 105] width 28 height 9
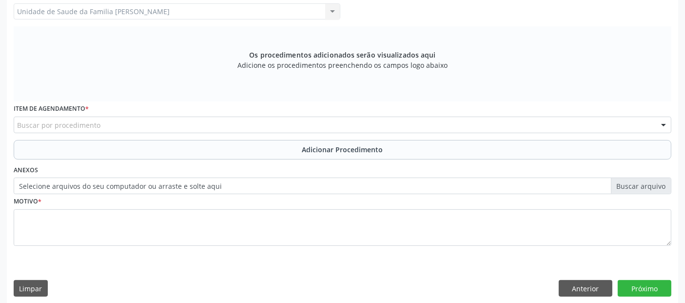
scroll to position [282, 0]
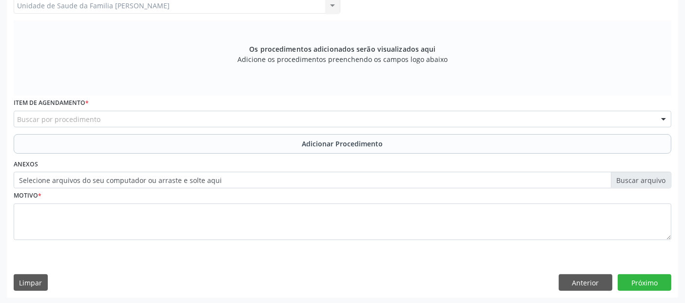
click at [284, 121] on div "Buscar por procedimento" at bounding box center [343, 119] width 658 height 17
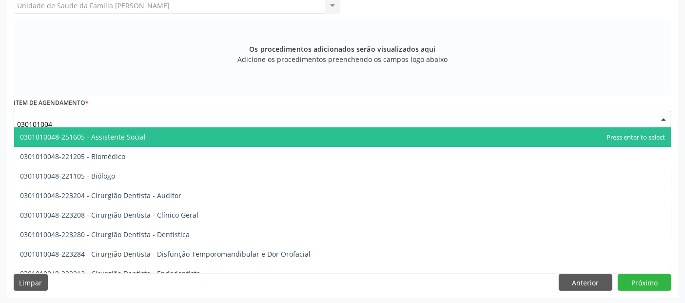
type input "0301010048"
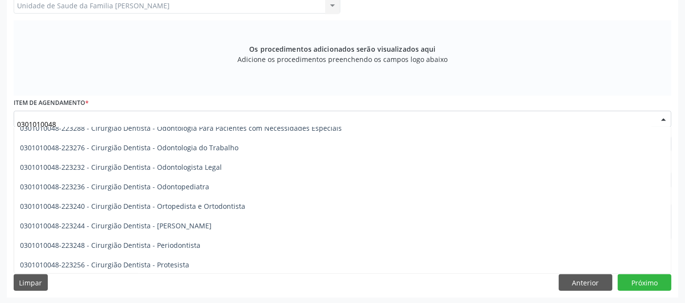
scroll to position [263, 0]
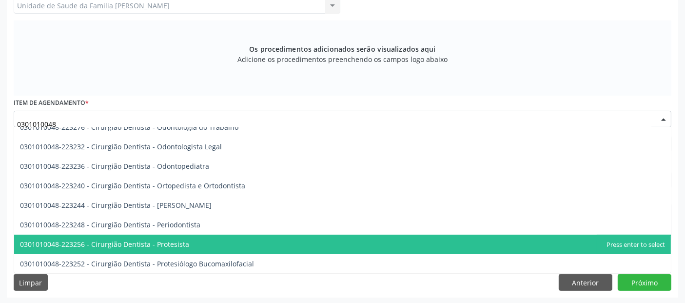
click at [176, 240] on span "0301010048-223256 - Cirurgião Dentista - Protesista" at bounding box center [104, 244] width 169 height 9
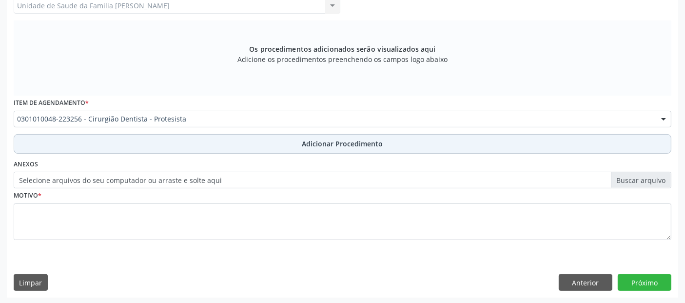
click at [273, 145] on button "Adicionar Procedimento" at bounding box center [343, 144] width 658 height 20
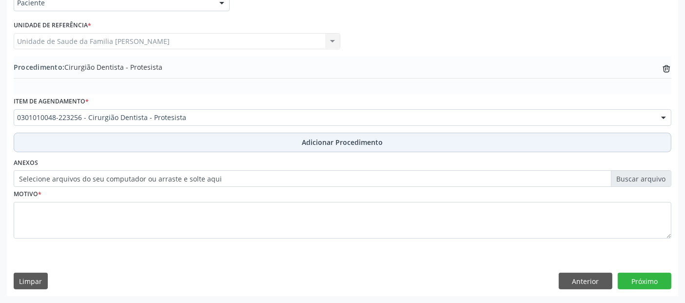
scroll to position [244, 0]
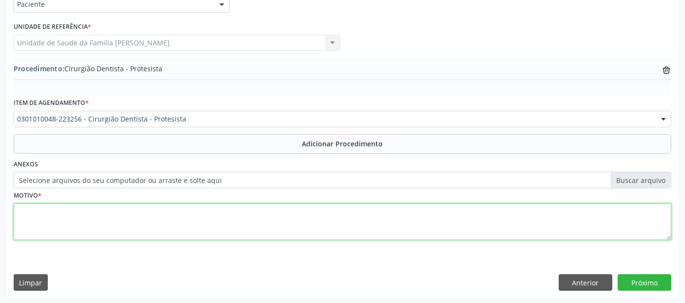
click at [194, 236] on textarea at bounding box center [343, 221] width 658 height 37
click at [215, 230] on textarea at bounding box center [343, 221] width 658 height 37
type textarea "PRÓTESE REMOVIVEL SUPERIOR E INFERIOR."
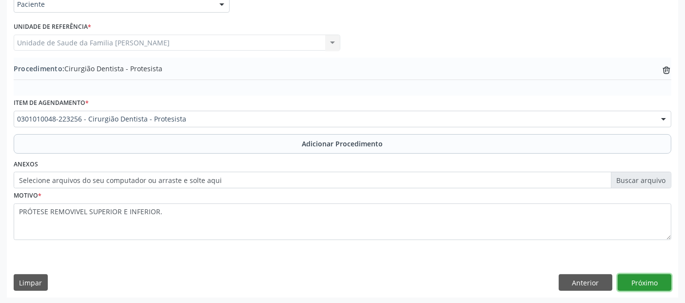
click at [653, 282] on button "Próximo" at bounding box center [645, 282] width 54 height 17
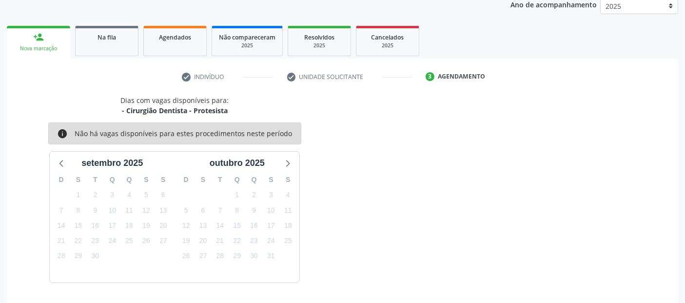
scroll to position [162, 0]
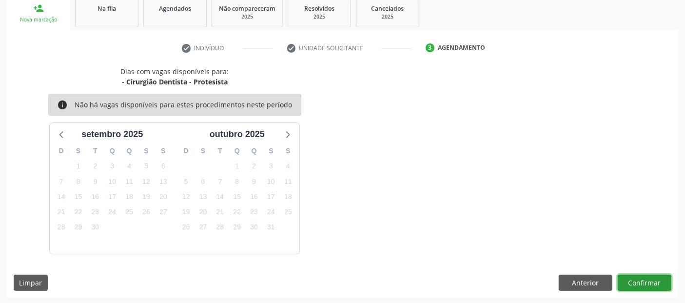
click at [653, 282] on button "Confirmar" at bounding box center [645, 283] width 54 height 17
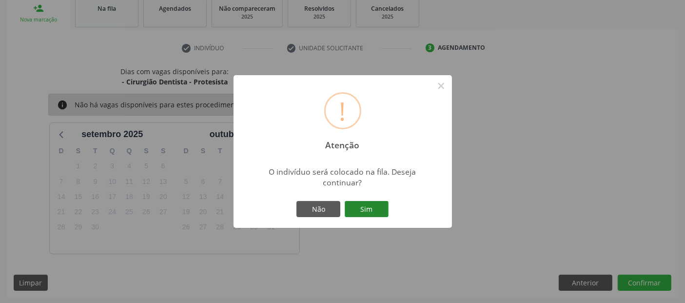
click at [385, 210] on button "Sim" at bounding box center [367, 209] width 44 height 17
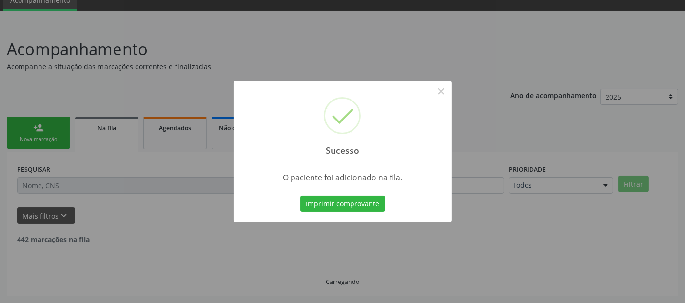
scroll to position [32, 0]
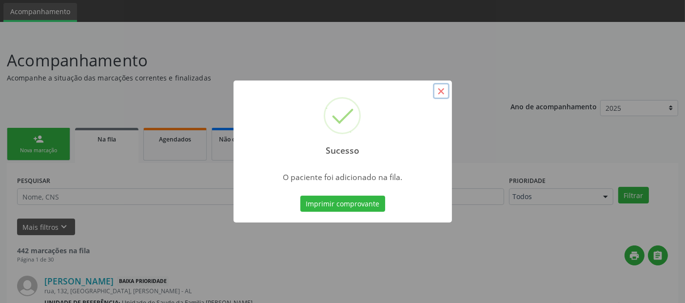
click at [436, 93] on button "×" at bounding box center [441, 91] width 17 height 17
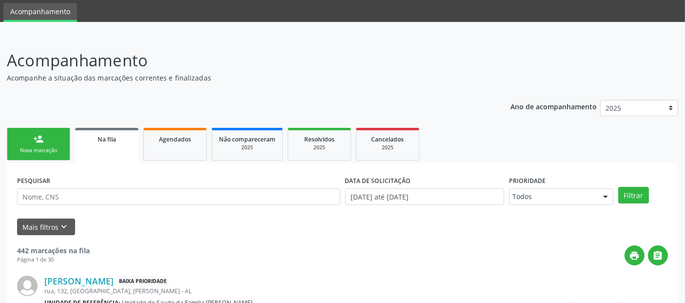
click at [46, 131] on link "person_add Nova marcação" at bounding box center [38, 144] width 63 height 33
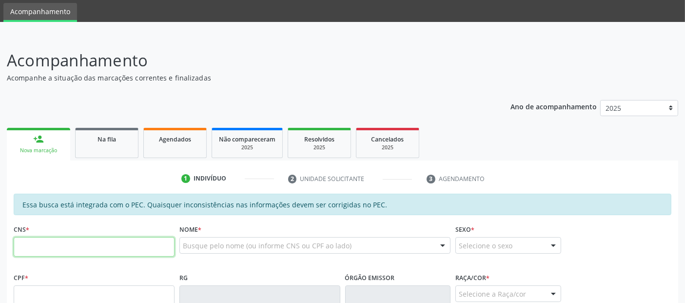
click at [54, 240] on input "text" at bounding box center [94, 247] width 161 height 20
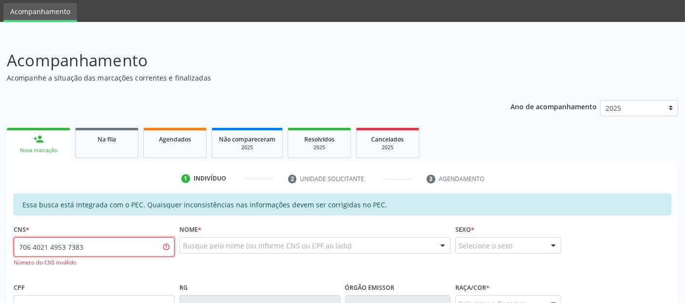
click at [54, 240] on input "706 4021 4953 7383" at bounding box center [94, 247] width 161 height 20
type input "706 4021 4953 7383"
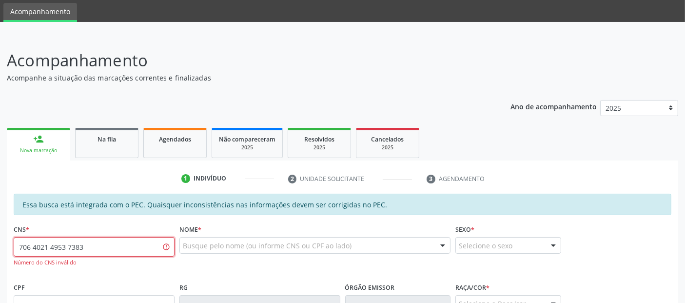
click at [54, 240] on input "706 4021 4953 7383" at bounding box center [94, 247] width 161 height 20
paste input "706 4021 4953 7389"
type input "706 4021 4953 7389"
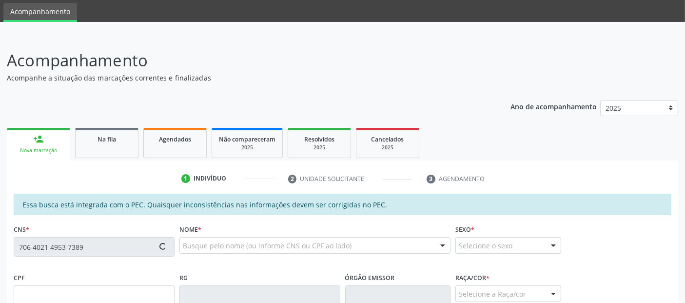
type input "158.940.744-01"
type input "2[DATE]"
type input "[PERSON_NAME]"
type input "[PHONE_NUMBER]"
type input "30"
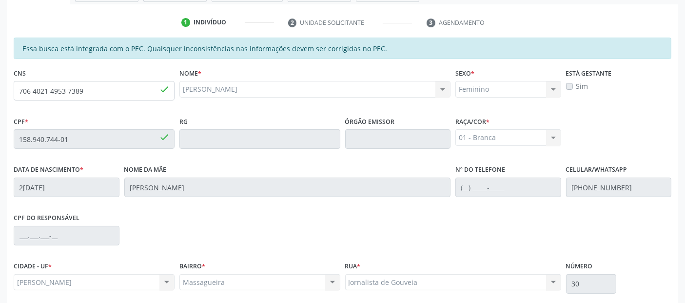
scroll to position [186, 0]
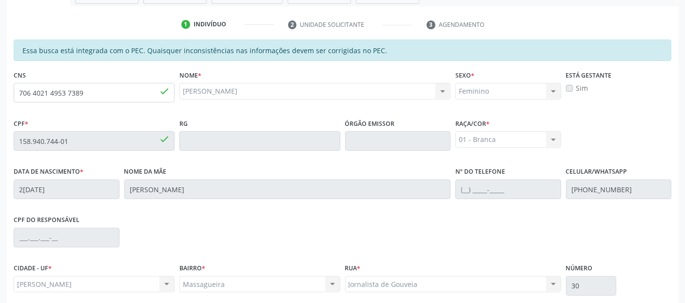
click at [582, 85] on label "Sim" at bounding box center [583, 88] width 12 height 10
click at [577, 85] on label "Sim" at bounding box center [583, 88] width 12 height 10
click at [574, 86] on div "Sim" at bounding box center [619, 88] width 106 height 10
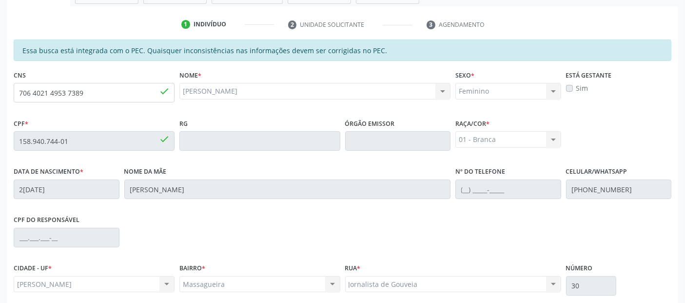
click at [574, 86] on div "Sim" at bounding box center [619, 88] width 106 height 10
click at [577, 87] on label "Sim" at bounding box center [583, 88] width 12 height 10
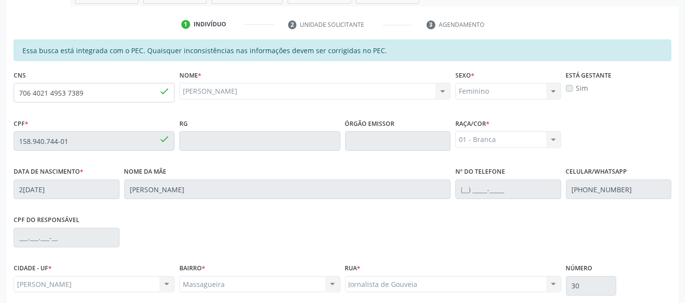
click at [577, 87] on label "Sim" at bounding box center [583, 88] width 12 height 10
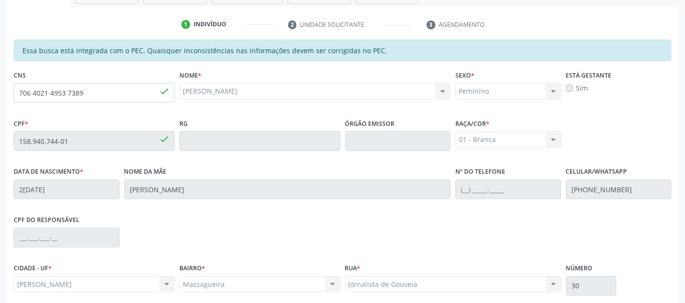
click at [577, 87] on label "Sim" at bounding box center [583, 88] width 12 height 10
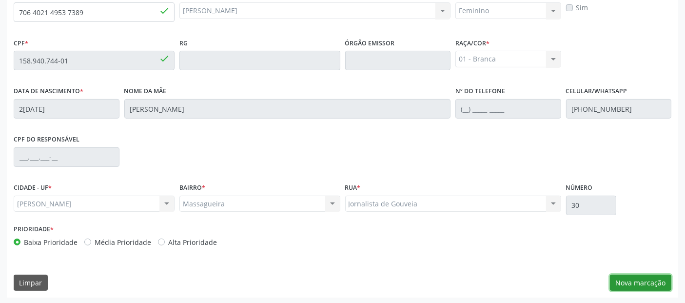
click at [659, 282] on button "Nova marcação" at bounding box center [640, 283] width 61 height 17
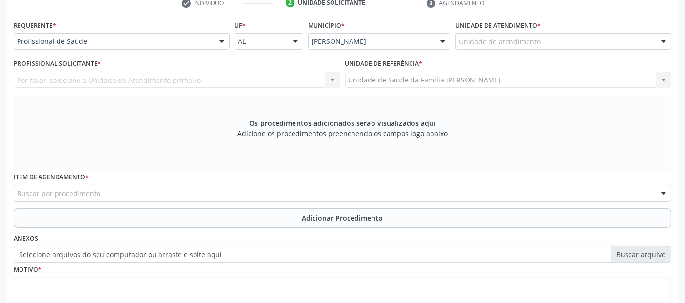
scroll to position [204, 0]
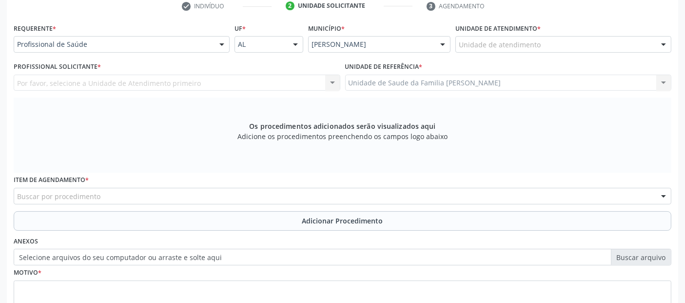
click at [476, 52] on div "Unidade de atendimento * Unidade de atendimento Aeronave Baron 58 Aeronave Cess…" at bounding box center [563, 40] width 221 height 38
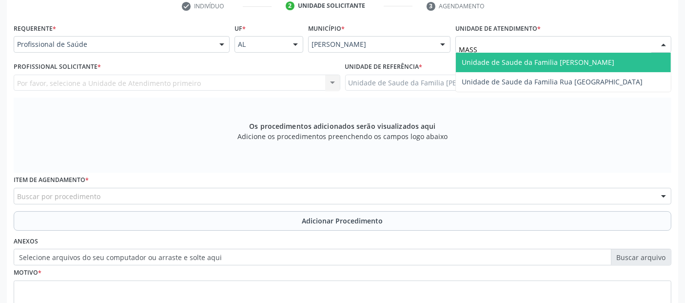
type input "MASSA"
click at [481, 62] on span "Unidade de Saude da Familia [PERSON_NAME]" at bounding box center [538, 62] width 153 height 9
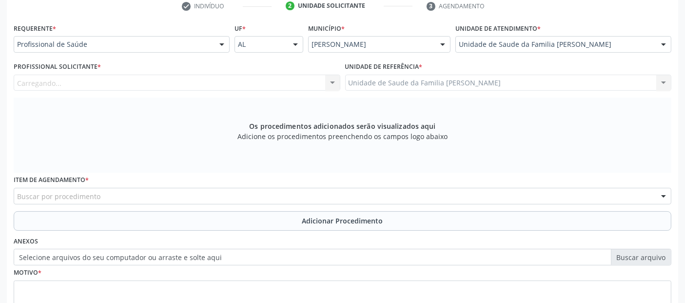
click at [301, 76] on div "Carregando... Nenhum resultado encontrado para: " " Não há nenhuma opção para s…" at bounding box center [177, 83] width 327 height 17
click at [108, 81] on div "Profissional solicitante" at bounding box center [177, 83] width 327 height 17
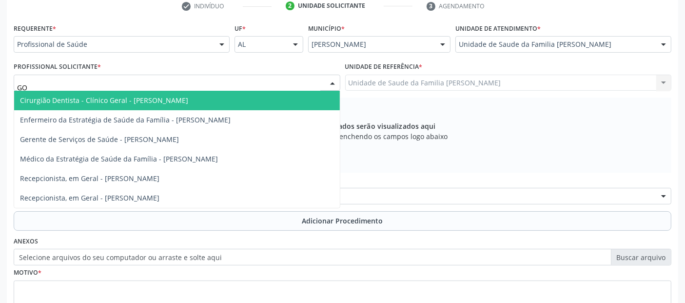
type input "GOR"
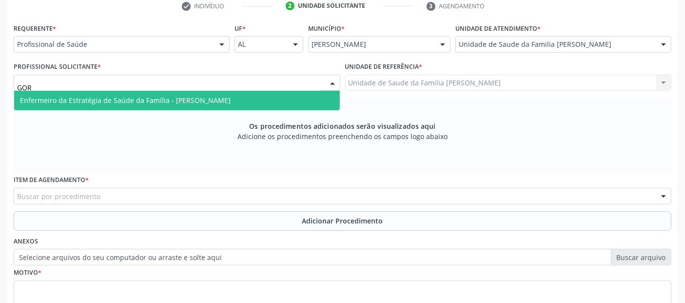
click at [120, 97] on span "Enfermeiro da Estratégia de Saúde da Família - [PERSON_NAME]" at bounding box center [125, 100] width 211 height 9
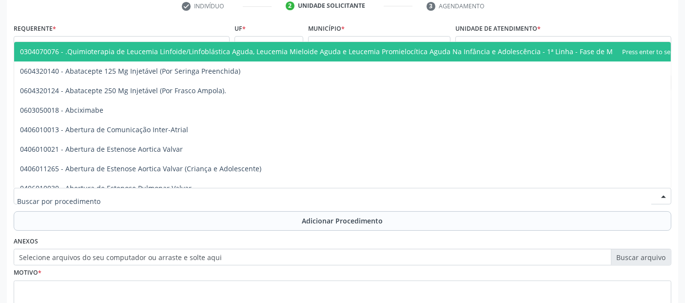
click at [336, 195] on div at bounding box center [343, 196] width 658 height 17
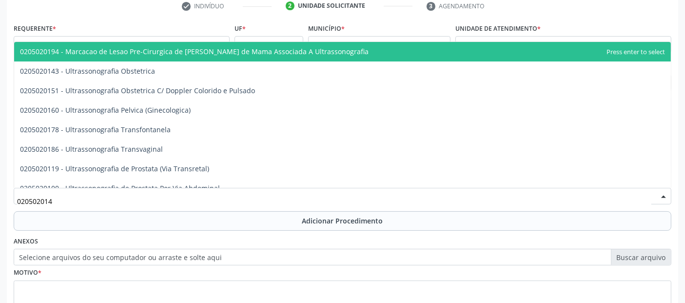
type input "0205020143"
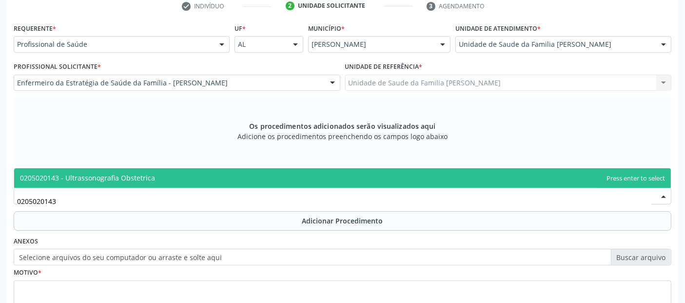
click at [211, 181] on span "0205020143 - Ultrassonografia Obstetrica" at bounding box center [342, 178] width 657 height 20
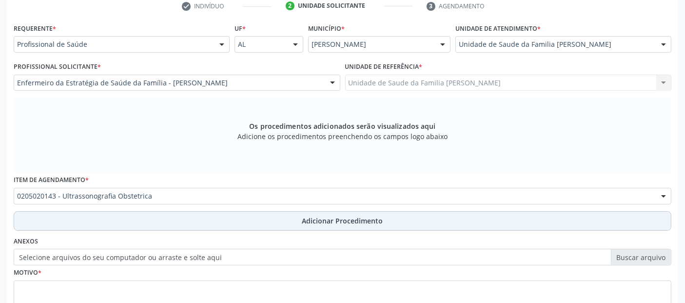
click at [216, 213] on button "Adicionar Procedimento" at bounding box center [343, 221] width 658 height 20
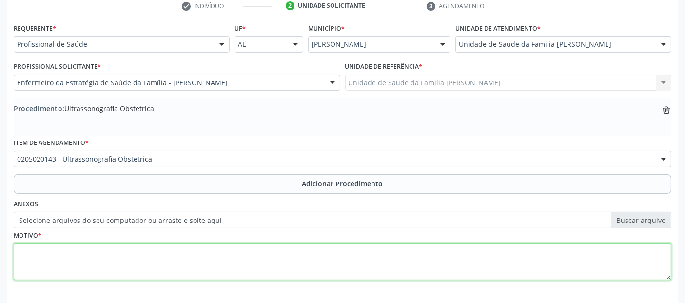
click at [237, 262] on textarea at bounding box center [343, 261] width 658 height 37
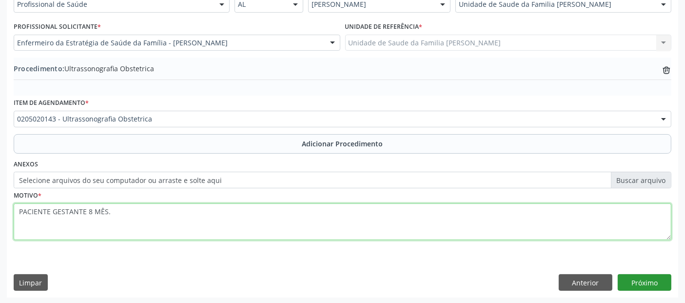
type textarea "PACIENTE GESTANTE 8 MÊS."
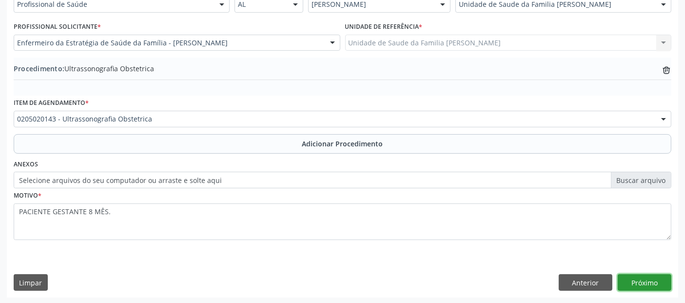
click at [655, 285] on button "Próximo" at bounding box center [645, 282] width 54 height 17
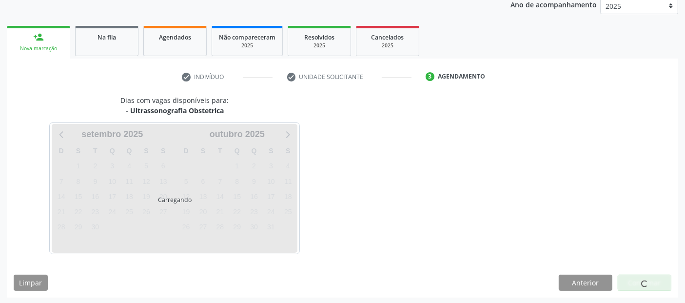
scroll to position [162, 0]
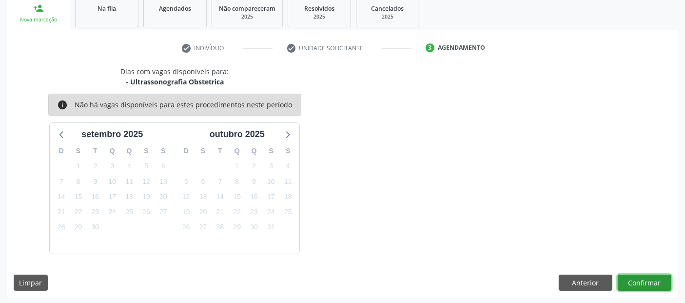
click at [655, 285] on button "Confirmar" at bounding box center [645, 283] width 54 height 17
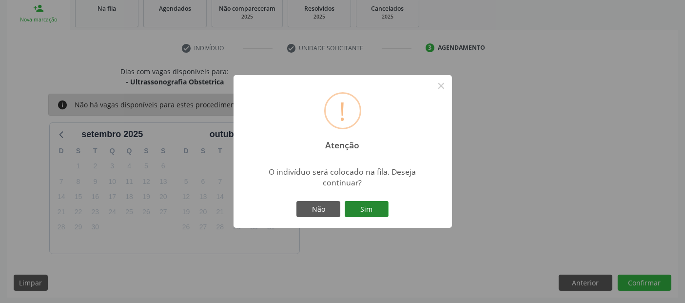
click at [362, 209] on button "Sim" at bounding box center [367, 209] width 44 height 17
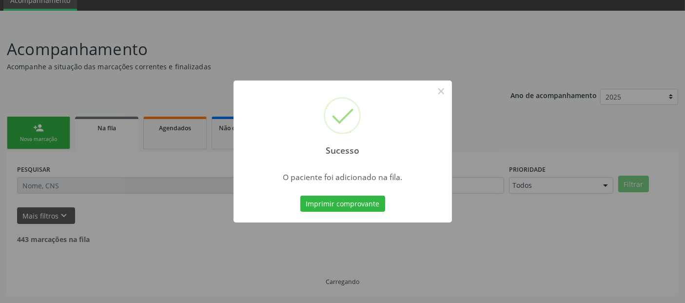
scroll to position [32, 0]
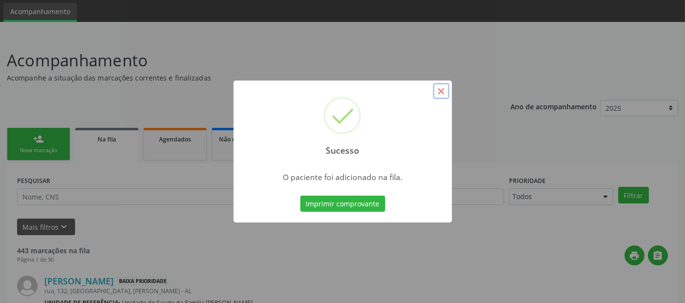
click at [441, 92] on button "×" at bounding box center [441, 91] width 17 height 17
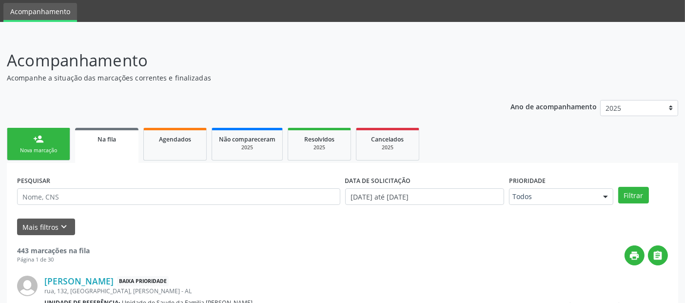
click at [38, 128] on link "person_add Nova marcação" at bounding box center [38, 144] width 63 height 33
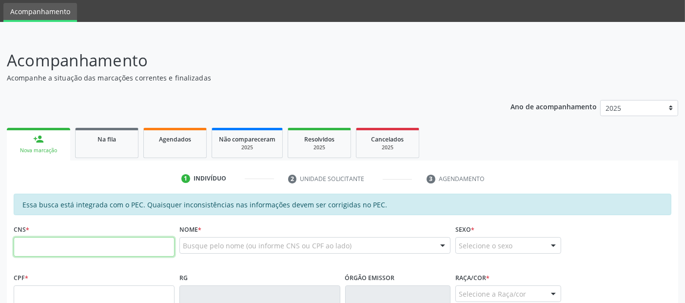
click at [106, 238] on input "text" at bounding box center [94, 247] width 161 height 20
type input "705 4054 6859 9491"
type input "662.644.994-04"
type input "17/06/1968"
type input "Ivone Cardoso Bonfim"
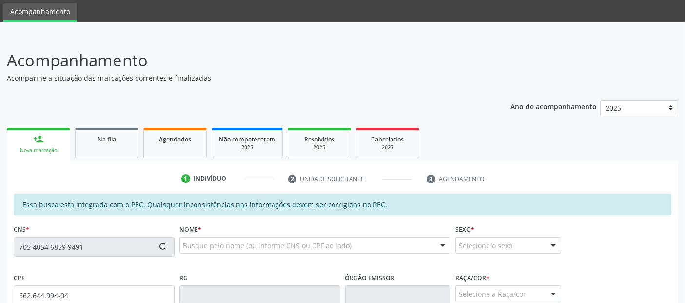
type input "(82) 99135-8265"
type input "21"
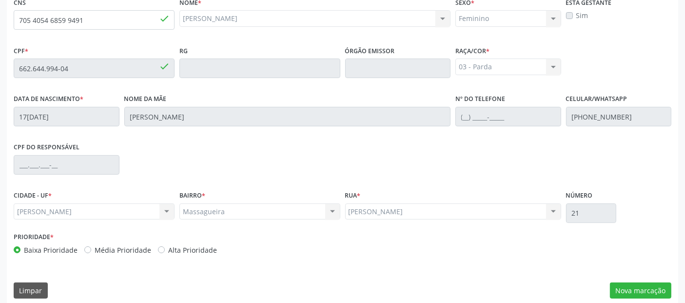
scroll to position [266, 0]
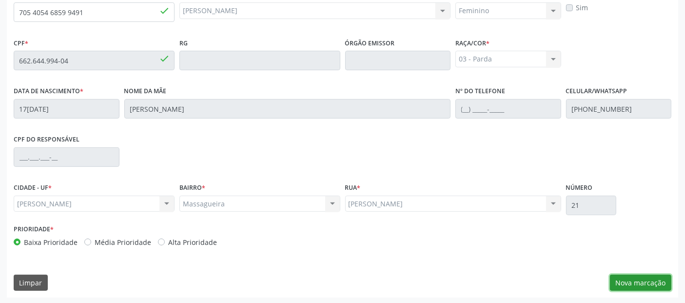
click at [632, 283] on button "Nova marcação" at bounding box center [640, 283] width 61 height 17
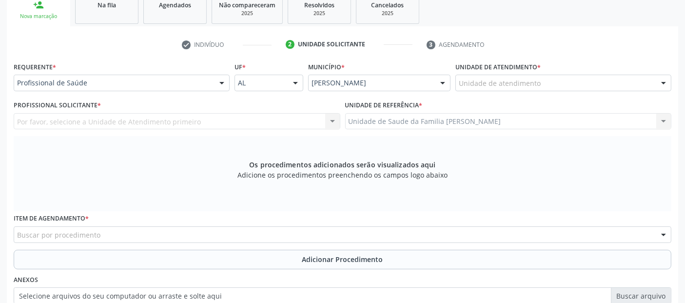
scroll to position [155, 0]
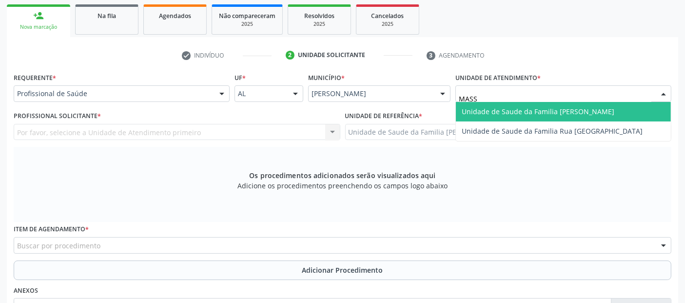
type input "MASSA"
click at [505, 108] on span "Unidade de Saude da Familia [PERSON_NAME]" at bounding box center [538, 111] width 153 height 9
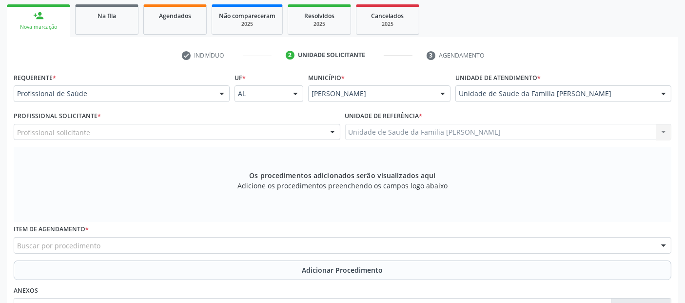
click at [119, 127] on div "Profissional solicitante" at bounding box center [177, 132] width 327 height 17
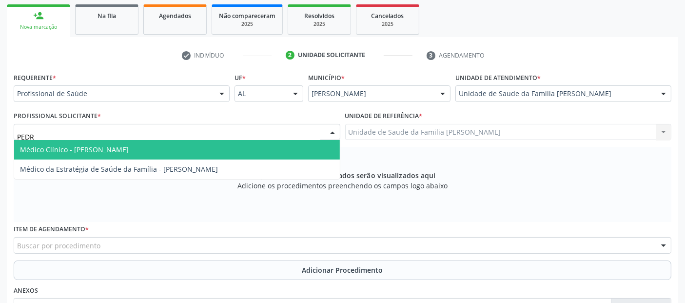
type input "[PERSON_NAME]"
click at [106, 147] on span "Médico Clínico - [PERSON_NAME]" at bounding box center [74, 149] width 109 height 9
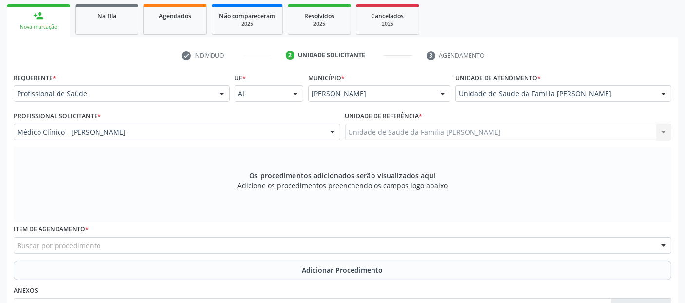
scroll to position [282, 0]
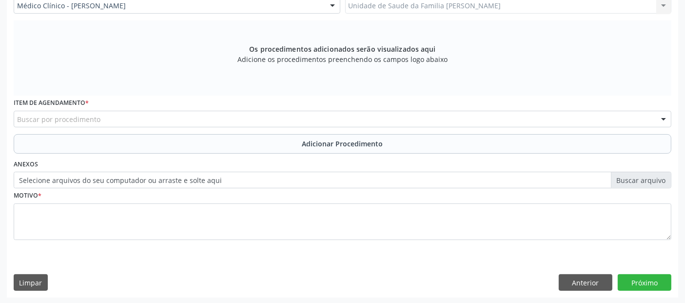
click at [123, 120] on div "Buscar por procedimento" at bounding box center [343, 119] width 658 height 17
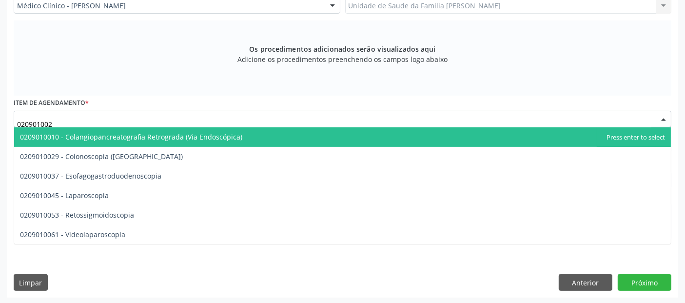
type input "0209010029"
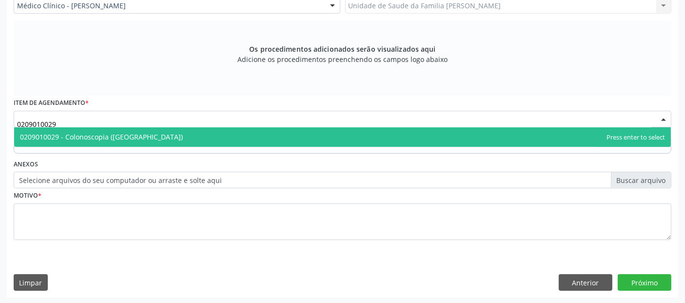
click at [121, 141] on span "0209010029 - Colonoscopia ([GEOGRAPHIC_DATA])" at bounding box center [342, 137] width 657 height 20
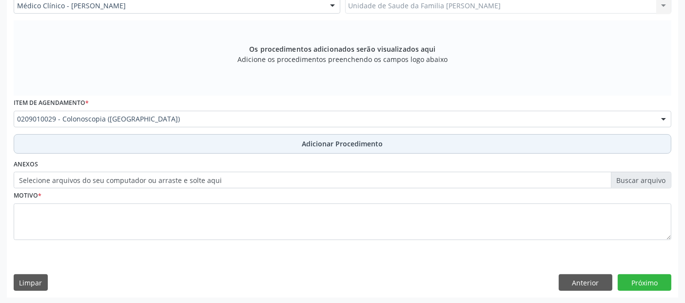
click at [149, 143] on button "Adicionar Procedimento" at bounding box center [343, 144] width 658 height 20
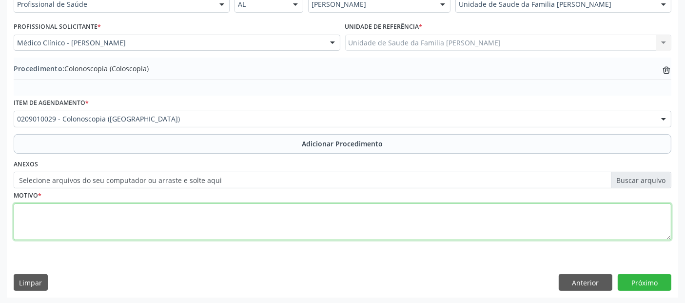
click at [174, 211] on textarea at bounding box center [343, 221] width 658 height 37
type textarea "PRESENÇA DE SANGUE OCULTO NAS FEZES."
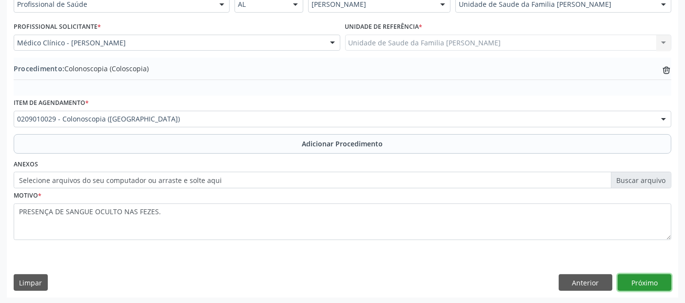
click at [667, 277] on button "Próximo" at bounding box center [645, 282] width 54 height 17
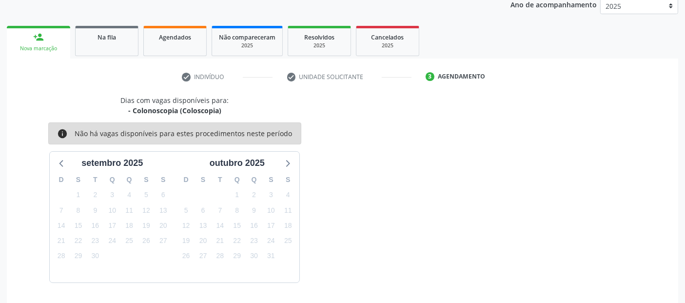
scroll to position [162, 0]
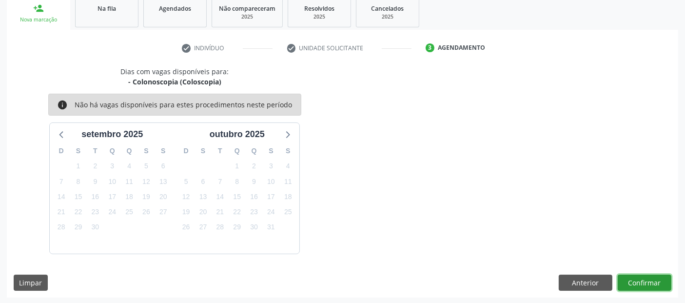
click at [646, 283] on button "Confirmar" at bounding box center [645, 283] width 54 height 17
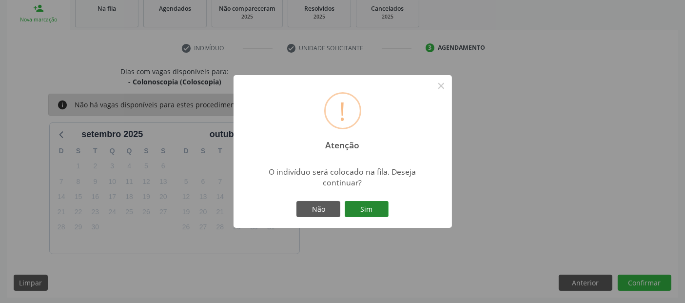
click at [376, 208] on button "Sim" at bounding box center [367, 209] width 44 height 17
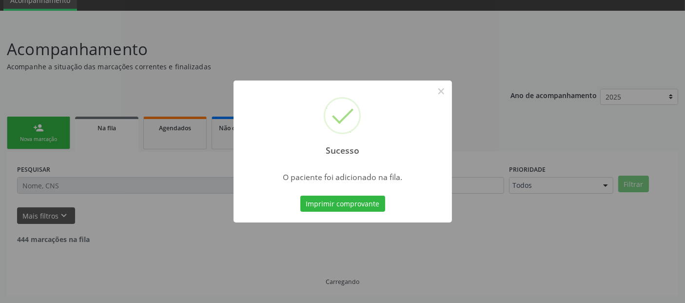
scroll to position [32, 0]
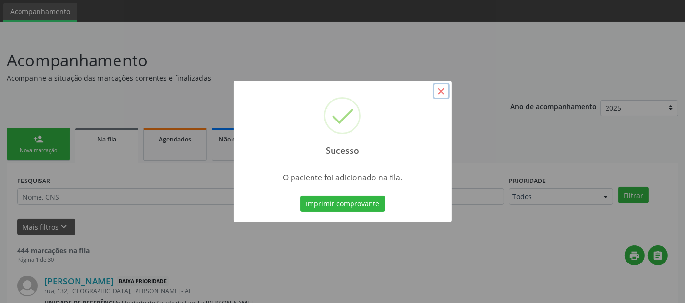
click at [441, 89] on button "×" at bounding box center [441, 91] width 17 height 17
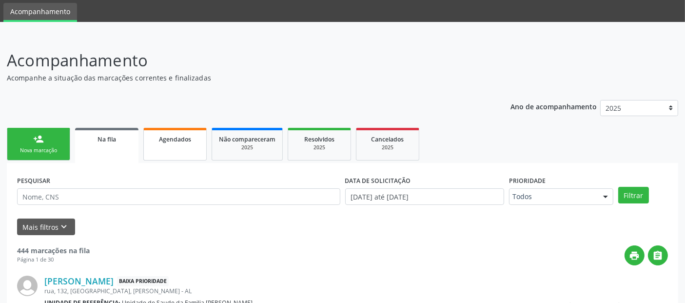
click at [22, 144] on link "person_add Nova marcação" at bounding box center [38, 144] width 63 height 33
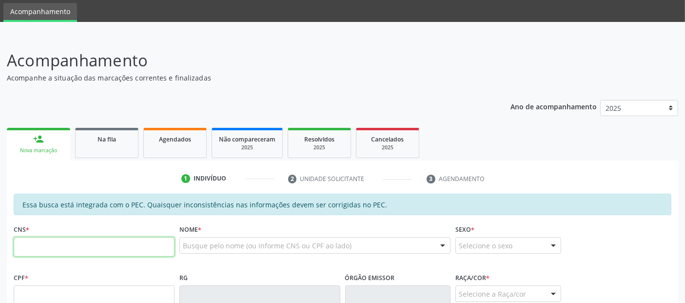
click at [135, 246] on input "text" at bounding box center [94, 247] width 161 height 20
type input "708 0093 4129 1828"
type input "758.341.464-49"
type input "01/12/1968"
type input "Quitéria Vieira dos Santos"
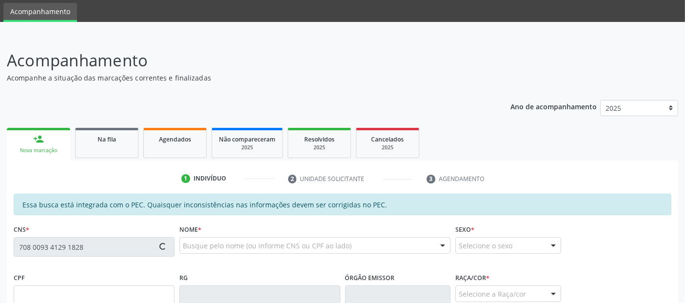
type input "(82) 99369-5931"
type input "397"
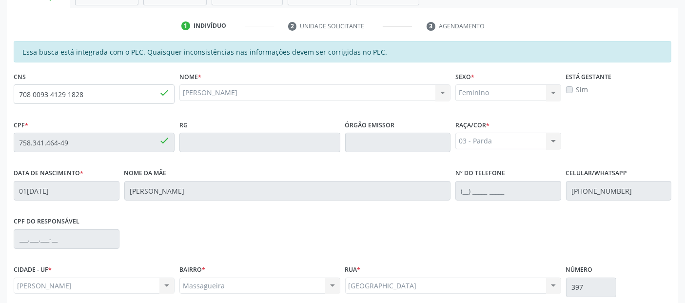
scroll to position [266, 0]
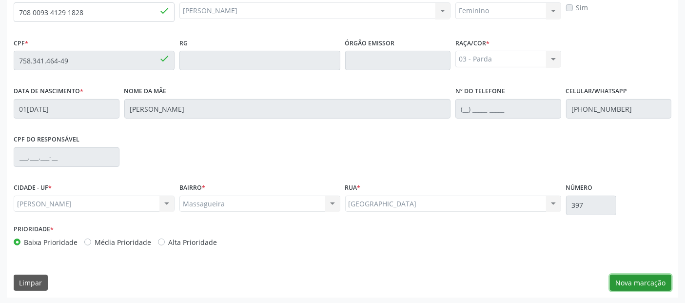
click at [620, 276] on button "Nova marcação" at bounding box center [640, 283] width 61 height 17
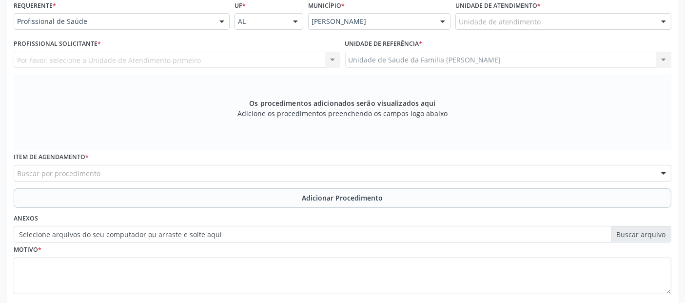
scroll to position [219, 0]
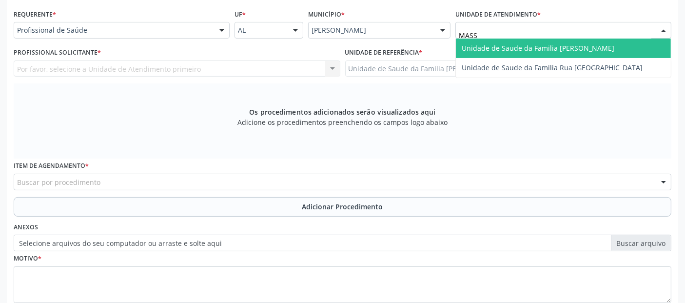
type input "MASSA"
click at [471, 43] on span "Unidade de Saude da Familia [PERSON_NAME]" at bounding box center [538, 47] width 153 height 9
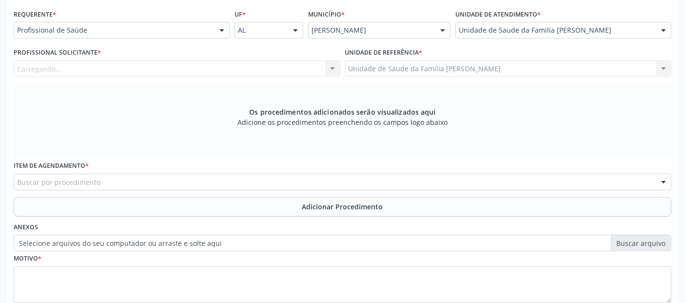
click at [167, 69] on div "Carregando... Nenhum resultado encontrado para: " " Não há nenhuma opção para s…" at bounding box center [177, 68] width 327 height 17
click at [167, 69] on div "Profissional solicitante" at bounding box center [177, 68] width 327 height 17
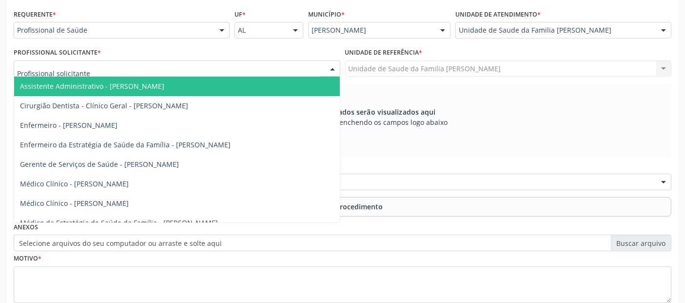
click at [167, 69] on input "text" at bounding box center [168, 74] width 303 height 20
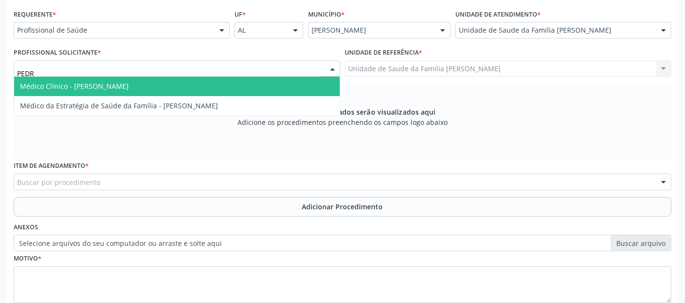
type input "[PERSON_NAME]"
click at [129, 84] on span "Médico Clínico - [PERSON_NAME]" at bounding box center [74, 85] width 109 height 9
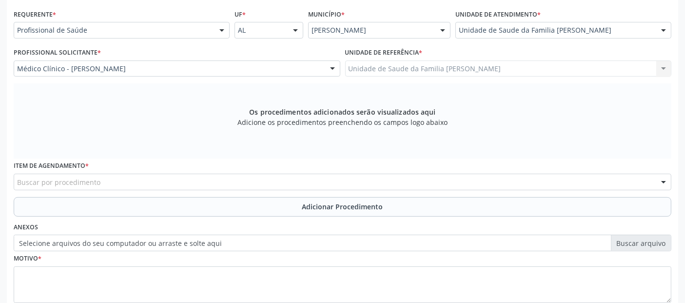
scroll to position [282, 0]
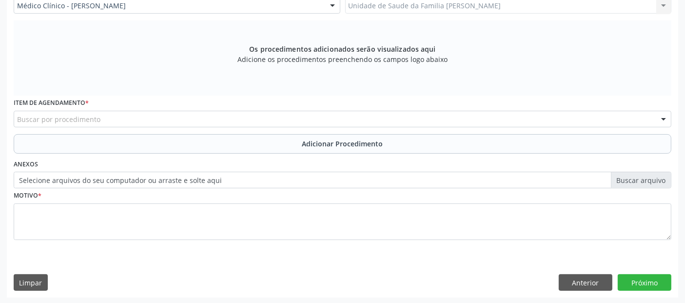
click at [302, 114] on div "Buscar por procedimento" at bounding box center [343, 119] width 658 height 17
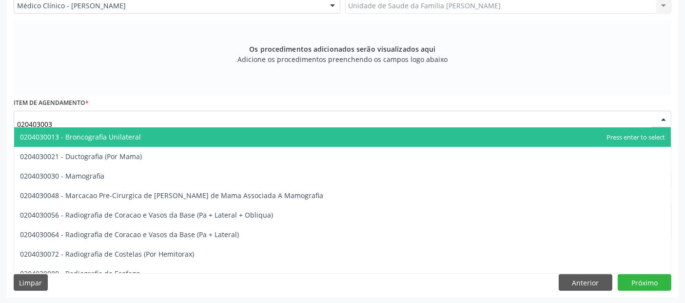
type input "0204030030"
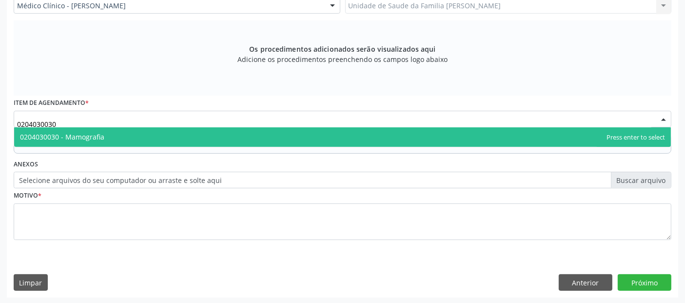
click at [249, 141] on span "0204030030 - Mamografia" at bounding box center [342, 137] width 657 height 20
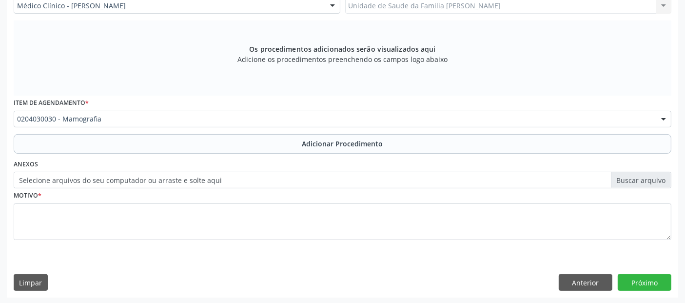
click at [403, 266] on div "Requerente * Profissional de Saúde Profissional de Saúde Paciente Nenhum result…" at bounding box center [343, 120] width 672 height 353
click at [277, 153] on div "Requerente * Profissional de Saúde Profissional de Saúde Paciente Nenhum result…" at bounding box center [343, 99] width 658 height 310
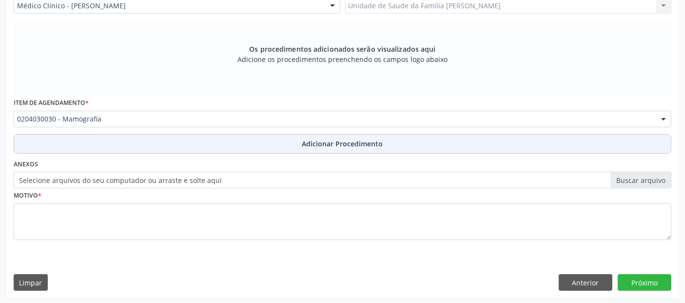
click at [278, 134] on button "Adicionar Procedimento" at bounding box center [343, 144] width 658 height 20
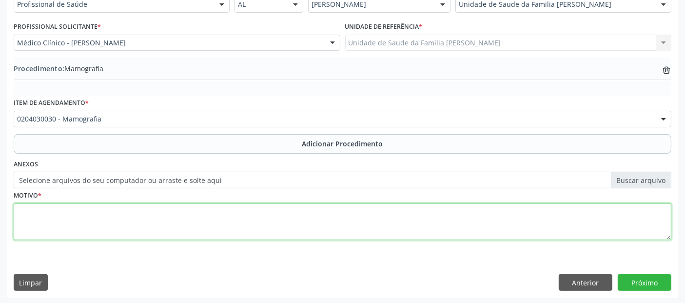
click at [233, 206] on textarea at bounding box center [343, 221] width 658 height 37
type textarea "RASTREAMENTO."
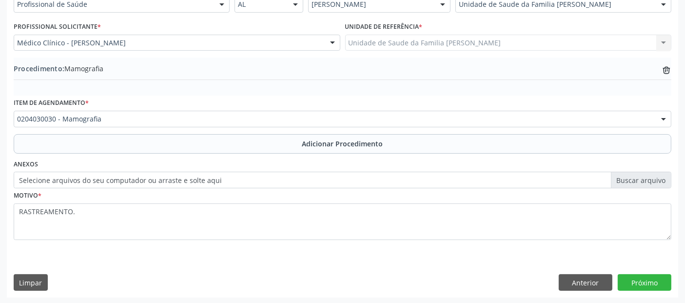
click at [640, 290] on div "Requerente * Profissional de Saúde Profissional de Saúde Paciente Nenhum result…" at bounding box center [343, 139] width 672 height 316
drag, startPoint x: 645, startPoint y: 288, endPoint x: 651, endPoint y: 284, distance: 7.2
click at [651, 284] on button "Próximo" at bounding box center [645, 282] width 54 height 17
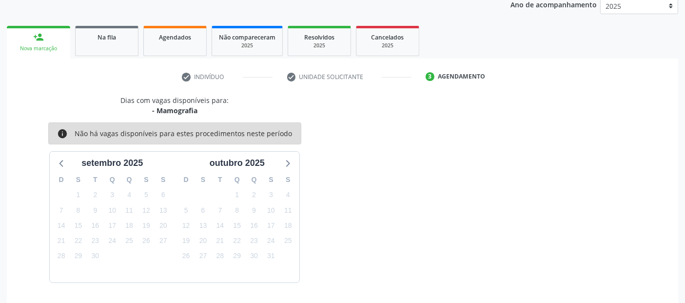
scroll to position [162, 0]
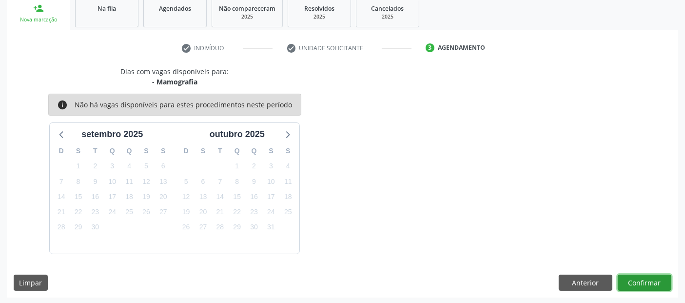
click at [651, 284] on button "Confirmar" at bounding box center [645, 283] width 54 height 17
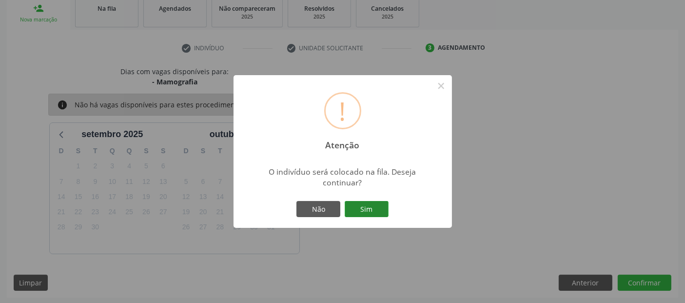
click at [369, 212] on button "Sim" at bounding box center [367, 209] width 44 height 17
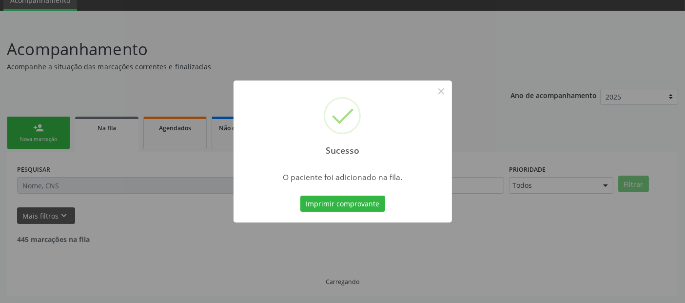
scroll to position [32, 0]
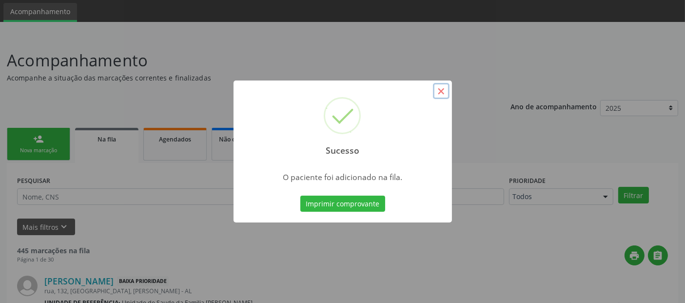
click at [446, 91] on button "×" at bounding box center [441, 91] width 17 height 17
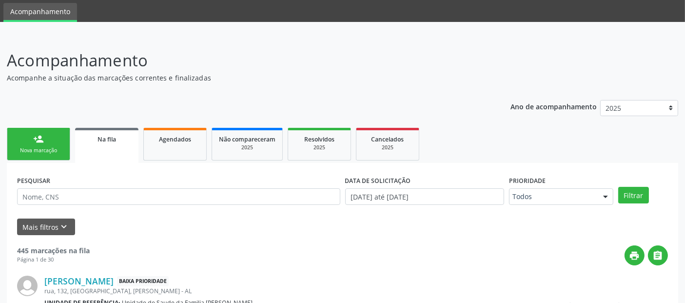
click at [40, 144] on link "person_add Nova marcação" at bounding box center [38, 144] width 63 height 33
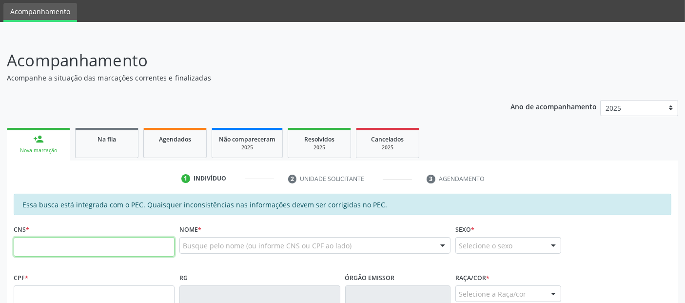
click at [138, 249] on input "text" at bounding box center [94, 247] width 161 height 20
type input "708 0093 4129 1828"
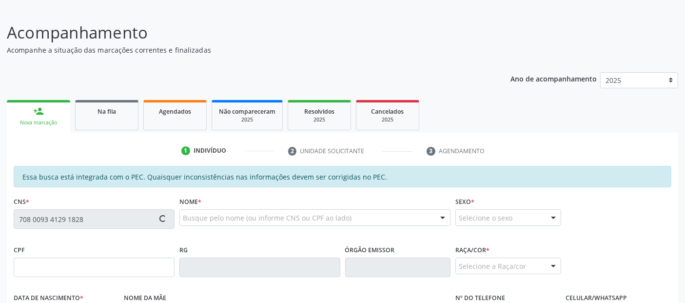
type input "758.341.464-49"
type input "01/12/1968"
type input "Quitéria Vieira dos Santos"
type input "(82) 99369-5931"
type input "397"
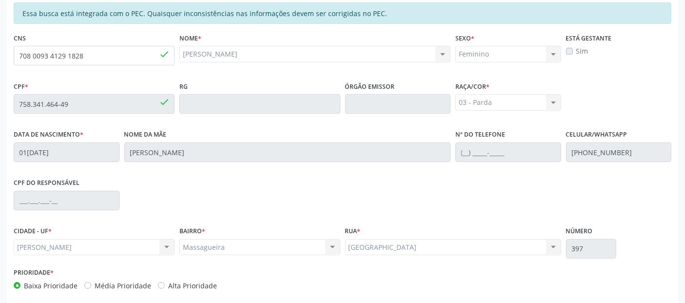
scroll to position [266, 0]
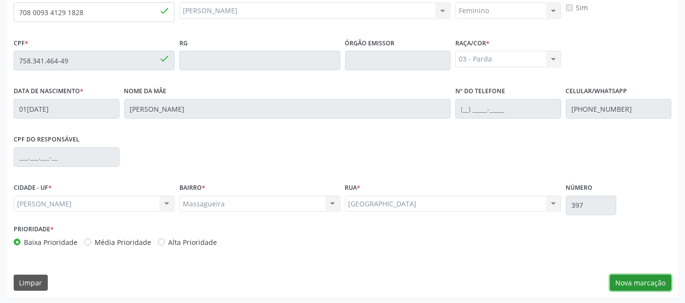
click at [625, 275] on button "Nova marcação" at bounding box center [640, 283] width 61 height 17
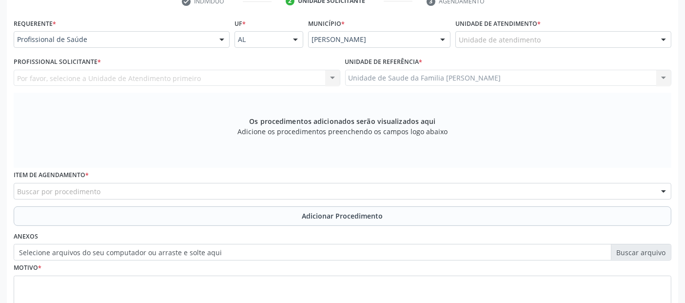
scroll to position [208, 0]
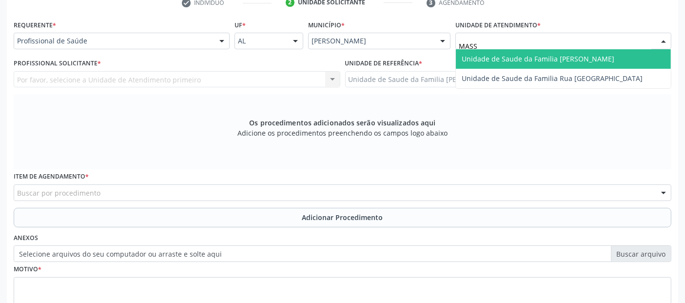
type input "MASSA"
click at [492, 56] on span "Unidade de Saude da Familia [PERSON_NAME]" at bounding box center [538, 58] width 153 height 9
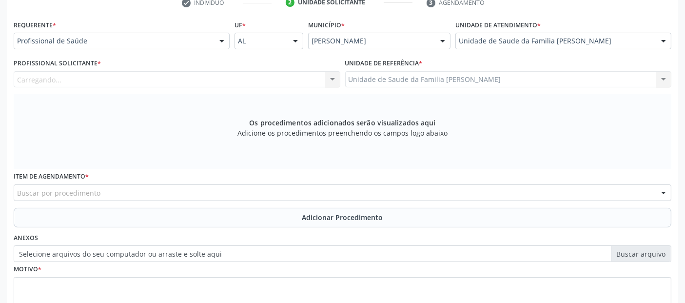
click at [114, 84] on div "Carregando..." at bounding box center [177, 79] width 327 height 17
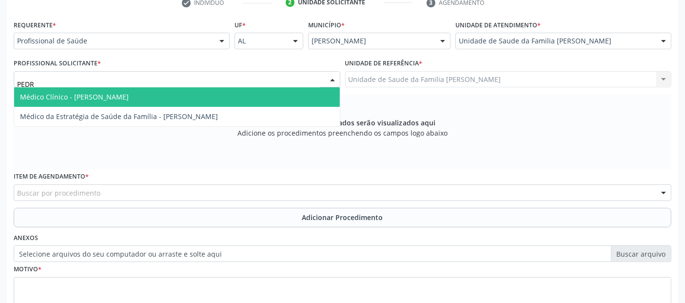
type input "[PERSON_NAME]"
click at [110, 94] on span "Médico Clínico - [PERSON_NAME]" at bounding box center [74, 96] width 109 height 9
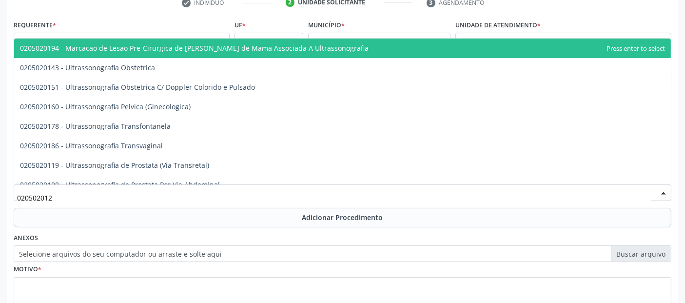
type input "0205020127"
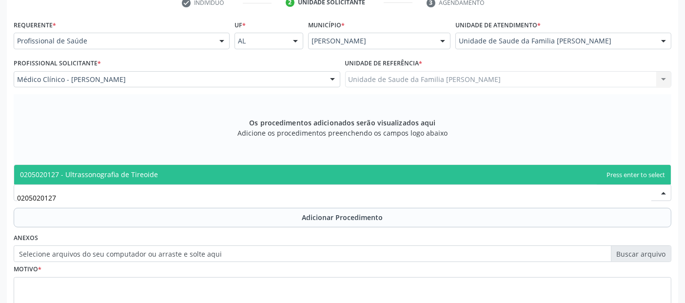
click at [128, 174] on span "0205020127 - Ultrassonografia de Tireoide" at bounding box center [89, 174] width 138 height 9
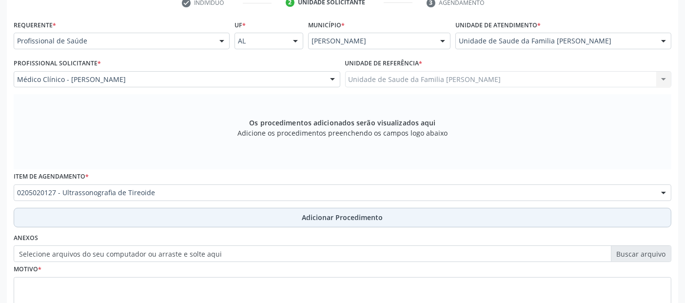
click at [132, 213] on button "Adicionar Procedimento" at bounding box center [343, 218] width 658 height 20
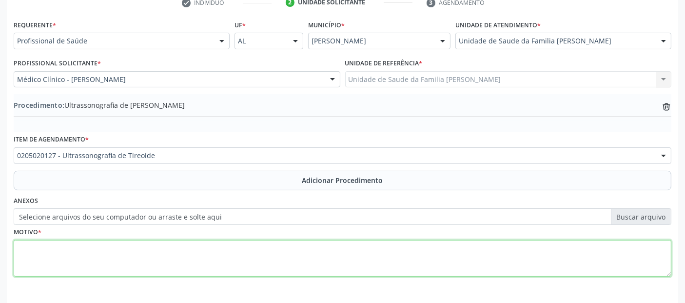
click at [161, 262] on textarea at bounding box center [343, 258] width 658 height 37
type textarea "PACIENTE COM AUMENTO DA TIREOIDE COM NECESSIDADE DE ACOMPANHAMENTO."
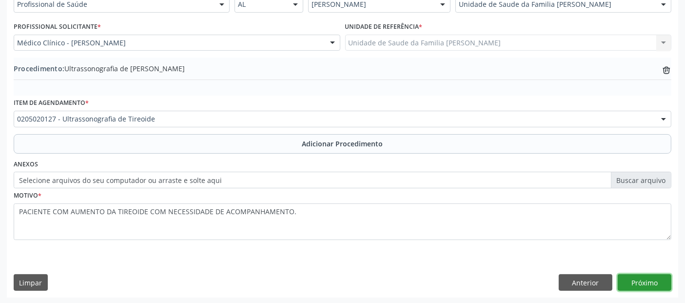
click at [658, 278] on button "Próximo" at bounding box center [645, 282] width 54 height 17
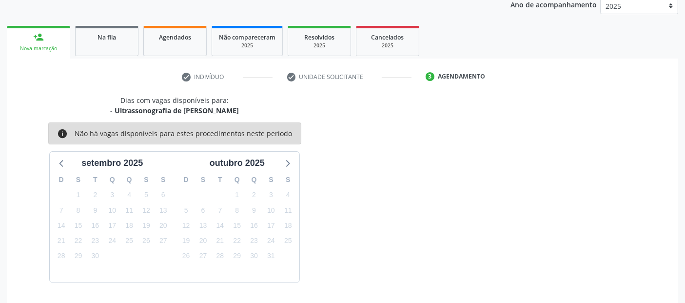
scroll to position [162, 0]
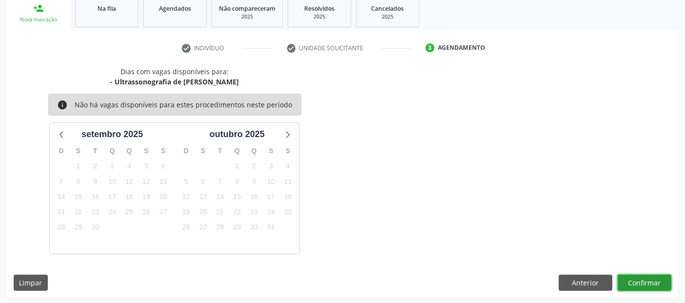
click at [658, 278] on button "Confirmar" at bounding box center [645, 283] width 54 height 17
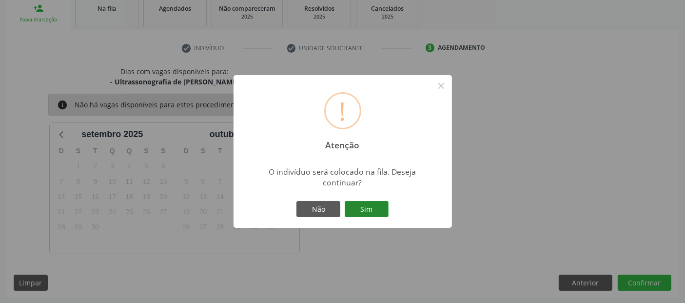
click at [361, 210] on button "Sim" at bounding box center [367, 209] width 44 height 17
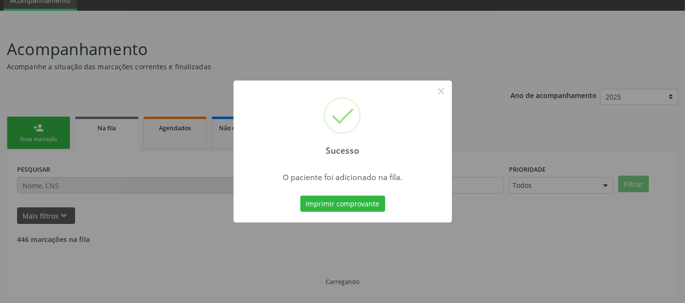
scroll to position [32, 0]
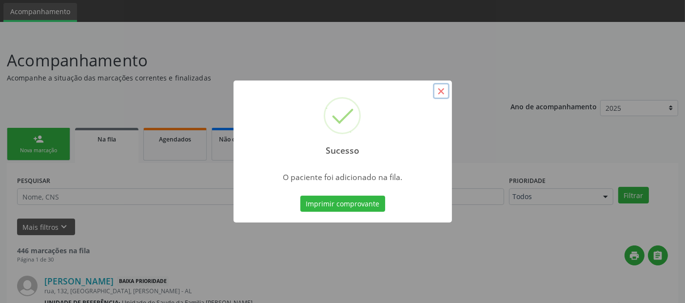
click at [441, 94] on button "×" at bounding box center [441, 91] width 17 height 17
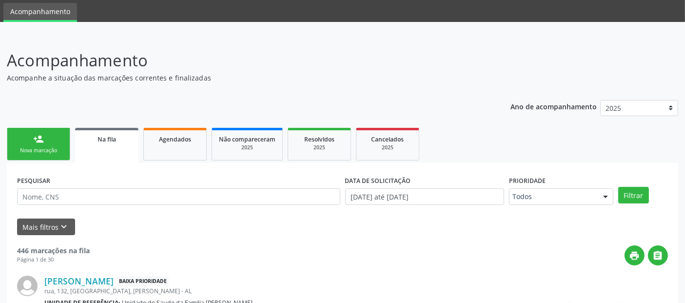
click at [40, 137] on div "person_add" at bounding box center [38, 139] width 11 height 11
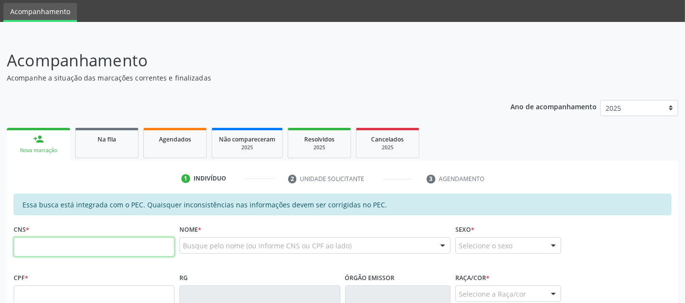
click at [146, 245] on input "text" at bounding box center [94, 247] width 161 height 20
type input "708 5093 1270 0478"
type input "046.471.254-83"
type input "01/03/1981"
type input "Maria Jose Rocha dos Santos"
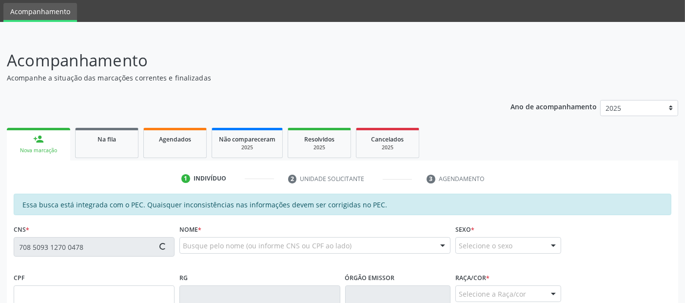
type input "(82) 98886-4629"
type input "S/N"
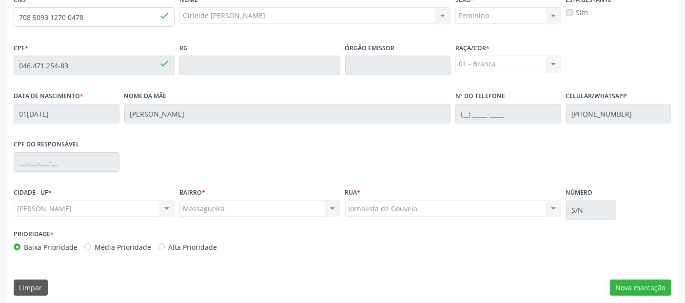
scroll to position [266, 0]
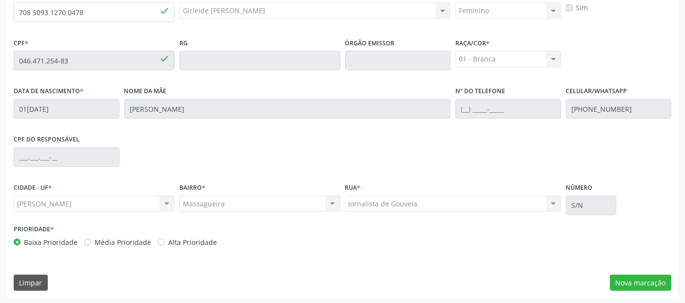
click at [633, 290] on div "Essa busca está integrada com o PEC. Quaisquer inconsistências nas informações …" at bounding box center [343, 128] width 672 height 339
click at [643, 284] on button "Nova marcação" at bounding box center [640, 283] width 61 height 17
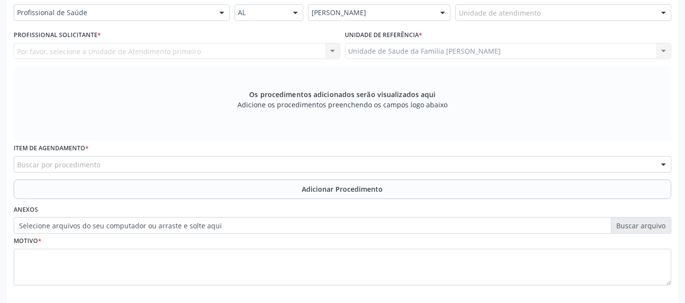
scroll to position [193, 0]
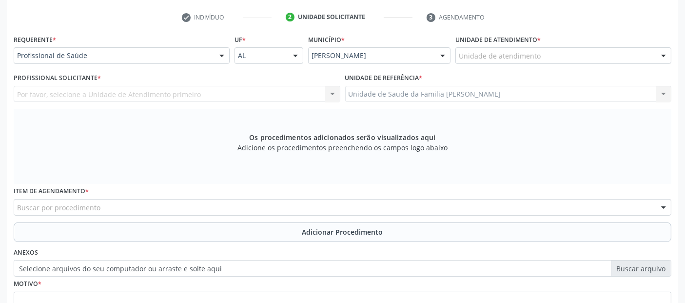
click at [555, 54] on div "Unidade de atendimento" at bounding box center [564, 55] width 216 height 17
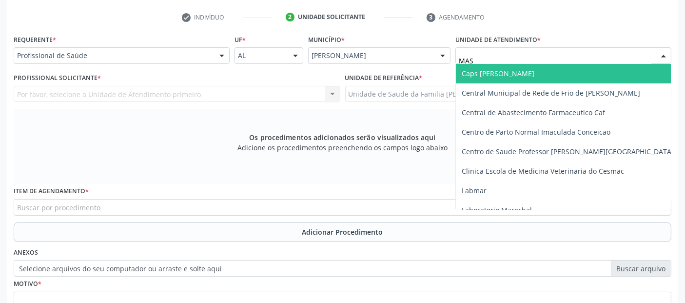
type input "MASS"
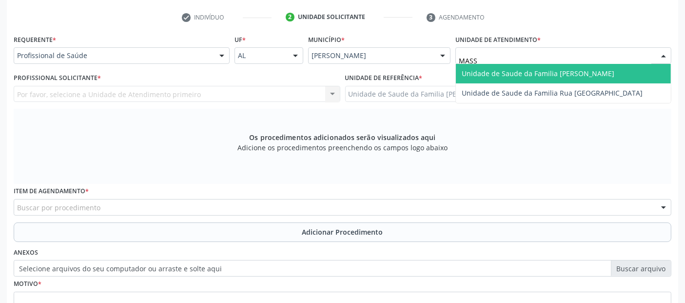
click at [521, 74] on span "Unidade de Saude da Familia [PERSON_NAME]" at bounding box center [538, 73] width 153 height 9
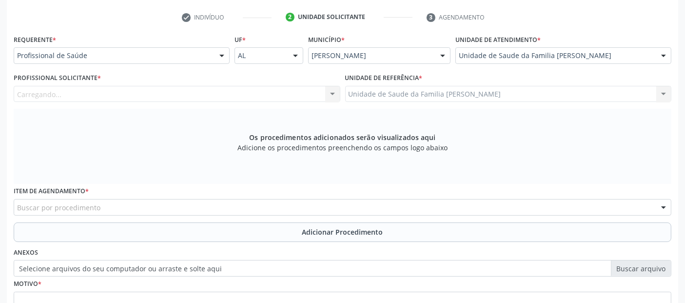
click at [224, 88] on div "Carregando... Nenhum resultado encontrado para: " " Não há nenhuma opção para s…" at bounding box center [177, 94] width 327 height 17
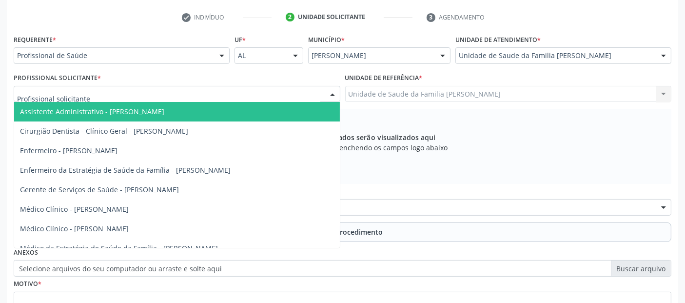
click at [222, 88] on div at bounding box center [177, 94] width 327 height 17
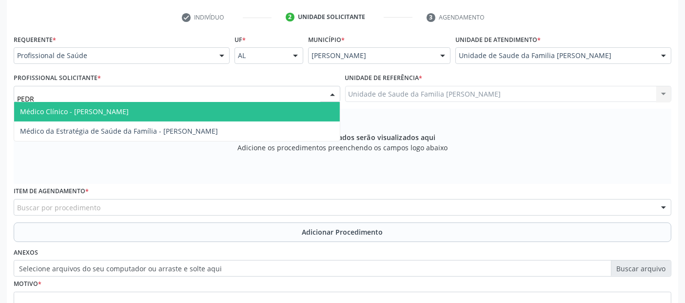
type input "[PERSON_NAME]"
click at [166, 104] on span "Médico Clínico - [PERSON_NAME]" at bounding box center [177, 112] width 326 height 20
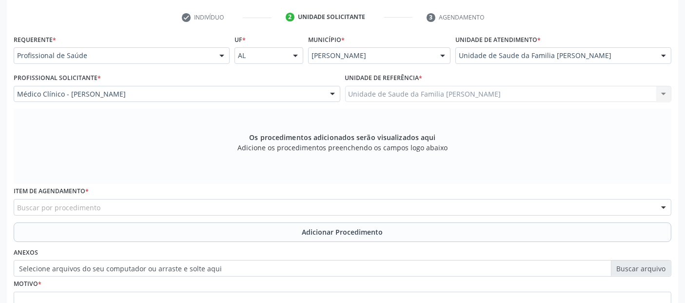
click at [145, 205] on div "Buscar por procedimento" at bounding box center [343, 207] width 658 height 17
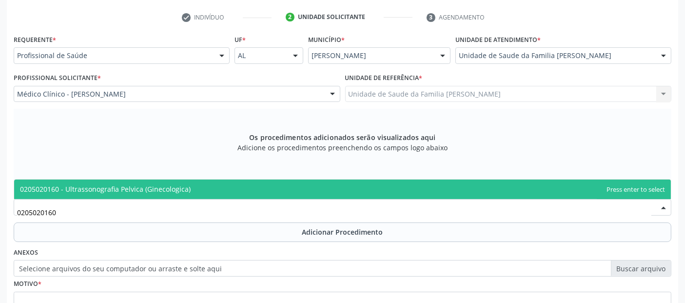
click at [170, 182] on span "0205020160 - Ultrassonografia Pelvica (Ginecologica)" at bounding box center [342, 190] width 657 height 20
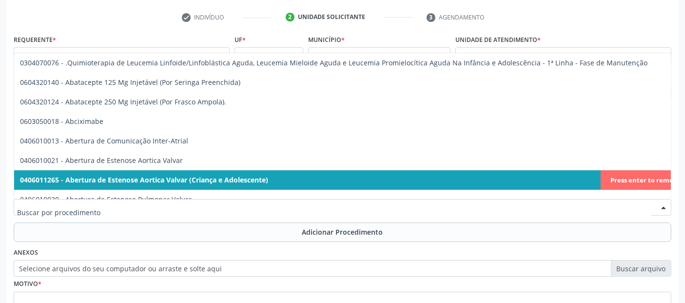
click at [611, 182] on span "0406011265 - Abertura de Estenose Aortica Valvar (Criança e Adolescente)" at bounding box center [350, 180] width 673 height 20
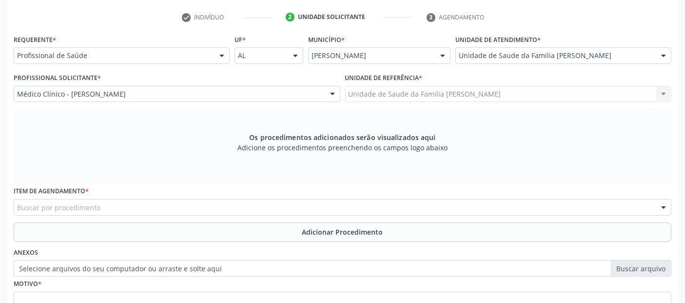
click at [246, 215] on div "Item de agendamento * Buscar por procedimento 0304070076 - .Quimioterapia de Le…" at bounding box center [342, 203] width 663 height 38
click at [248, 206] on div "Buscar por procedimento" at bounding box center [343, 207] width 658 height 17
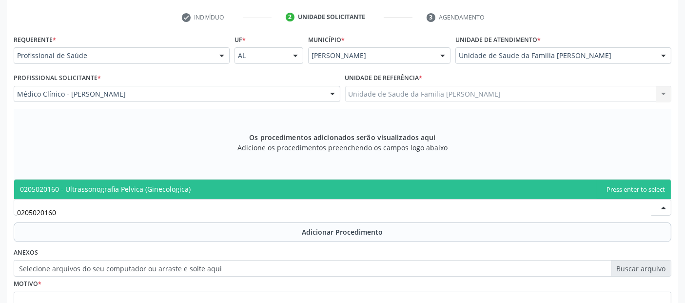
click at [215, 190] on span "0205020160 - Ultrassonografia Pelvica (Ginecologica)" at bounding box center [342, 190] width 657 height 20
type input "0205020160"
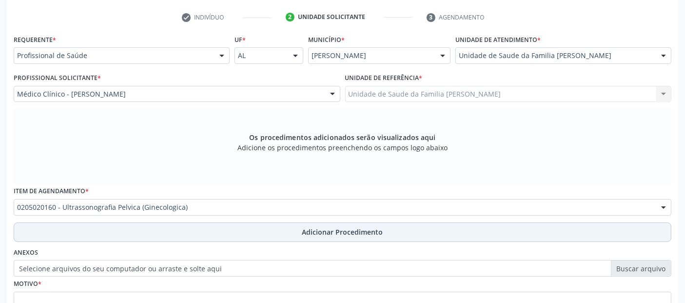
click at [202, 223] on button "Adicionar Procedimento" at bounding box center [343, 232] width 658 height 20
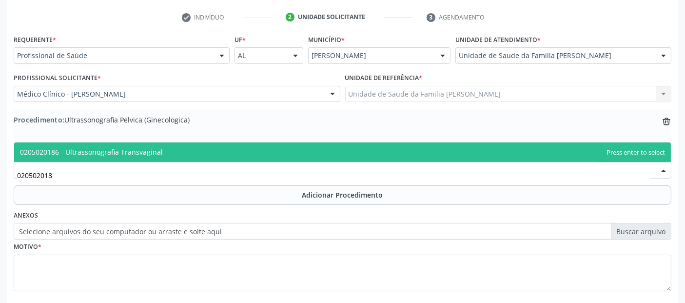
type input "0205020186"
click at [174, 152] on span "0205020186 - Ultrassonografia Transvaginal" at bounding box center [342, 152] width 657 height 20
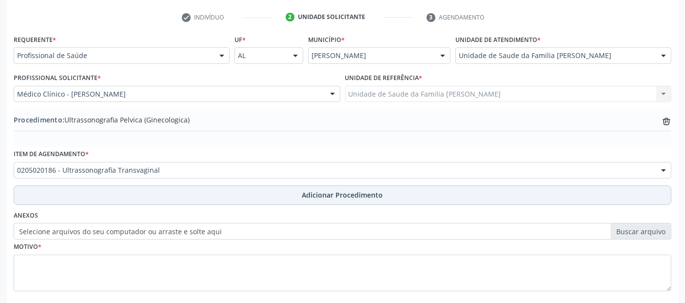
click at [199, 200] on button "Adicionar Procedimento" at bounding box center [343, 195] width 658 height 20
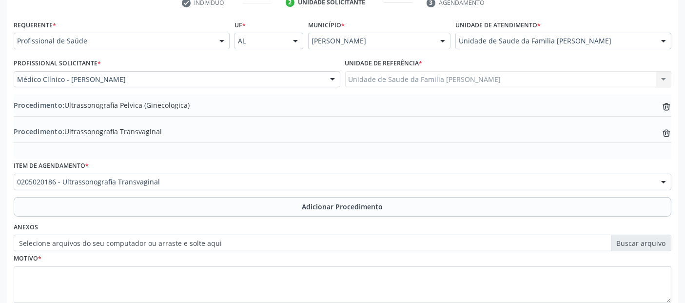
scroll to position [270, 0]
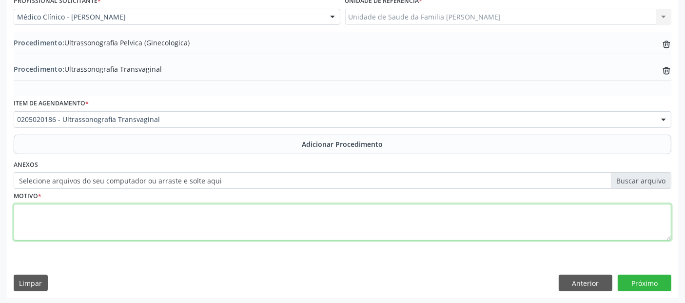
click at [283, 233] on textarea at bounding box center [343, 222] width 658 height 37
type textarea "A"
type textarea "ROTINA."
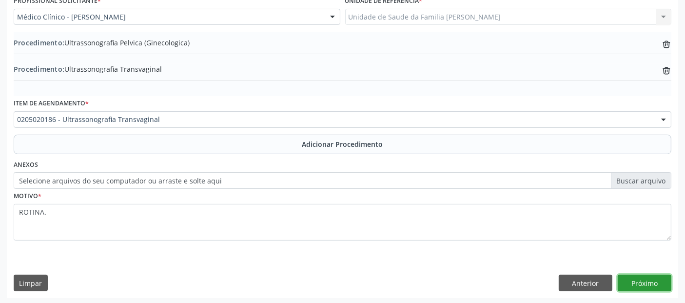
click at [659, 280] on button "Próximo" at bounding box center [645, 283] width 54 height 17
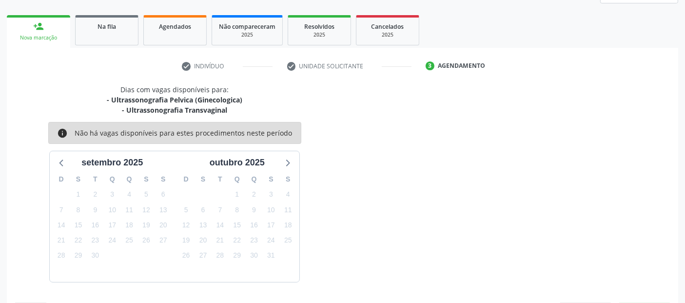
scroll to position [173, 0]
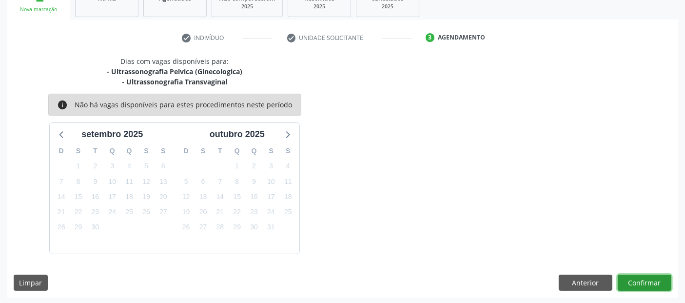
click at [659, 280] on button "Confirmar" at bounding box center [645, 283] width 54 height 17
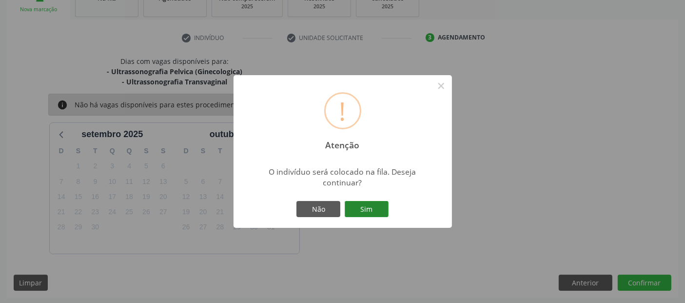
click at [386, 207] on button "Sim" at bounding box center [367, 209] width 44 height 17
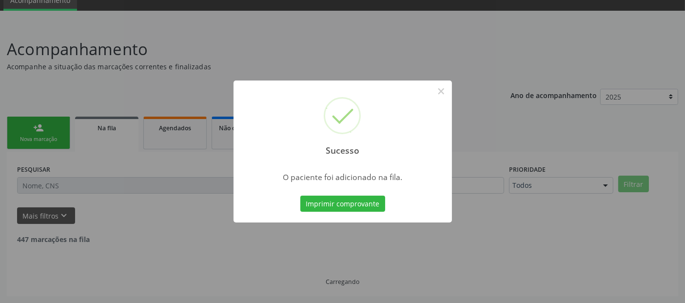
scroll to position [32, 0]
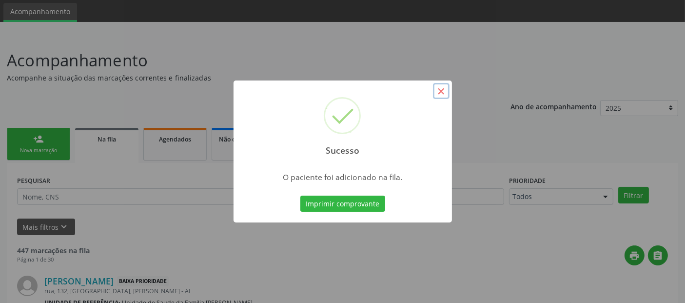
click at [443, 86] on button "×" at bounding box center [441, 91] width 17 height 17
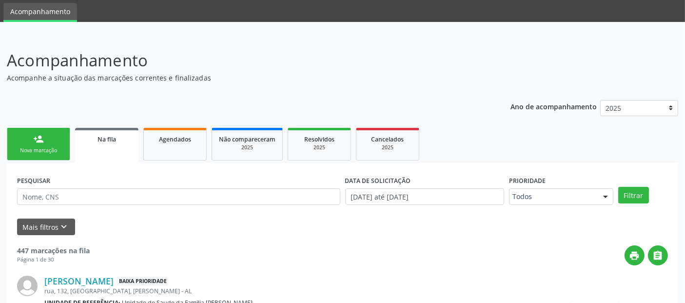
click at [49, 145] on link "person_add Nova marcação" at bounding box center [38, 144] width 63 height 33
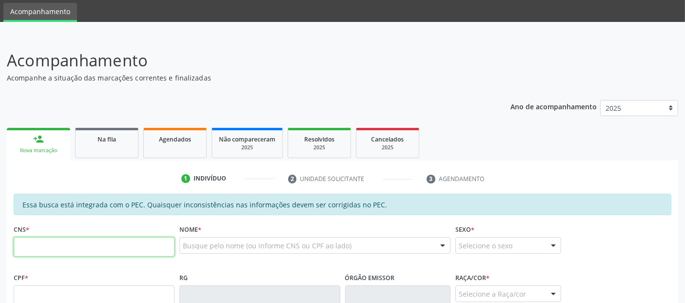
click at [127, 240] on input "text" at bounding box center [94, 247] width 161 height 20
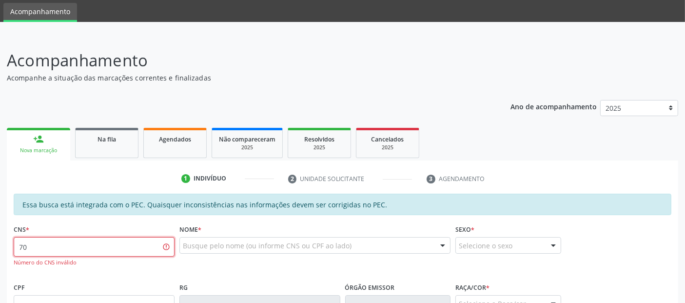
type input "7"
click at [168, 298] on input "text" at bounding box center [94, 305] width 161 height 20
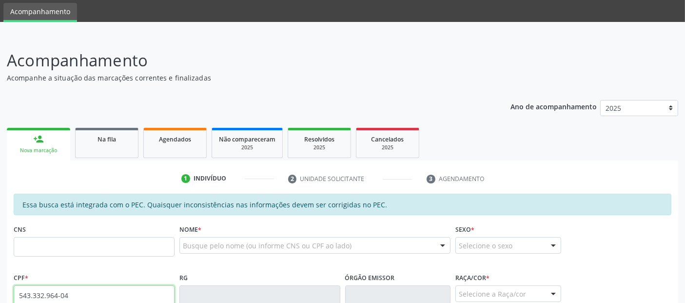
type input "543.332.964-04"
type input "702 0063 4410 0185"
type input "07/08/1962"
type input "Benedita Ferreira da Silva"
type input "(44) 99961-8503"
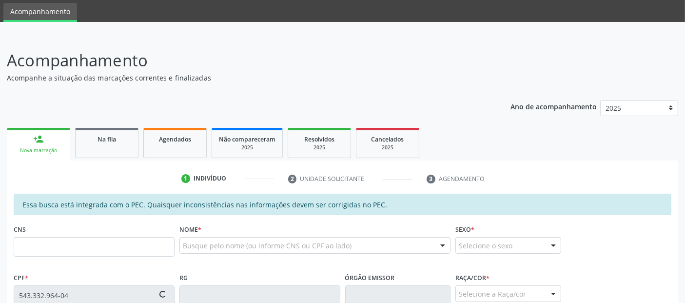
type input "38"
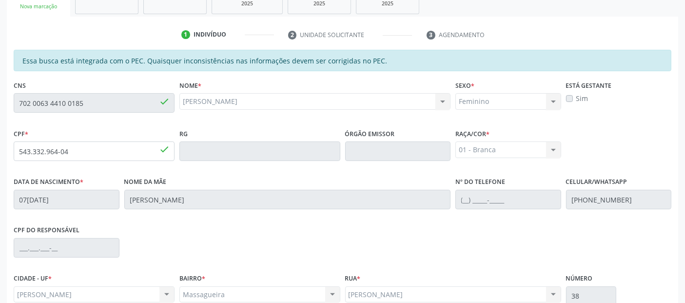
scroll to position [266, 0]
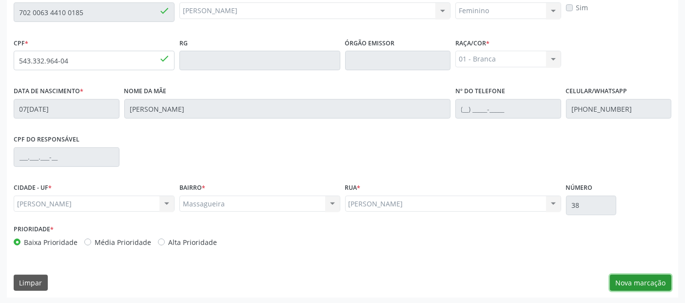
click at [637, 283] on button "Nova marcação" at bounding box center [640, 283] width 61 height 17
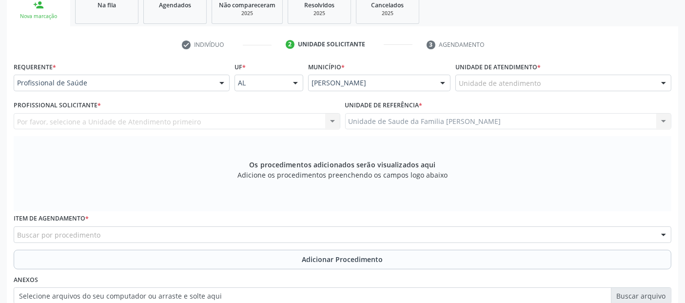
scroll to position [161, 0]
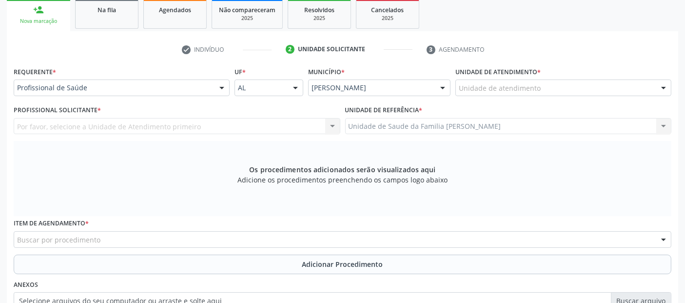
click at [578, 81] on div "Unidade de atendimento" at bounding box center [564, 88] width 216 height 17
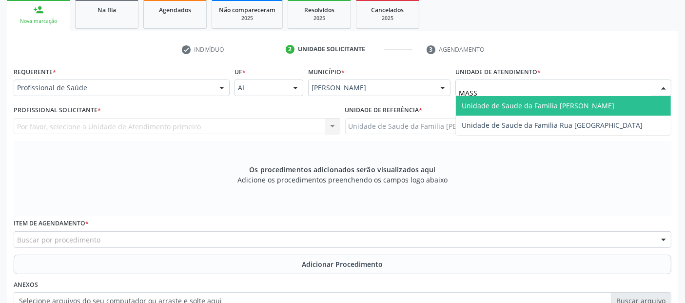
type input "MASSA"
click at [547, 101] on span "Unidade de Saude da Familia [PERSON_NAME]" at bounding box center [538, 105] width 153 height 9
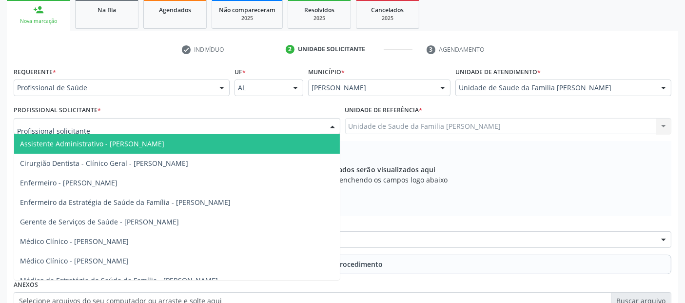
type input "A"
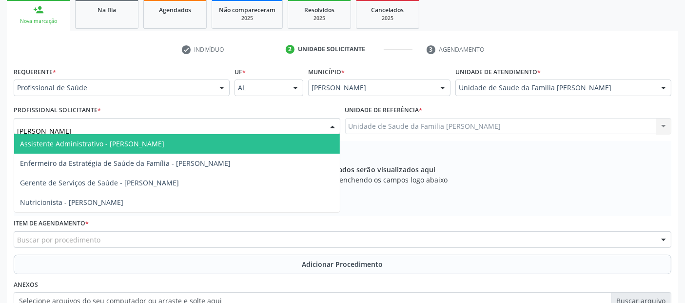
type input "MARIA GO"
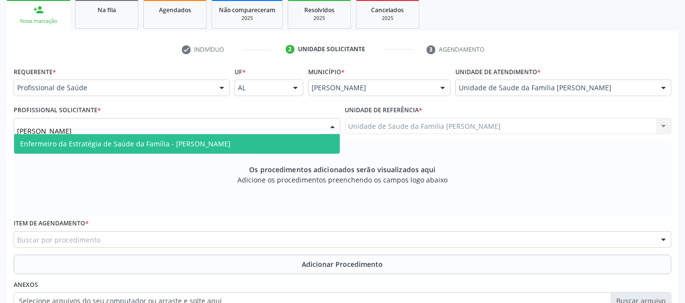
click at [83, 145] on span "Enfermeiro da Estratégia de Saúde da Família - [PERSON_NAME]" at bounding box center [125, 143] width 211 height 9
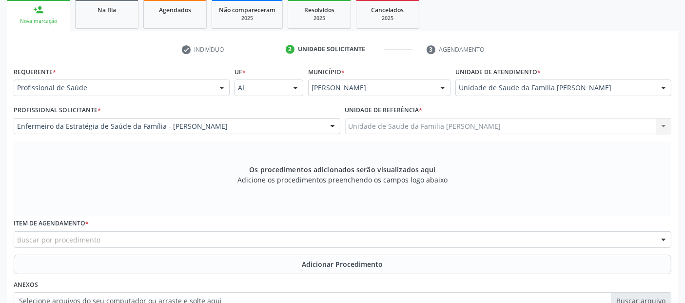
click at [161, 237] on div "Buscar por procedimento" at bounding box center [343, 239] width 658 height 17
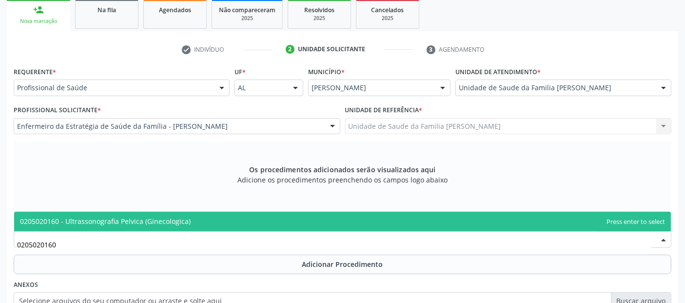
click at [182, 213] on span "0205020160 - Ultrassonografia Pelvica (Ginecologica)" at bounding box center [342, 222] width 657 height 20
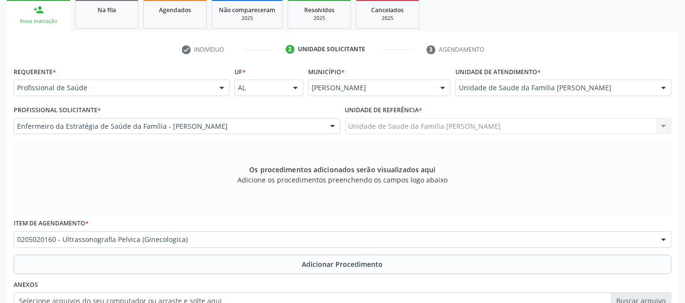
click at [186, 264] on button "Adicionar Procedimento" at bounding box center [343, 265] width 658 height 20
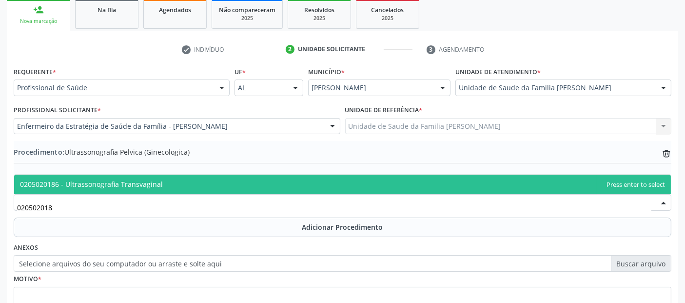
type input "0205020186"
click at [189, 187] on span "0205020186 - Ultrassonografia Transvaginal" at bounding box center [342, 185] width 657 height 20
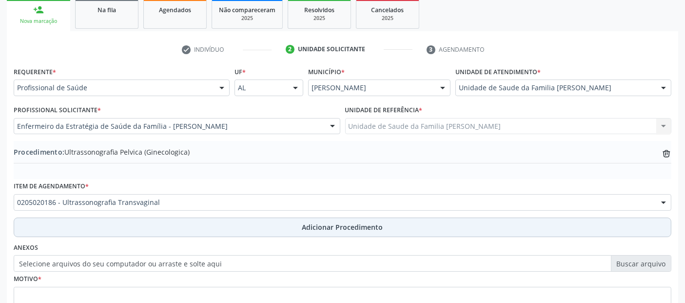
click at [185, 223] on button "Adicionar Procedimento" at bounding box center [343, 228] width 658 height 20
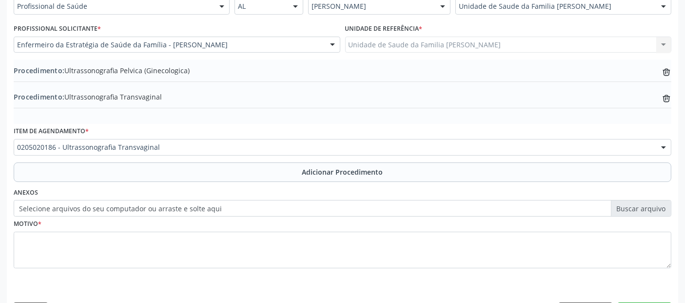
scroll to position [270, 0]
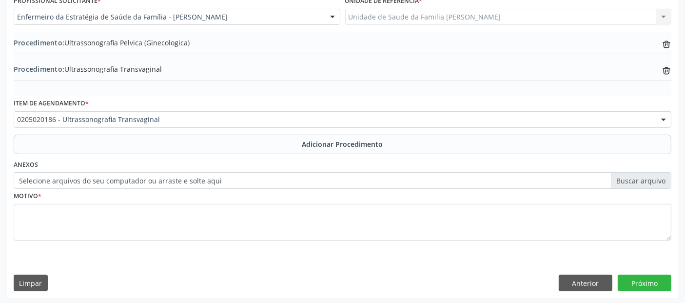
click at [256, 239] on fieldset "Motivo *" at bounding box center [343, 218] width 658 height 59
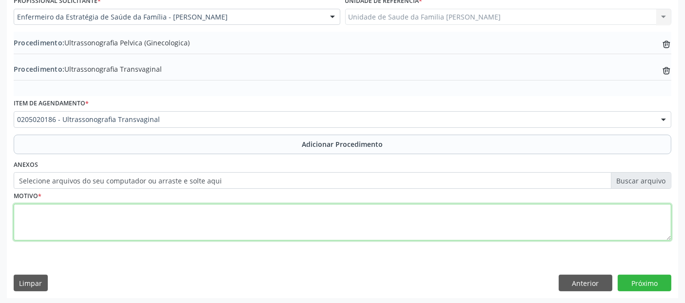
click at [249, 232] on textarea at bounding box center [343, 222] width 658 height 37
type textarea "AVALIAÇÃO."
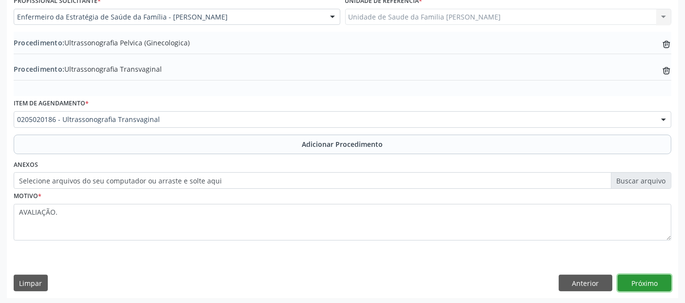
click at [645, 283] on button "Próximo" at bounding box center [645, 283] width 54 height 17
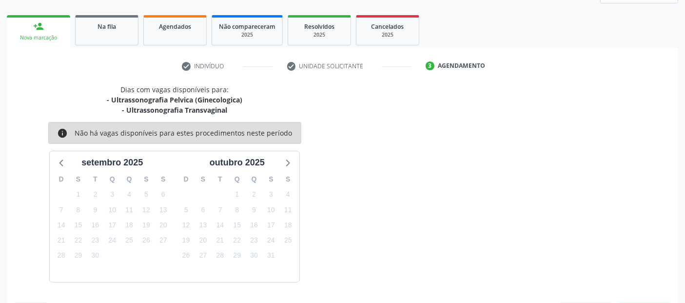
scroll to position [173, 0]
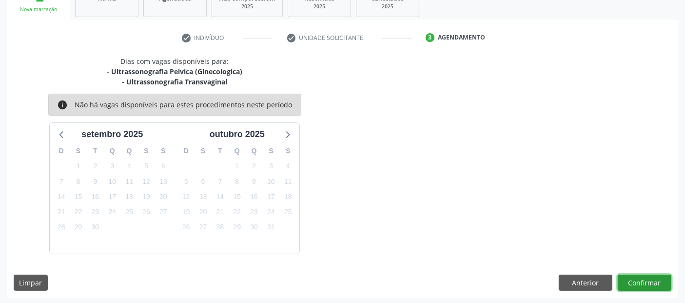
click at [645, 283] on button "Confirmar" at bounding box center [645, 283] width 54 height 17
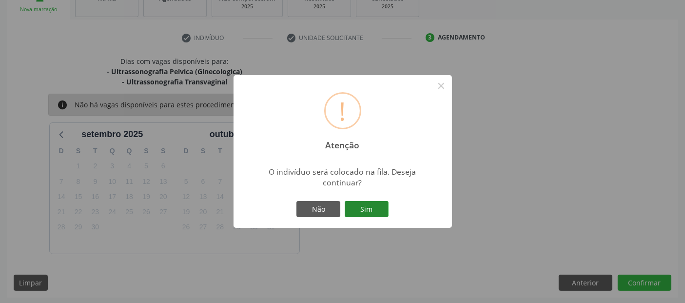
click at [379, 208] on button "Sim" at bounding box center [367, 209] width 44 height 17
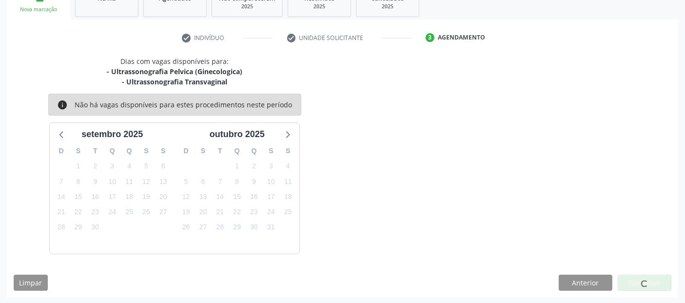
scroll to position [32, 0]
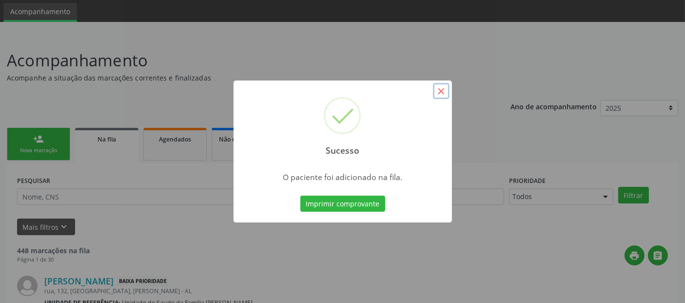
click at [449, 94] on button "×" at bounding box center [441, 91] width 17 height 17
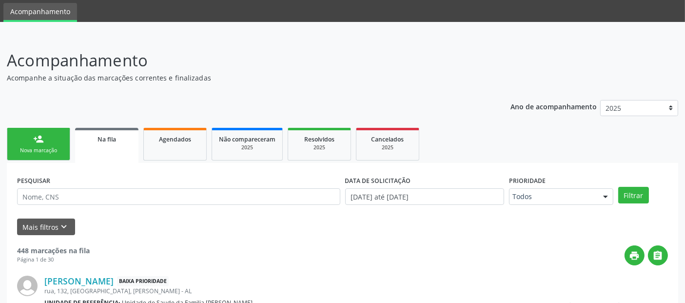
click at [29, 127] on ul "person_add Nova marcação Na fila Agendados Não compareceram 2025 Resolvidos 202…" at bounding box center [343, 144] width 672 height 38
click at [56, 158] on link "person_add Nova marcação" at bounding box center [38, 144] width 63 height 33
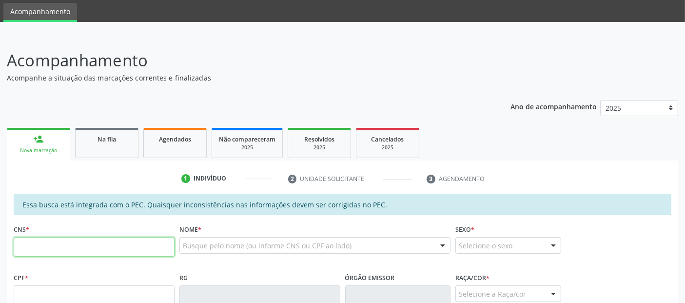
click at [59, 246] on input "text" at bounding box center [94, 247] width 161 height 20
type input "702 0063 4410 0185"
type input "543.332.964-04"
type input "07/08/1962"
type input "Benedita Ferreira da Silva"
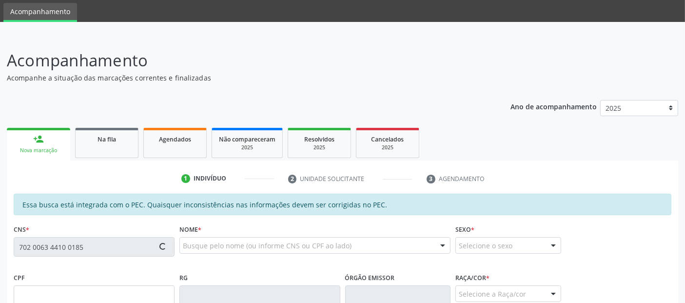
type input "(44) 99961-8503"
type input "38"
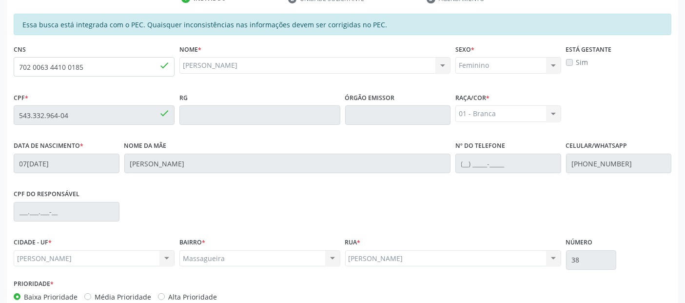
scroll to position [266, 0]
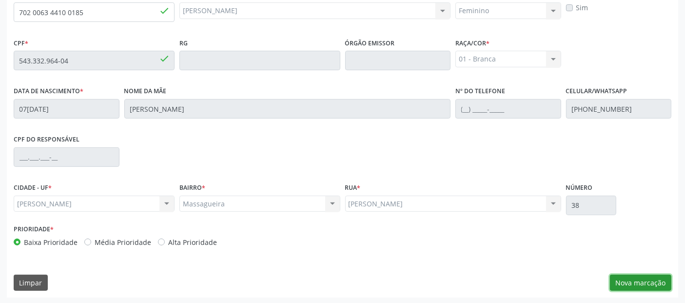
click at [633, 279] on button "Nova marcação" at bounding box center [640, 283] width 61 height 17
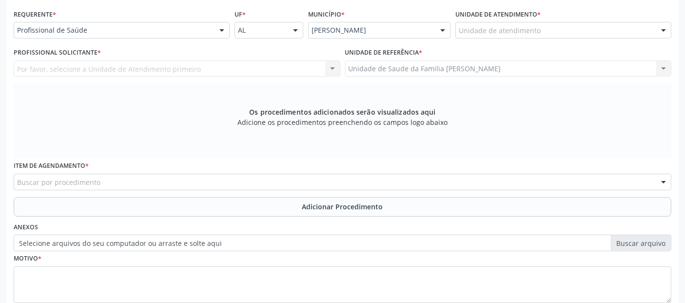
scroll to position [159, 0]
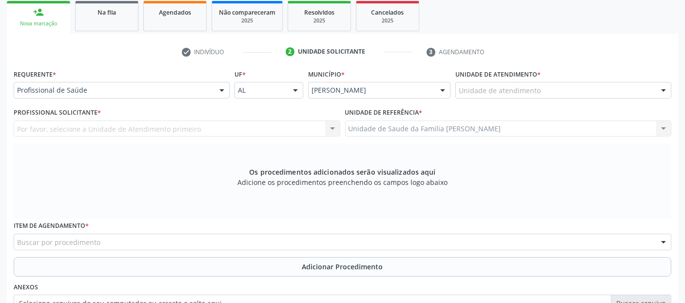
click at [562, 95] on div "Unidade de atendimento" at bounding box center [564, 90] width 216 height 17
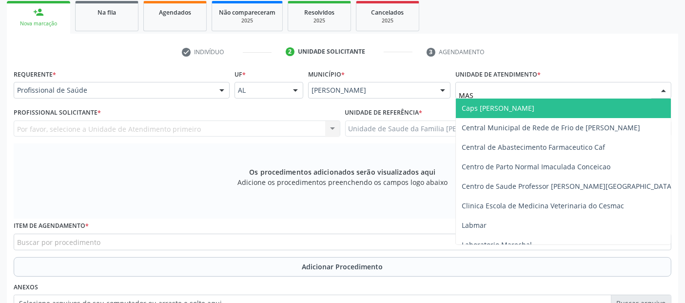
type input "MASS"
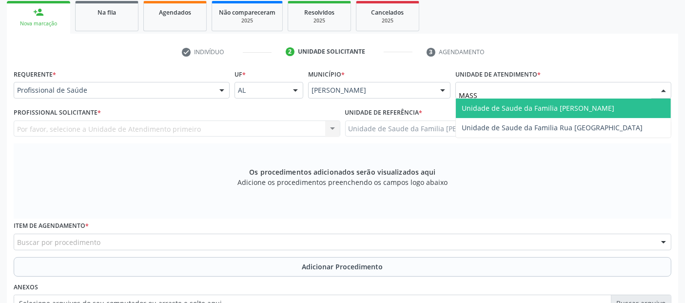
click at [543, 108] on span "Unidade de Saude da Familia [PERSON_NAME]" at bounding box center [538, 107] width 153 height 9
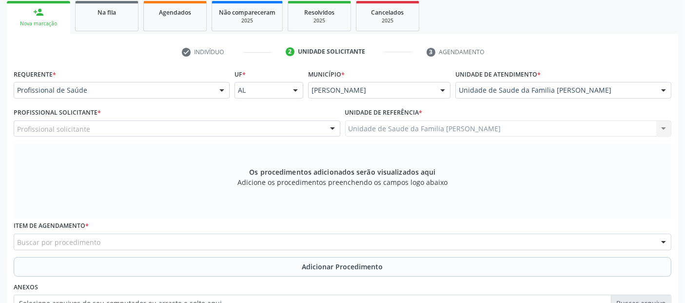
click at [259, 131] on div "Profissional solicitante" at bounding box center [177, 129] width 327 height 17
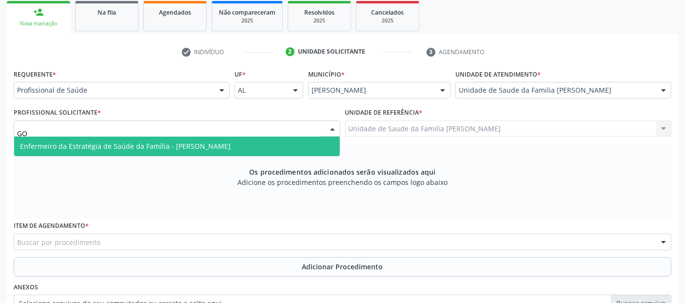
type input "GOR"
click at [231, 141] on span "Enfermeiro da Estratégia de Saúde da Família - [PERSON_NAME]" at bounding box center [125, 145] width 211 height 9
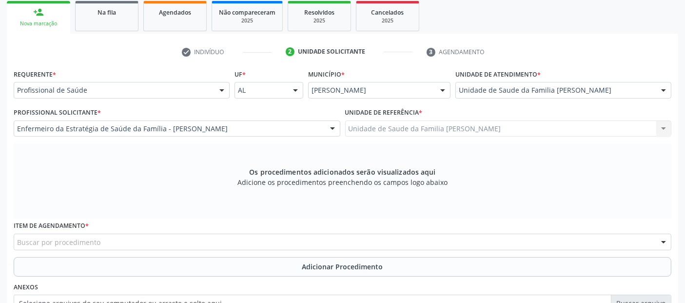
click at [110, 242] on div "Buscar por procedimento" at bounding box center [343, 242] width 658 height 17
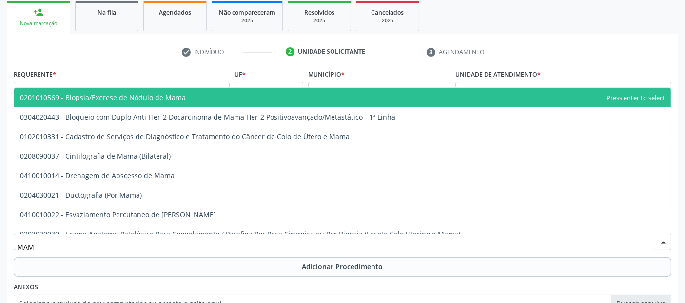
type input "MAMO"
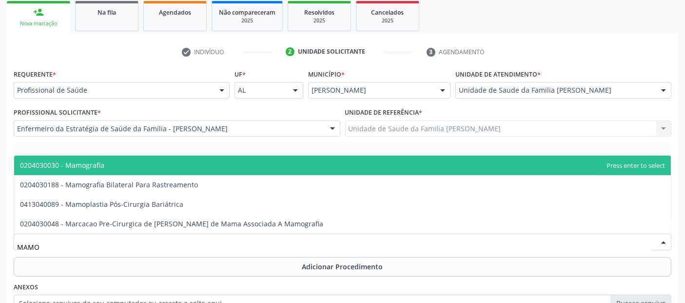
click at [124, 162] on span "0204030030 - Mamografia" at bounding box center [342, 166] width 657 height 20
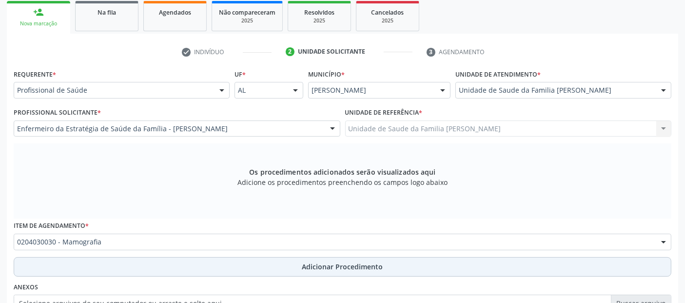
click at [176, 265] on button "Adicionar Procedimento" at bounding box center [343, 267] width 658 height 20
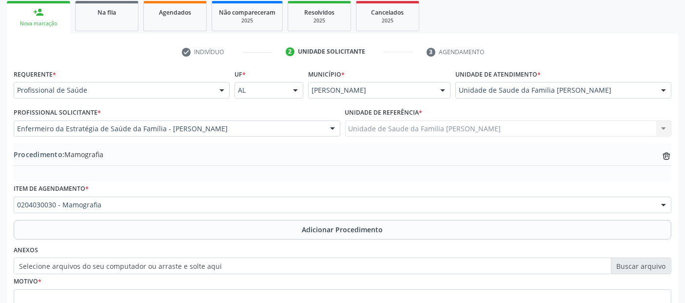
scroll to position [244, 0]
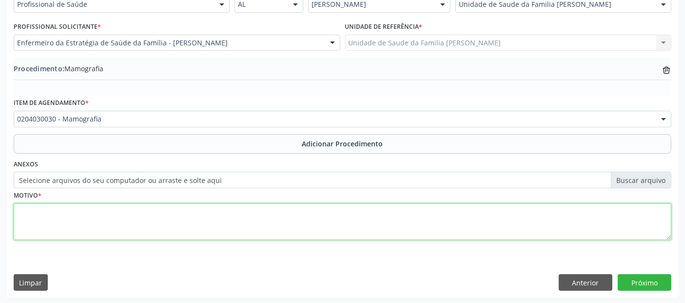
click at [511, 224] on textarea at bounding box center [343, 221] width 658 height 37
type textarea "ROTINA."
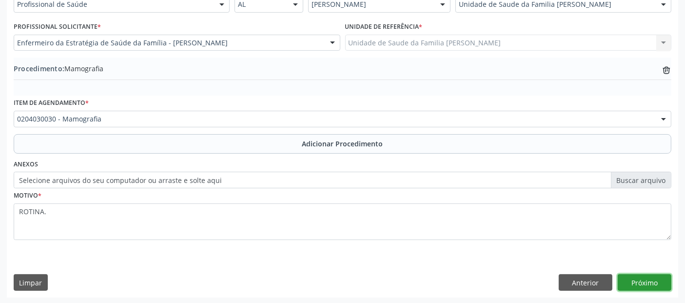
click at [646, 282] on button "Próximo" at bounding box center [645, 282] width 54 height 17
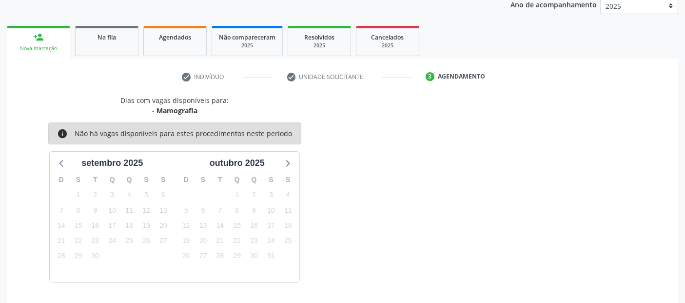
scroll to position [162, 0]
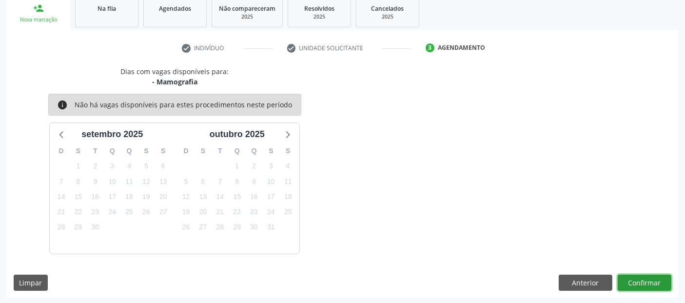
click at [646, 282] on button "Confirmar" at bounding box center [645, 283] width 54 height 17
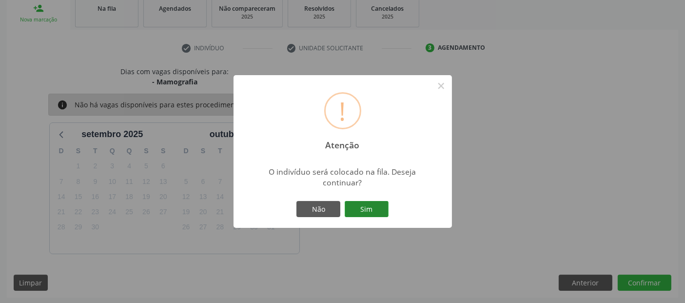
click at [385, 201] on button "Sim" at bounding box center [367, 209] width 44 height 17
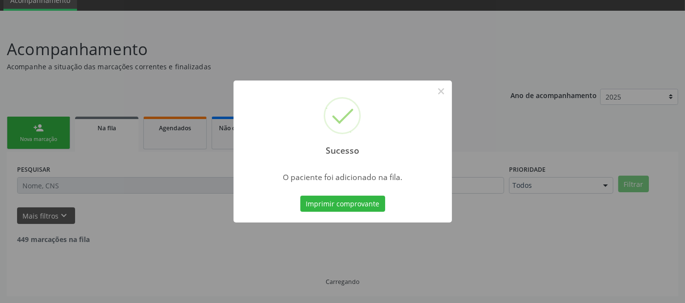
scroll to position [32, 0]
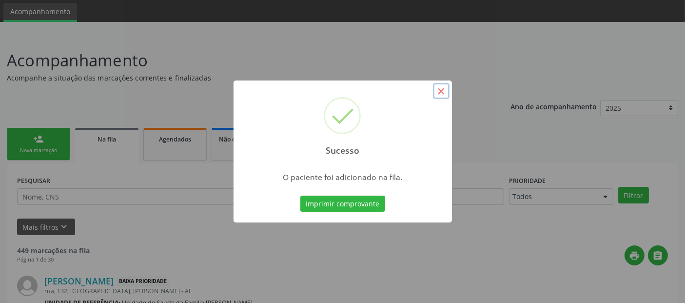
click at [436, 93] on button "×" at bounding box center [441, 91] width 17 height 17
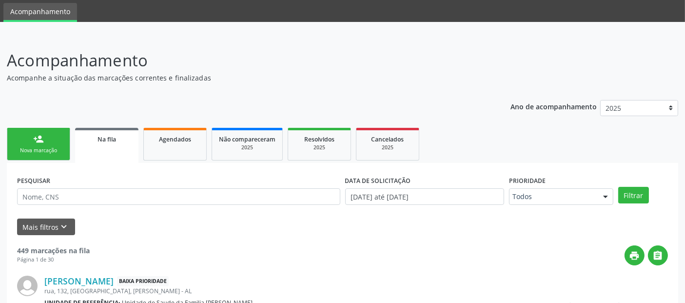
click at [31, 147] on div "Nova marcação" at bounding box center [38, 150] width 49 height 7
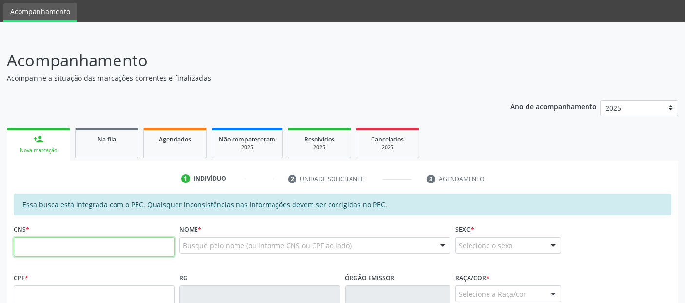
click at [129, 250] on input "text" at bounding box center [94, 247] width 161 height 20
type input "703 0048 2118 5473"
type input "050.724.264-59"
type input "05/05/1987"
type input "Maria José da Silva"
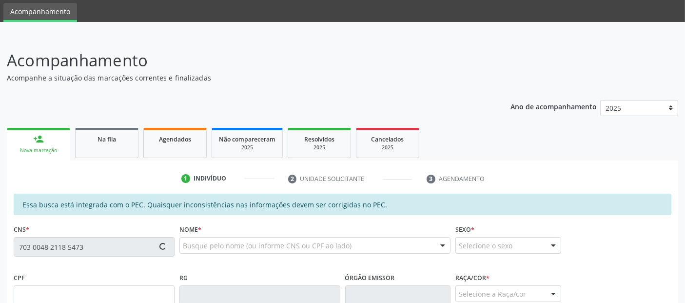
type input "(82) 98802-0764"
type input "848"
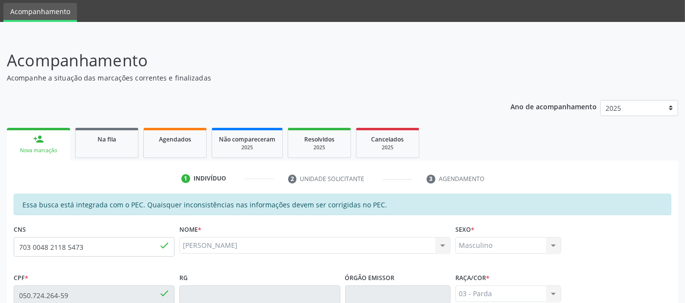
scroll to position [266, 0]
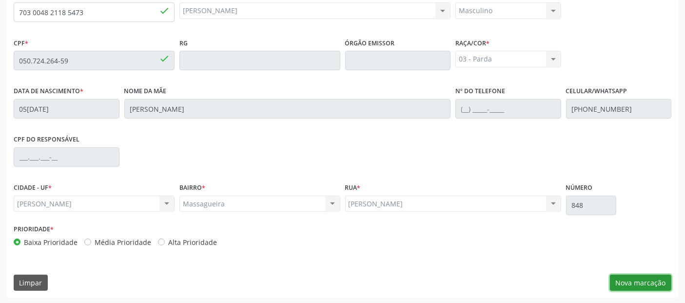
click at [628, 277] on button "Nova marcação" at bounding box center [640, 283] width 61 height 17
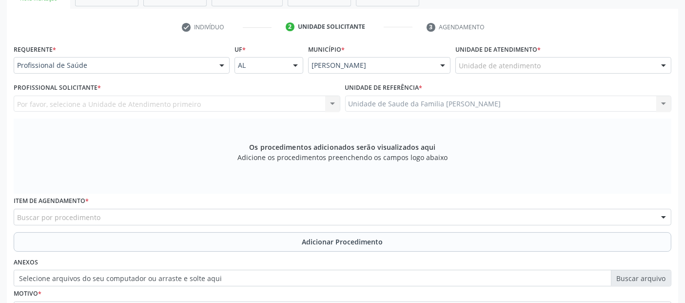
scroll to position [172, 0]
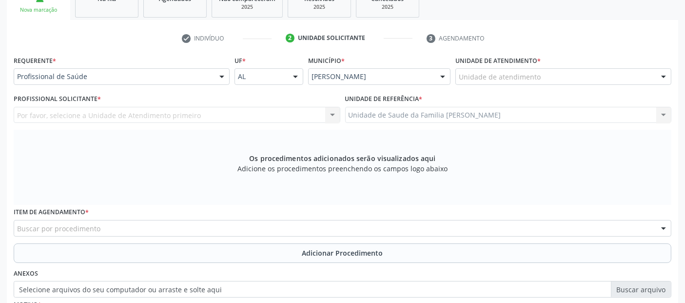
click at [594, 81] on div "Unidade de atendimento" at bounding box center [564, 76] width 216 height 17
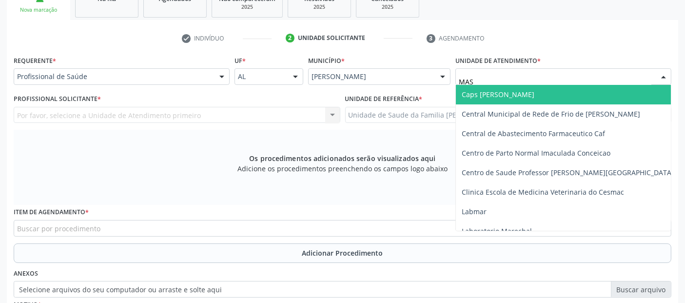
type input "MASS"
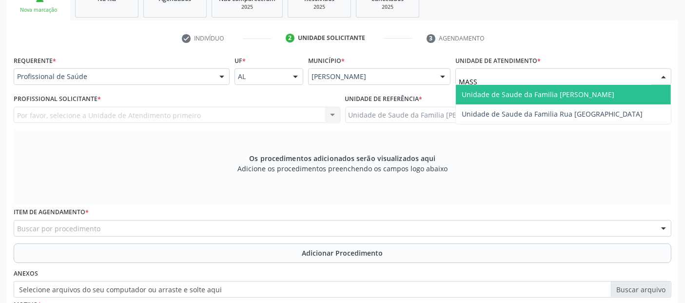
click at [570, 90] on span "Unidade de Saude da Familia [PERSON_NAME]" at bounding box center [538, 94] width 153 height 9
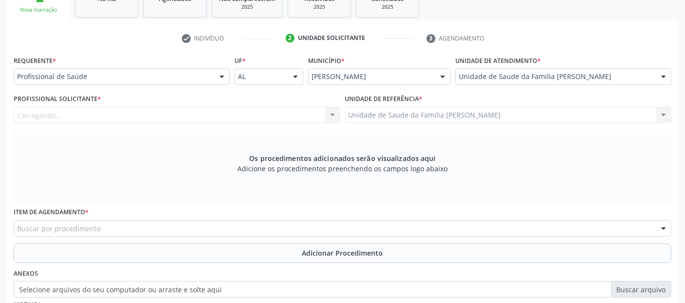
click at [142, 112] on div "Carregando..." at bounding box center [177, 115] width 327 height 17
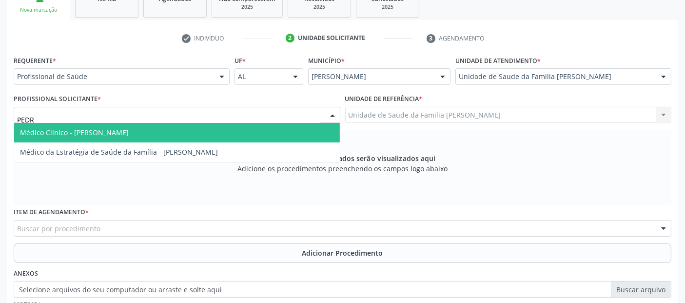
type input "[PERSON_NAME]"
click at [116, 128] on span "Médico Clínico - [PERSON_NAME]" at bounding box center [74, 132] width 109 height 9
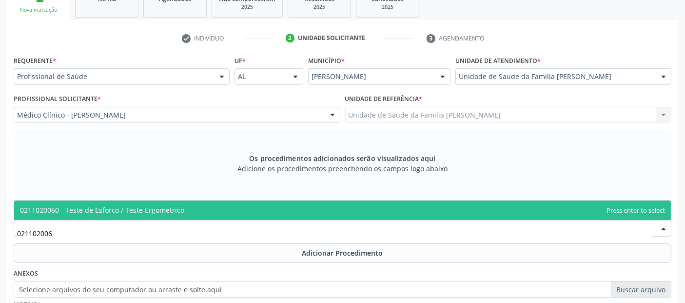
type input "0211020060"
click at [137, 208] on span "0211020060 - Teste de Esforco / Teste Ergometrico" at bounding box center [102, 209] width 164 height 9
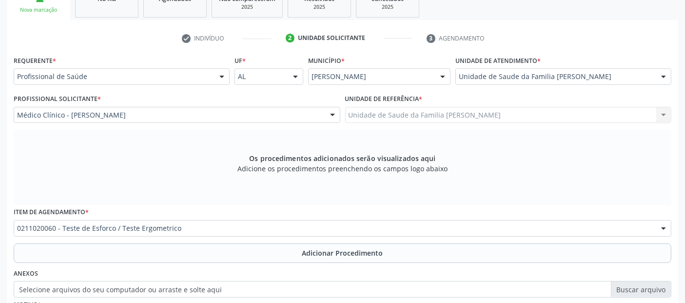
click at [152, 258] on button "Adicionar Procedimento" at bounding box center [343, 253] width 658 height 20
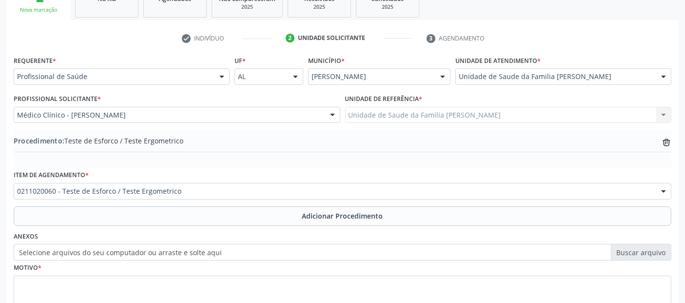
scroll to position [244, 0]
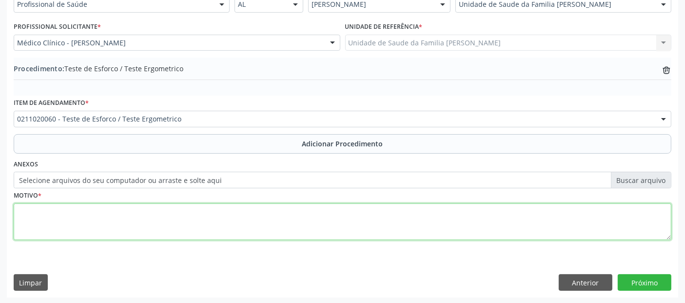
click at [246, 233] on textarea at bounding box center [343, 221] width 658 height 37
type textarea "DOR TORÁCICA ESPORÁDICA A/E."
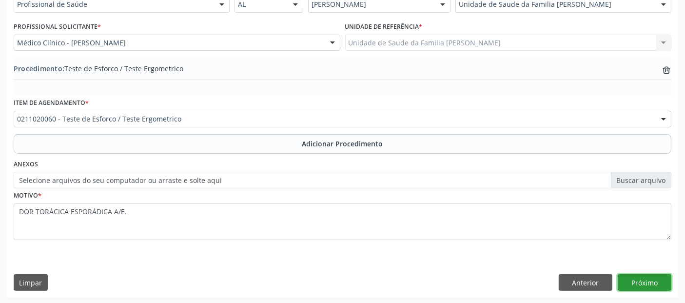
click at [651, 285] on button "Próximo" at bounding box center [645, 282] width 54 height 17
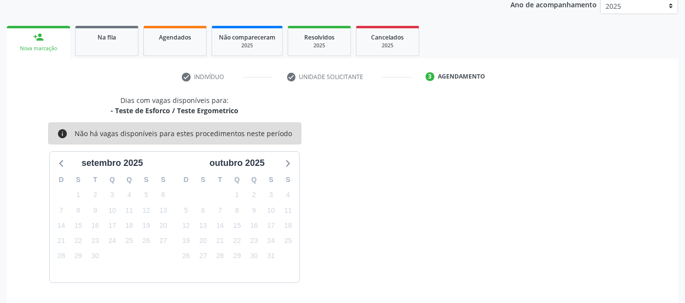
scroll to position [162, 0]
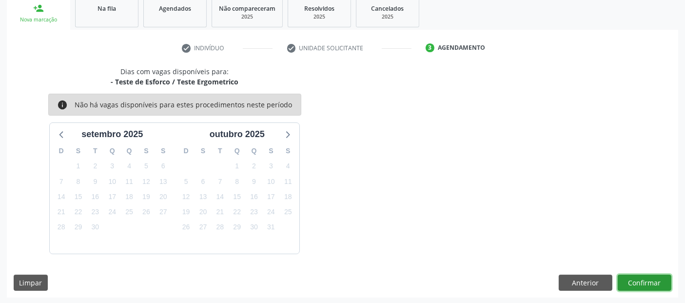
click at [651, 285] on button "Confirmar" at bounding box center [645, 283] width 54 height 17
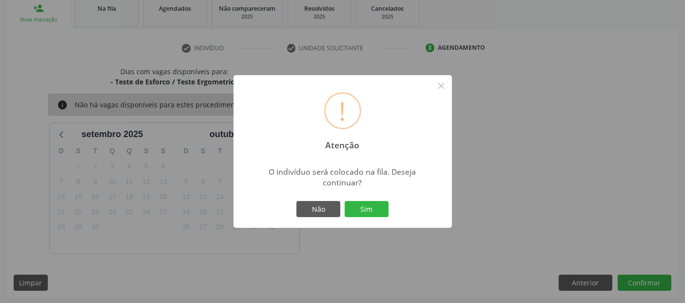
click at [348, 218] on div "Não Sim" at bounding box center [343, 209] width 97 height 20
click at [367, 213] on button "Sim" at bounding box center [367, 209] width 44 height 17
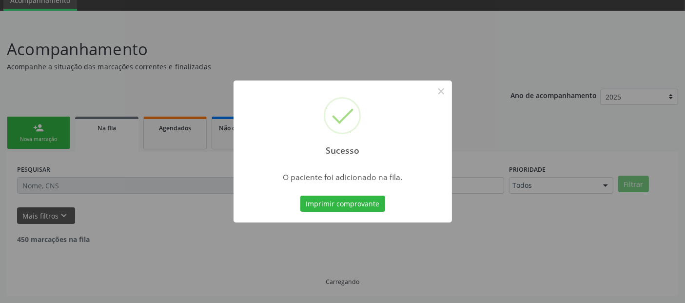
scroll to position [32, 0]
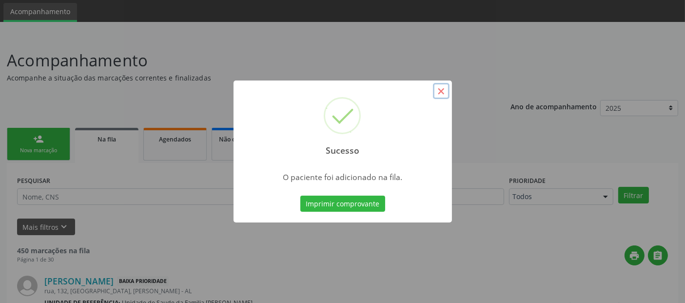
click at [438, 87] on button "×" at bounding box center [441, 91] width 17 height 17
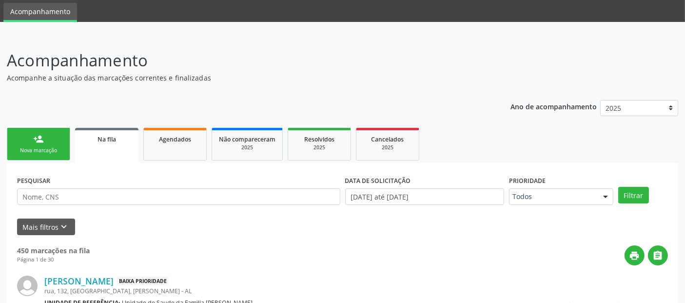
click at [22, 140] on link "person_add Nova marcação" at bounding box center [38, 144] width 63 height 33
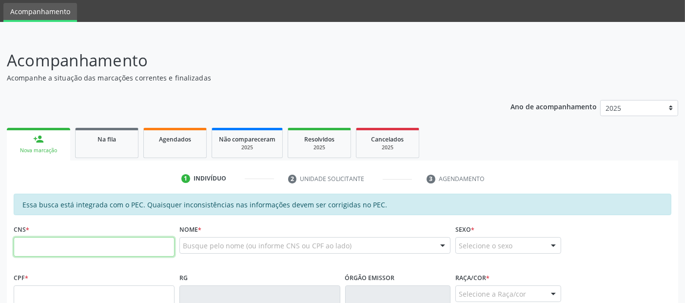
click at [135, 250] on input "text" at bounding box center [94, 247] width 161 height 20
type input "700 2044 5365 1522"
type input "039.190.204-05"
type input "21/12/1976"
type input "Zenildes Maria da Conceição"
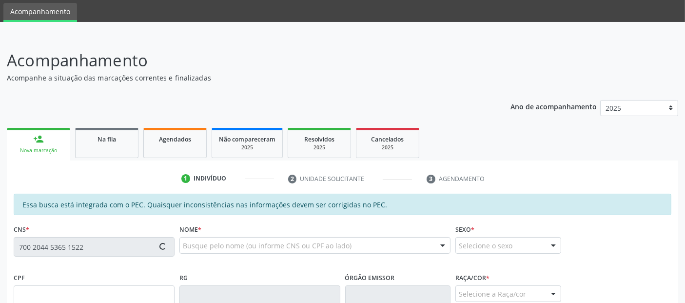
type input "(82) 99356-3248"
type input "28"
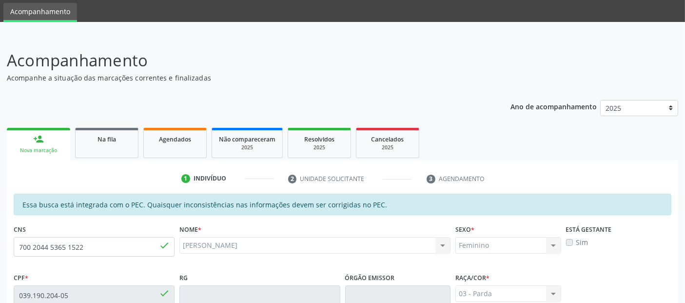
scroll to position [266, 0]
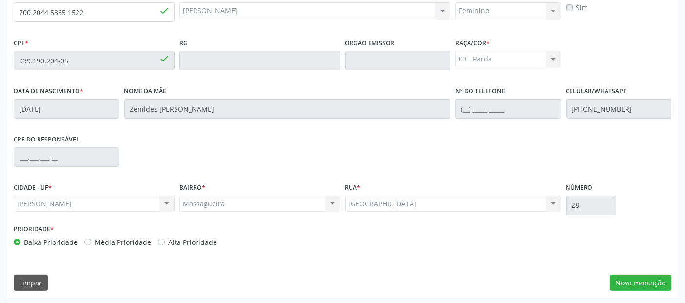
click at [652, 291] on div "Essa busca está integrada com o PEC. Quaisquer inconsistências nas informações …" at bounding box center [343, 128] width 672 height 339
click at [661, 282] on button "Nova marcação" at bounding box center [640, 283] width 61 height 17
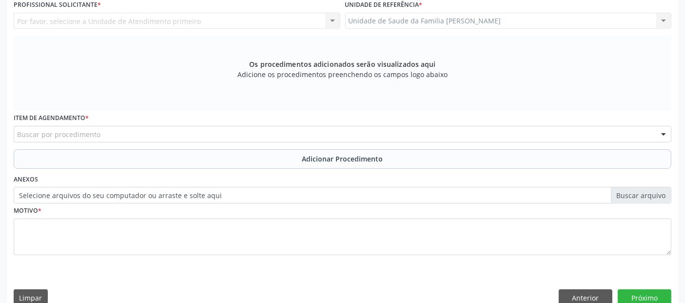
scroll to position [188, 0]
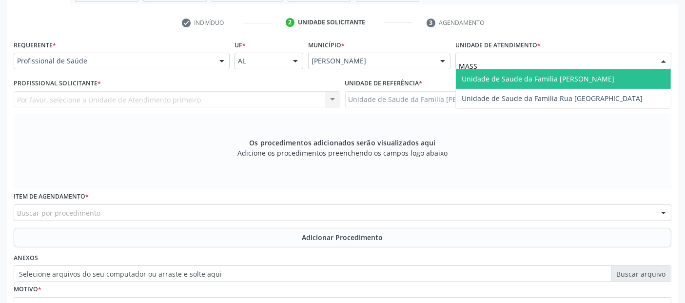
type input "MASSA"
click at [485, 71] on span "Unidade de Saude da Familia [PERSON_NAME]" at bounding box center [563, 79] width 215 height 20
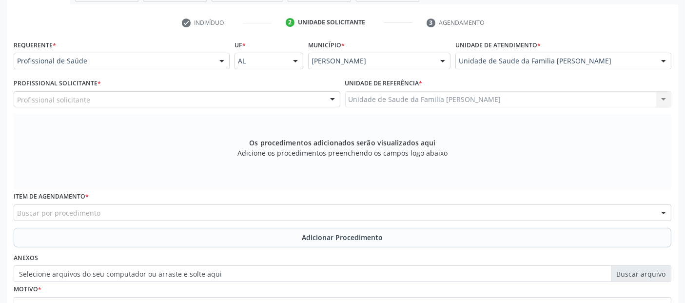
click at [195, 93] on div "Profissional solicitante" at bounding box center [177, 99] width 327 height 17
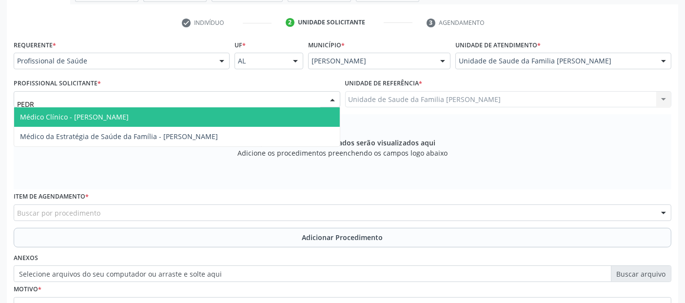
type input "PEDRO"
click at [150, 109] on span "Médico Clínico - Pedro Marques Barbosa" at bounding box center [177, 117] width 326 height 20
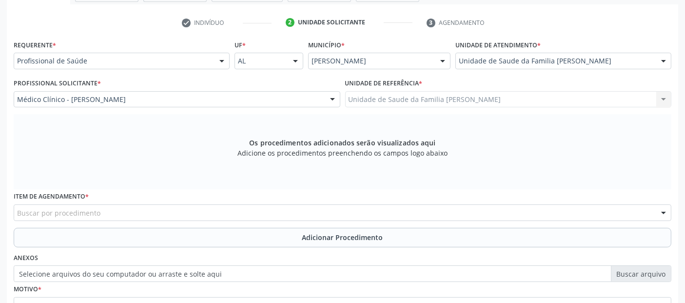
click at [160, 214] on div "Buscar por procedimento" at bounding box center [343, 212] width 658 height 17
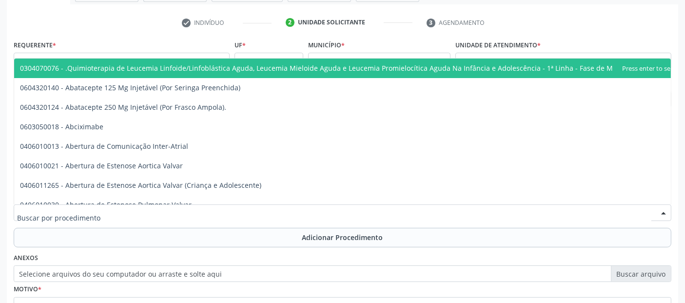
click at [160, 214] on input "text" at bounding box center [334, 218] width 635 height 20
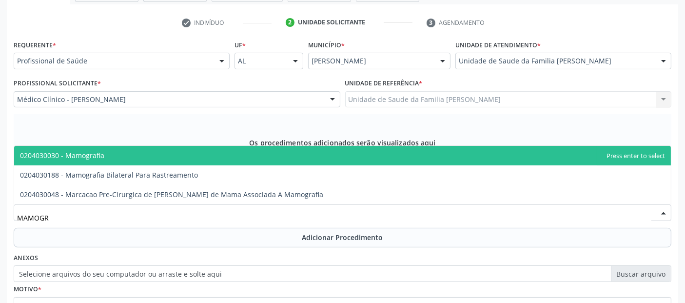
type input "MAMOGRA"
click at [116, 157] on span "0204030030 - Mamografia" at bounding box center [342, 156] width 657 height 20
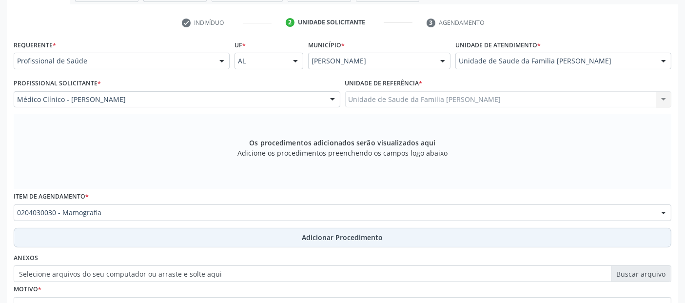
click at [128, 246] on button "Adicionar Procedimento" at bounding box center [343, 238] width 658 height 20
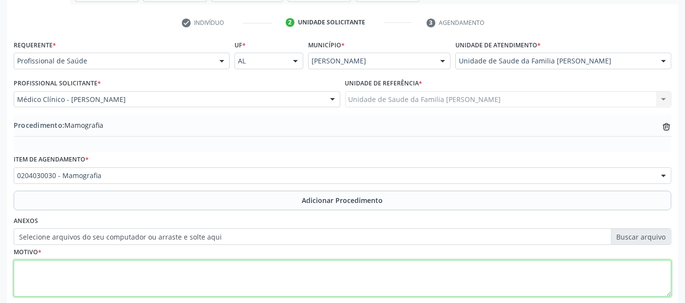
click at [133, 268] on textarea at bounding box center [343, 278] width 658 height 37
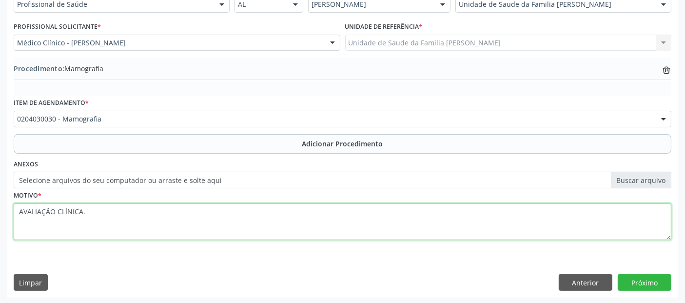
type textarea "AVALIAÇÃO CLÍNICA."
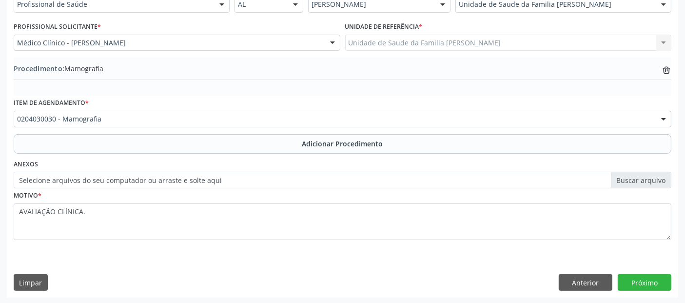
click at [661, 264] on div "Requerente * Profissional de Saúde Profissional de Saúde Paciente Nenhum result…" at bounding box center [343, 139] width 672 height 316
click at [651, 277] on button "Próximo" at bounding box center [645, 282] width 54 height 17
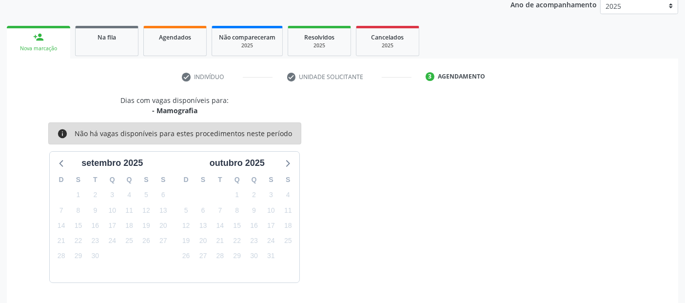
scroll to position [162, 0]
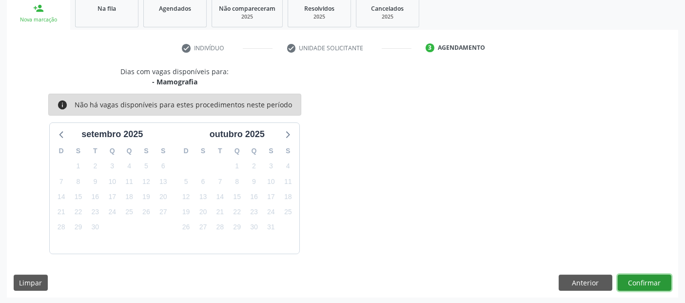
click at [651, 277] on button "Confirmar" at bounding box center [645, 283] width 54 height 17
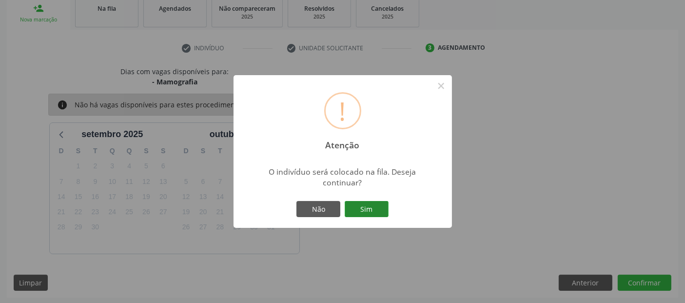
click at [383, 214] on button "Sim" at bounding box center [367, 209] width 44 height 17
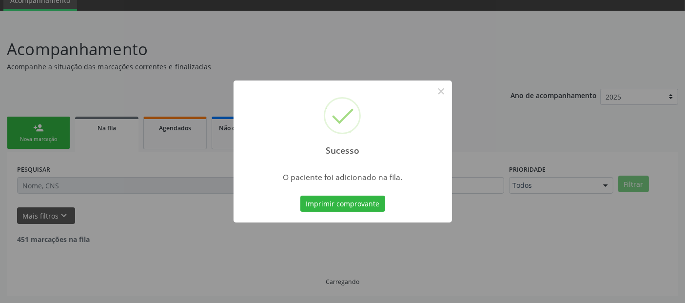
scroll to position [32, 0]
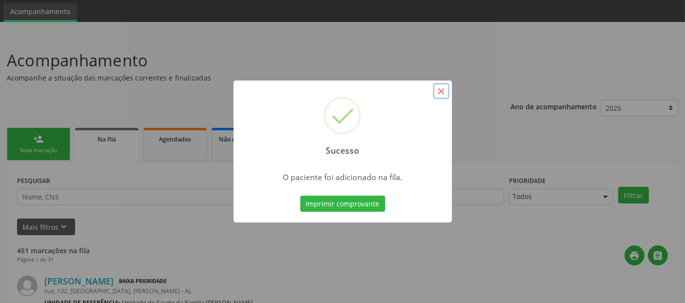
click at [440, 91] on button "×" at bounding box center [441, 91] width 17 height 17
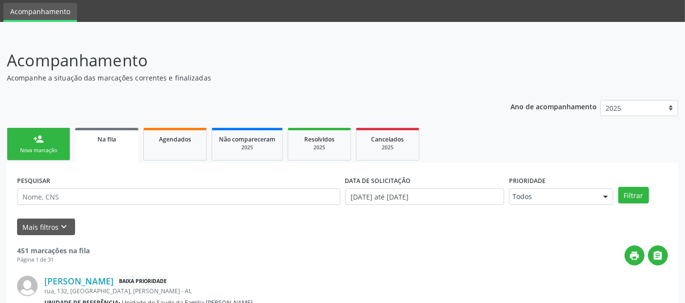
click at [59, 141] on link "person_add Nova marcação" at bounding box center [38, 144] width 63 height 33
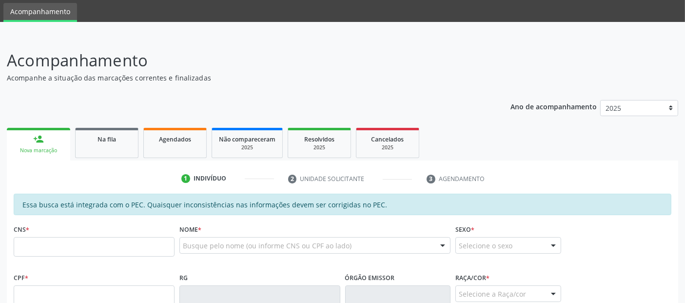
click at [257, 237] on div "Busque pelo nome (ou informe CNS ou CPF ao lado)" at bounding box center [315, 245] width 271 height 17
type input "S"
click at [153, 246] on input "text" at bounding box center [94, 247] width 161 height 20
click at [117, 298] on input "text" at bounding box center [94, 295] width 161 height 20
type input "166.834.964-71"
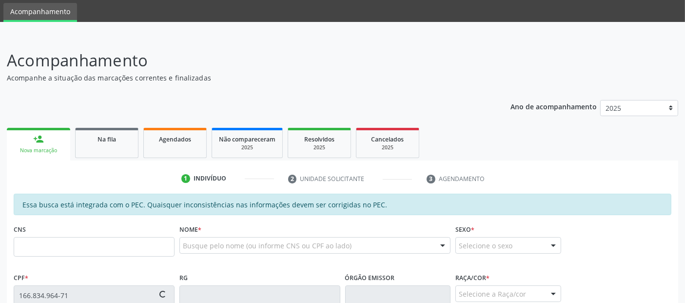
type input "702 6067 1498 3846"
type input "09/03/2014"
type input "Renata Lopes Meneses"
type input "(82) 98822-7266"
type input "102"
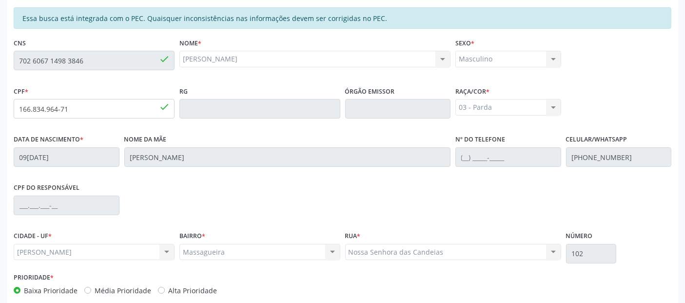
scroll to position [266, 0]
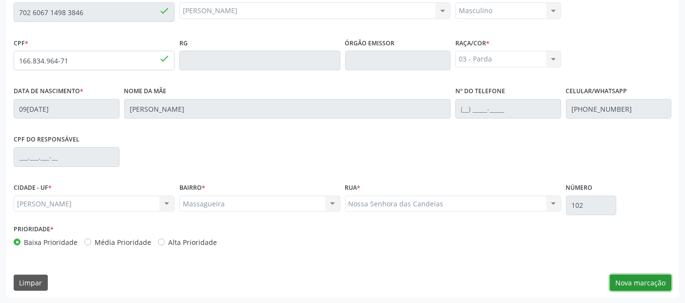
click at [646, 283] on button "Nova marcação" at bounding box center [640, 283] width 61 height 17
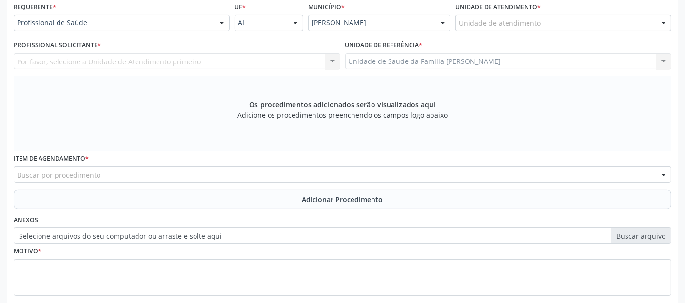
scroll to position [212, 0]
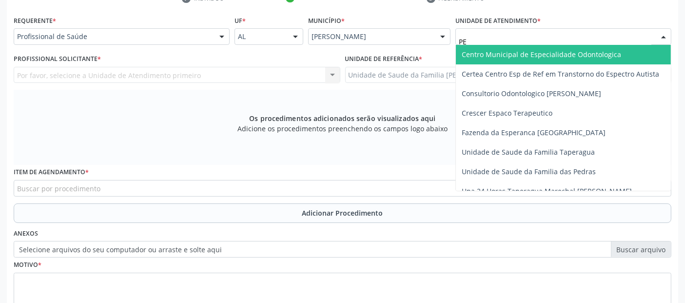
type input "P"
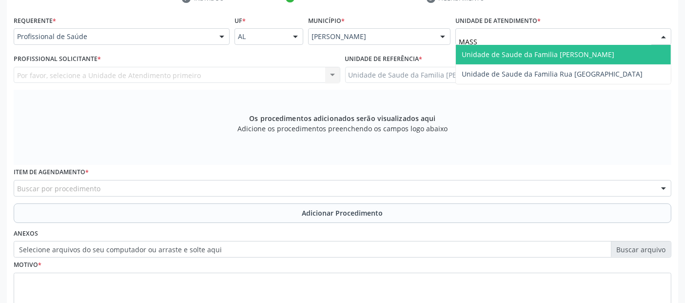
type input "MASSA"
click at [466, 51] on span "Unidade de Saude da Familia [PERSON_NAME]" at bounding box center [538, 54] width 153 height 9
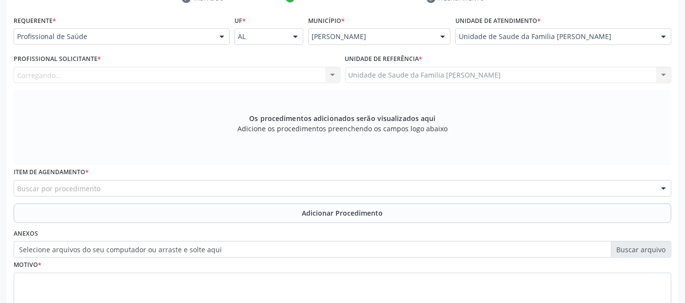
click at [233, 81] on div "Carregando... Nenhum resultado encontrado para: " " Não há nenhuma opção para s…" at bounding box center [177, 75] width 327 height 17
click at [226, 76] on div "Carregando... Nenhum resultado encontrado para: " " Não há nenhuma opção para s…" at bounding box center [177, 75] width 327 height 17
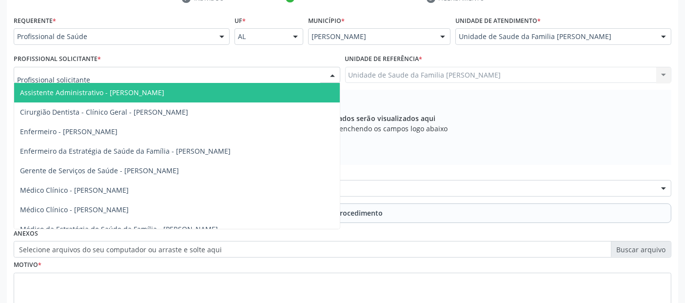
click at [226, 76] on div at bounding box center [177, 75] width 327 height 17
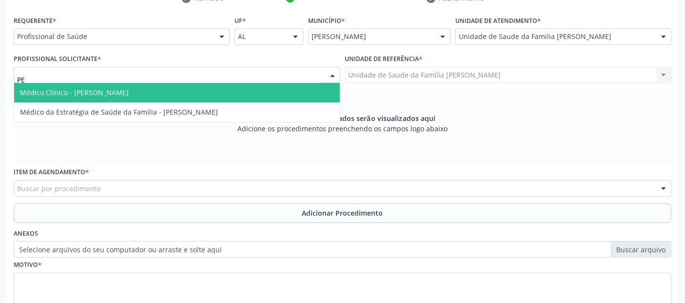
type input "P"
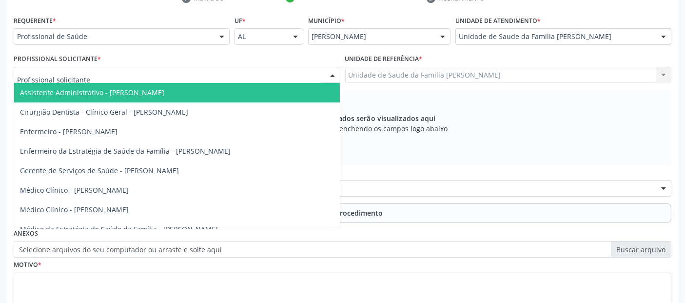
click at [221, 39] on div at bounding box center [222, 37] width 15 height 17
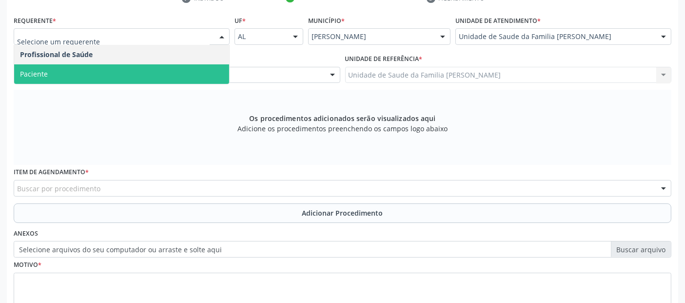
click at [126, 73] on span "Paciente" at bounding box center [121, 74] width 215 height 20
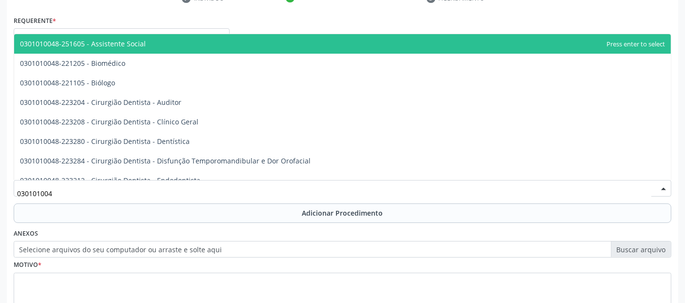
type input "0301010048"
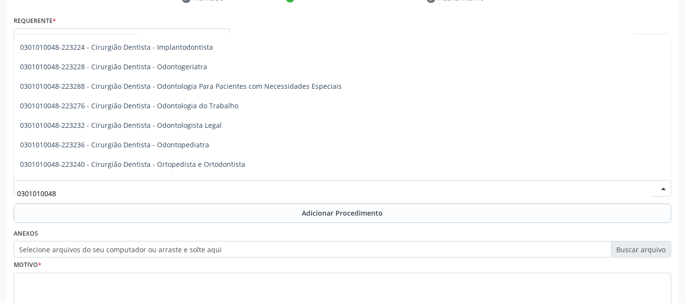
scroll to position [202, 0]
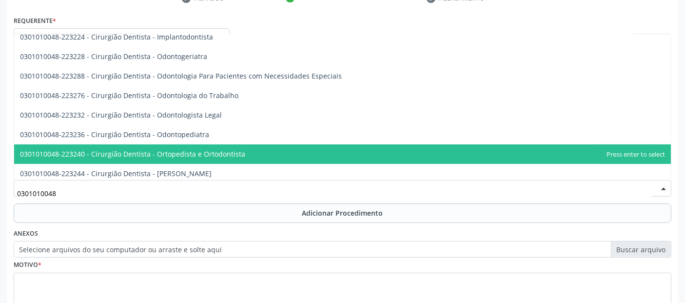
click at [185, 151] on span "0301010048-223240 - Cirurgião Dentista - Ortopedista e Ortodontista" at bounding box center [132, 153] width 225 height 9
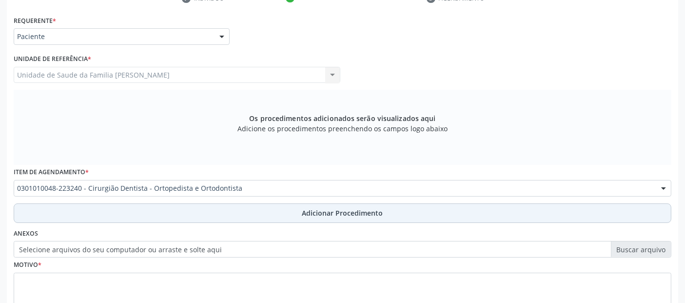
click at [234, 209] on button "Adicionar Procedimento" at bounding box center [343, 213] width 658 height 20
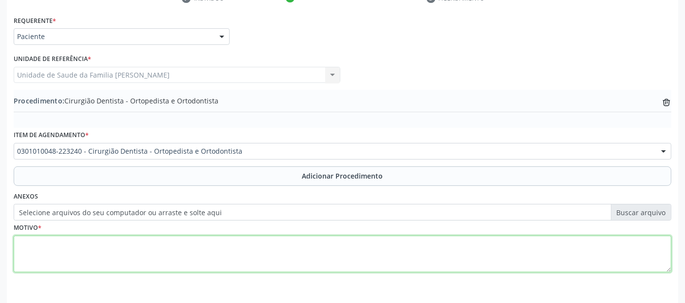
click at [228, 254] on textarea at bounding box center [343, 254] width 658 height 37
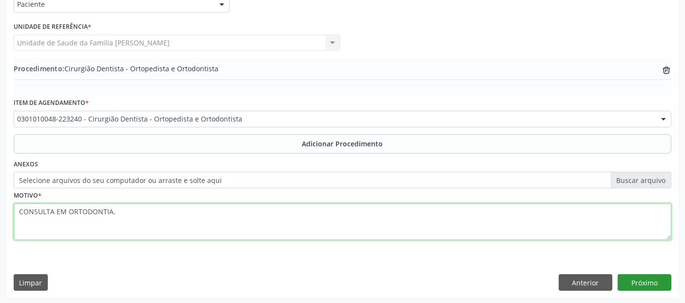
type textarea "CONSULTA EM ORTODONTIA."
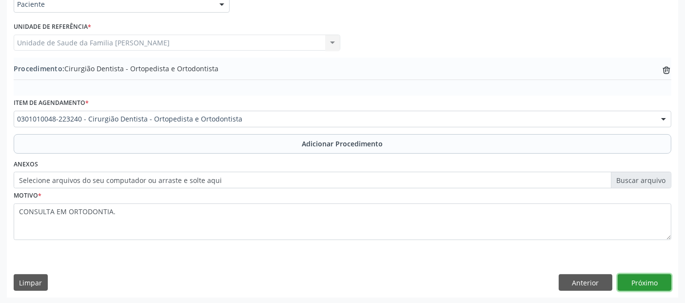
click at [652, 278] on button "Próximo" at bounding box center [645, 282] width 54 height 17
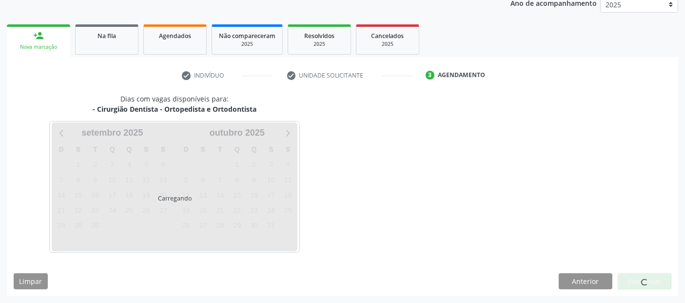
scroll to position [134, 0]
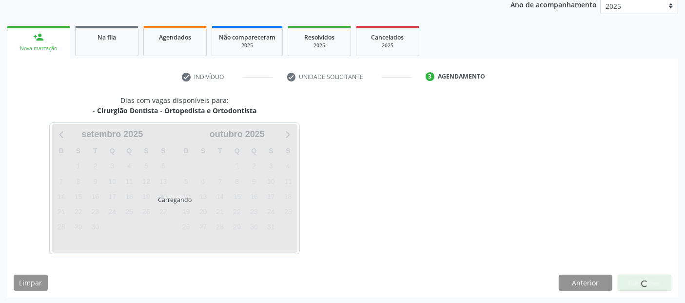
click at [644, 278] on div at bounding box center [645, 283] width 7 height 10
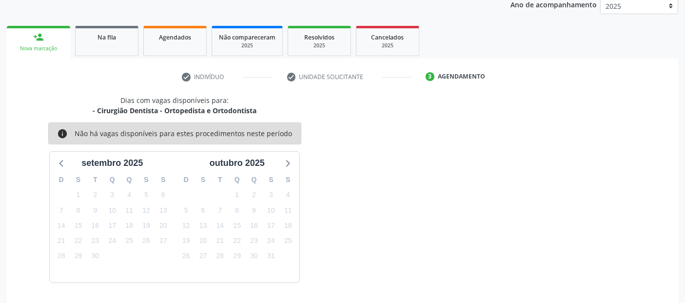
scroll to position [162, 0]
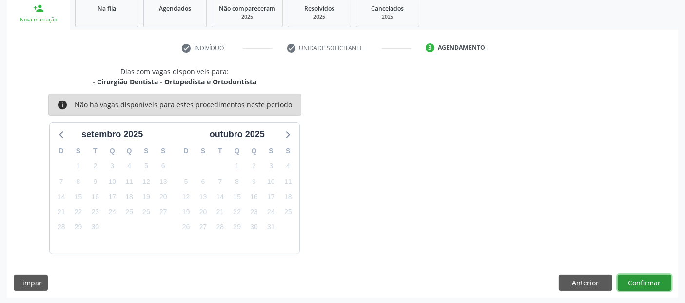
click at [645, 276] on button "Confirmar" at bounding box center [645, 283] width 54 height 17
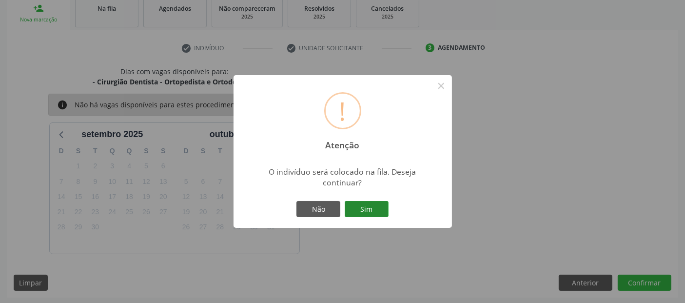
click at [365, 209] on button "Sim" at bounding box center [367, 209] width 44 height 17
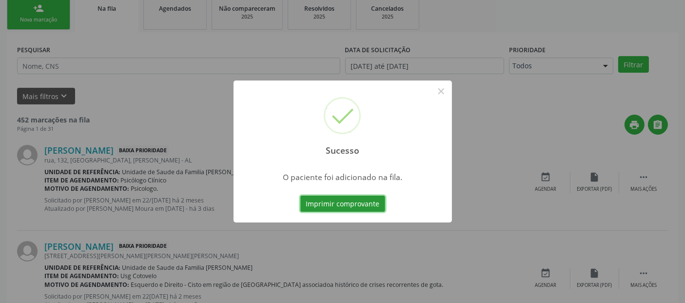
scroll to position [32, 0]
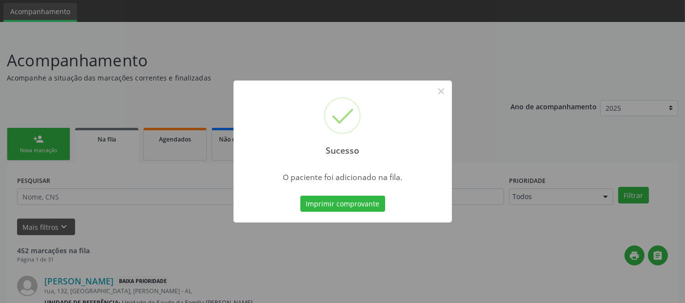
click at [429, 87] on div "Sucesso ×" at bounding box center [343, 123] width 219 height 84
click at [451, 91] on div "Sucesso ×" at bounding box center [343, 123] width 219 height 84
click at [446, 95] on button "×" at bounding box center [441, 91] width 17 height 17
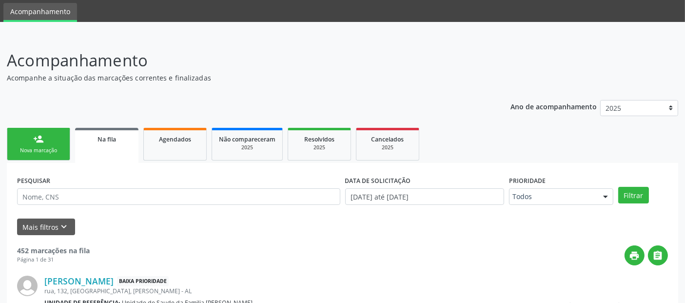
click at [23, 130] on link "person_add Nova marcação" at bounding box center [38, 144] width 63 height 33
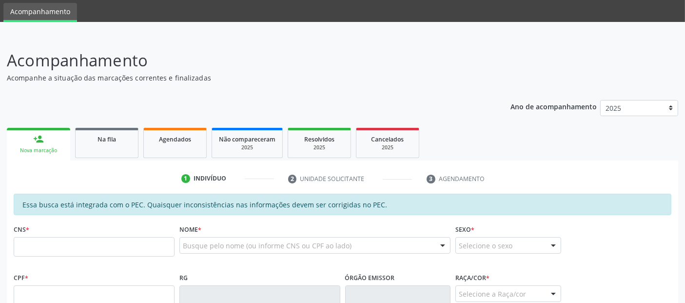
click at [32, 142] on link "person_add Nova marcação" at bounding box center [38, 144] width 63 height 33
click at [81, 249] on input "text" at bounding box center [94, 247] width 161 height 20
click at [102, 288] on input "text" at bounding box center [94, 295] width 161 height 20
type input "060.558.894-55"
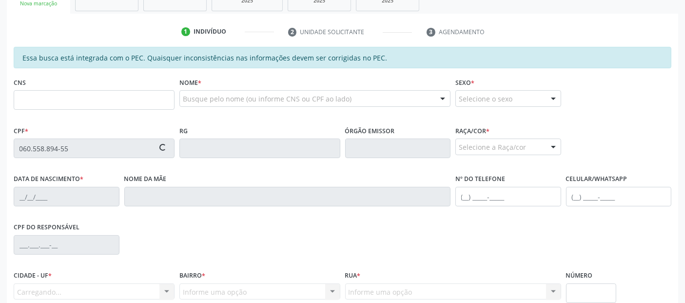
scroll to position [266, 0]
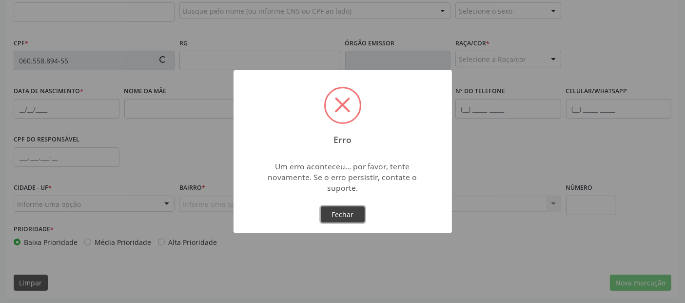
click at [350, 220] on button "Fechar" at bounding box center [343, 214] width 44 height 17
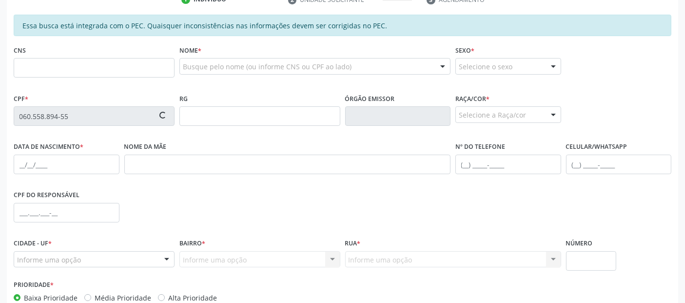
scroll to position [209, 0]
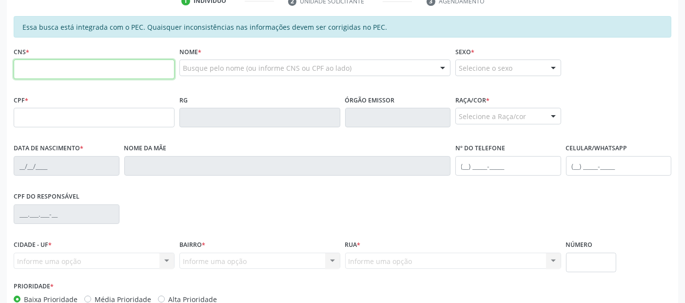
scroll to position [209, 0]
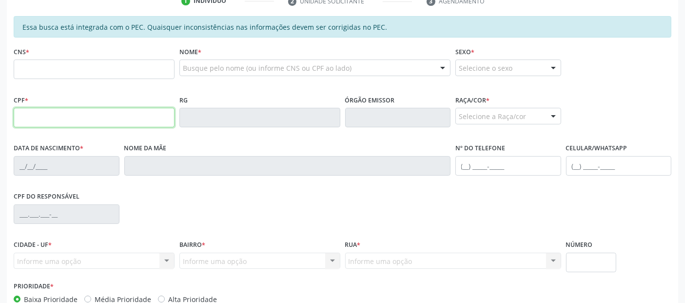
click at [121, 111] on input "text" at bounding box center [94, 118] width 161 height 20
paste input "060.558.894-55"
type input "060.558.894-55"
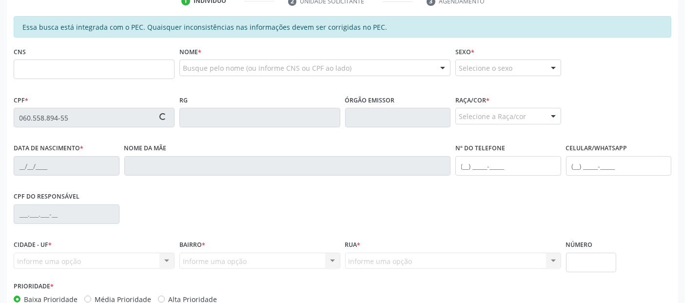
type input "705 3054 2358 7290"
type input "[DATE]"
type input "[PERSON_NAME]"
type input "[PHONE_NUMBER]"
type input "102"
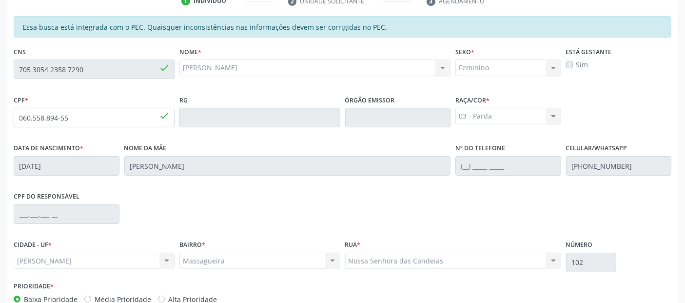
scroll to position [266, 0]
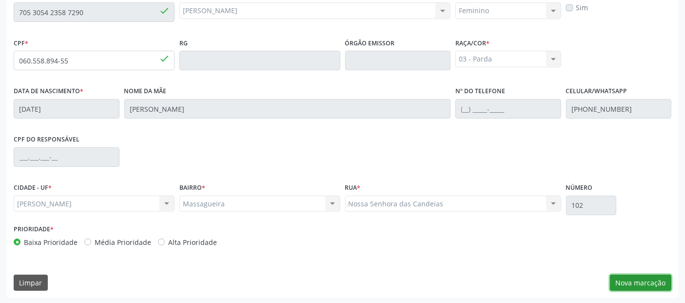
click at [630, 276] on button "Nova marcação" at bounding box center [640, 283] width 61 height 17
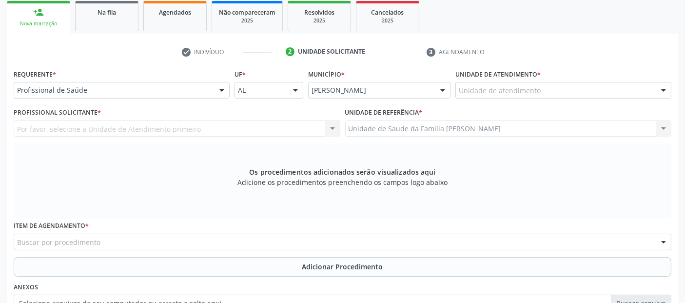
scroll to position [150, 0]
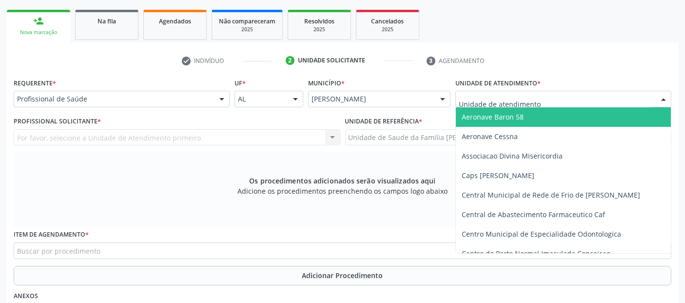
type input "M"
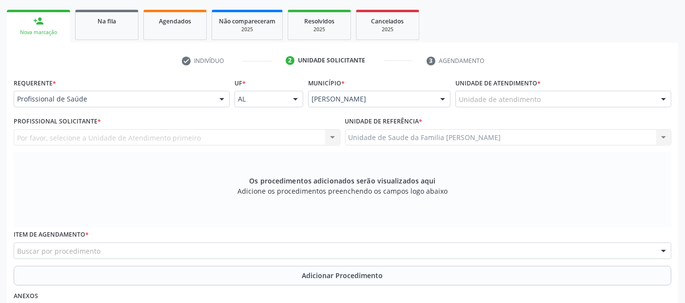
click at [162, 85] on div "Requerente * Profissional de Saúde Profissional de Saúde Paciente Nenhum result…" at bounding box center [122, 91] width 216 height 31
click at [161, 87] on div "Requerente * Profissional de Saúde Profissional de Saúde Paciente Nenhum result…" at bounding box center [122, 91] width 216 height 31
click at [156, 91] on div "Profissional de Saúde" at bounding box center [122, 99] width 216 height 17
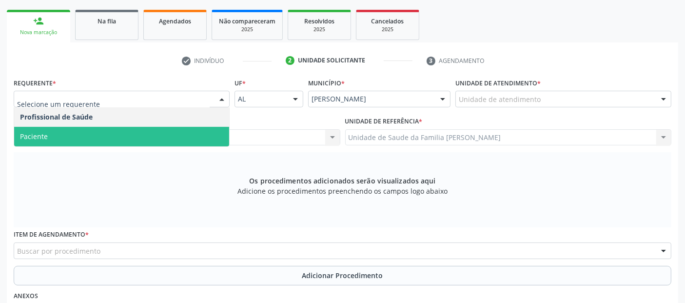
click at [90, 141] on span "Paciente" at bounding box center [121, 137] width 215 height 20
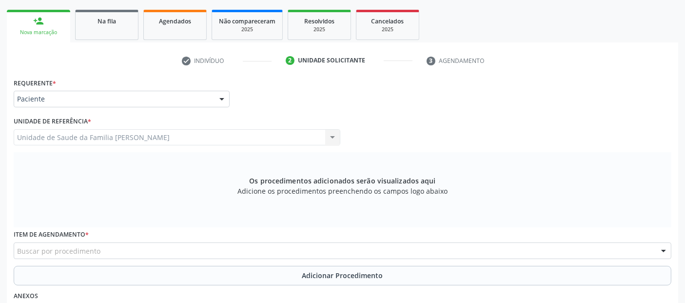
scroll to position [282, 0]
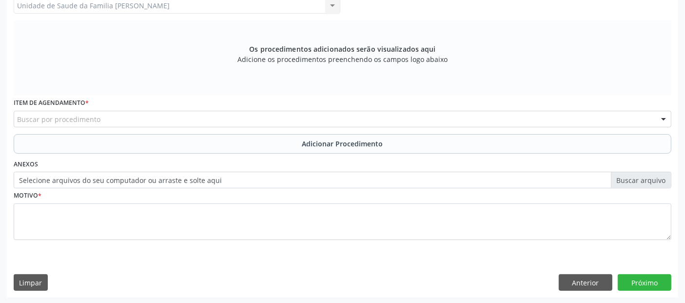
click at [204, 119] on div "Buscar por procedimento" at bounding box center [343, 119] width 658 height 17
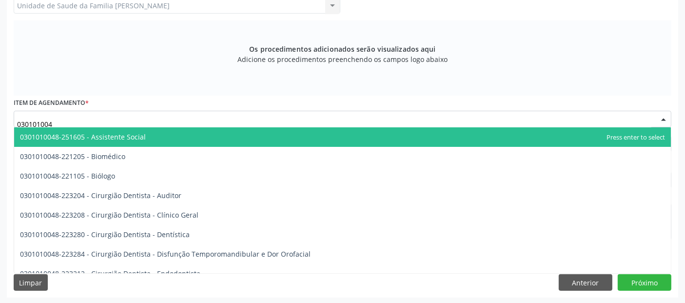
type input "0301010048"
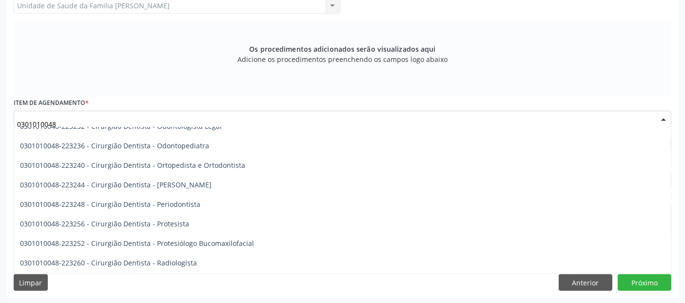
scroll to position [304, 0]
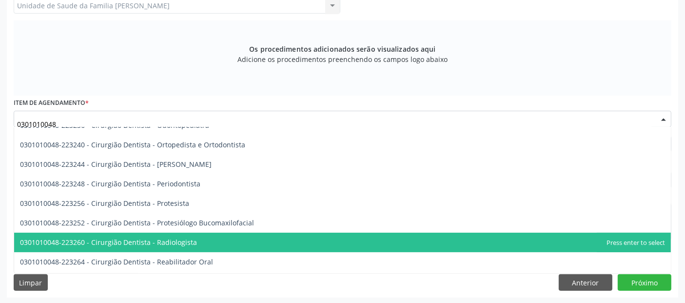
click at [177, 244] on span "0301010048-223260 - Cirurgião Dentista - Radiologista" at bounding box center [342, 243] width 657 height 20
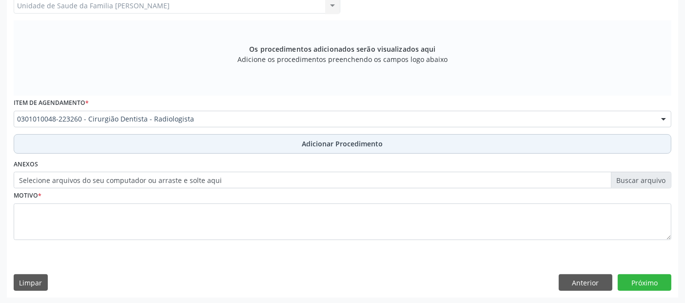
click at [263, 139] on button "Adicionar Procedimento" at bounding box center [343, 144] width 658 height 20
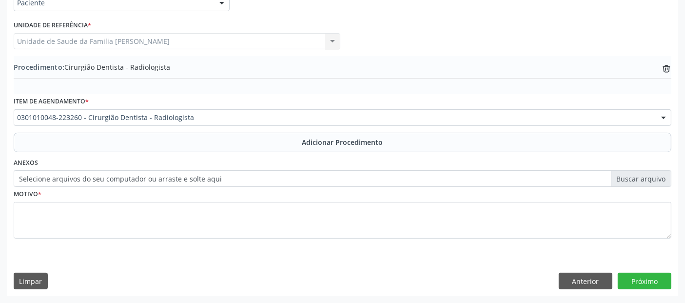
scroll to position [244, 0]
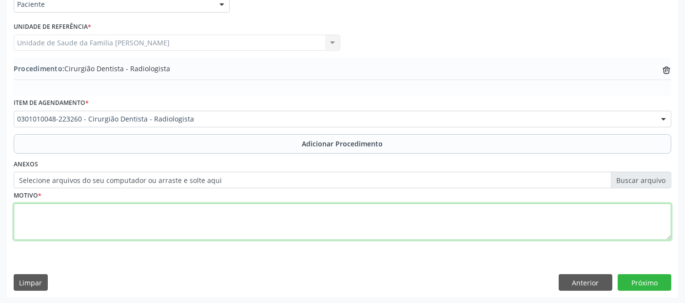
click at [220, 214] on textarea at bounding box center [343, 221] width 658 height 37
type textarea "DENTE 38."
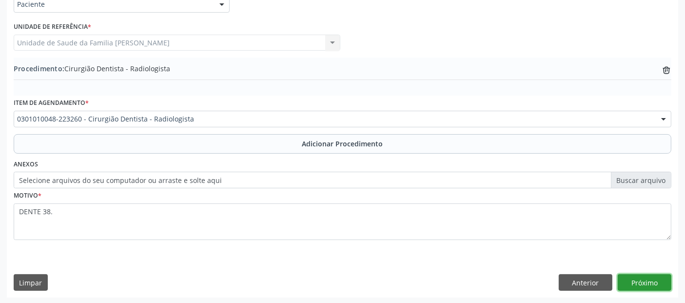
click at [633, 283] on button "Próximo" at bounding box center [645, 282] width 54 height 17
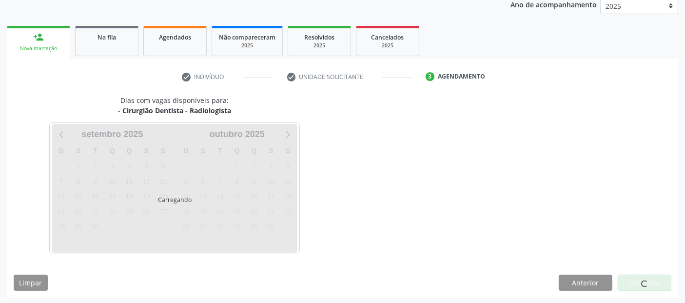
scroll to position [162, 0]
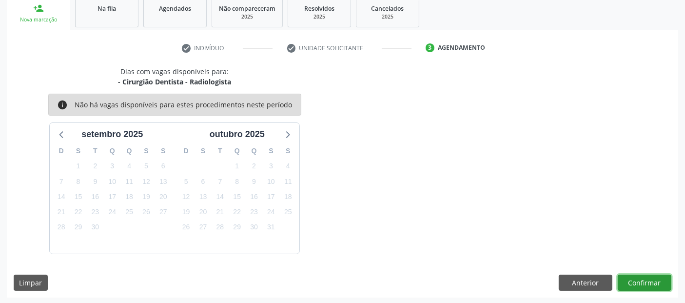
click at [633, 283] on button "Confirmar" at bounding box center [645, 283] width 54 height 17
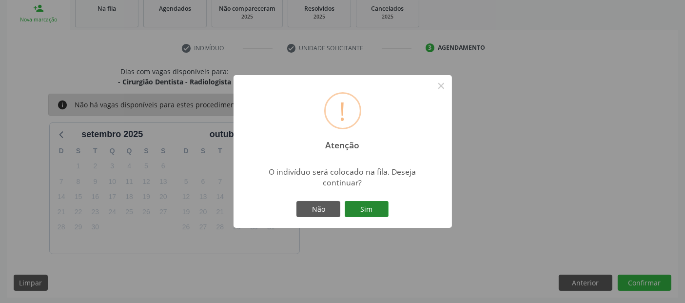
click at [374, 210] on button "Sim" at bounding box center [367, 209] width 44 height 17
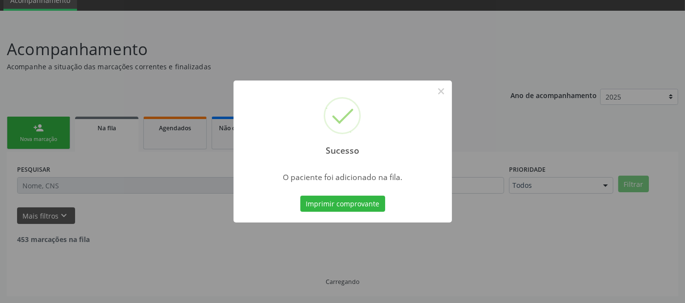
scroll to position [32, 0]
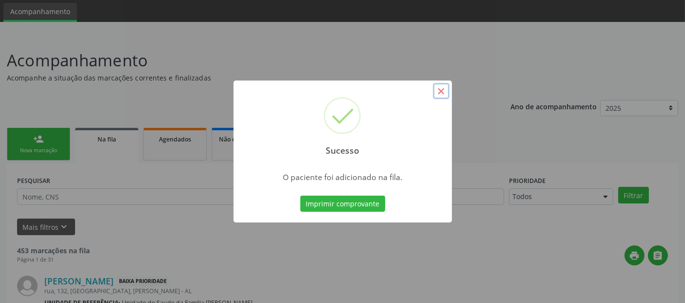
click at [438, 95] on button "×" at bounding box center [441, 91] width 17 height 17
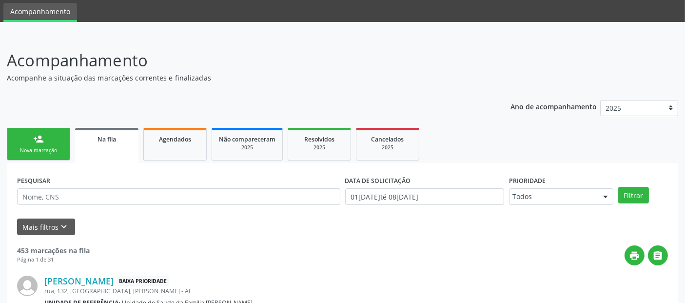
click at [47, 136] on link "person_add Nova marcação" at bounding box center [38, 144] width 63 height 33
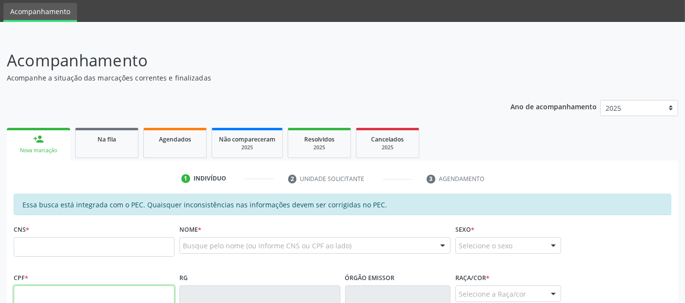
click at [75, 288] on input "text" at bounding box center [94, 295] width 161 height 20
paste input "060.558.894-55"
type input "060.558.894-55"
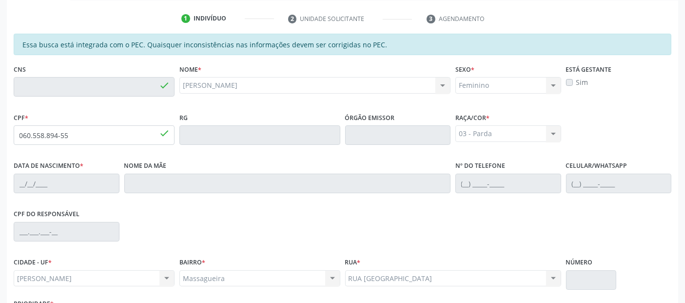
type input "705 3054 2358 7290"
type input "20/09/1986"
type input "Rosemeire da Silva Meneses"
type input "(82) 98822-7266"
type input "102"
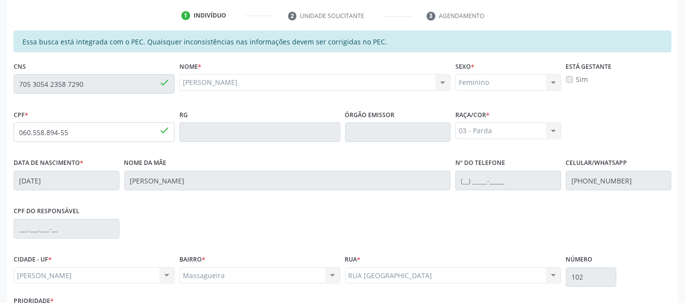
scroll to position [266, 0]
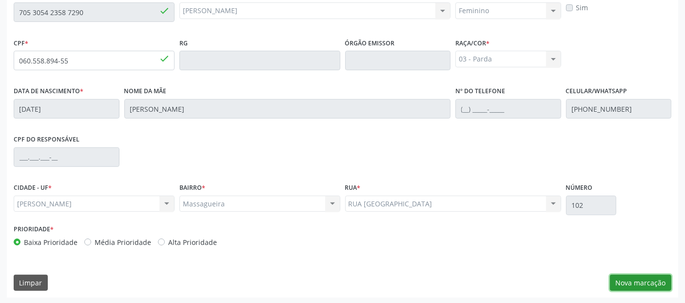
click at [625, 288] on button "Nova marcação" at bounding box center [640, 283] width 61 height 17
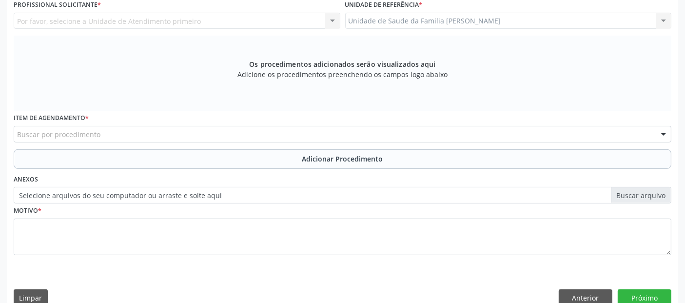
scroll to position [182, 0]
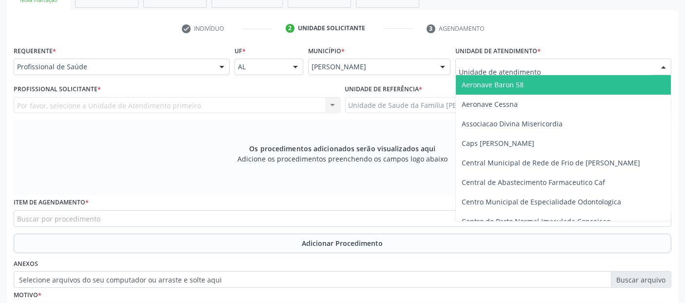
click at [502, 59] on div at bounding box center [564, 67] width 216 height 17
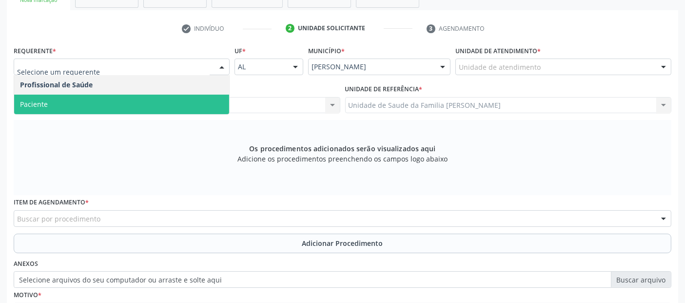
click at [85, 100] on span "Paciente" at bounding box center [121, 105] width 215 height 20
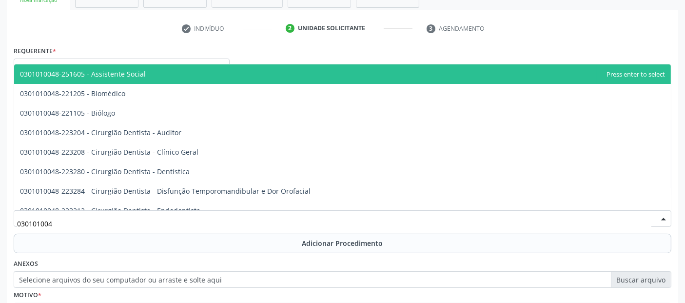
type input "0301010048"
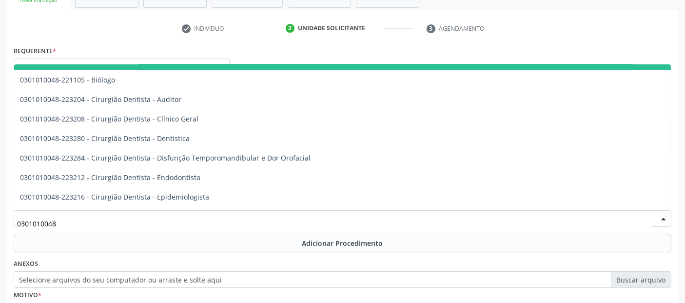
scroll to position [49, 0]
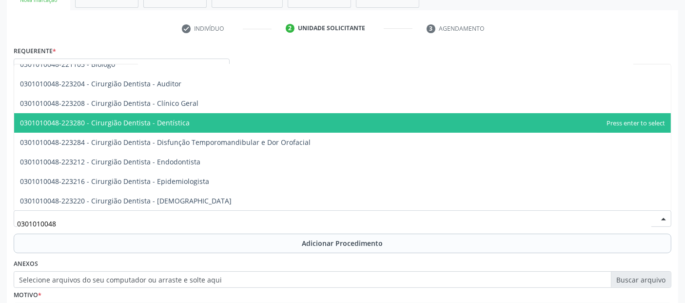
click at [232, 124] on span "0301010048-223280 - Cirurgião Dentista - Dentística" at bounding box center [342, 123] width 657 height 20
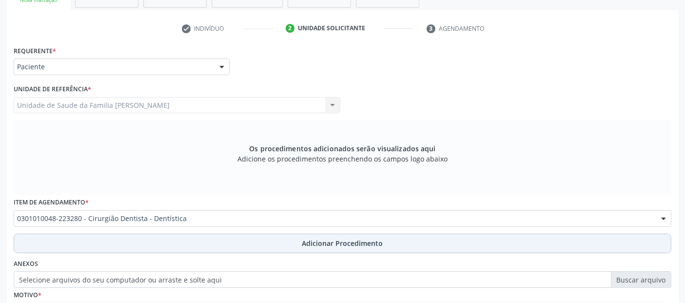
click at [233, 242] on button "Adicionar Procedimento" at bounding box center [343, 244] width 658 height 20
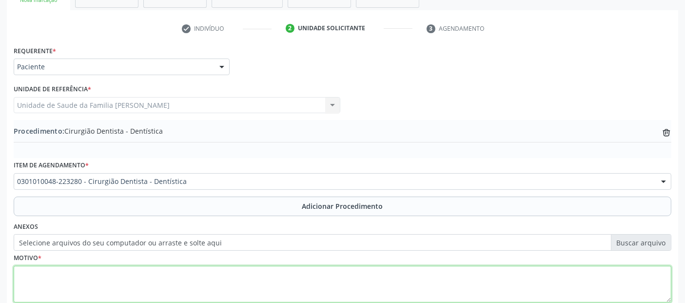
click at [235, 287] on textarea at bounding box center [343, 284] width 658 height 37
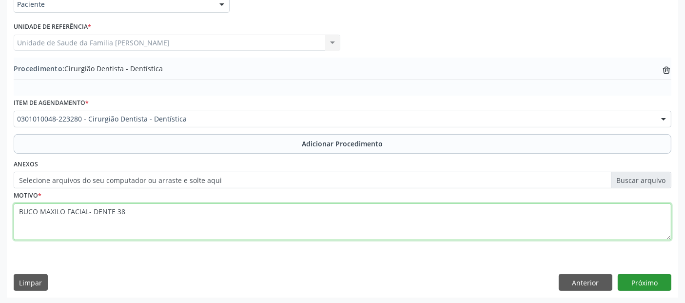
type textarea "BUCO MAXILO FACIAL- DENTE 38"
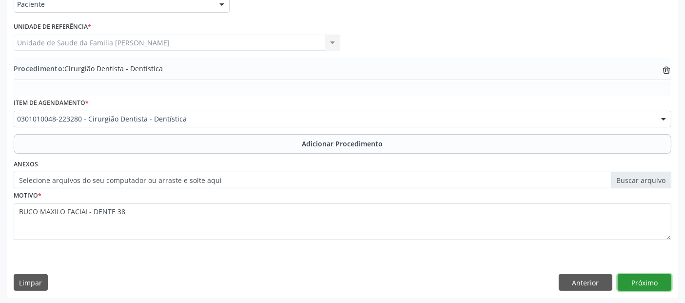
click at [658, 279] on button "Próximo" at bounding box center [645, 282] width 54 height 17
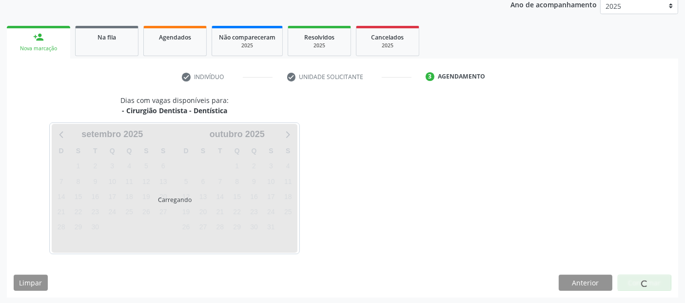
scroll to position [162, 0]
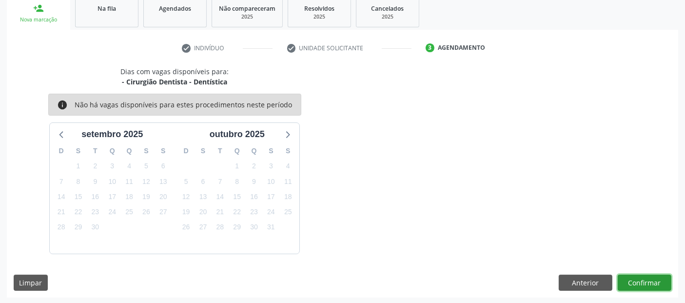
click at [658, 279] on button "Confirmar" at bounding box center [645, 283] width 54 height 17
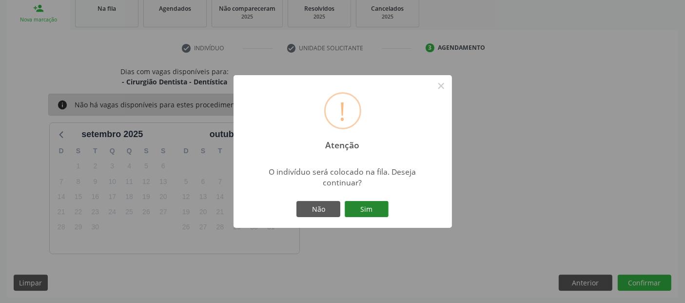
click at [360, 207] on button "Sim" at bounding box center [367, 209] width 44 height 17
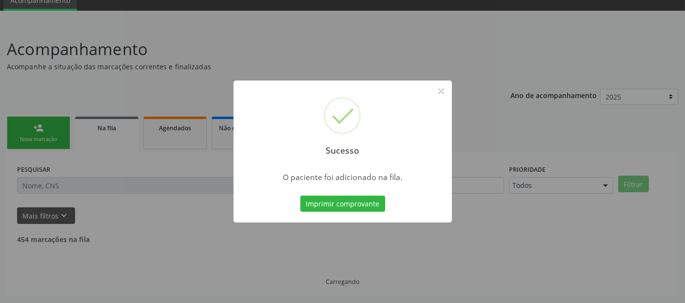
scroll to position [32, 0]
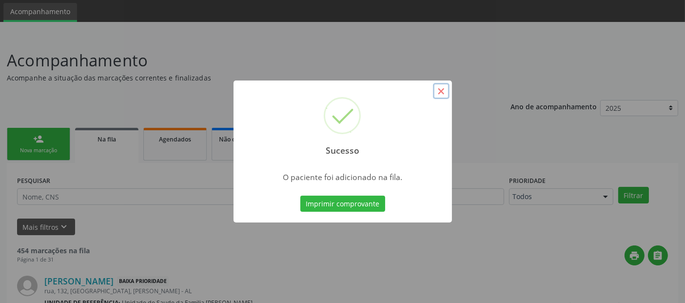
click at [441, 90] on button "×" at bounding box center [441, 91] width 17 height 17
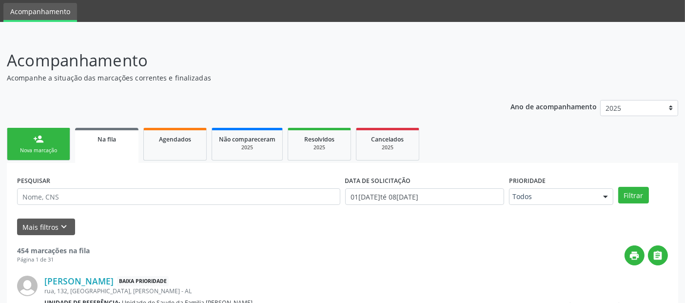
click at [17, 133] on link "person_add Nova marcação" at bounding box center [38, 144] width 63 height 33
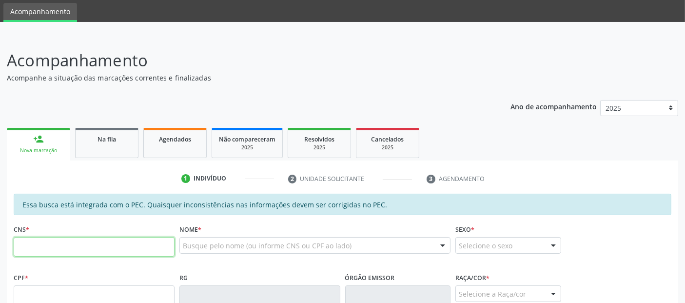
click at [138, 240] on input "text" at bounding box center [94, 247] width 161 height 20
type input "700 0004 9082 0209"
type input "080.644.184-45"
type input "[DATE]"
type input "[PERSON_NAME]"
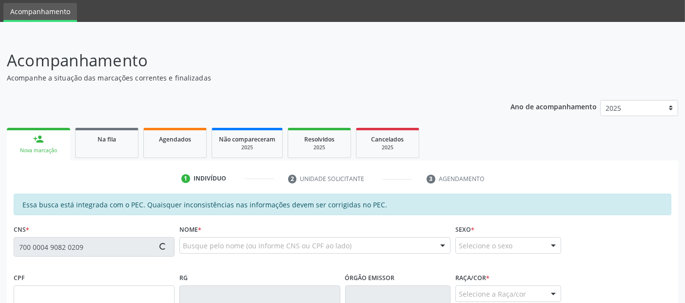
type input "[PHONE_NUMBER]"
type input "02A"
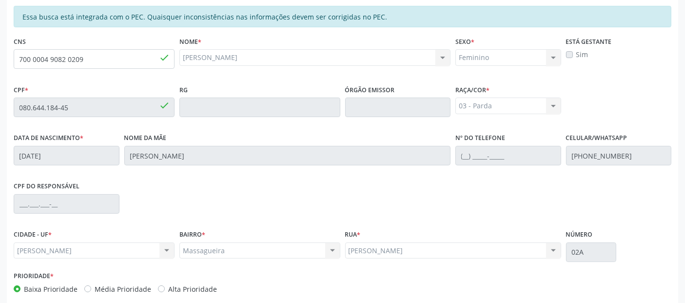
scroll to position [266, 0]
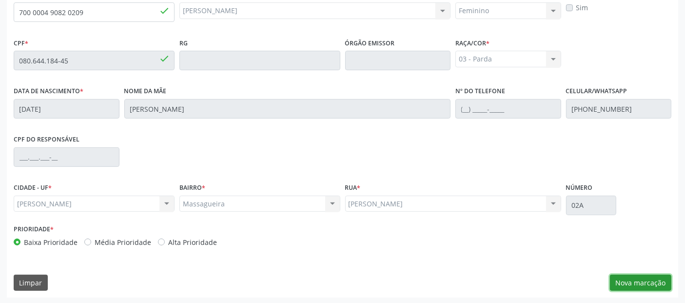
click at [627, 279] on button "Nova marcação" at bounding box center [640, 283] width 61 height 17
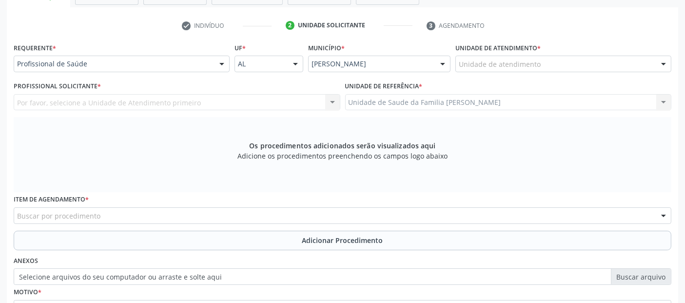
scroll to position [160, 0]
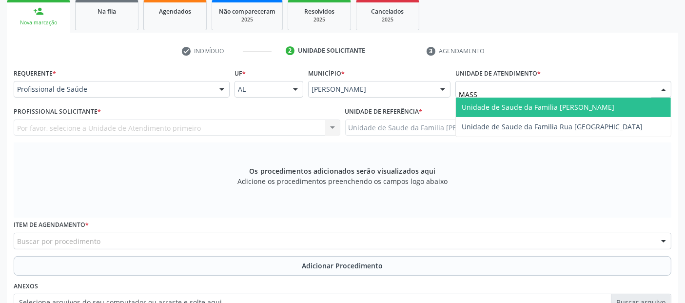
type input "MASSA"
click at [493, 104] on span "Unidade de Saude da Familia [PERSON_NAME]" at bounding box center [538, 106] width 153 height 9
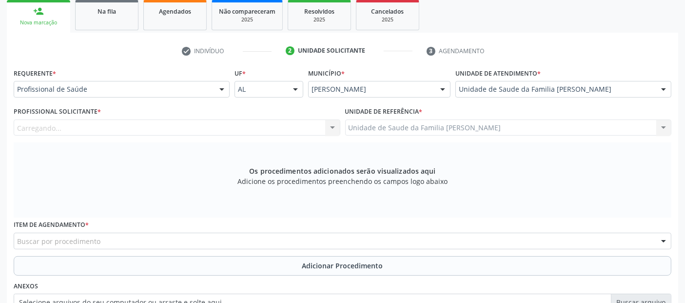
click at [133, 133] on div "Carregando... Nenhum resultado encontrado para: " " Não há nenhuma opção para s…" at bounding box center [177, 128] width 327 height 17
click at [125, 121] on div "Profissional solicitante" at bounding box center [177, 128] width 327 height 17
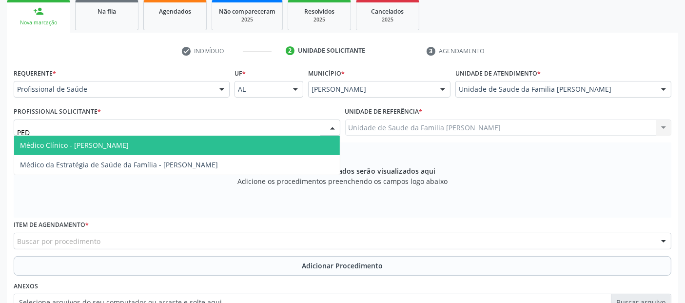
type input "PEDR"
click at [103, 137] on span "Médico Clínico - [PERSON_NAME]" at bounding box center [177, 146] width 326 height 20
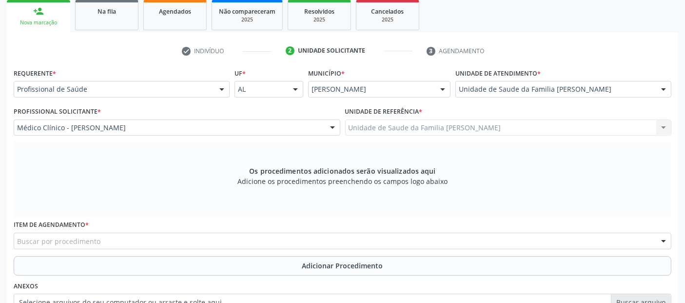
click at [108, 234] on div "Buscar por procedimento" at bounding box center [343, 241] width 658 height 17
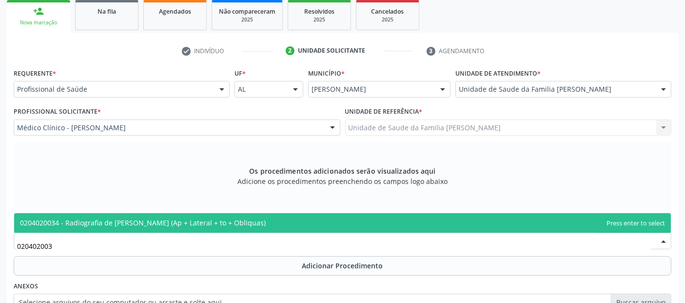
type input "0204020034"
click at [133, 225] on span "0204020034 - Radiografia de [PERSON_NAME] (Ap + Lateral + to + Obliquas)" at bounding box center [143, 222] width 246 height 9
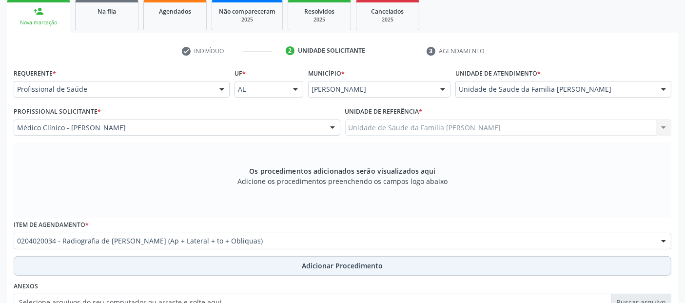
click at [136, 261] on button "Adicionar Procedimento" at bounding box center [343, 266] width 658 height 20
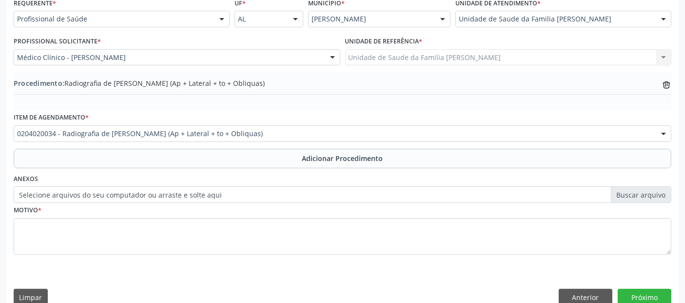
scroll to position [244, 0]
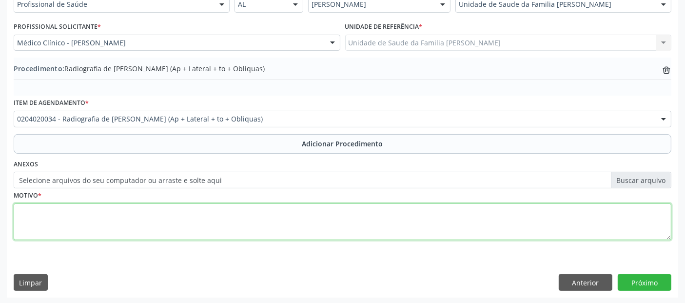
click at [440, 234] on textarea at bounding box center [343, 221] width 658 height 37
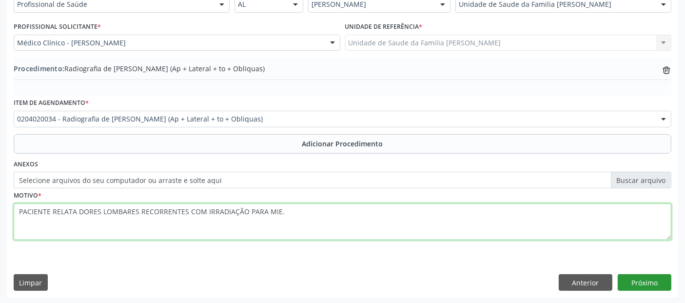
type textarea "PACIENTE RELATA DORES LOMBARES RECORRENTES COM IRRADIAÇÃO PARA MIE."
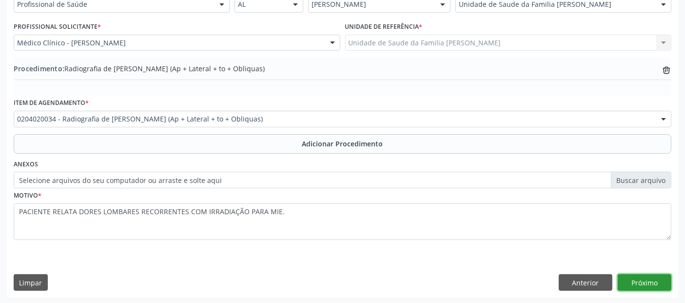
click at [664, 282] on button "Próximo" at bounding box center [645, 282] width 54 height 17
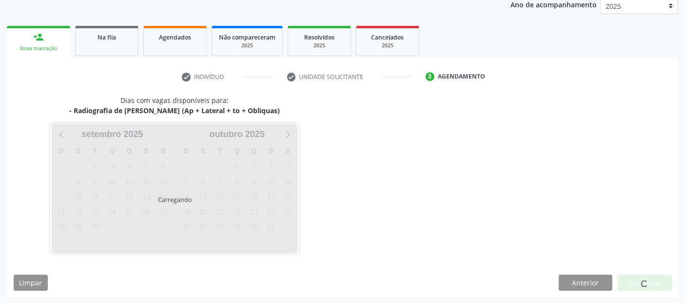
scroll to position [162, 0]
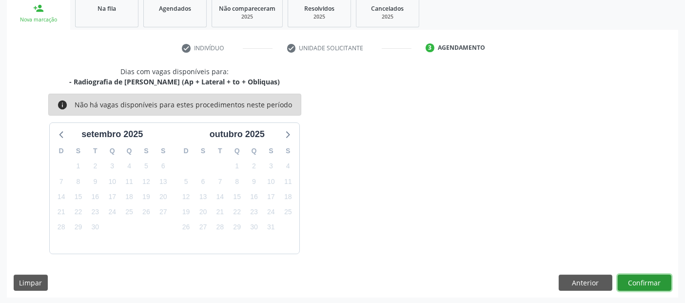
click at [646, 278] on button "Confirmar" at bounding box center [645, 283] width 54 height 17
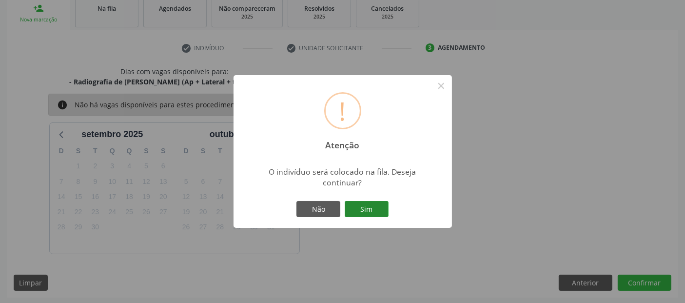
click at [383, 210] on button "Sim" at bounding box center [367, 209] width 44 height 17
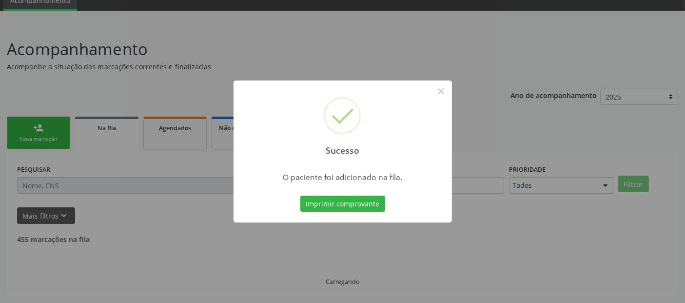
scroll to position [32, 0]
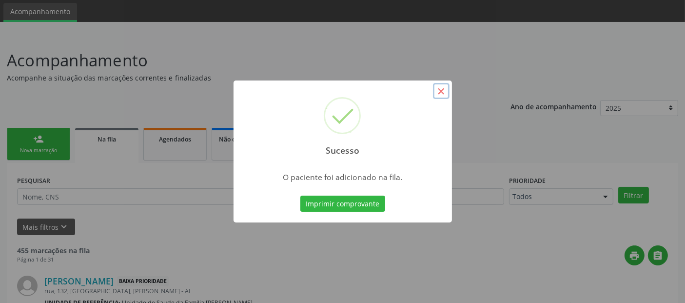
click at [443, 91] on button "×" at bounding box center [441, 91] width 17 height 17
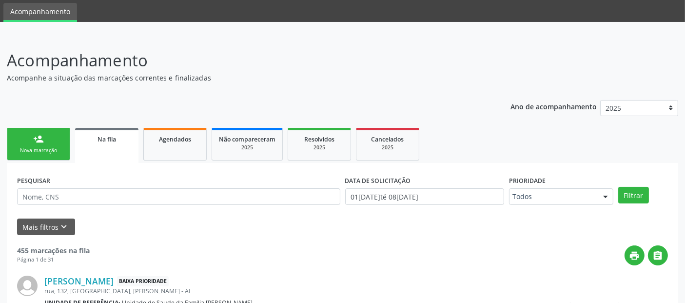
click at [22, 149] on div "Nova marcação" at bounding box center [38, 150] width 49 height 7
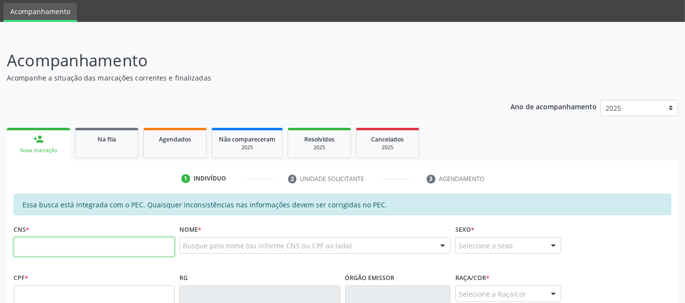
click at [128, 239] on input "text" at bounding box center [94, 247] width 161 height 20
type input "700 0004 9082 0209"
type input "080.644.184-45"
type input "22/07/1982"
type input "Maria José Santos de Oliveira"
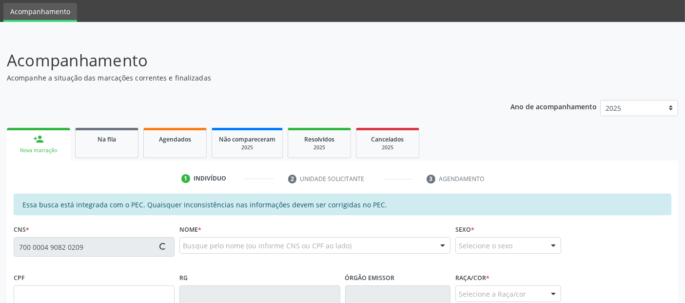
type input "(82) 99173-7348"
type input "02A"
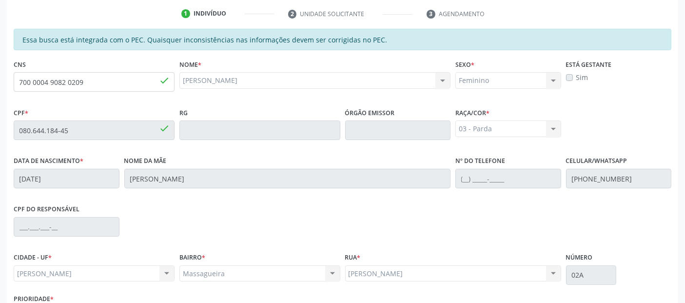
scroll to position [266, 0]
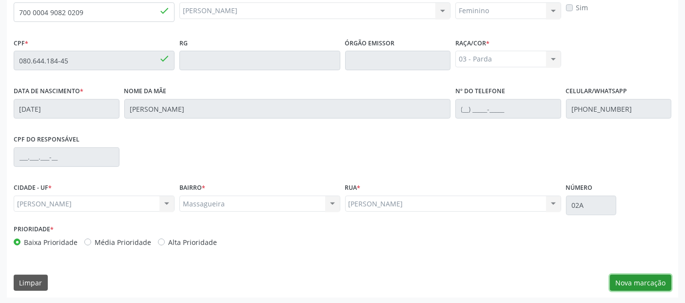
click at [635, 286] on button "Nova marcação" at bounding box center [640, 283] width 61 height 17
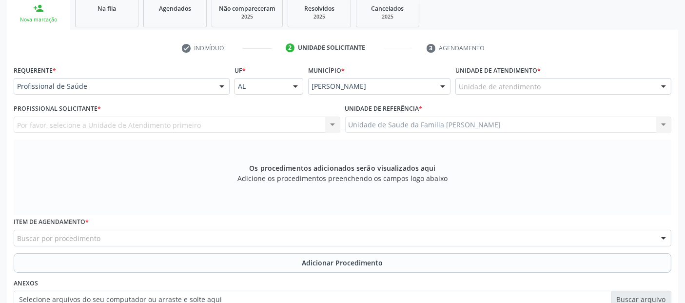
scroll to position [153, 0]
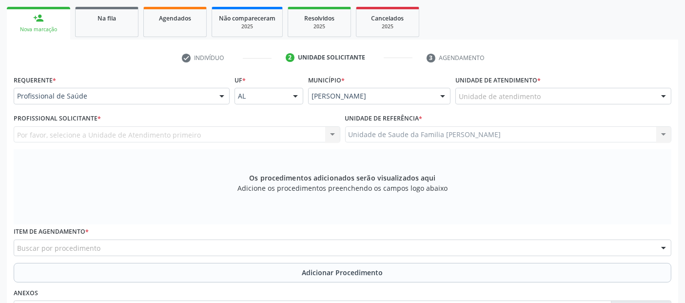
click at [547, 94] on div "Unidade de atendimento" at bounding box center [564, 96] width 216 height 17
type input "M"
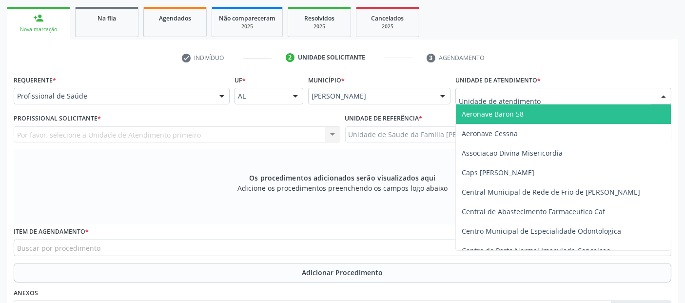
type input "Q"
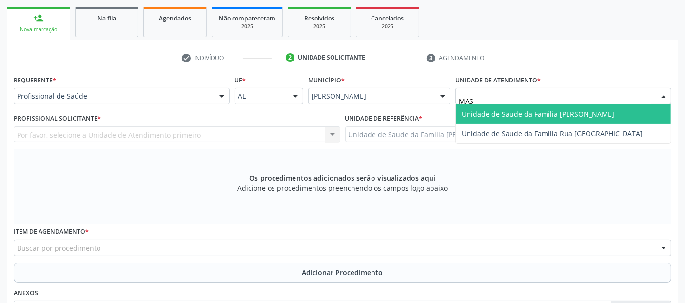
type input "MASS"
click at [534, 111] on span "Unidade de Saude da Familia [PERSON_NAME]" at bounding box center [538, 113] width 153 height 9
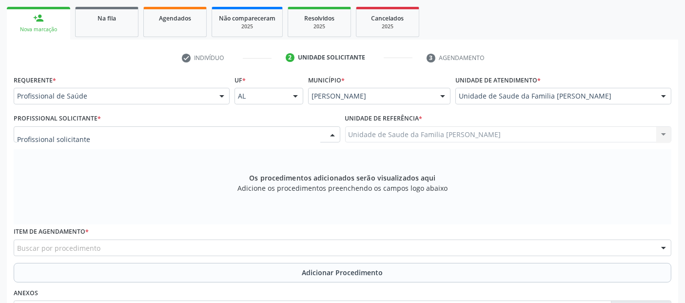
click at [233, 133] on div at bounding box center [177, 134] width 327 height 17
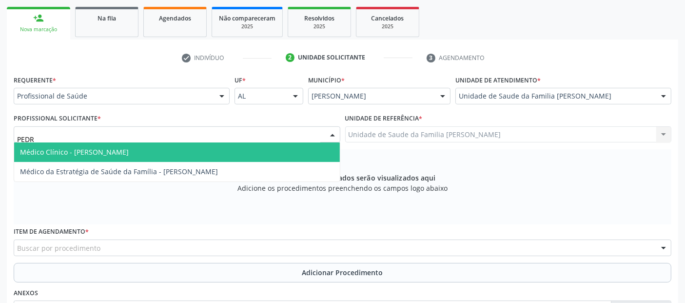
type input "PEDRO"
click at [170, 151] on span "Médico Clínico - [PERSON_NAME]" at bounding box center [177, 152] width 326 height 20
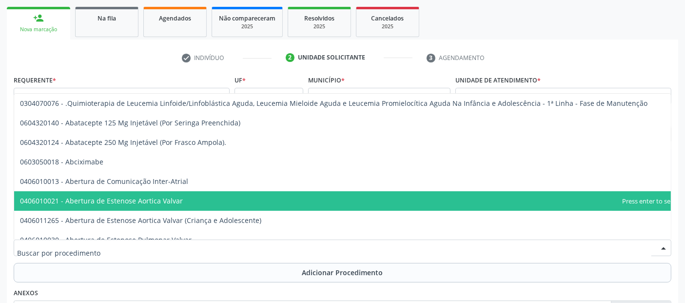
scroll to position [282, 0]
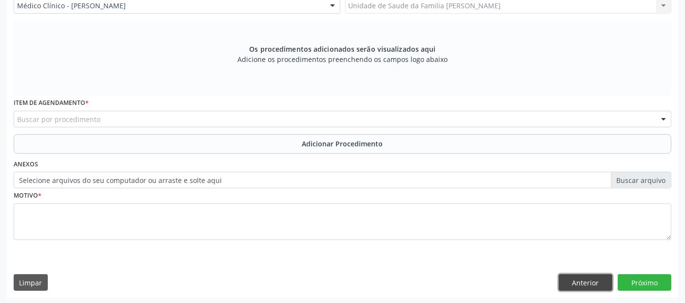
click at [597, 282] on button "Anterior" at bounding box center [586, 282] width 54 height 17
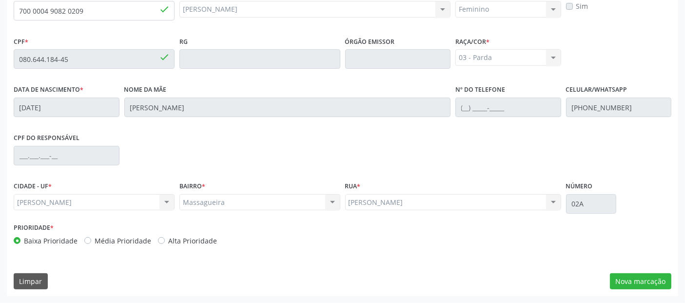
scroll to position [266, 0]
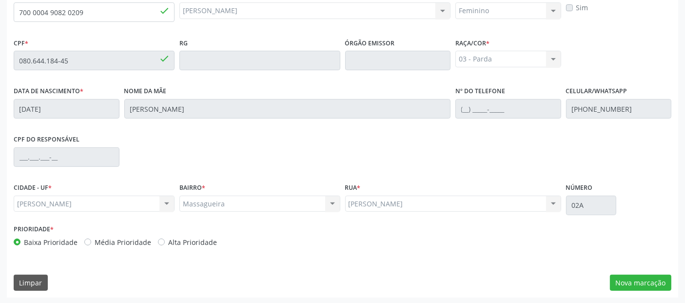
click at [52, 272] on div "Essa busca está integrada com o PEC. Quaisquer inconsistências nas informações …" at bounding box center [343, 128] width 672 height 339
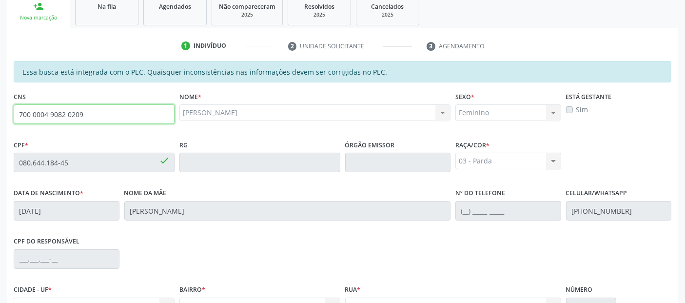
click at [136, 115] on input "700 0004 9082 0209" at bounding box center [94, 114] width 161 height 20
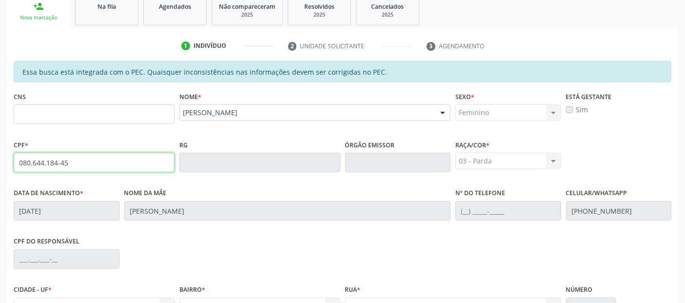
click at [68, 159] on input "080.644.184-45" at bounding box center [94, 163] width 161 height 20
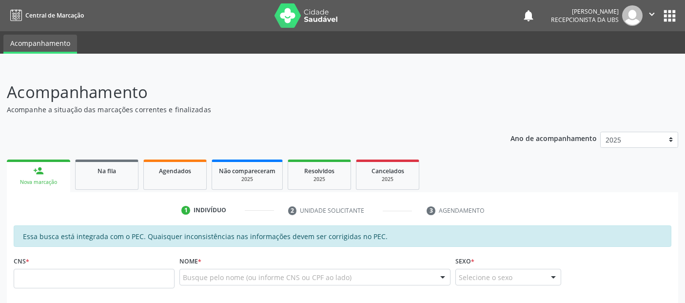
scroll to position [197, 0]
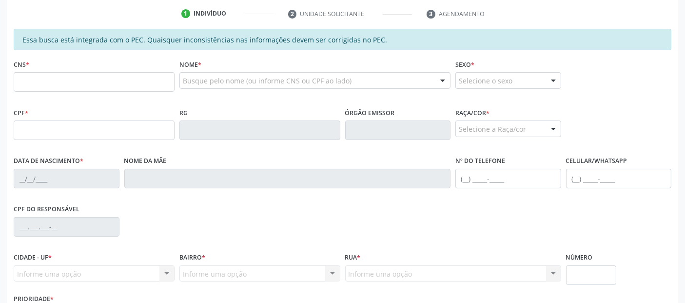
click at [61, 118] on div "CPF *" at bounding box center [94, 122] width 161 height 35
click at [53, 129] on input "text" at bounding box center [94, 131] width 161 height 20
paste input "080.644.184-45"
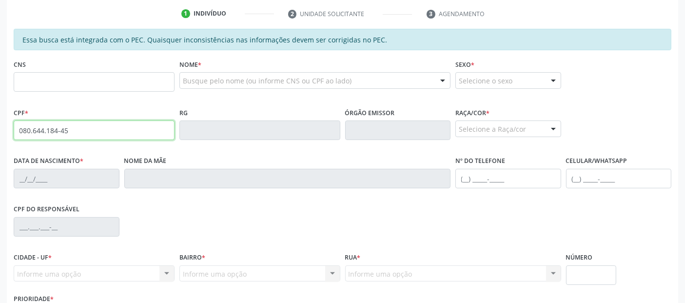
type input "080.644.184-45"
type input "700 0004 9082 0209"
type input "[DATE]"
type input "[PERSON_NAME]"
type input "[PHONE_NUMBER]"
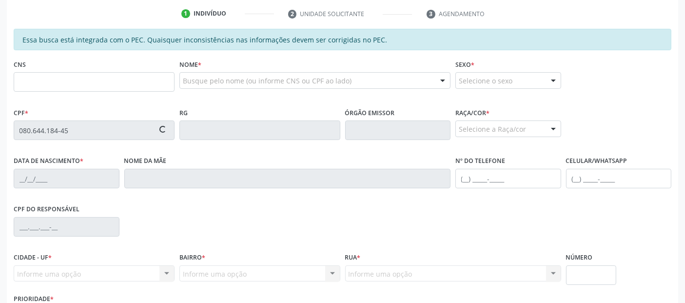
type input "02A"
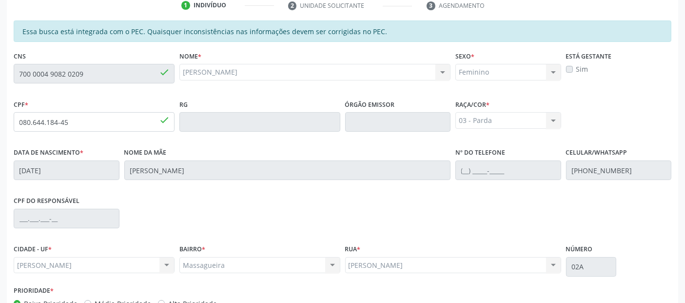
scroll to position [266, 0]
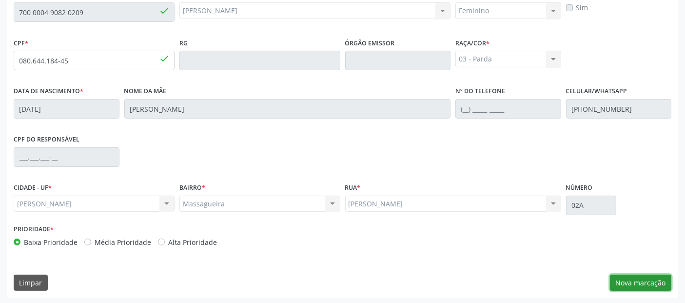
click at [628, 276] on button "Nova marcação" at bounding box center [640, 283] width 61 height 17
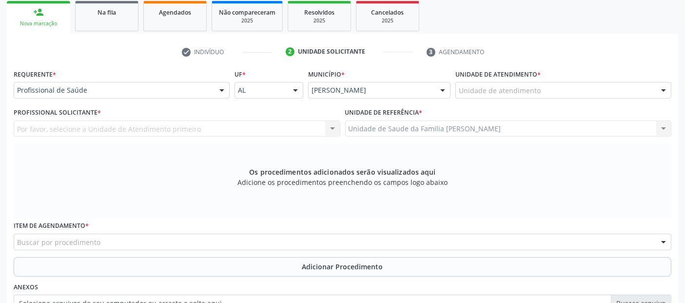
scroll to position [149, 0]
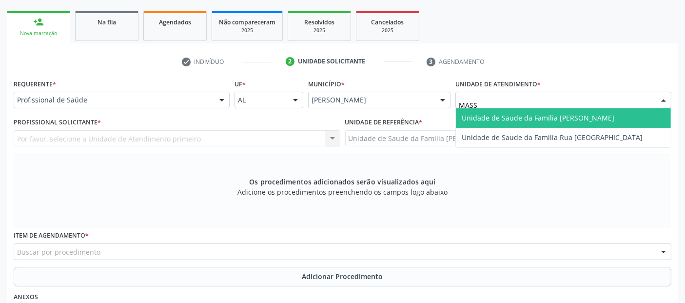
type input "MASSA"
click at [502, 119] on span "Unidade de Saude da Familia [PERSON_NAME]" at bounding box center [538, 117] width 153 height 9
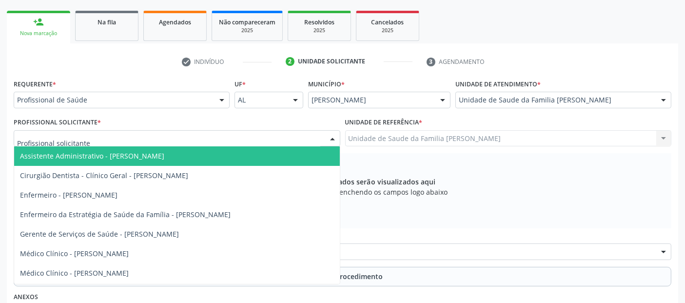
click at [214, 134] on div at bounding box center [177, 138] width 327 height 17
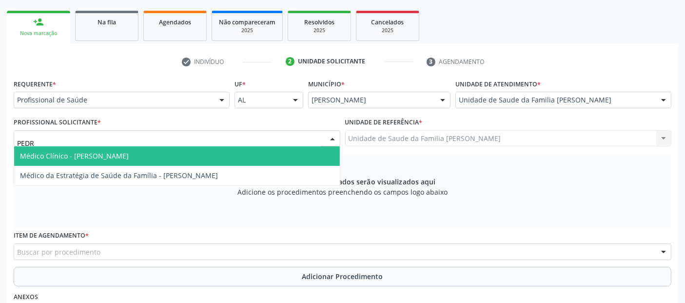
type input "[PERSON_NAME]"
click at [161, 150] on span "Médico Clínico - [PERSON_NAME]" at bounding box center [177, 156] width 326 height 20
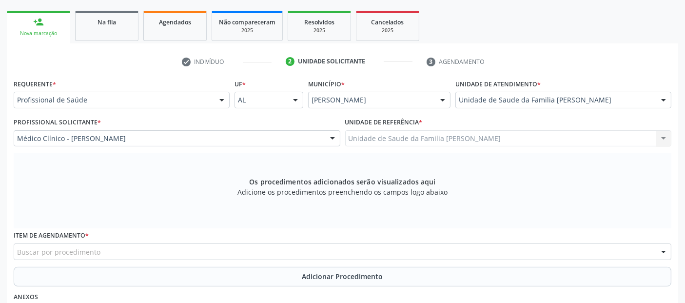
click at [157, 250] on div "Buscar por procedimento" at bounding box center [343, 251] width 658 height 17
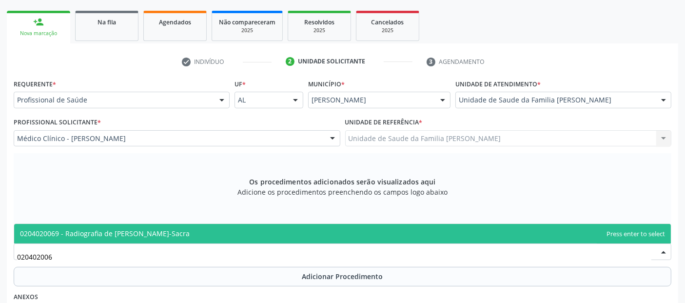
type input "0204020069"
click at [189, 226] on span "0204020069 - Radiografia de [PERSON_NAME]-Sacra" at bounding box center [342, 234] width 657 height 20
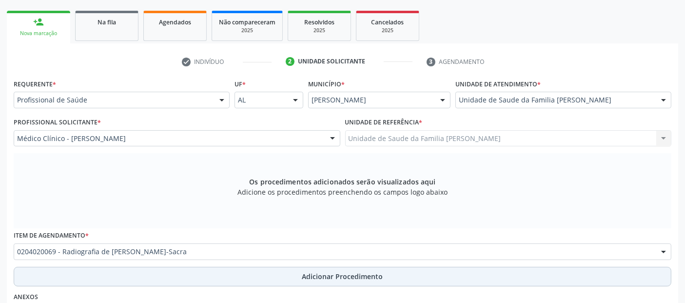
click at [176, 276] on button "Adicionar Procedimento" at bounding box center [343, 277] width 658 height 20
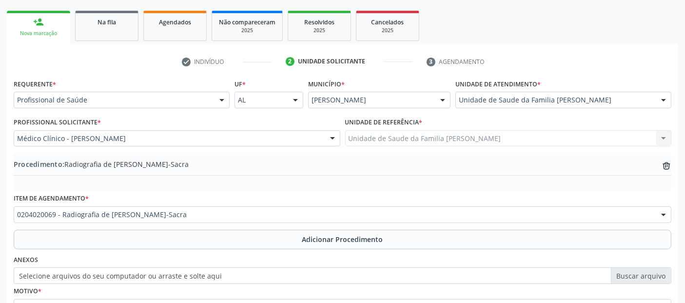
scroll to position [244, 0]
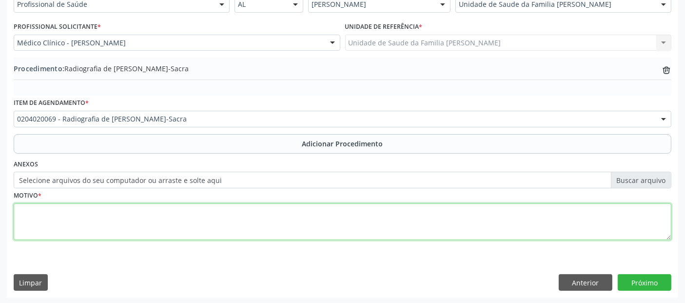
click at [407, 228] on textarea at bounding box center [343, 221] width 658 height 37
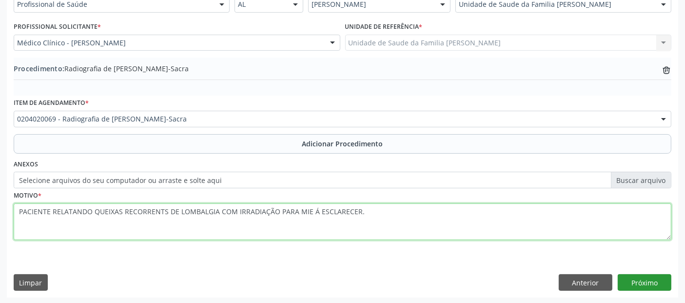
type textarea "PACIENTE RELATANDO QUEIXAS RECORRENTS DE LOMBALGIA COM IRRADIAÇÃO PARA MIE Á ES…"
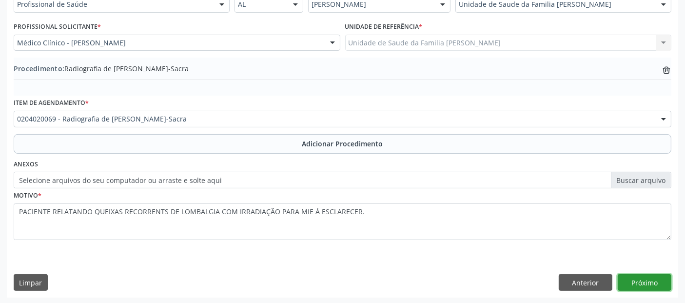
click at [637, 285] on button "Próximo" at bounding box center [645, 282] width 54 height 17
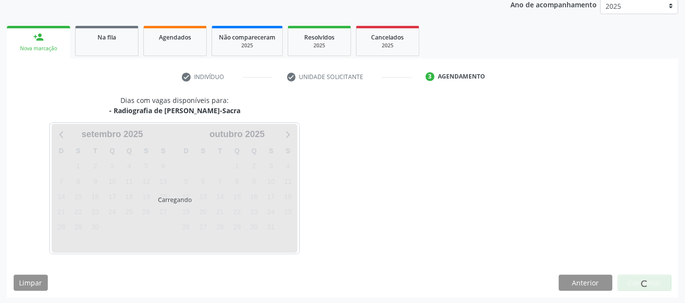
scroll to position [162, 0]
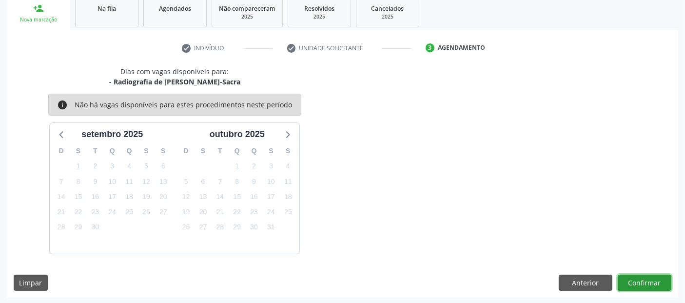
click at [637, 285] on button "Confirmar" at bounding box center [645, 283] width 54 height 17
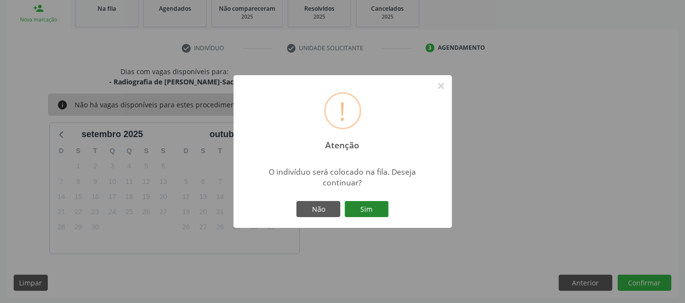
click at [362, 201] on button "Sim" at bounding box center [367, 209] width 44 height 17
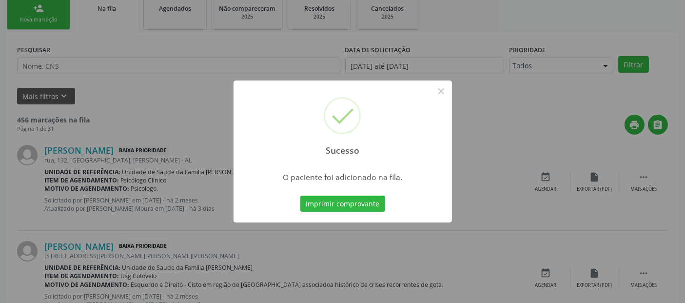
scroll to position [32, 0]
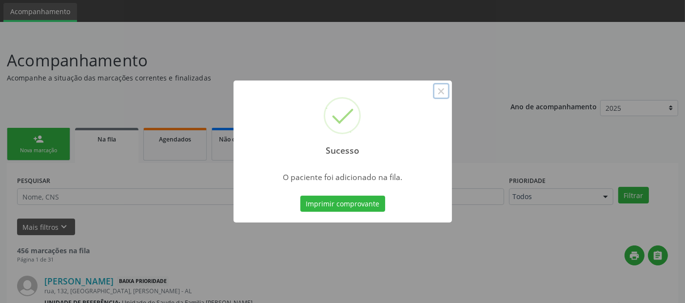
click at [447, 88] on button "×" at bounding box center [441, 91] width 17 height 17
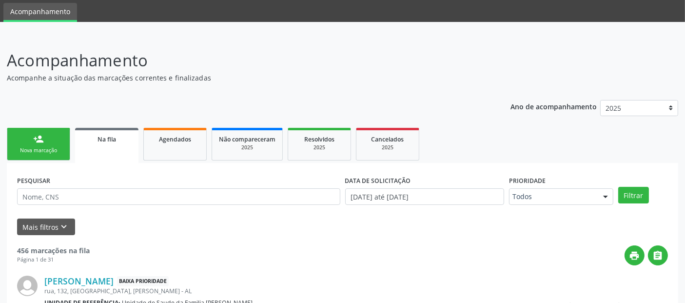
click at [24, 140] on link "person_add Nova marcação" at bounding box center [38, 144] width 63 height 33
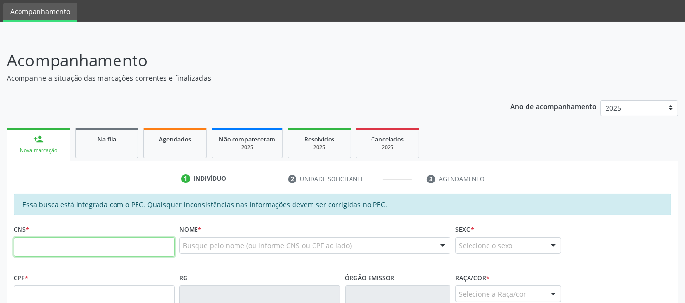
click at [82, 244] on input "text" at bounding box center [94, 247] width 161 height 20
type input "8"
type input "709 6016 2740 7475"
type input "053.854.694-83"
type input "2[DATE]"
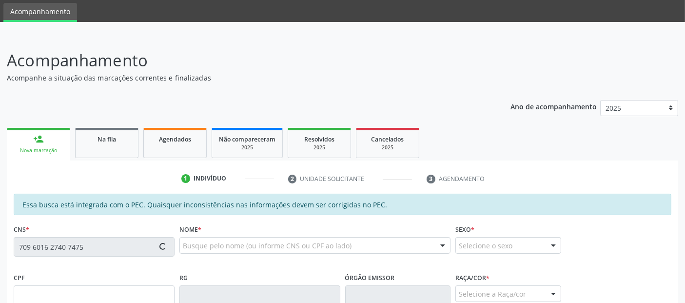
type input "[PERSON_NAME]"
type input "[PHONE_NUMBER]"
type input "168"
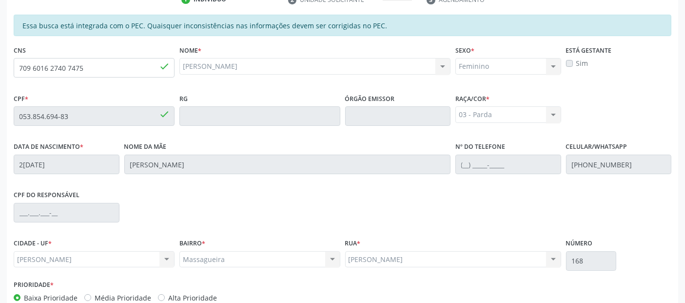
scroll to position [266, 0]
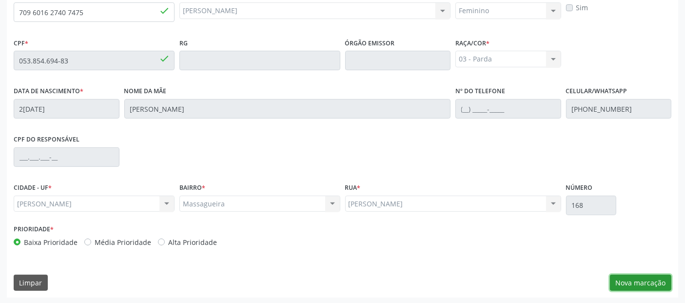
click at [620, 284] on button "Nova marcação" at bounding box center [640, 283] width 61 height 17
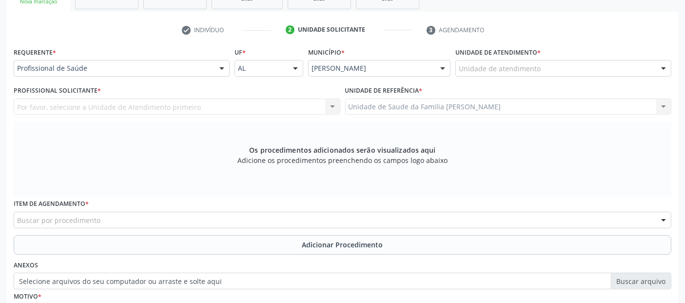
scroll to position [147, 0]
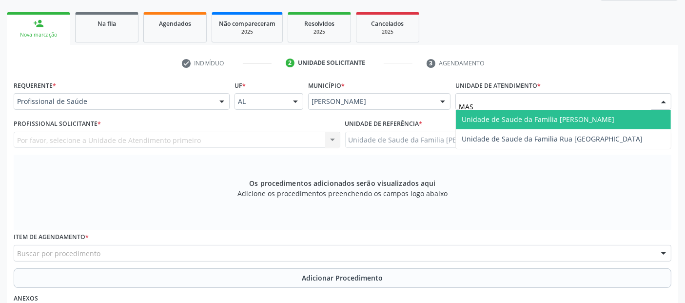
type input "MASS"
click at [506, 111] on span "Unidade de Saude da Familia [PERSON_NAME]" at bounding box center [563, 120] width 215 height 20
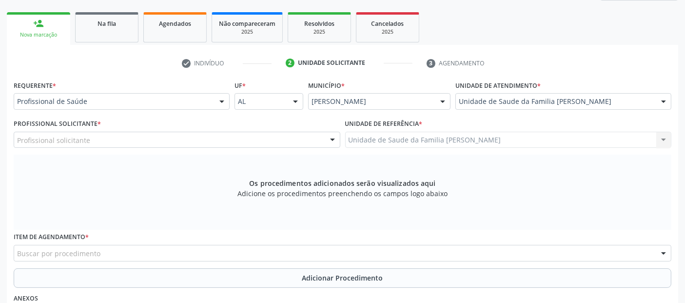
click at [103, 136] on div "Profissional solicitante" at bounding box center [177, 140] width 327 height 17
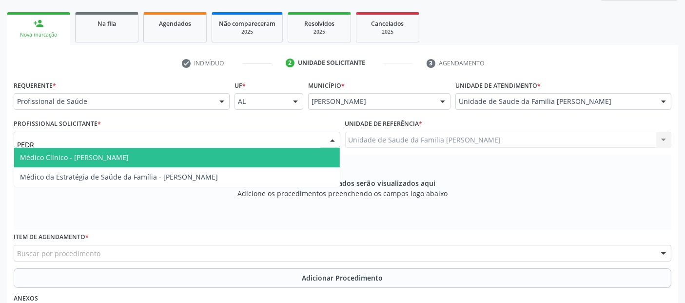
type input "[PERSON_NAME]"
click at [96, 153] on span "Médico Clínico - [PERSON_NAME]" at bounding box center [74, 157] width 109 height 9
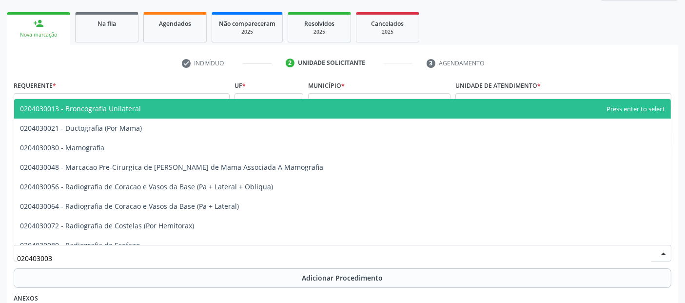
type input "0204030030"
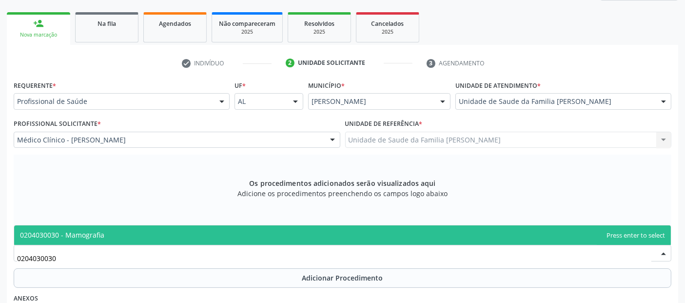
click at [112, 237] on span "0204030030 - Mamografia" at bounding box center [342, 235] width 657 height 20
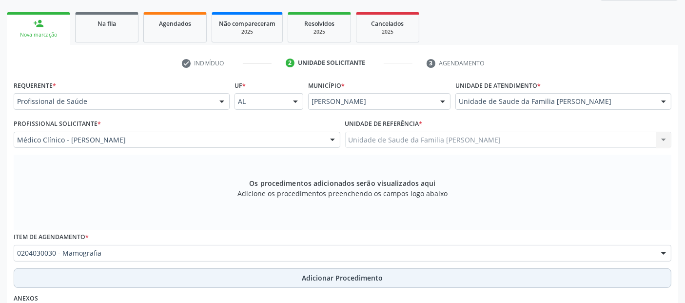
click at [141, 273] on button "Adicionar Procedimento" at bounding box center [343, 278] width 658 height 20
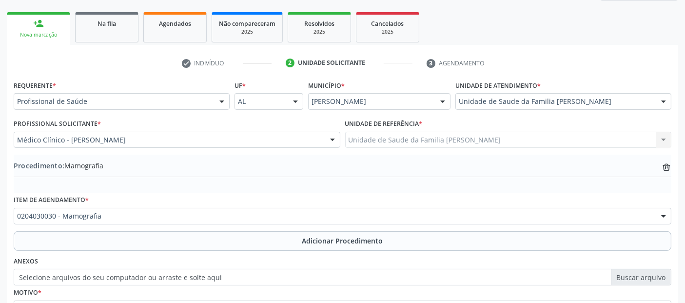
scroll to position [244, 0]
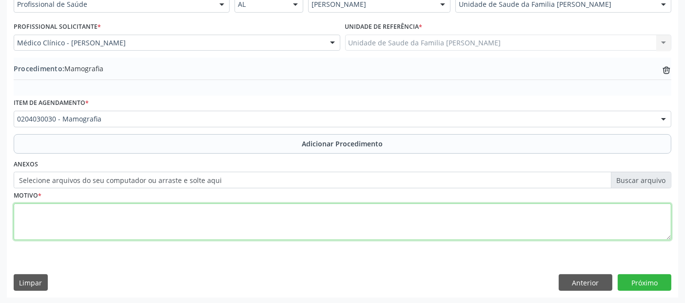
click at [372, 224] on textarea at bounding box center [343, 221] width 658 height 37
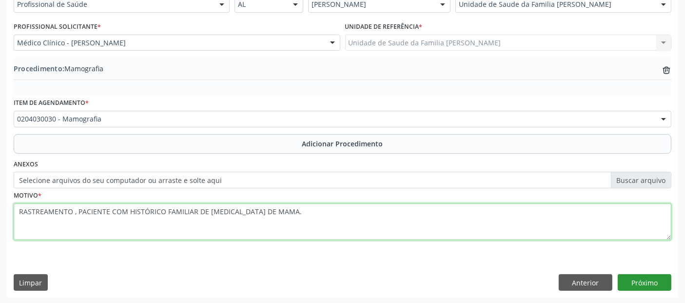
type textarea "RASTREAMENTO , PACIENTE COM HISTÓRICO FAMILIAR DE [MEDICAL_DATA] DE MAMA."
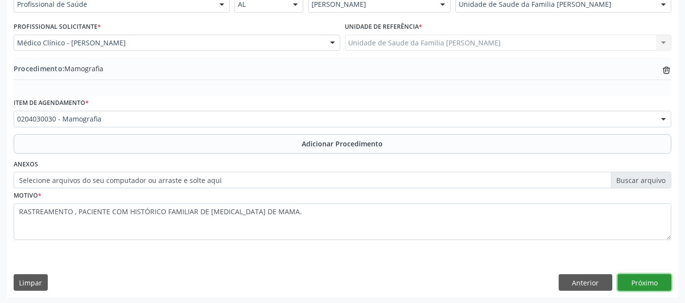
click at [648, 284] on button "Próximo" at bounding box center [645, 282] width 54 height 17
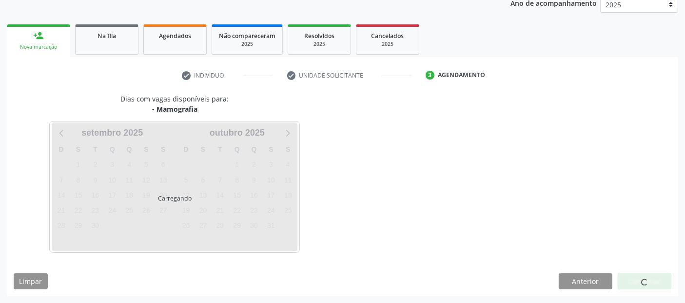
scroll to position [134, 0]
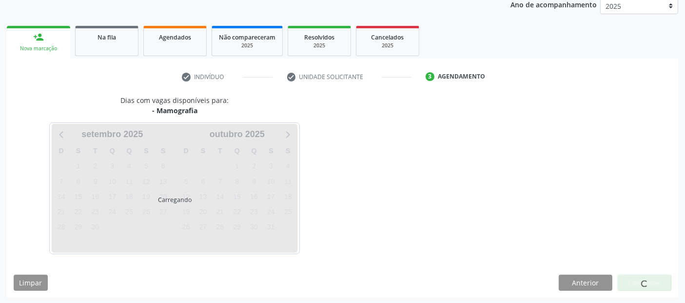
click at [644, 282] on span at bounding box center [645, 284] width 7 height 7
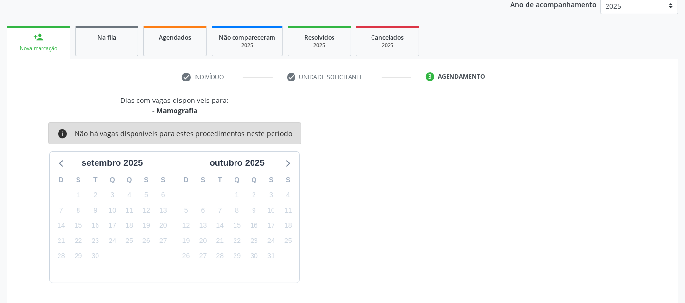
scroll to position [162, 0]
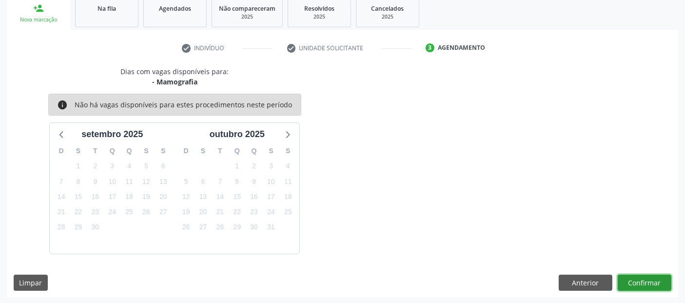
click at [644, 281] on button "Confirmar" at bounding box center [645, 283] width 54 height 17
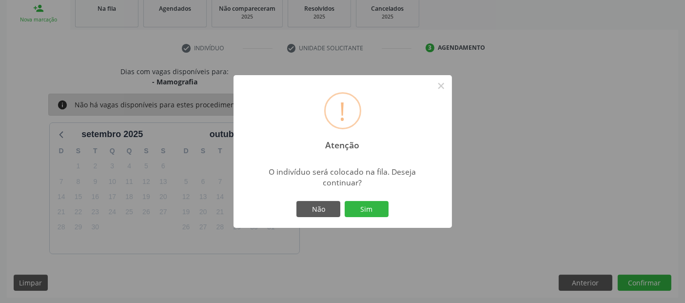
click at [391, 203] on div "! Atenção × O indivíduo será colocado na fila. Deseja continuar? Não Sim" at bounding box center [343, 151] width 219 height 153
click at [368, 207] on button "Sim" at bounding box center [367, 209] width 44 height 17
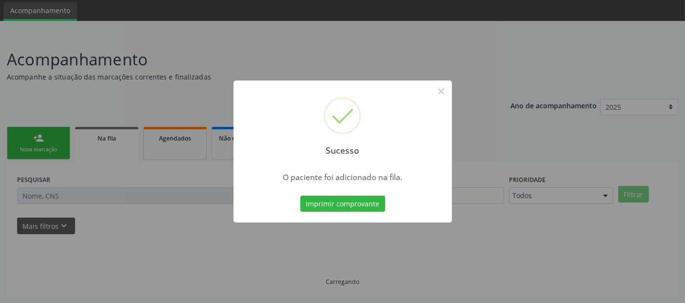
scroll to position [32, 0]
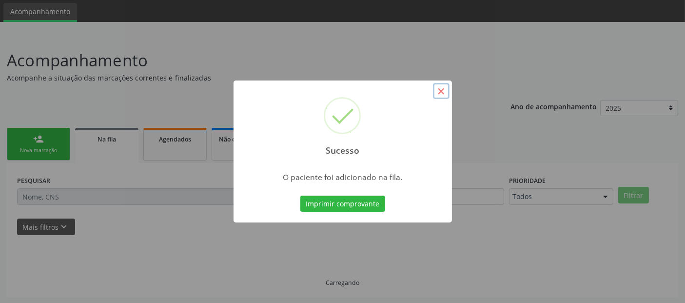
click at [439, 96] on button "×" at bounding box center [441, 91] width 17 height 17
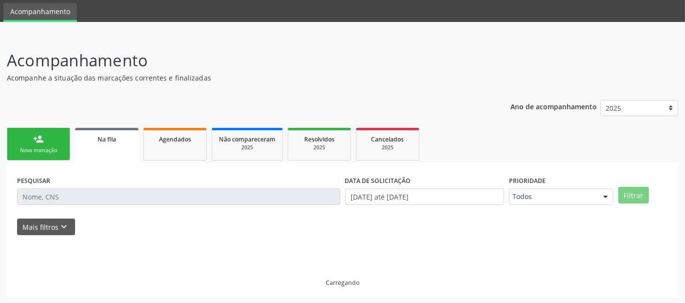
click at [43, 145] on link "person_add Nova marcação" at bounding box center [38, 144] width 63 height 33
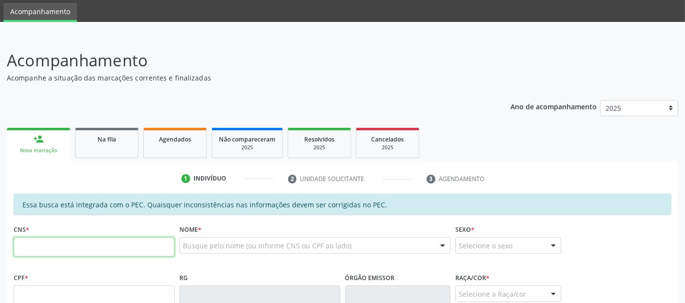
click at [104, 243] on input "text" at bounding box center [94, 247] width 161 height 20
type input "709 6016 2740 7475"
type input "053.854.694-83"
type input "2[DATE]"
type input "[PERSON_NAME]"
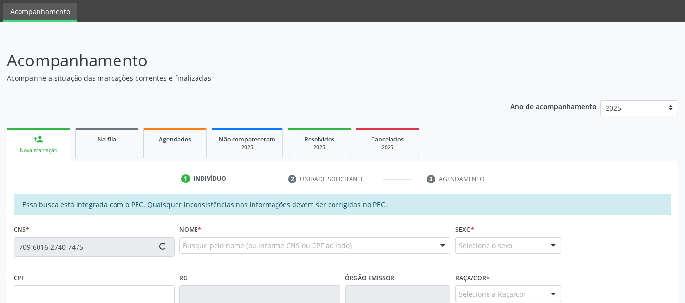
type input "[PHONE_NUMBER]"
type input "168"
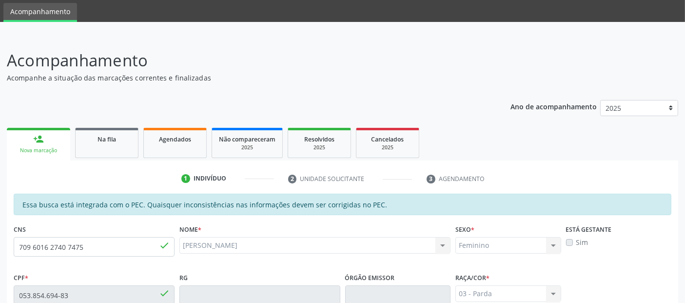
scroll to position [266, 0]
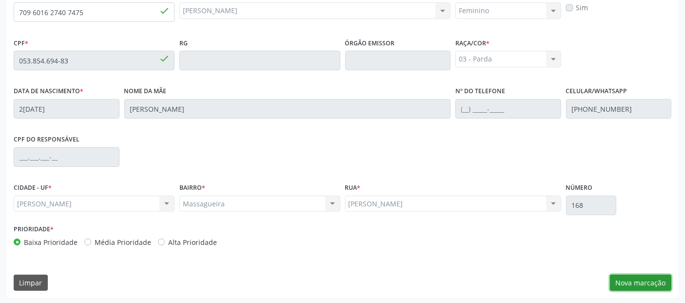
click at [635, 286] on button "Nova marcação" at bounding box center [640, 283] width 61 height 17
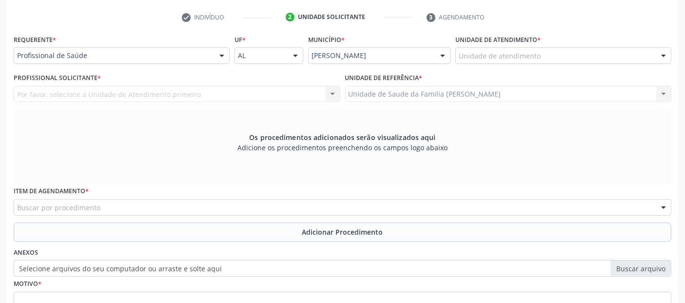
scroll to position [188, 0]
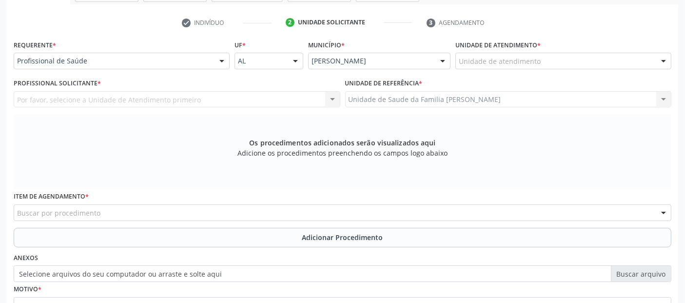
click at [548, 65] on div "Unidade de atendimento" at bounding box center [564, 61] width 216 height 17
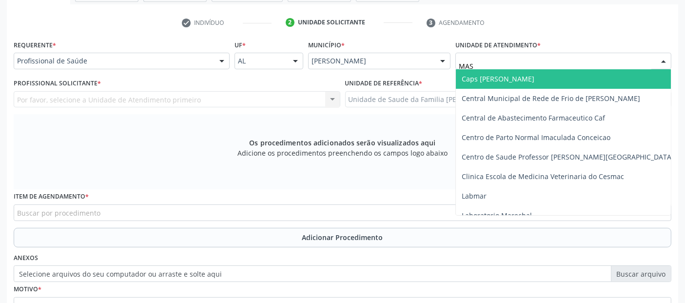
type input "MASS"
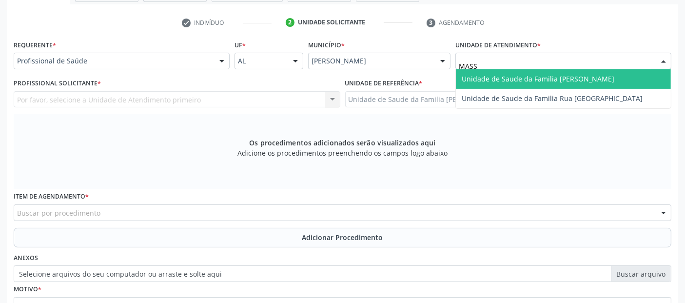
click at [520, 77] on span "Unidade de Saude da Familia [PERSON_NAME]" at bounding box center [538, 78] width 153 height 9
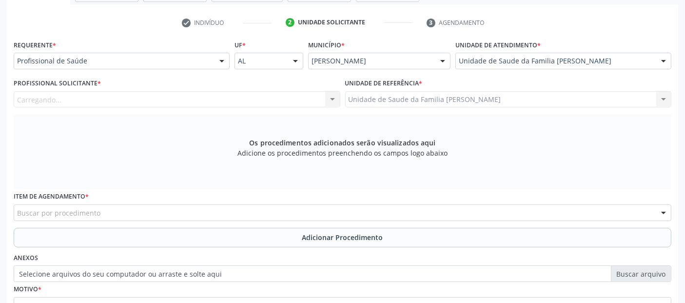
click at [206, 98] on div "Carregando... Nenhum resultado encontrado para: " " Não há nenhuma opção para s…" at bounding box center [177, 99] width 327 height 17
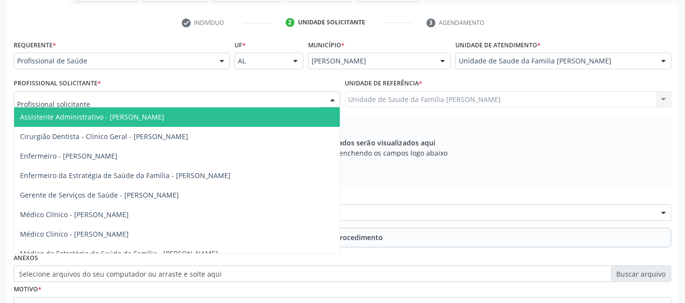
click at [206, 98] on div at bounding box center [177, 99] width 327 height 17
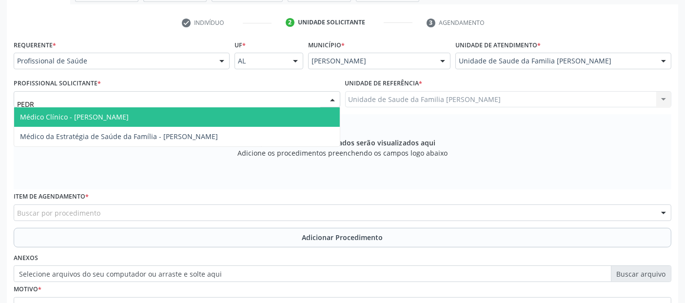
type input "[PERSON_NAME]"
click at [105, 114] on span "Médico Clínico - [PERSON_NAME]" at bounding box center [74, 116] width 109 height 9
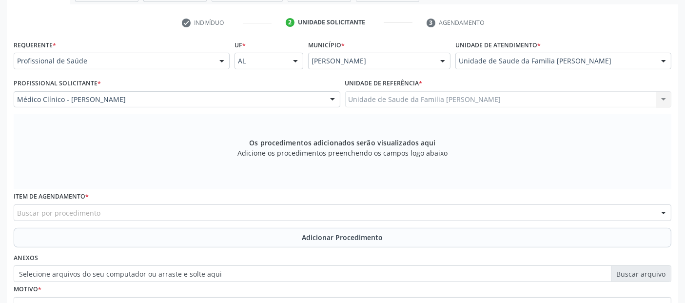
scroll to position [282, 0]
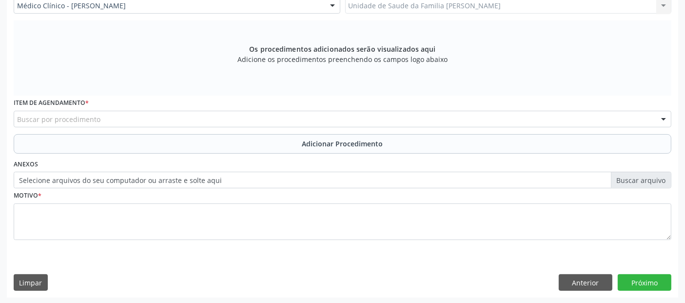
click at [442, 117] on div "Buscar por procedimento" at bounding box center [343, 119] width 658 height 17
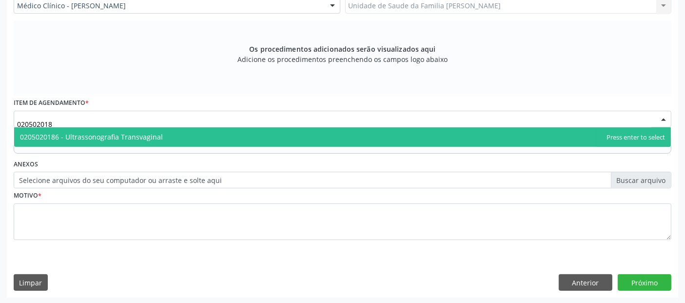
type input "0205020186"
click at [412, 136] on span "0205020186 - Ultrassonografia Transvaginal" at bounding box center [342, 137] width 657 height 20
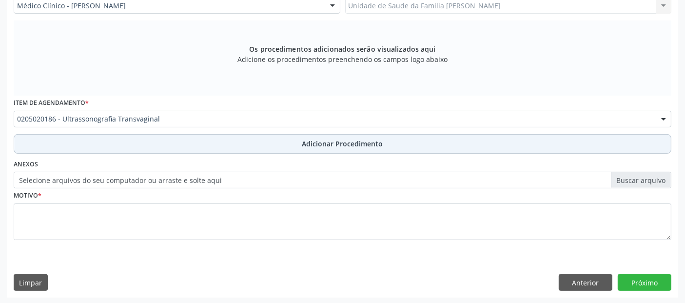
click at [423, 144] on button "Adicionar Procedimento" at bounding box center [343, 144] width 658 height 20
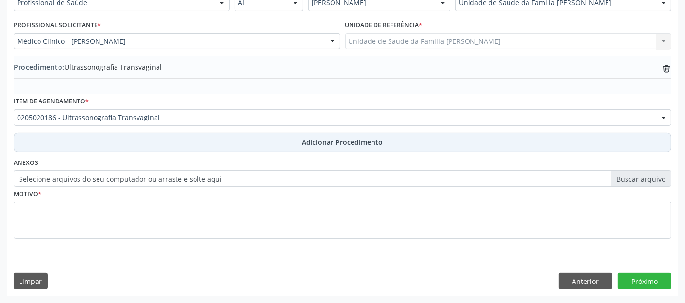
scroll to position [244, 0]
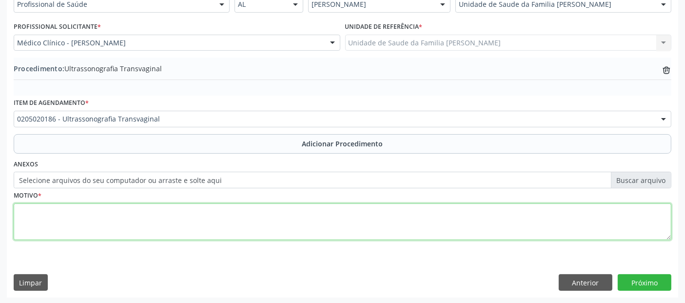
click at [303, 235] on textarea at bounding box center [343, 221] width 658 height 37
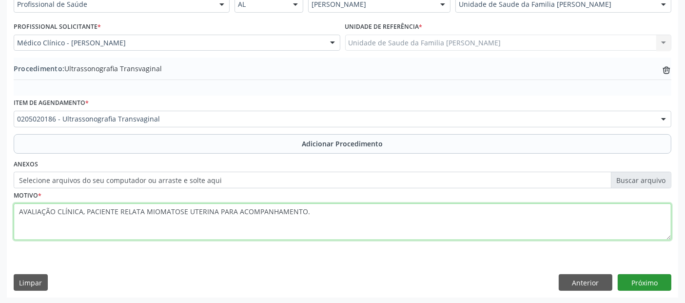
type textarea "AVALIAÇÃO CLÍNICA, PACIENTE RELATA MIOMATOSE UTERINA PARA ACOMPANHAMENTO."
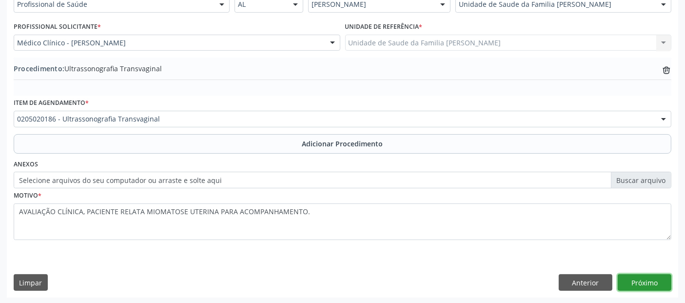
click at [654, 275] on button "Próximo" at bounding box center [645, 282] width 54 height 17
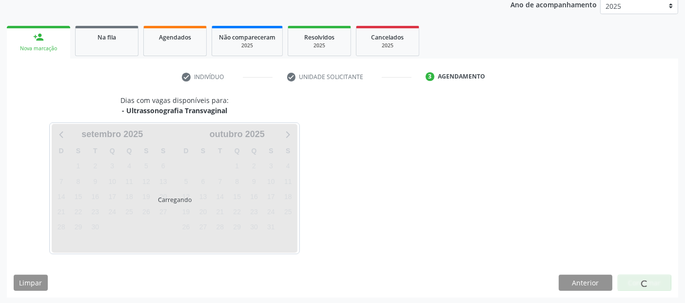
scroll to position [162, 0]
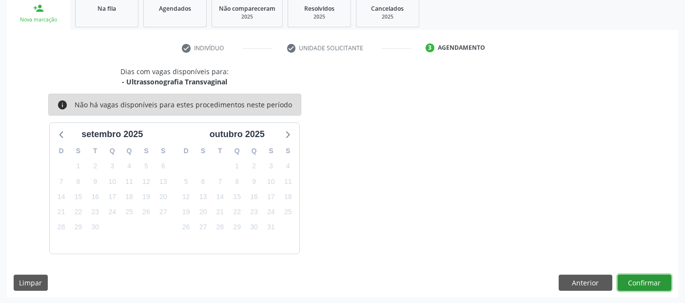
click at [654, 275] on button "Confirmar" at bounding box center [645, 283] width 54 height 17
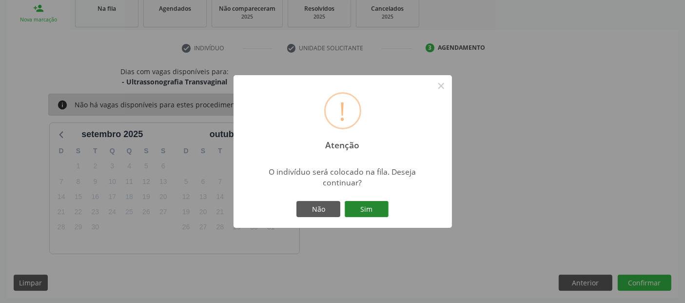
click at [387, 202] on button "Sim" at bounding box center [367, 209] width 44 height 17
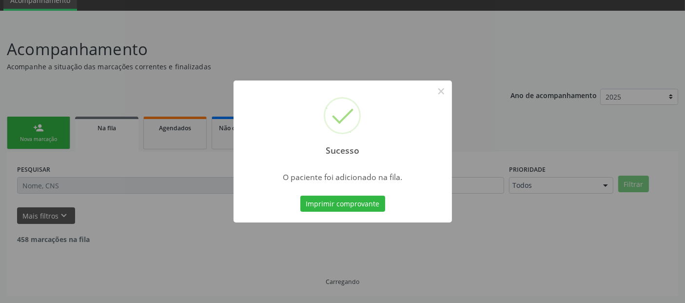
scroll to position [32, 0]
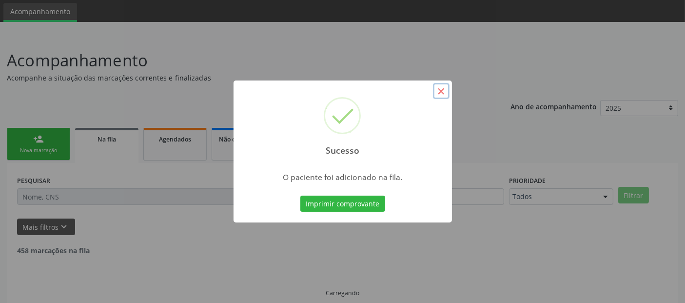
click at [444, 86] on button "×" at bounding box center [441, 91] width 17 height 17
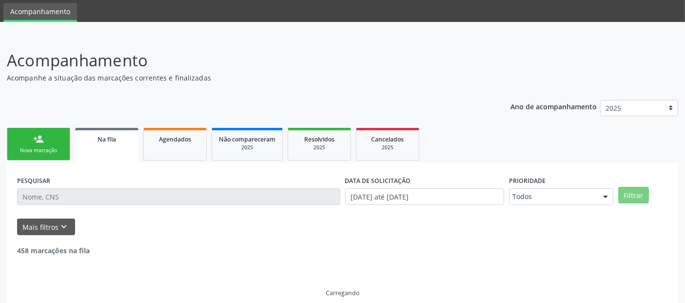
click at [54, 155] on link "person_add Nova marcação" at bounding box center [38, 144] width 63 height 33
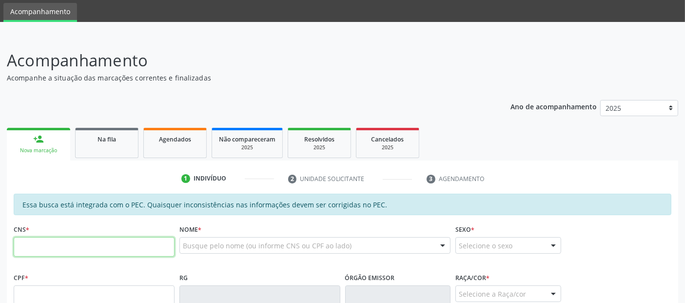
click at [89, 240] on input "text" at bounding box center [94, 247] width 161 height 20
type input "703 4010 8128 6100"
type input "277.732.484-00"
type input "[DATE]"
type input "[PERSON_NAME]"
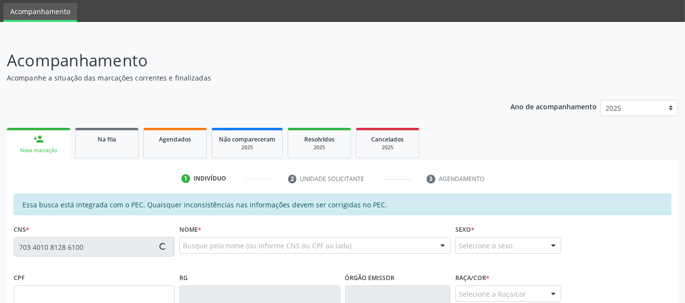
type input "[PHONE_NUMBER]"
type input "168"
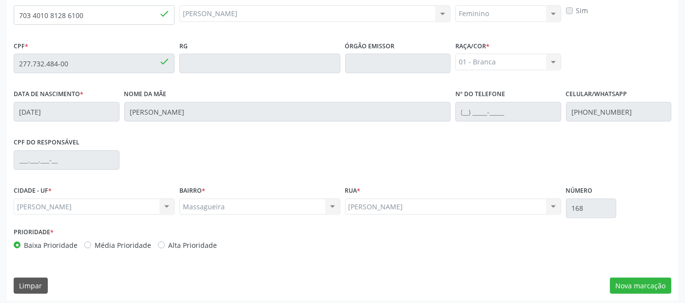
scroll to position [266, 0]
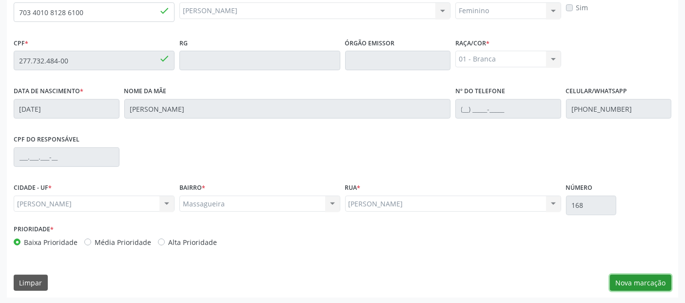
click at [625, 276] on button "Nova marcação" at bounding box center [640, 283] width 61 height 17
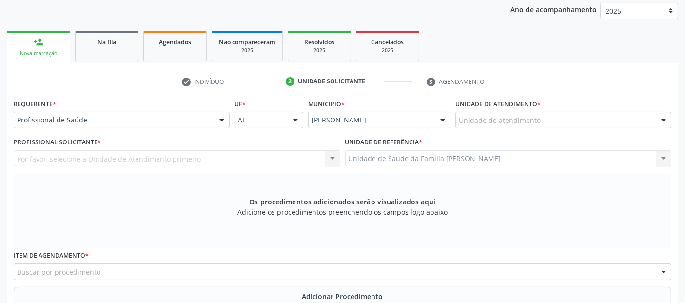
scroll to position [122, 0]
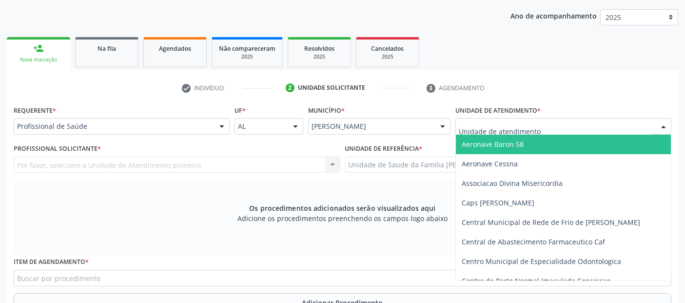
click at [574, 126] on div at bounding box center [564, 126] width 216 height 17
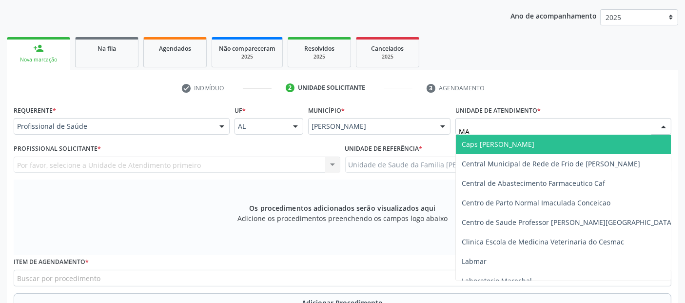
type input "M"
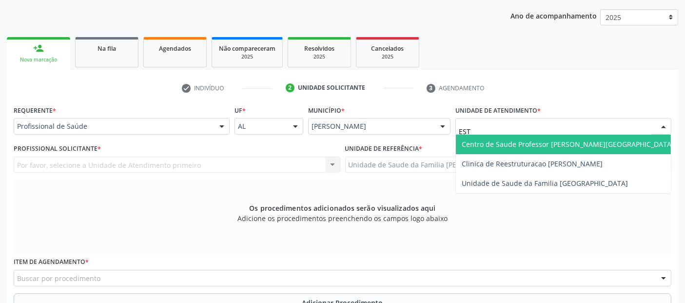
type input "ESTA"
click at [545, 142] on span "Centro de Saude Professor [PERSON_NAME][GEOGRAPHIC_DATA]" at bounding box center [568, 144] width 212 height 9
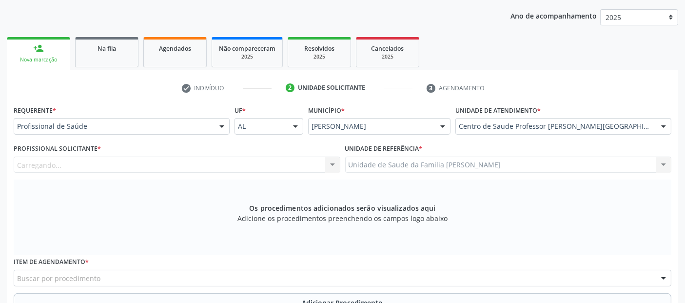
click at [272, 161] on div "Carregando... Nenhum resultado encontrado para: " " Não há nenhuma opção para s…" at bounding box center [177, 165] width 327 height 17
click at [272, 161] on div "Profissional solicitante" at bounding box center [177, 165] width 327 height 17
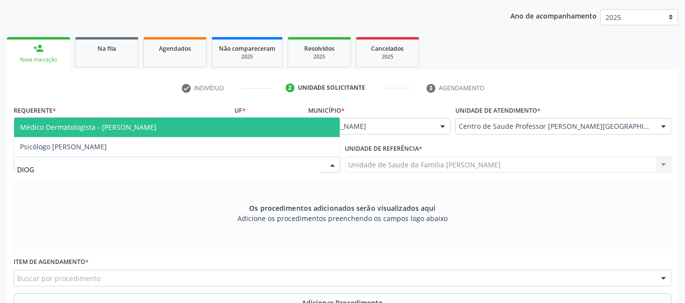
type input "DIOGO"
click at [128, 125] on span "Médico Dermatologista - [PERSON_NAME]" at bounding box center [88, 126] width 137 height 9
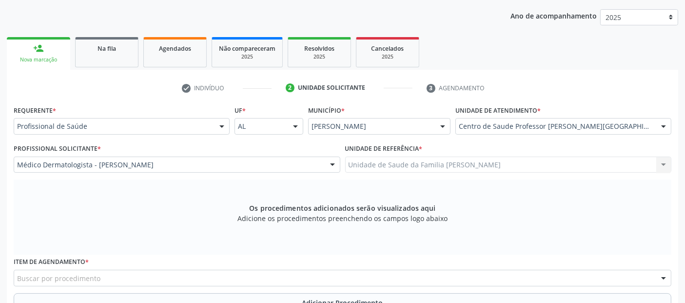
click at [387, 277] on div "Buscar por procedimento" at bounding box center [343, 278] width 658 height 17
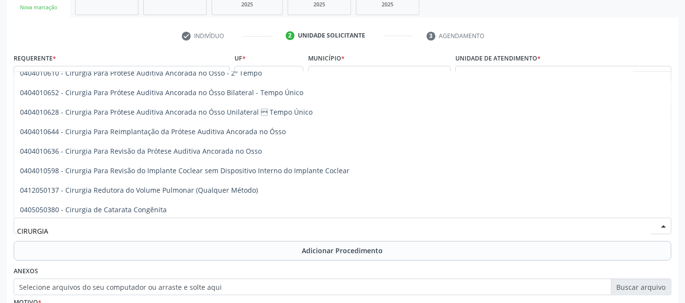
scroll to position [0, 0]
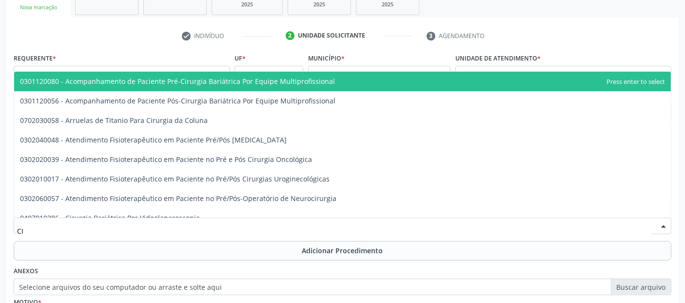
type input "C"
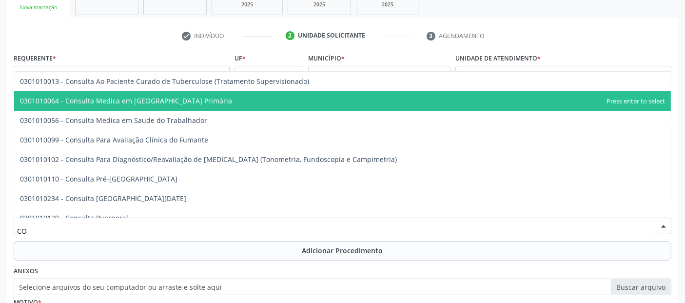
type input "C"
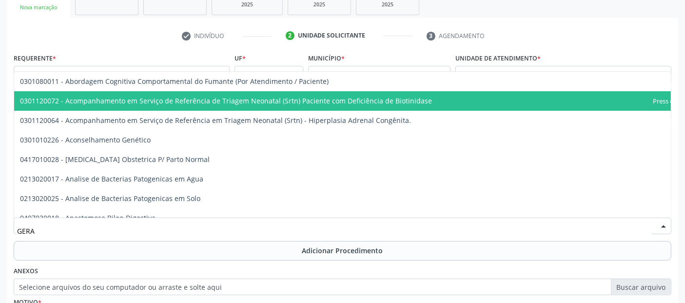
type input "GERAL"
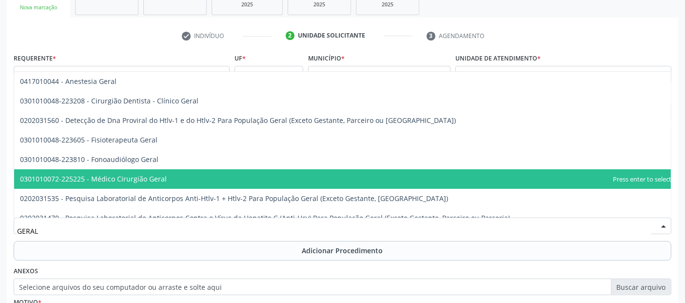
click at [123, 181] on span "0301010072-225225 - Médico Cirurgião Geral" at bounding box center [93, 178] width 147 height 9
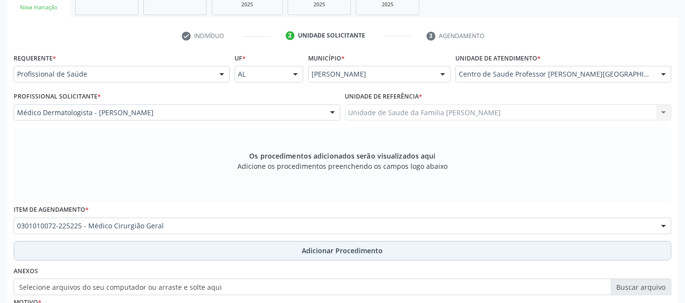
click at [187, 252] on button "Adicionar Procedimento" at bounding box center [343, 251] width 658 height 20
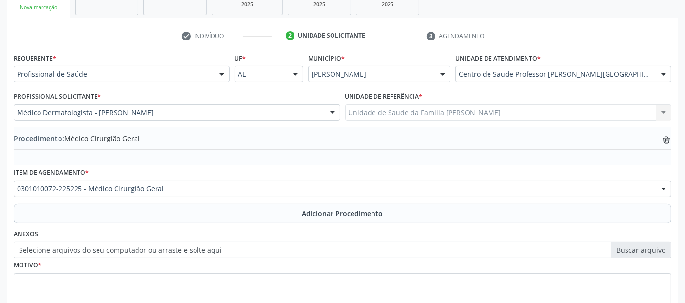
scroll to position [244, 0]
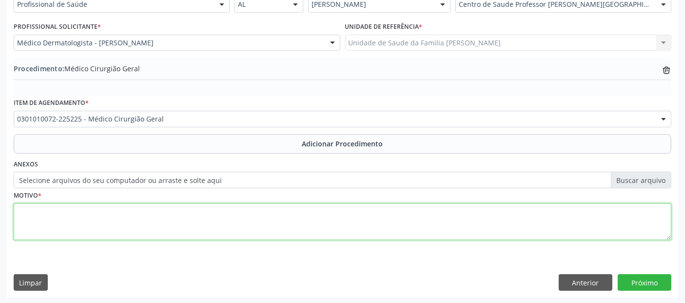
click at [217, 219] on textarea at bounding box center [343, 221] width 658 height 37
type textarea "CIRURGIÃO DERMATOLOGICO - EXERESE DE [MEDICAL_DATA]."
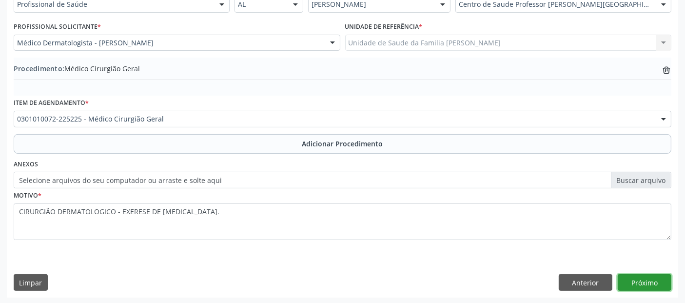
click at [656, 279] on button "Próximo" at bounding box center [645, 282] width 54 height 17
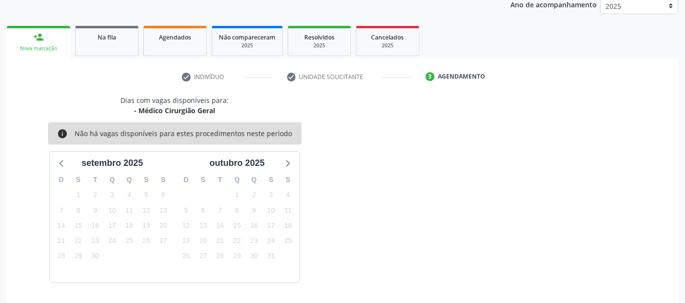
scroll to position [162, 0]
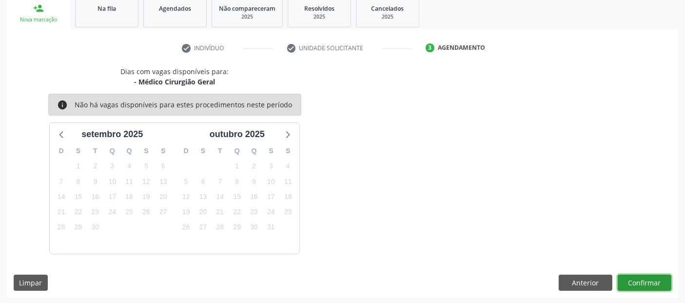
click at [656, 279] on button "Confirmar" at bounding box center [645, 283] width 54 height 17
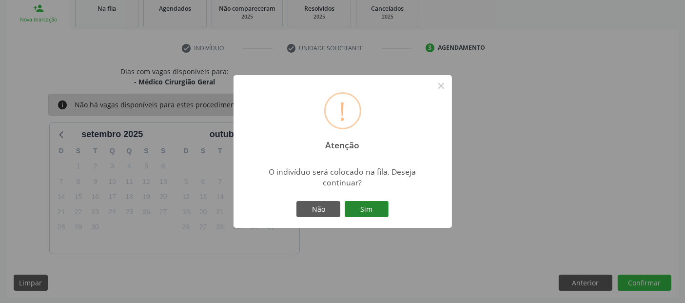
click at [368, 209] on button "Sim" at bounding box center [367, 209] width 44 height 17
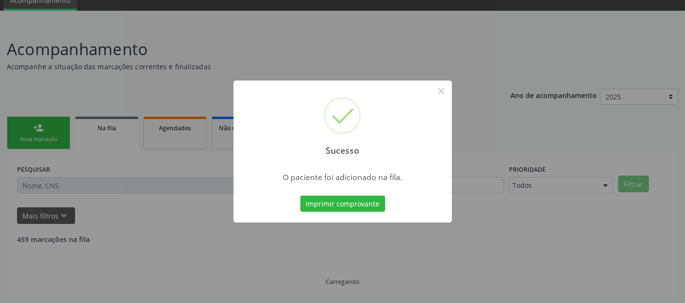
scroll to position [32, 0]
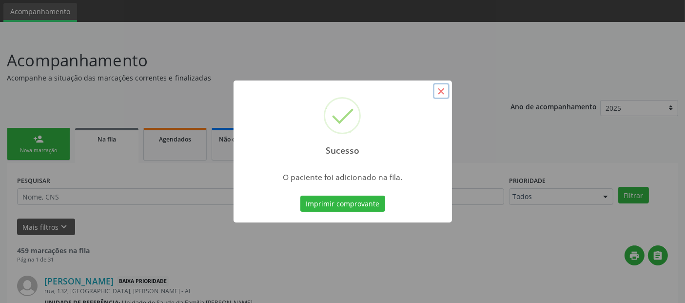
click at [447, 94] on button "×" at bounding box center [441, 91] width 17 height 17
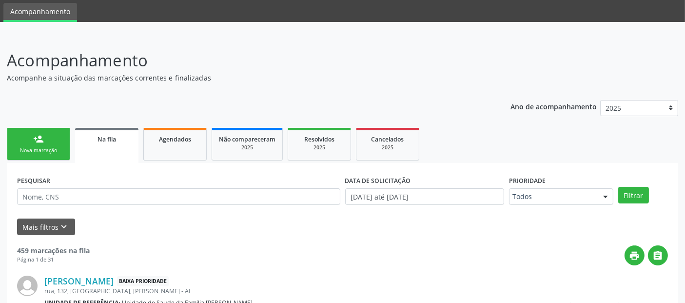
click at [32, 148] on div "Nova marcação" at bounding box center [38, 150] width 49 height 7
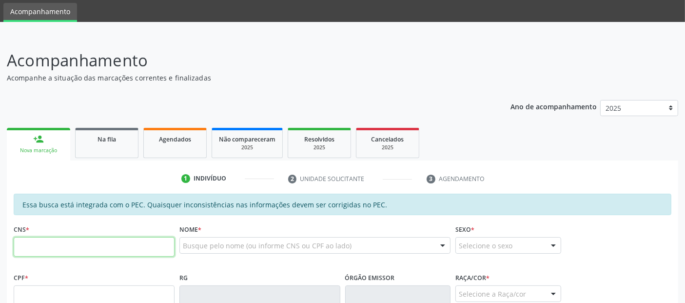
click at [57, 242] on input "text" at bounding box center [94, 247] width 161 height 20
type input "704 0043 4352 4164"
type input "022.655.054-04"
type input "[DATE]"
type input "Valdelice [PERSON_NAME]"
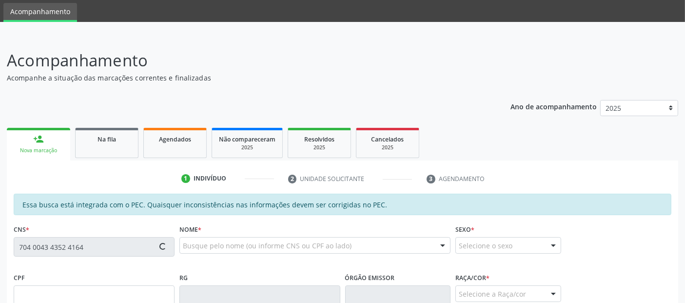
type input "[PHONE_NUMBER]"
type input "28"
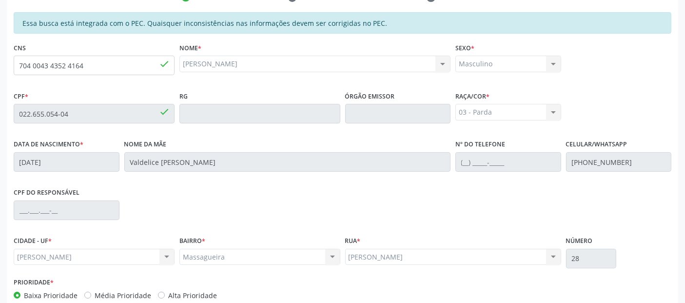
scroll to position [0, 0]
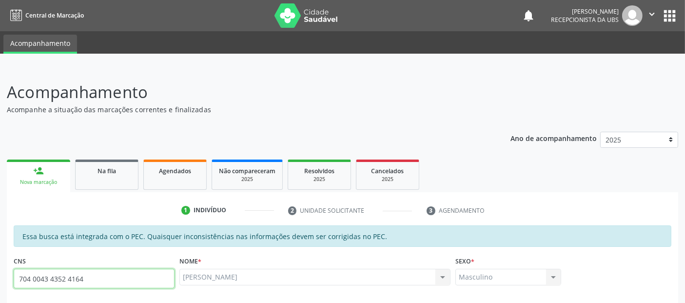
click at [68, 282] on input "704 0043 4352 4164" at bounding box center [94, 279] width 161 height 20
type input "704 0043 4352 4164"
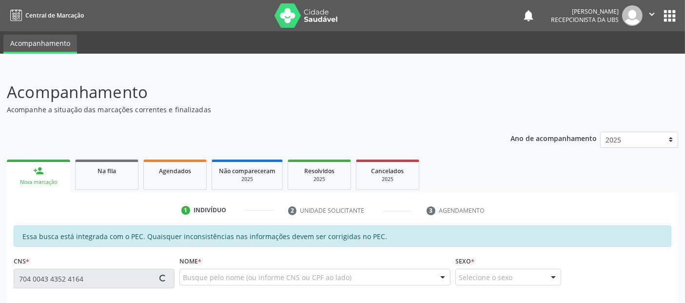
type input "022.655.054-04"
type input "[DATE]"
type input "Valdelice [PERSON_NAME]"
type input "[PHONE_NUMBER]"
type input "28"
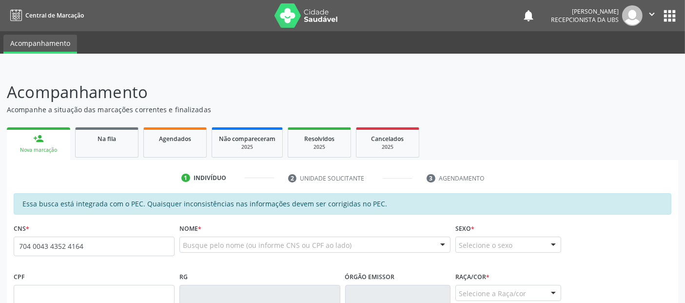
type input "704 0043 4352 4164"
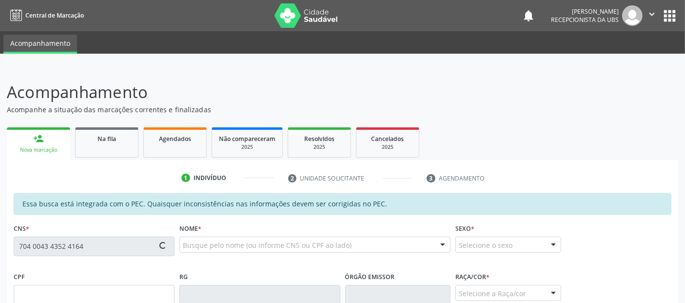
type input "022.655.054-04"
type input "[DATE]"
type input "Valdelice [PERSON_NAME]"
type input "[PHONE_NUMBER]"
type input "28"
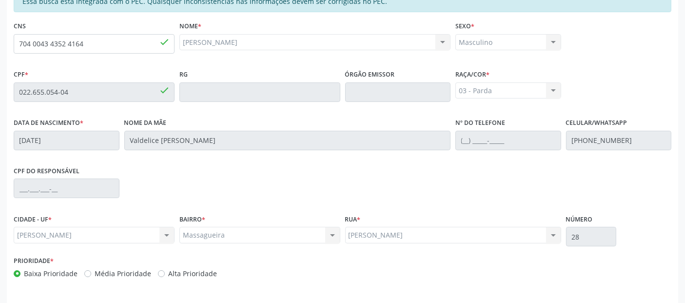
scroll to position [234, 0]
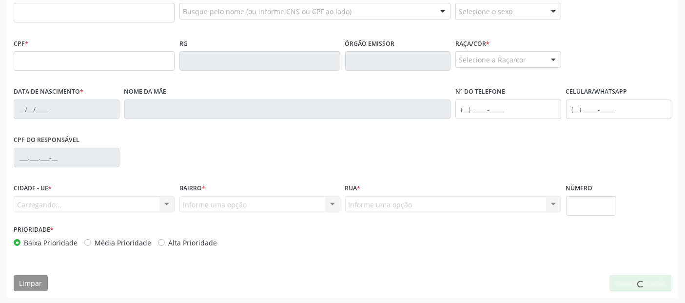
scroll to position [266, 0]
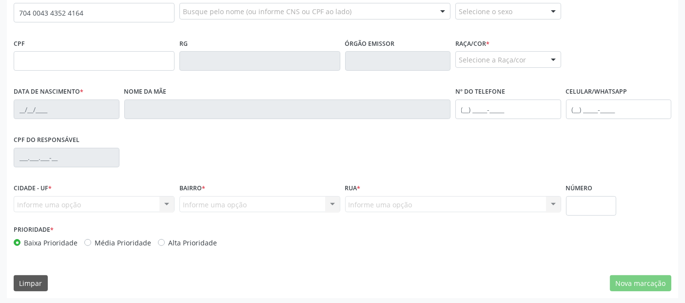
type input "704 0043 4352 4164"
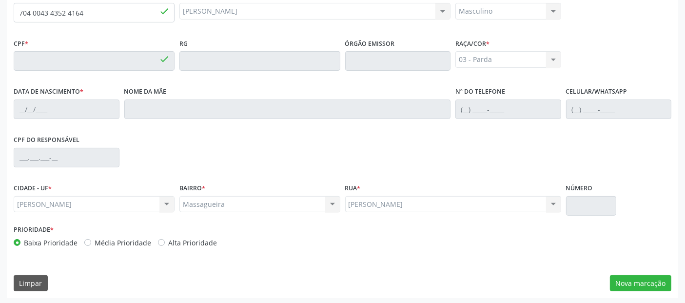
type input "022.655.054-04"
type input "[DATE]"
type input "Valdelice [PERSON_NAME]"
type input "[PHONE_NUMBER]"
type input "28"
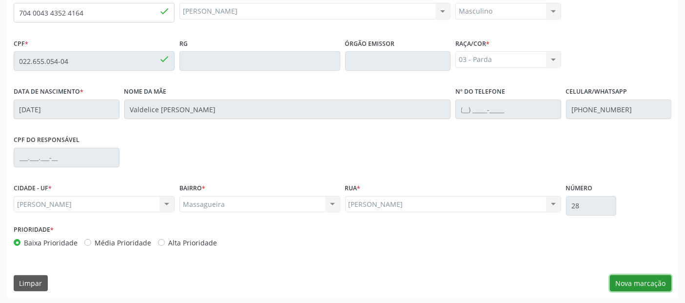
click at [627, 281] on button "Nova marcação" at bounding box center [640, 283] width 61 height 17
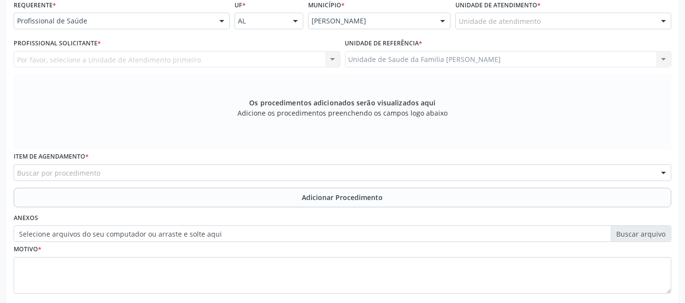
scroll to position [217, 0]
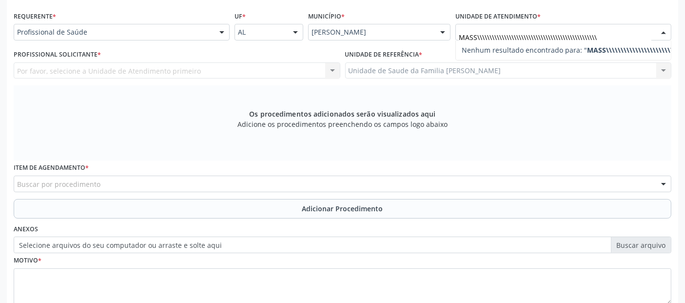
type input "MASS\\\\\\\\\\\\\\\\\\\\\\\\\\\\\\\\\\\\\\\\\\\\\\\\\\"
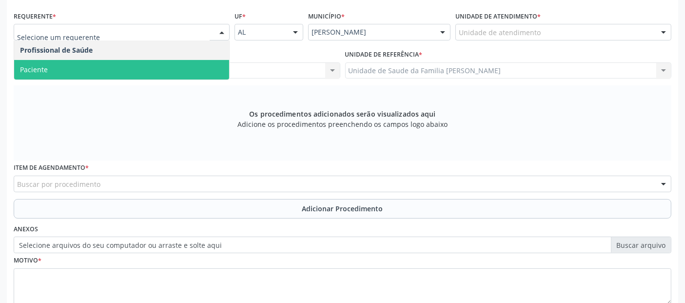
click at [73, 64] on span "Paciente" at bounding box center [121, 70] width 215 height 20
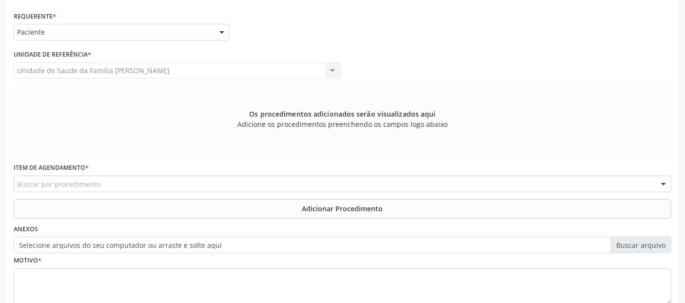
click at [75, 176] on div "Buscar por procedimento" at bounding box center [343, 184] width 658 height 17
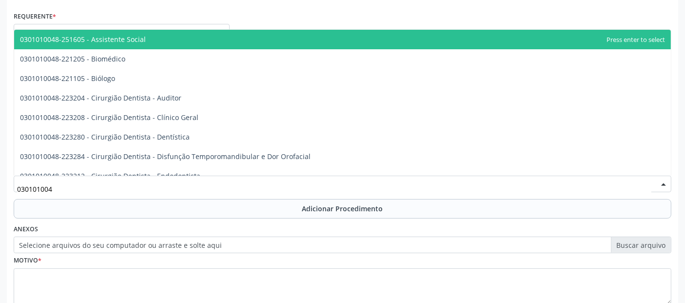
type input "0301010048"
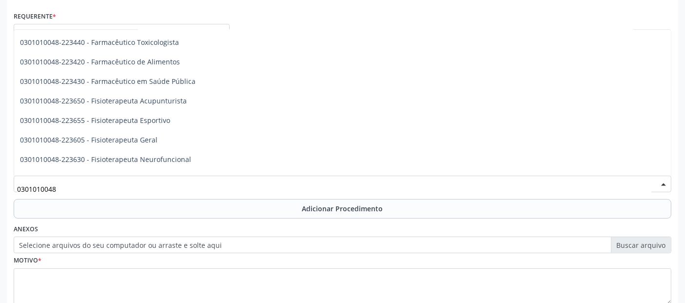
scroll to position [993, 0]
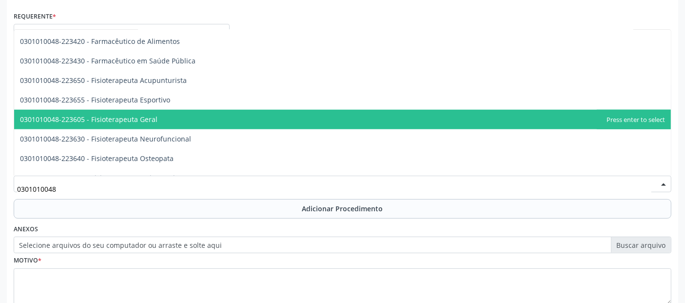
click at [110, 121] on span "0301010048-223605 - Fisioterapeuta Geral" at bounding box center [89, 119] width 138 height 9
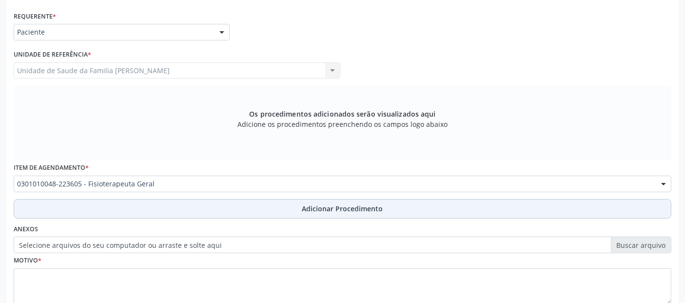
click at [188, 201] on button "Adicionar Procedimento" at bounding box center [343, 209] width 658 height 20
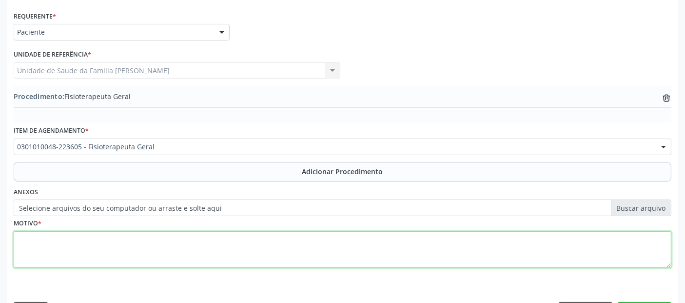
click at [201, 243] on textarea at bounding box center [343, 249] width 658 height 37
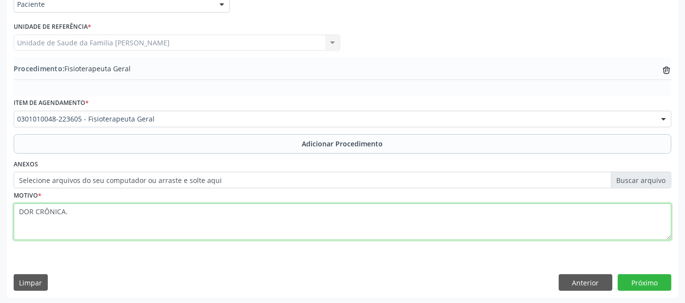
type textarea "DOR CRÔNICA."
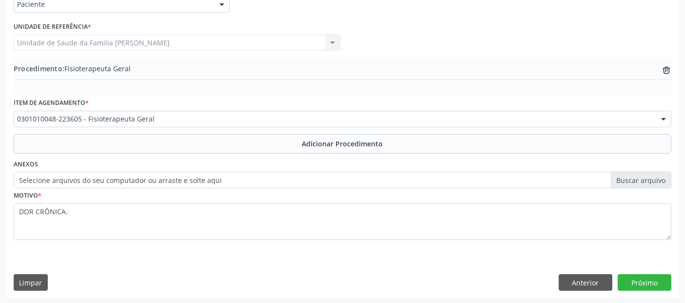
click at [642, 290] on div "Requerente * Paciente Profissional de Saúde Paciente Nenhum resultado encontrad…" at bounding box center [343, 139] width 672 height 316
click at [654, 281] on button "Próximo" at bounding box center [645, 282] width 54 height 17
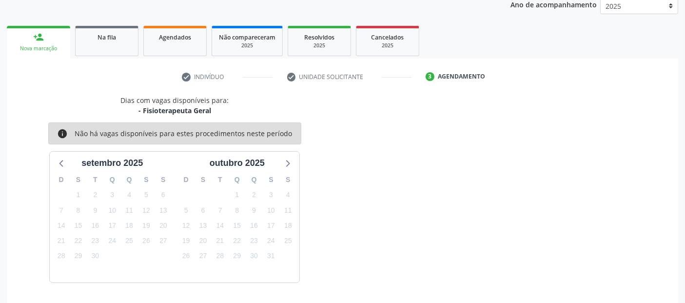
scroll to position [162, 0]
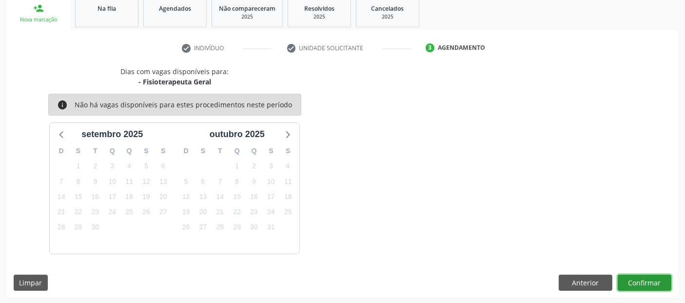
click at [643, 281] on button "Confirmar" at bounding box center [645, 283] width 54 height 17
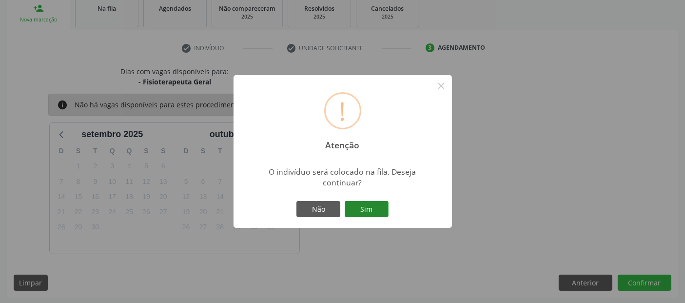
click at [351, 203] on button "Sim" at bounding box center [367, 209] width 44 height 17
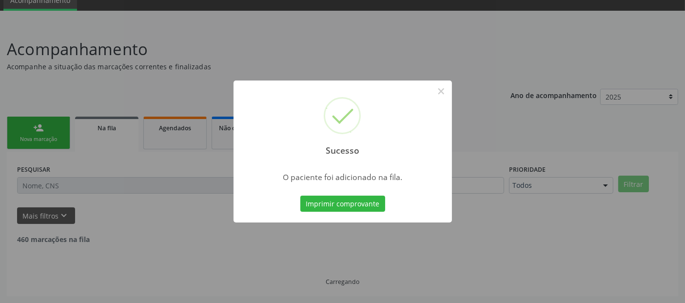
scroll to position [32, 0]
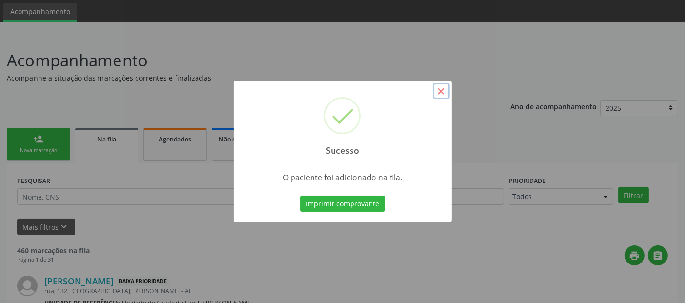
click at [447, 95] on button "×" at bounding box center [441, 91] width 17 height 17
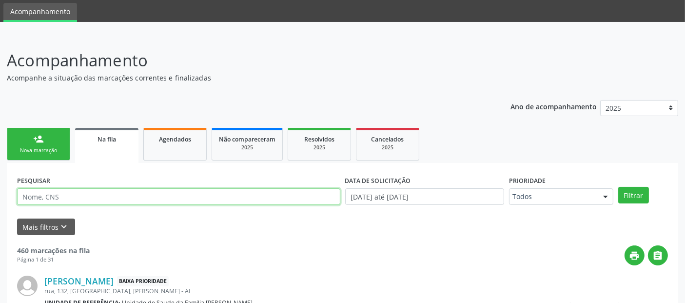
click at [164, 193] on input "text" at bounding box center [178, 196] width 323 height 17
paste input "704 0043 4352 4164"
type input "704 0043 4352 4164"
click at [619, 187] on button "Filtrar" at bounding box center [634, 195] width 31 height 17
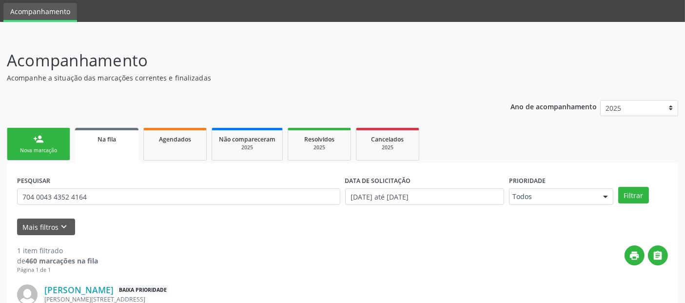
scroll to position [106, 0]
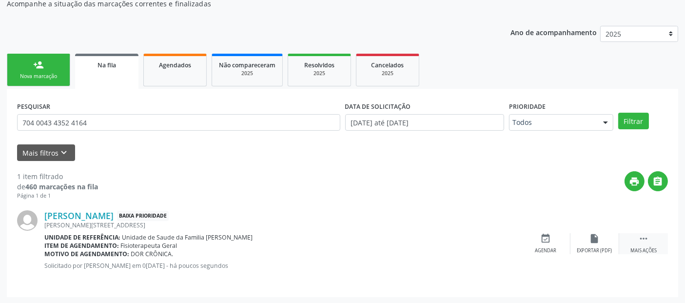
click at [654, 239] on div " Mais ações" at bounding box center [644, 243] width 49 height 21
click at [588, 240] on div "edit Editar" at bounding box center [595, 243] width 49 height 21
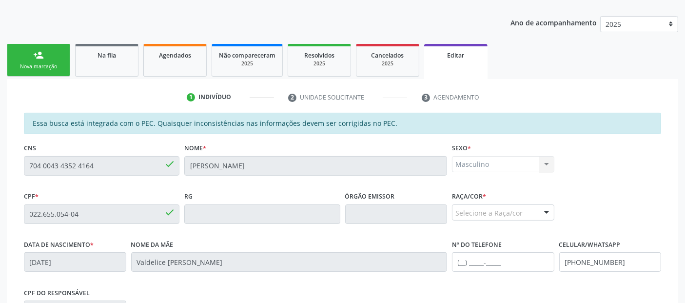
scroll to position [167, 0]
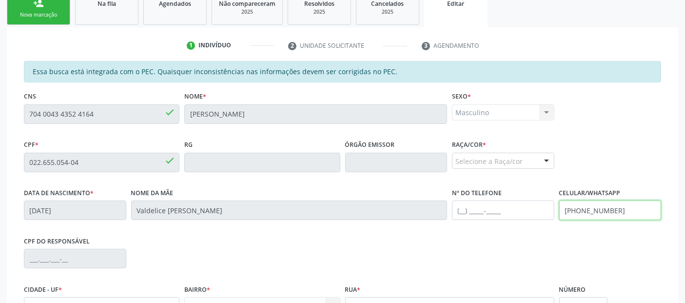
click at [579, 207] on input "[PHONE_NUMBER]" at bounding box center [611, 211] width 102 height 20
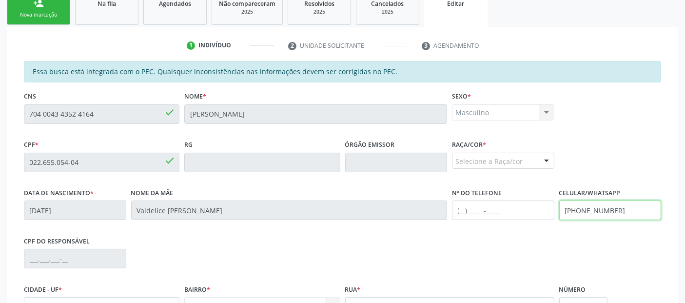
scroll to position [279, 0]
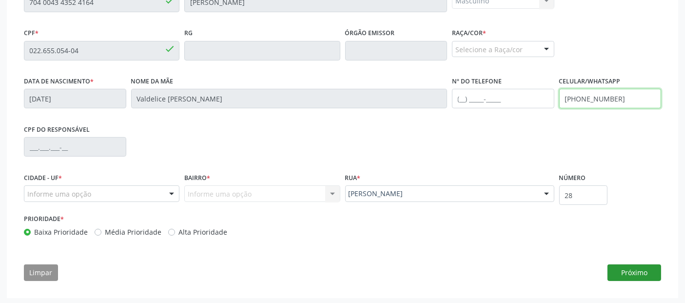
type input "[PHONE_NUMBER]"
click at [636, 267] on button "Próximo" at bounding box center [635, 272] width 54 height 17
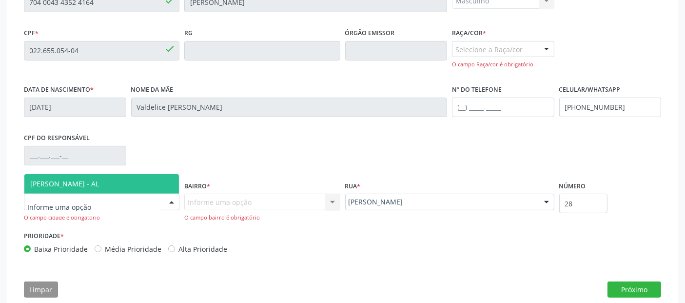
click at [110, 179] on span "[PERSON_NAME] - AL" at bounding box center [101, 184] width 155 height 20
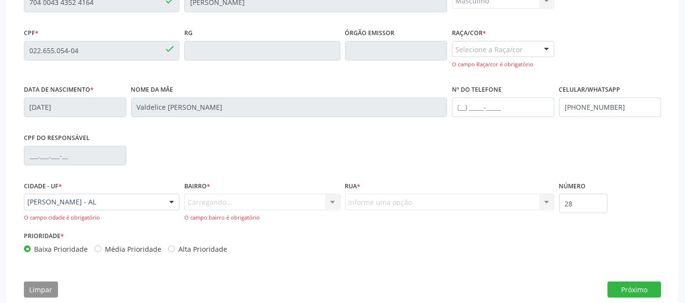
click at [219, 200] on div "Carregando... Nenhum resultado encontrado para: " " Nenhuma opção encontrada. D…" at bounding box center [262, 208] width 156 height 28
click at [534, 42] on div "Selecione a Raça/cor" at bounding box center [503, 49] width 102 height 17
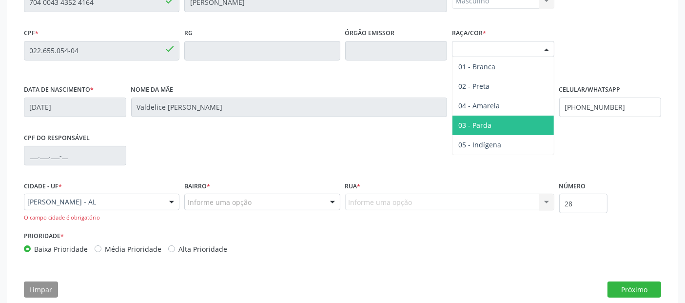
click at [479, 121] on span "03 - Parda" at bounding box center [475, 125] width 33 height 9
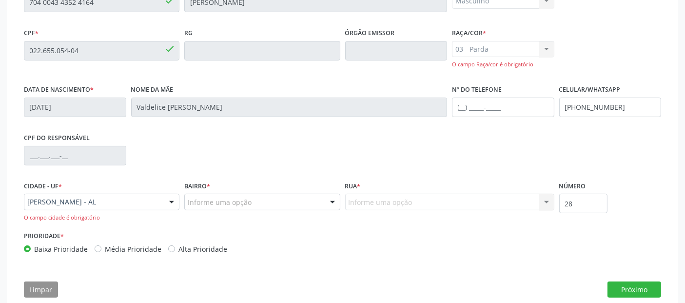
click at [225, 207] on div "Informe uma opção" at bounding box center [262, 202] width 156 height 17
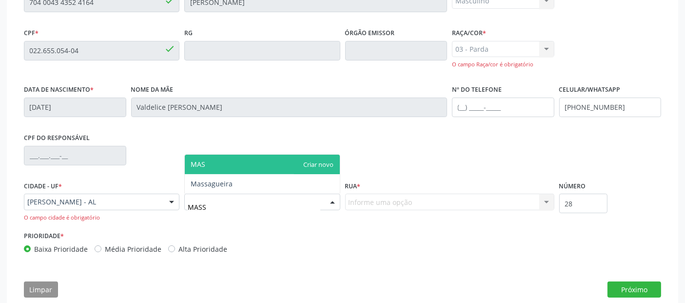
type input "MASSA"
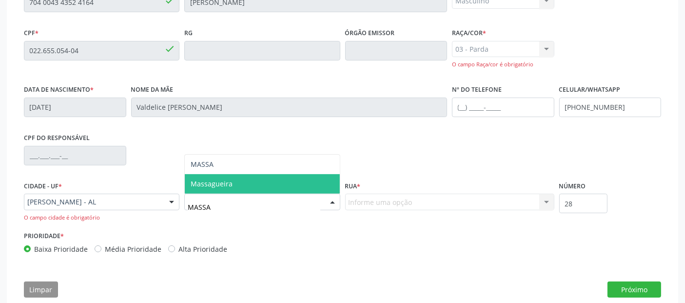
click at [224, 181] on span "Massagueira" at bounding box center [212, 183] width 42 height 9
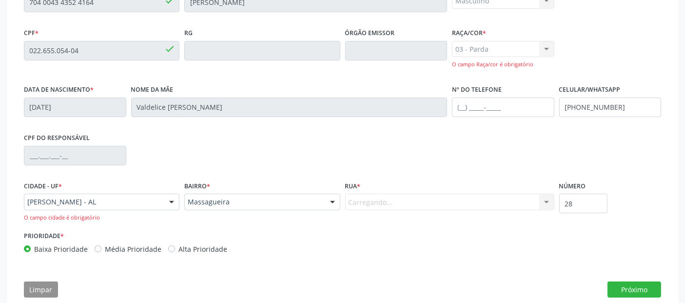
click at [400, 200] on div "Carregando... Do [PERSON_NAME] Mato Grosso [PERSON_NAME] Jornalista de Gouveia …" at bounding box center [449, 202] width 209 height 17
click at [371, 204] on div "Carregando... Do [PERSON_NAME] Mato Grosso [PERSON_NAME] Jornalista de Gouveia …" at bounding box center [449, 202] width 209 height 17
click at [298, 175] on div "CPF do responsável" at bounding box center [342, 155] width 643 height 48
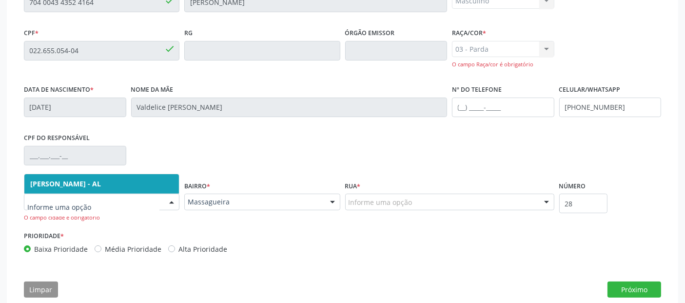
click at [114, 184] on span "[PERSON_NAME] - AL" at bounding box center [101, 184] width 155 height 20
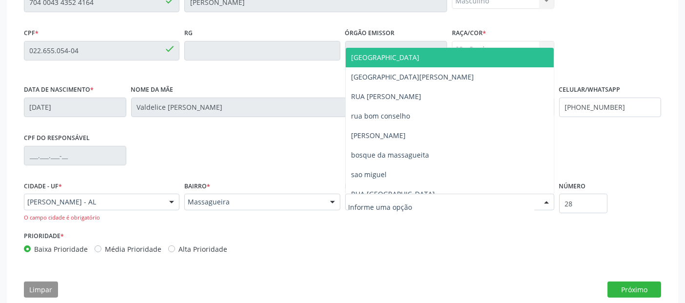
click at [406, 207] on div at bounding box center [449, 202] width 209 height 17
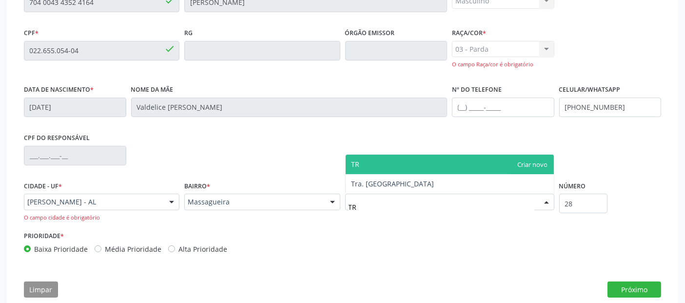
type input "T"
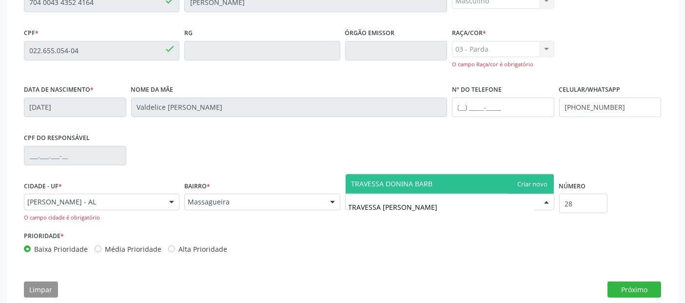
type input "TRAVESSA [PERSON_NAME]"
click at [546, 185] on span "TRAVESSA [PERSON_NAME]" at bounding box center [450, 184] width 208 height 20
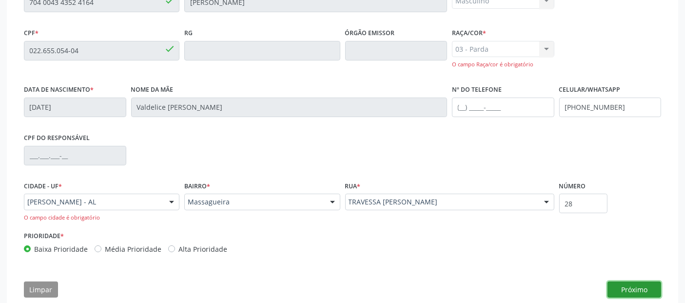
click at [650, 286] on button "Próximo" at bounding box center [635, 290] width 54 height 17
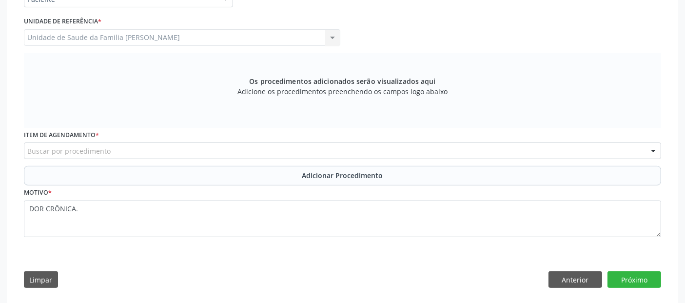
scroll to position [259, 0]
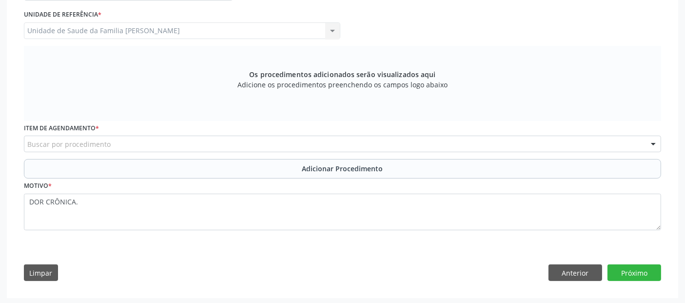
click at [302, 136] on div "Buscar por procedimento" at bounding box center [343, 144] width 638 height 17
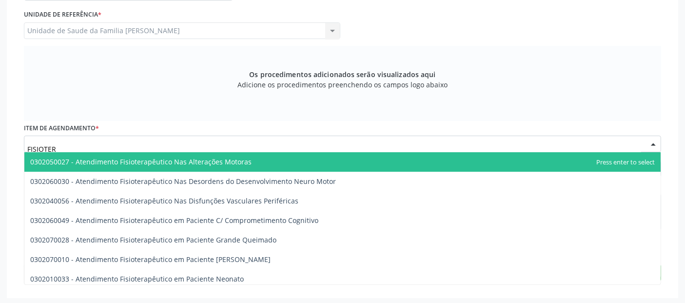
type input "FISIOTERA"
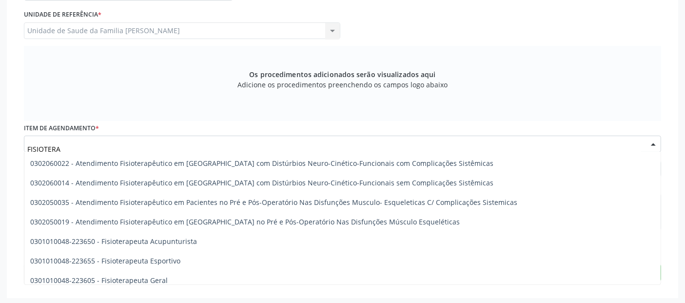
scroll to position [430, 0]
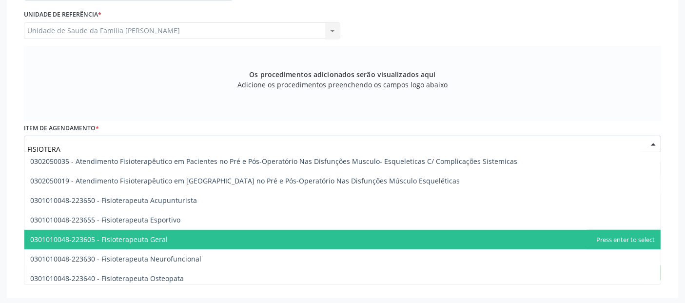
click at [183, 235] on span "0301010048-223605 - Fisioterapeuta Geral" at bounding box center [342, 240] width 637 height 20
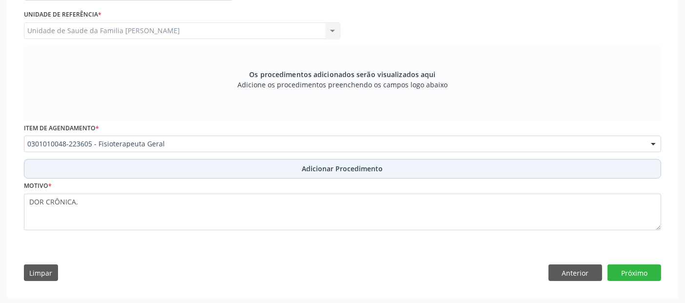
click at [295, 171] on button "Adicionar Procedimento" at bounding box center [343, 169] width 638 height 20
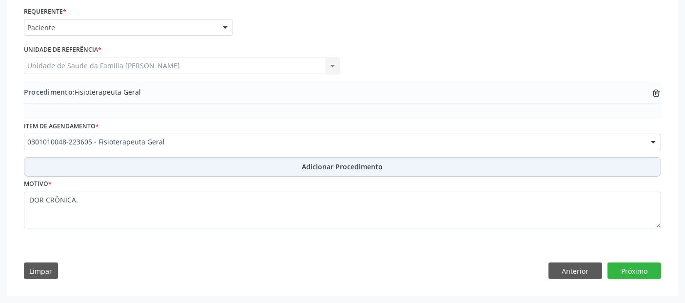
scroll to position [222, 0]
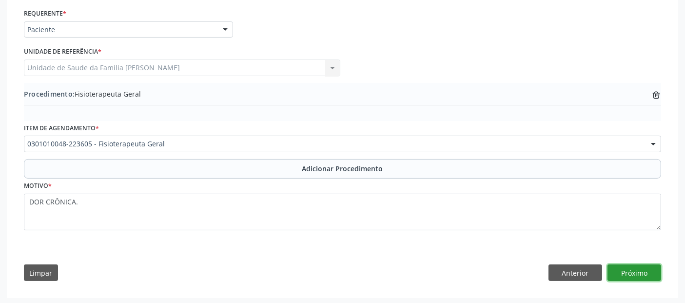
click at [645, 273] on button "Próximo" at bounding box center [635, 272] width 54 height 17
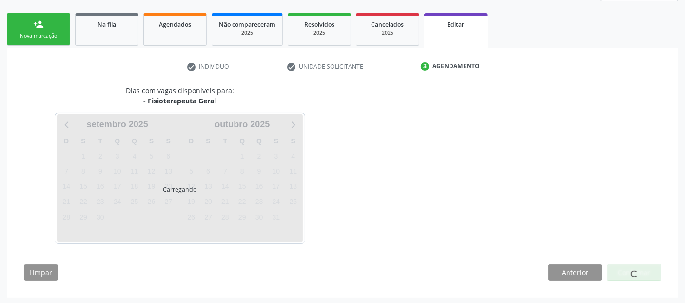
scroll to position [175, 0]
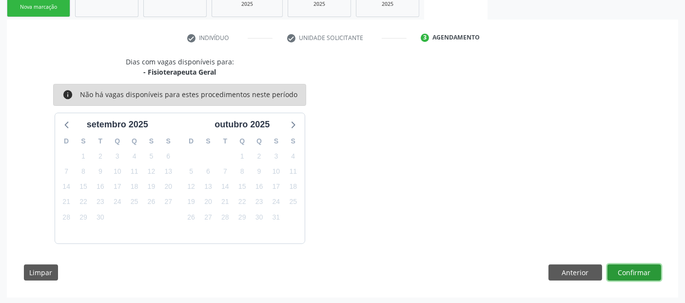
click at [647, 269] on button "Confirmar" at bounding box center [635, 272] width 54 height 17
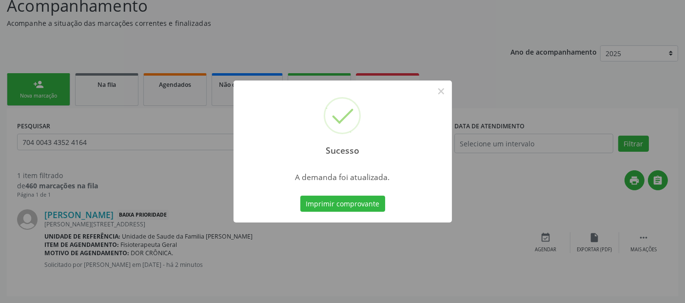
scroll to position [0, 0]
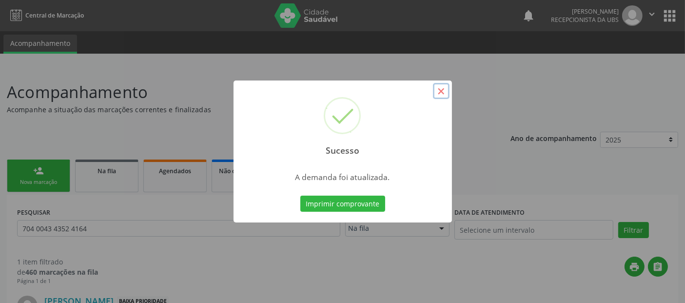
click at [437, 95] on button "×" at bounding box center [441, 91] width 17 height 17
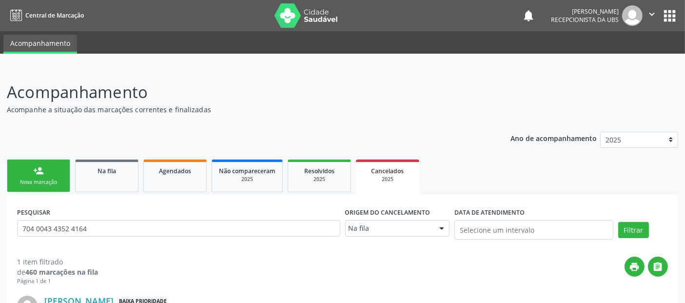
click at [38, 171] on div "person_add" at bounding box center [38, 170] width 11 height 11
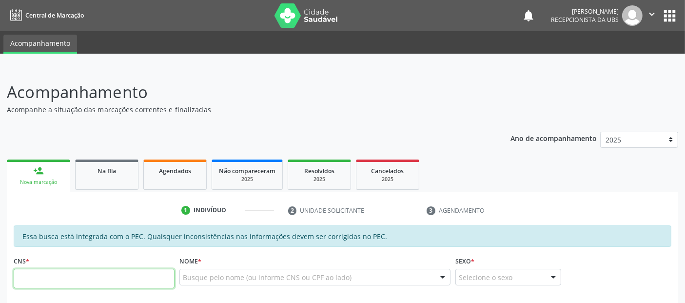
click at [127, 274] on input "text" at bounding box center [94, 279] width 161 height 20
type input "701 8012 0726 1179"
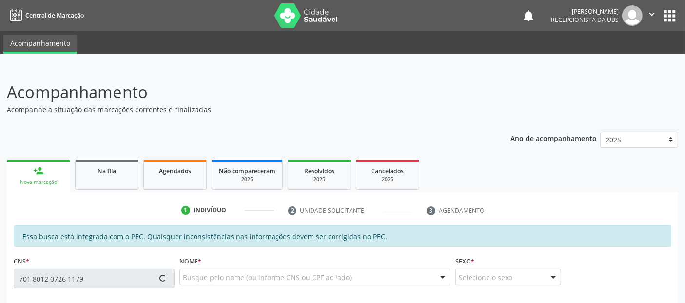
type input "134.147.374-00"
type input "0[DATE]"
type input "[PERSON_NAME]"
type input "[PHONE_NUMBER]"
type input "23"
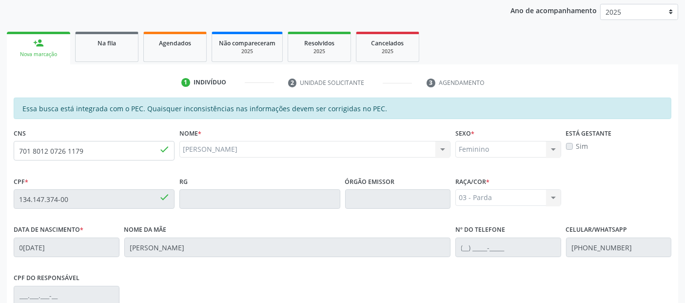
scroll to position [136, 0]
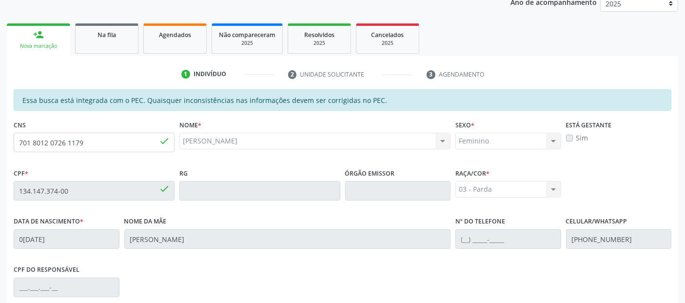
click at [577, 135] on label "Sim" at bounding box center [583, 138] width 12 height 10
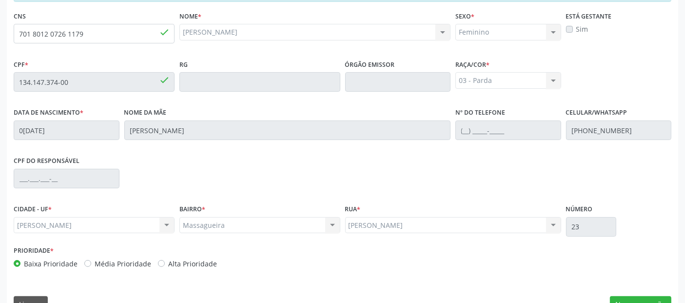
scroll to position [266, 0]
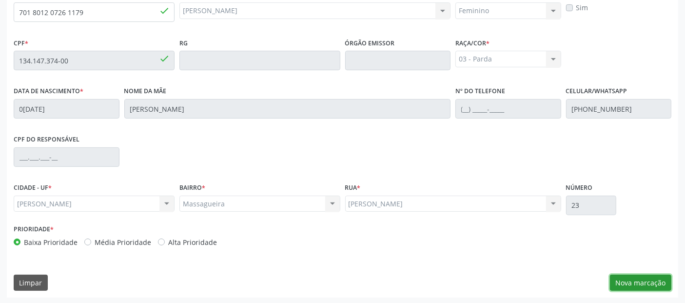
click at [624, 281] on button "Nova marcação" at bounding box center [640, 283] width 61 height 17
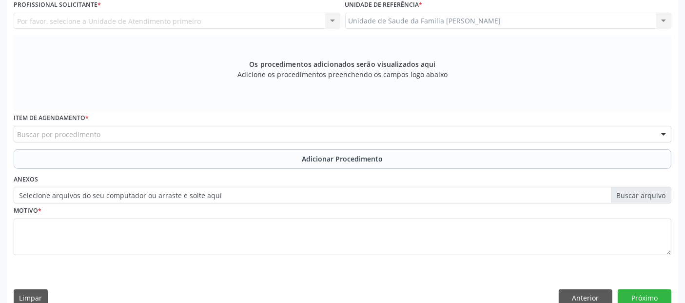
scroll to position [147, 0]
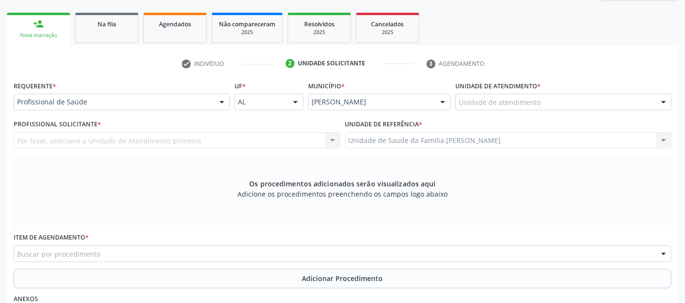
click at [499, 91] on label "Unidade de atendimento *" at bounding box center [498, 86] width 85 height 15
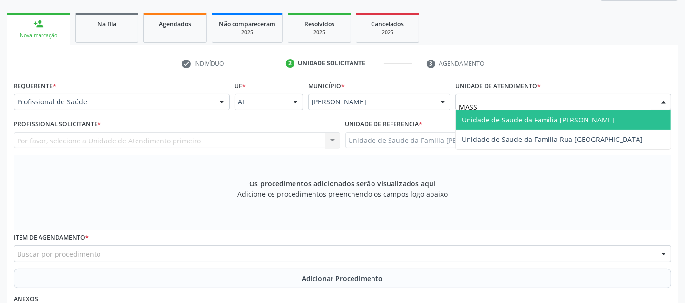
type input "MASSA"
click at [507, 115] on span "Unidade de Saude da Familia [PERSON_NAME]" at bounding box center [538, 119] width 153 height 9
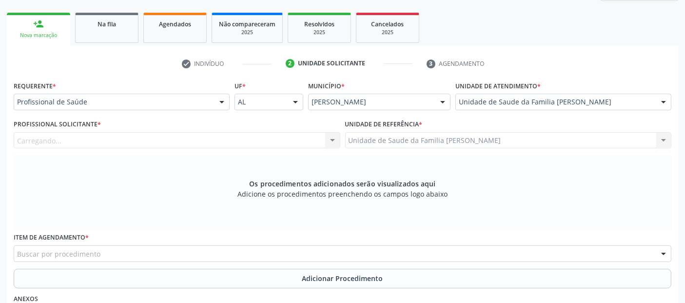
click at [145, 134] on div "Carregando... Nenhum resultado encontrado para: " " Não há nenhuma opção para s…" at bounding box center [177, 140] width 327 height 17
click at [131, 137] on div "Profissional solicitante" at bounding box center [177, 140] width 327 height 17
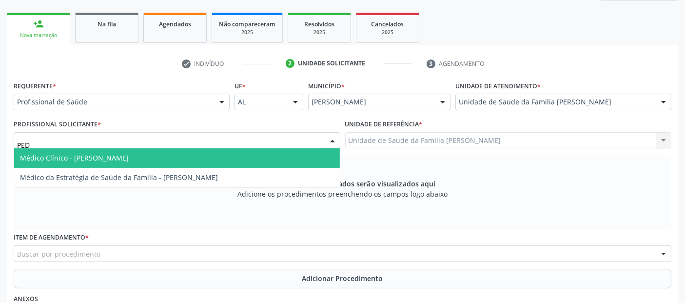
type input "PEDR"
click at [103, 160] on span "Médico Clínico - [PERSON_NAME]" at bounding box center [74, 157] width 109 height 9
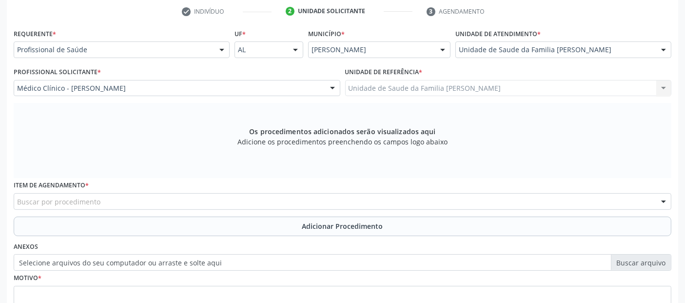
scroll to position [282, 0]
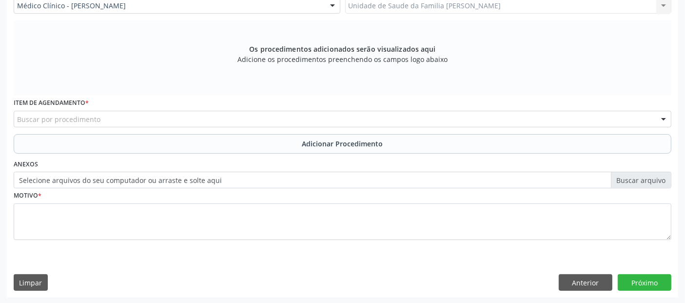
click at [307, 112] on div "Buscar por procedimento" at bounding box center [343, 119] width 658 height 17
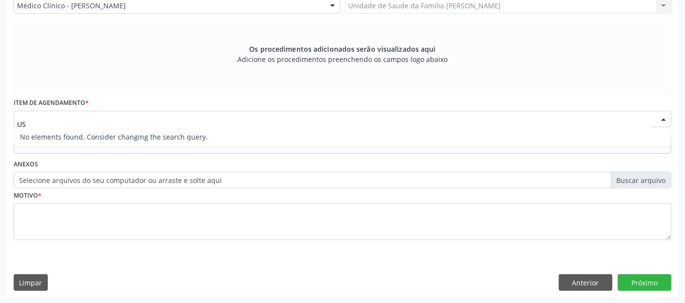
type input "U"
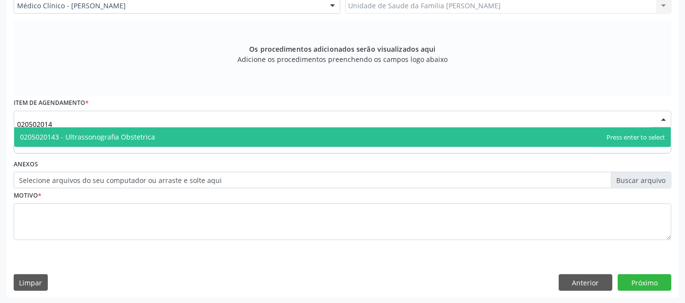
type input "0205020143"
click at [274, 138] on span "0205020143 - Ultrassonografia Obstetrica" at bounding box center [342, 137] width 657 height 20
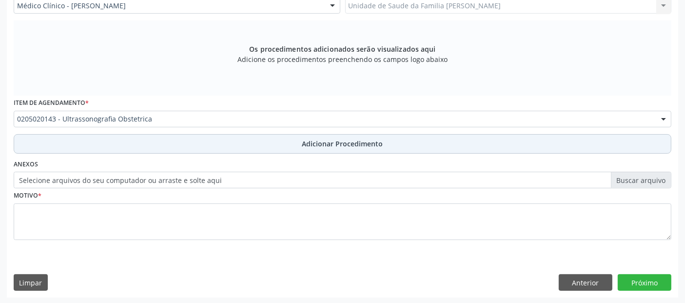
click at [302, 144] on button "Adicionar Procedimento" at bounding box center [343, 144] width 658 height 20
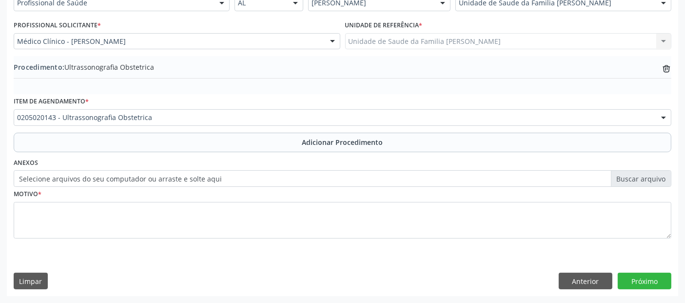
scroll to position [244, 0]
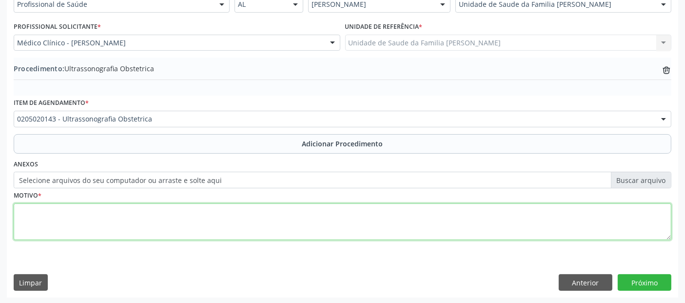
click at [222, 209] on textarea at bounding box center [343, 221] width 658 height 37
type textarea "ACOMPANHAMENTO PRÉ [DATE]."
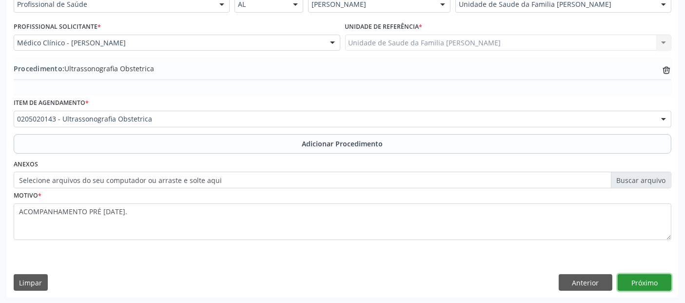
click at [662, 277] on button "Próximo" at bounding box center [645, 282] width 54 height 17
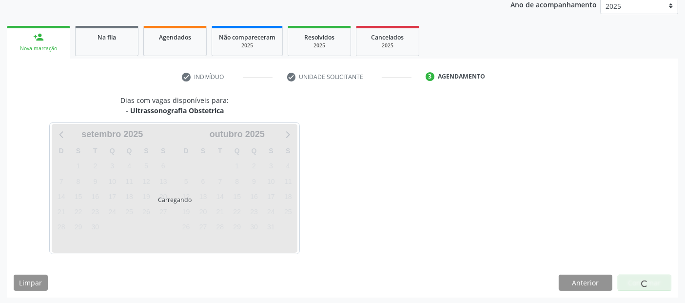
scroll to position [162, 0]
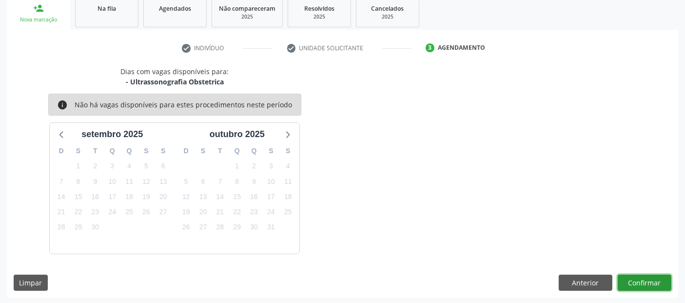
click at [662, 277] on button "Confirmar" at bounding box center [645, 283] width 54 height 17
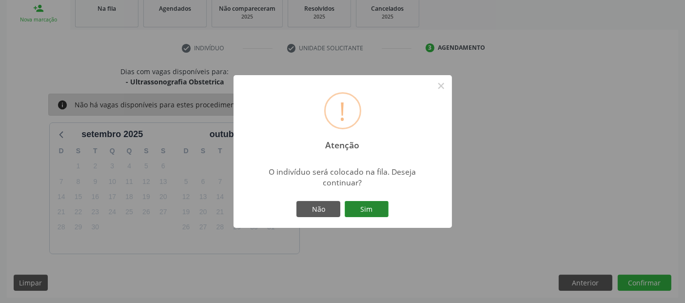
click at [380, 202] on button "Sim" at bounding box center [367, 209] width 44 height 17
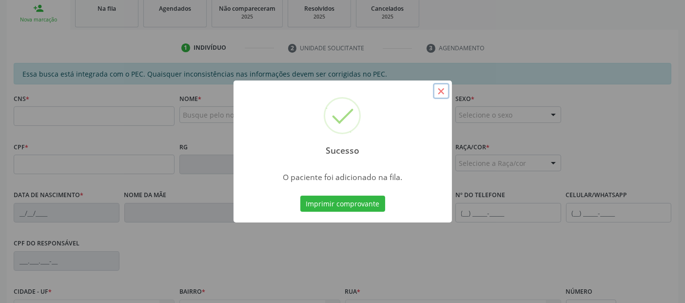
click at [438, 98] on button "×" at bounding box center [441, 91] width 17 height 17
